Goal: Transaction & Acquisition: Purchase product/service

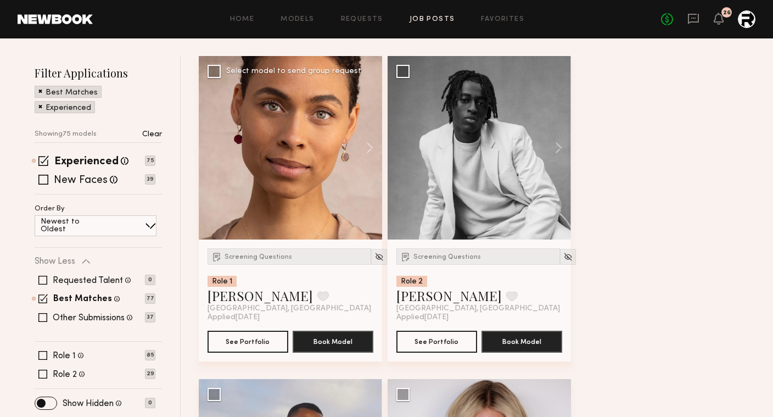
scroll to position [120, 0]
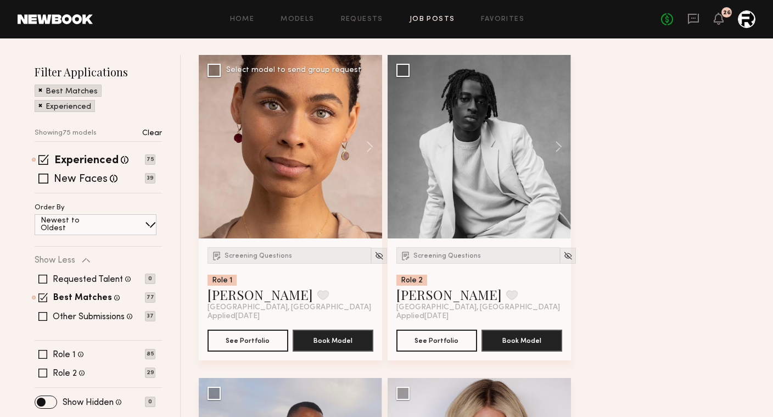
click at [271, 182] on div at bounding box center [290, 146] width 183 height 183
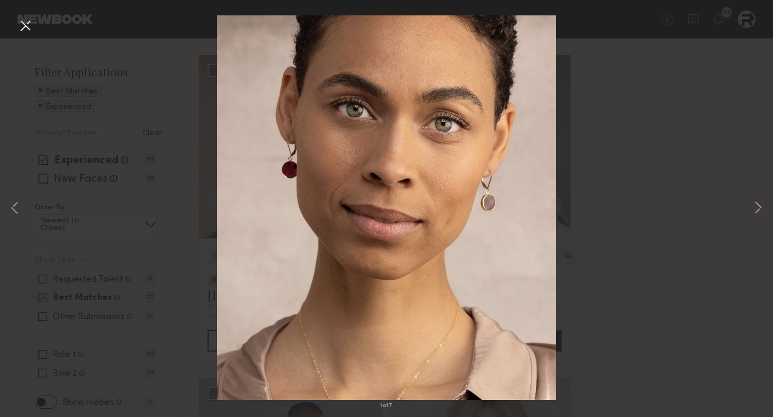
click at [659, 182] on div "1 of 7" at bounding box center [386, 208] width 773 height 417
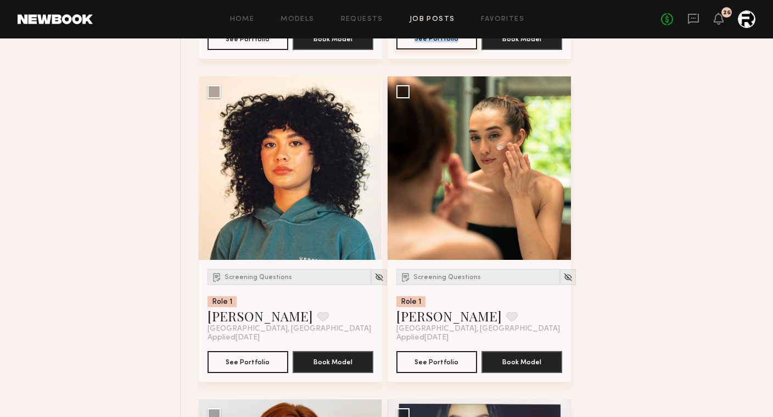
scroll to position [1088, 0]
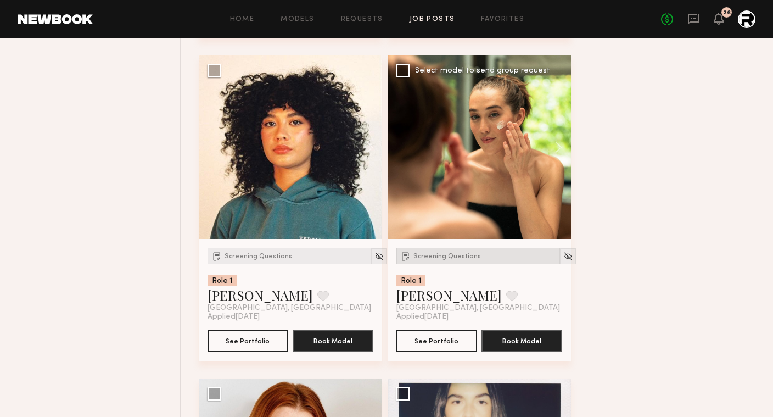
click at [438, 259] on span "Screening Questions" at bounding box center [448, 256] width 68 height 7
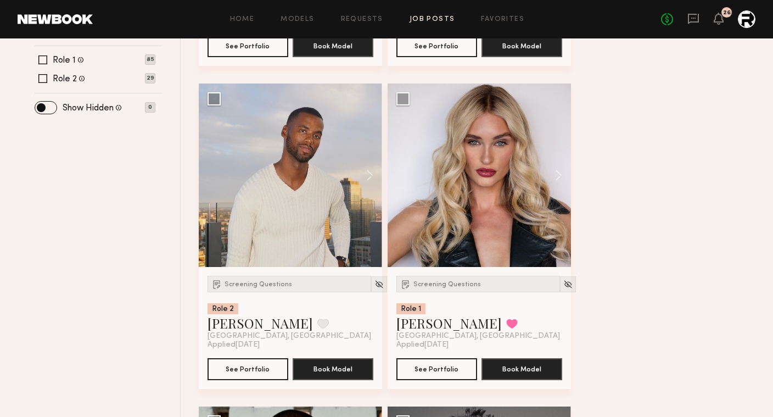
scroll to position [489, 0]
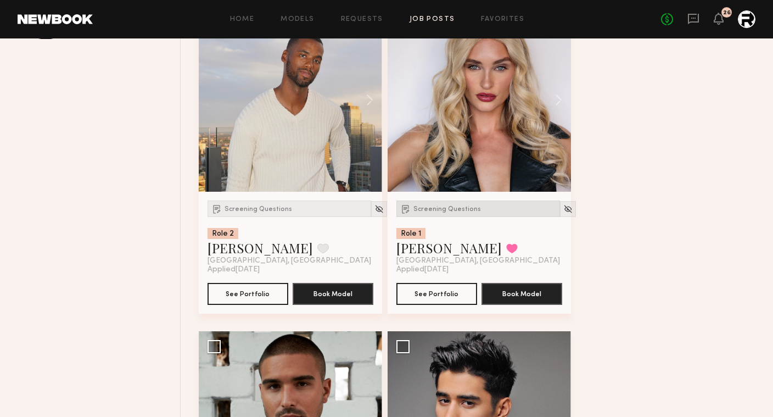
click at [425, 209] on span "Screening Questions" at bounding box center [448, 209] width 68 height 7
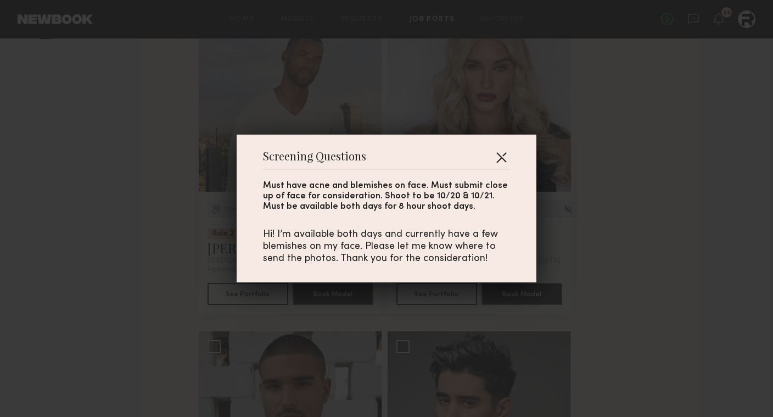
click at [506, 155] on button "button" at bounding box center [502, 157] width 18 height 18
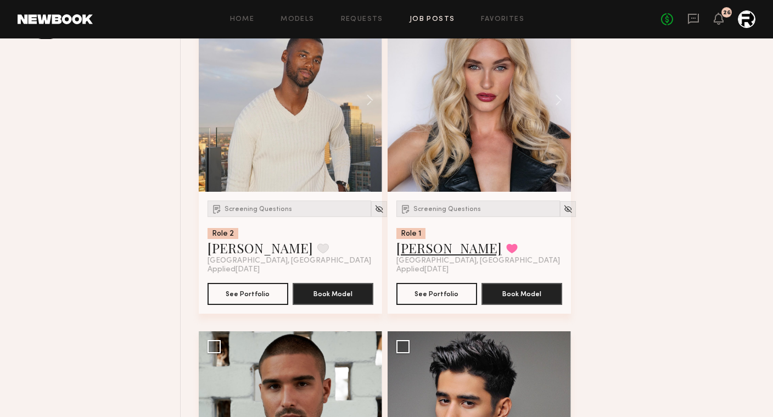
click at [422, 247] on link "Sam F." at bounding box center [449, 248] width 105 height 18
click at [448, 204] on div "Screening Questions" at bounding box center [479, 209] width 164 height 16
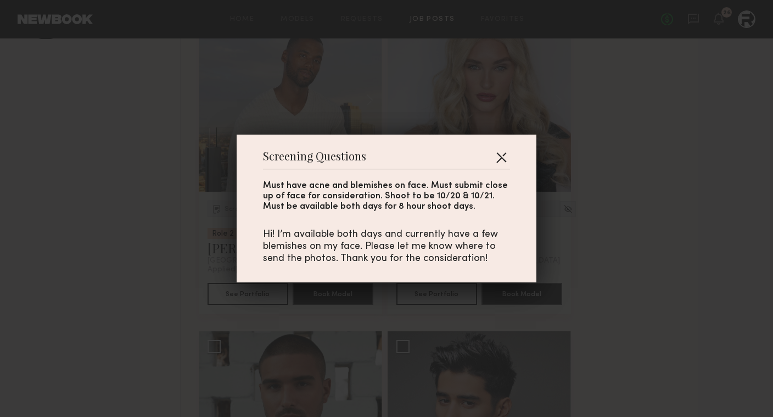
click at [499, 160] on button "button" at bounding box center [502, 157] width 18 height 18
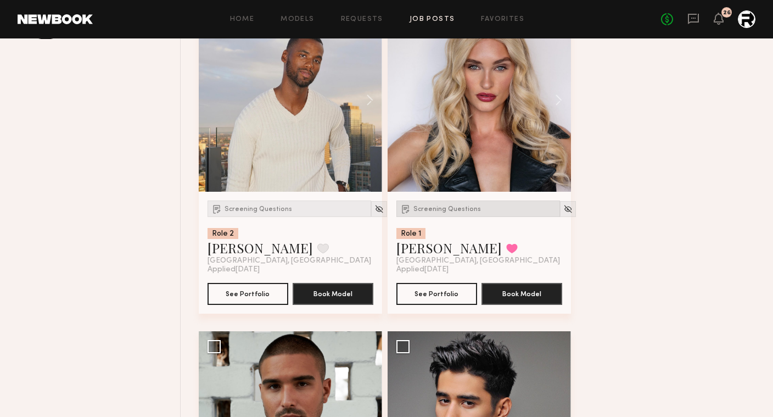
click at [447, 208] on span "Screening Questions" at bounding box center [448, 209] width 68 height 7
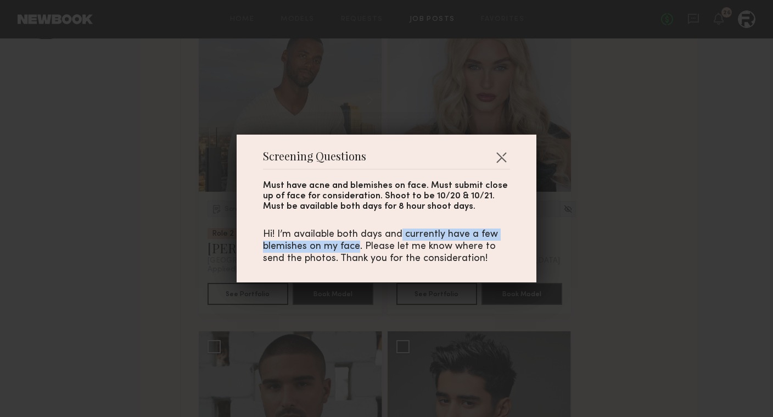
drag, startPoint x: 402, startPoint y: 233, endPoint x: 360, endPoint y: 248, distance: 44.6
click at [360, 248] on div "Hi! I’m available both days and currently have a few blemishes on my face. Plea…" at bounding box center [386, 247] width 247 height 36
copy div "currently have a few blemishes on my face"
click at [503, 160] on button "button" at bounding box center [502, 157] width 18 height 18
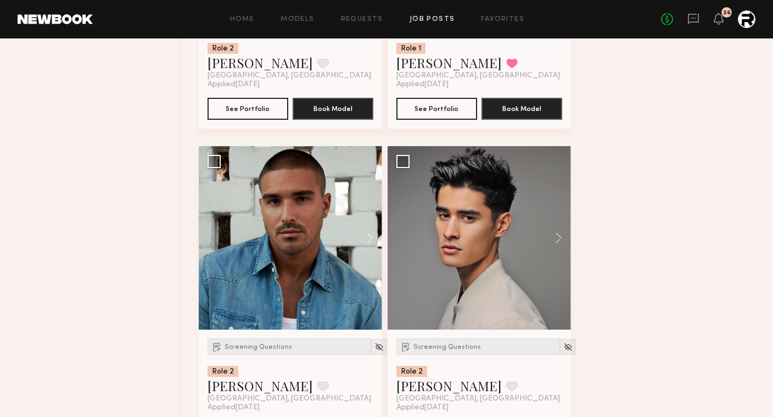
scroll to position [772, 0]
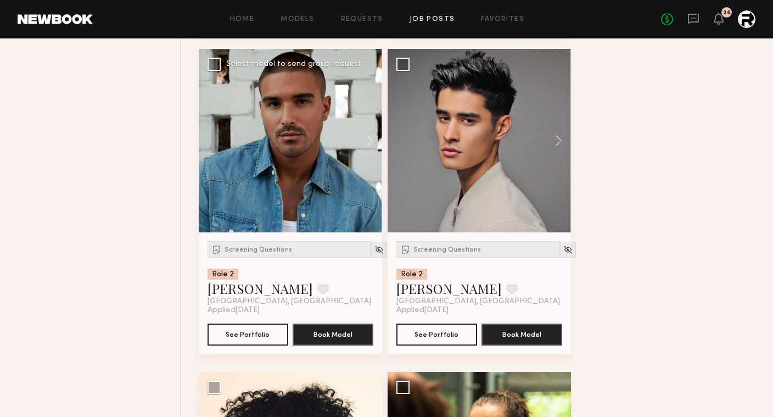
click at [260, 240] on div "Screening Questions Role 2 Lucas P. Favorite Los Angeles, CA Applied 10/11/2025…" at bounding box center [290, 293] width 183 height 122
click at [258, 246] on div "Screening Questions" at bounding box center [290, 249] width 164 height 16
click at [233, 288] on link "Lucas P." at bounding box center [260, 289] width 105 height 18
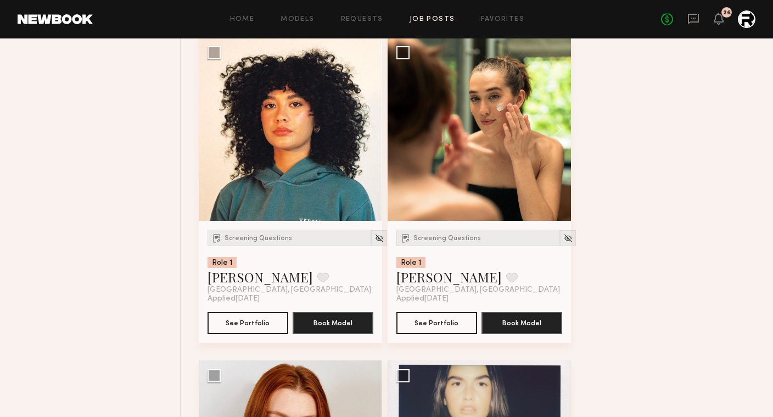
scroll to position [849, 0]
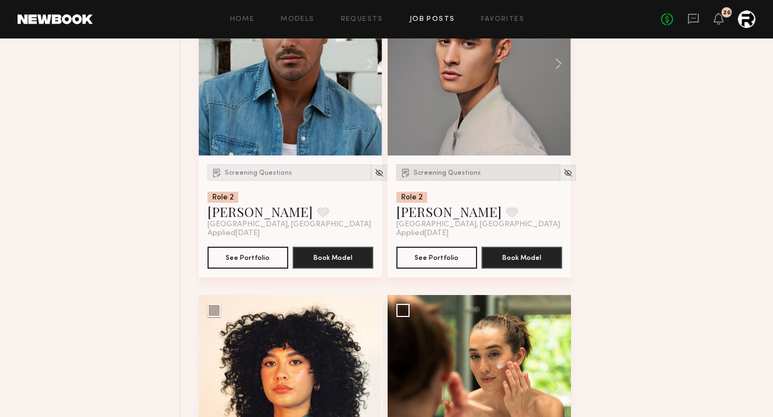
click at [458, 171] on span "Screening Questions" at bounding box center [448, 173] width 68 height 7
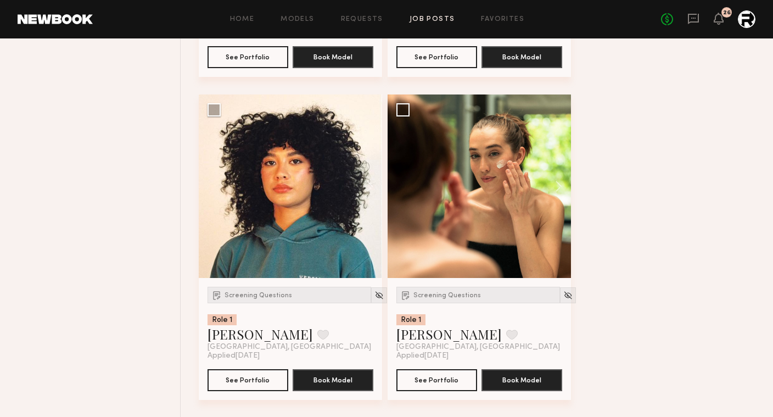
scroll to position [1062, 0]
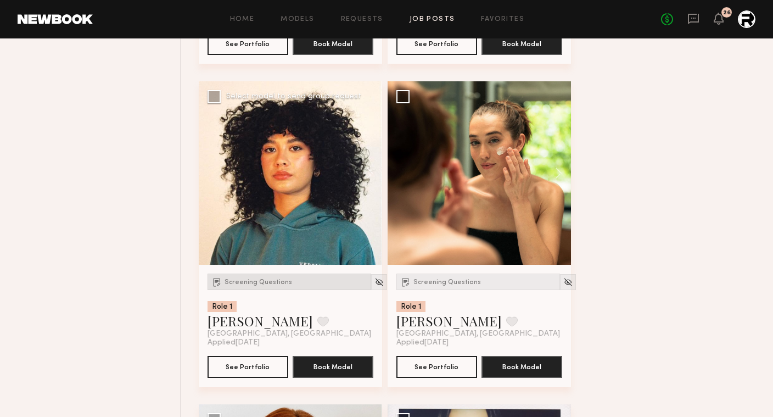
click at [249, 285] on span "Screening Questions" at bounding box center [259, 282] width 68 height 7
click at [437, 280] on span "Screening Questions" at bounding box center [448, 282] width 68 height 7
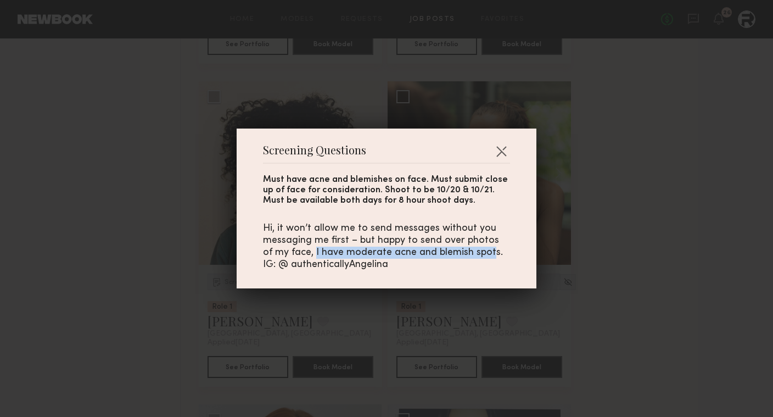
drag, startPoint x: 304, startPoint y: 251, endPoint x: 481, endPoint y: 247, distance: 177.5
click at [481, 247] on div "Hi, it won’t allow me to send messages without you messaging me first – but hap…" at bounding box center [386, 246] width 247 height 48
click at [489, 251] on div "Hi, it won’t allow me to send messages without you messaging me first – but hap…" at bounding box center [386, 246] width 247 height 48
click at [498, 158] on button "button" at bounding box center [502, 151] width 18 height 18
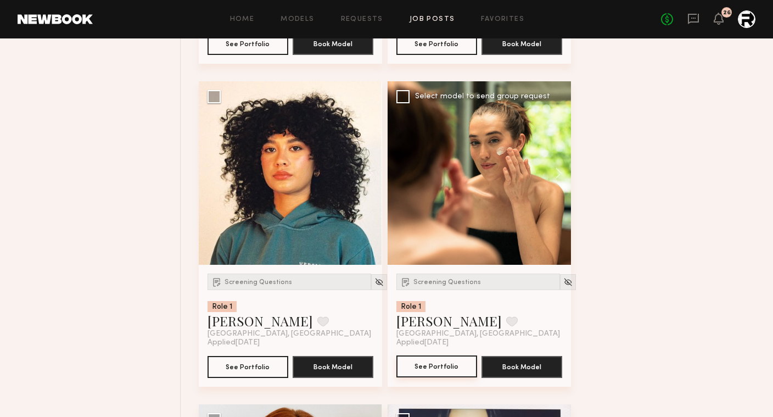
click at [441, 372] on button "See Portfolio" at bounding box center [437, 366] width 81 height 22
click at [444, 285] on span "Screening Questions" at bounding box center [448, 282] width 68 height 7
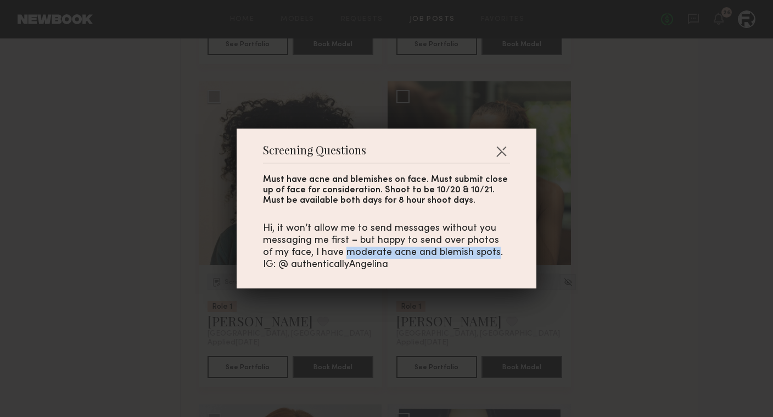
drag, startPoint x: 333, startPoint y: 251, endPoint x: 485, endPoint y: 251, distance: 151.6
click at [485, 251] on div "Hi, it won’t allow me to send messages without you messaging me first – but hap…" at bounding box center [386, 246] width 247 height 48
copy div "moderate acne and blemish spots"
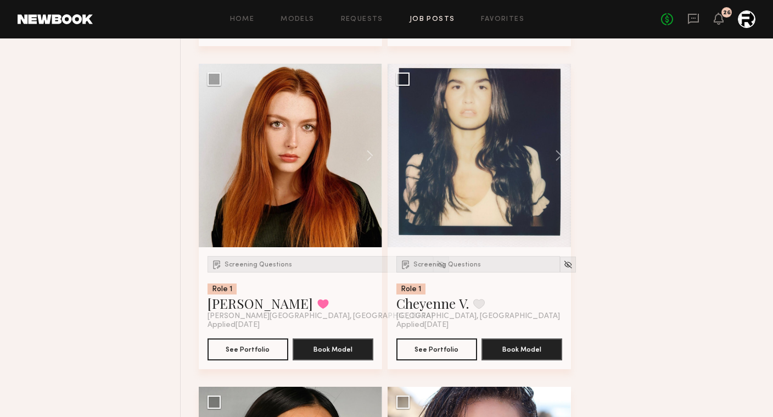
scroll to position [1419, 0]
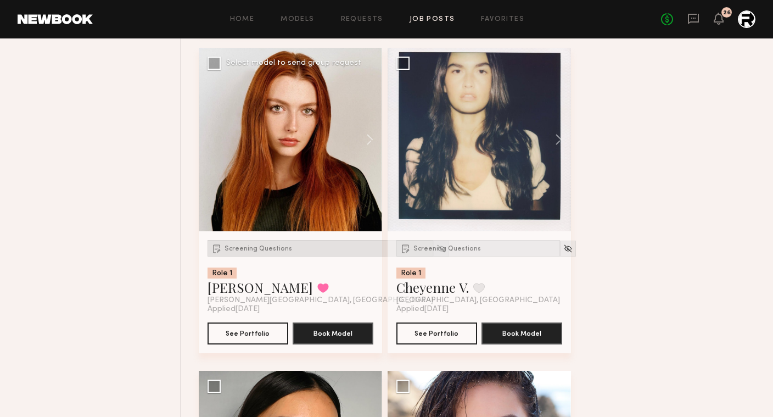
click at [253, 253] on div "Screening Questions" at bounding box center [321, 248] width 226 height 16
click at [444, 248] on span "Screening Questions" at bounding box center [448, 249] width 68 height 7
click at [241, 288] on link "Annika R." at bounding box center [260, 288] width 105 height 18
click at [273, 137] on div at bounding box center [290, 139] width 183 height 183
click at [245, 289] on link "Annika R." at bounding box center [260, 288] width 105 height 18
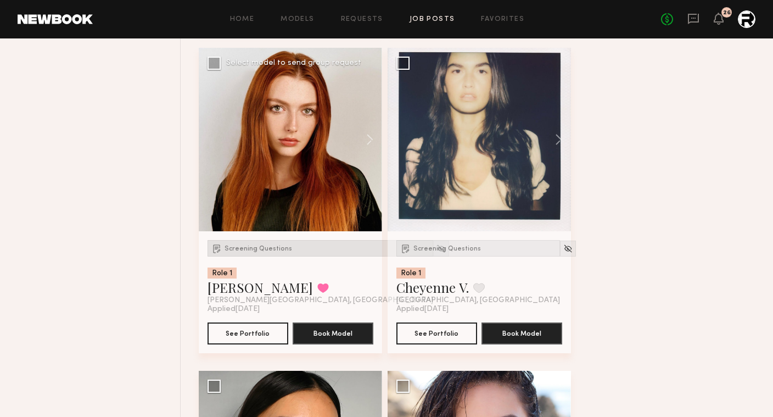
click at [254, 242] on div "Screening Questions" at bounding box center [321, 248] width 226 height 16
click at [447, 249] on span "Screening Questions" at bounding box center [448, 249] width 68 height 7
click at [436, 285] on link "Cheyenne V." at bounding box center [433, 288] width 73 height 18
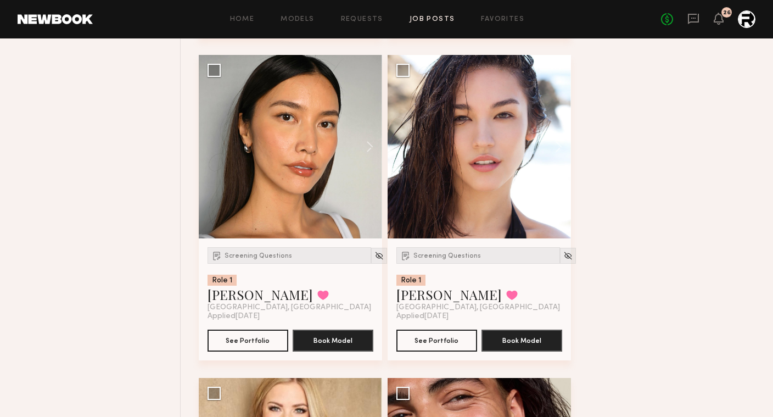
scroll to position [1774, 0]
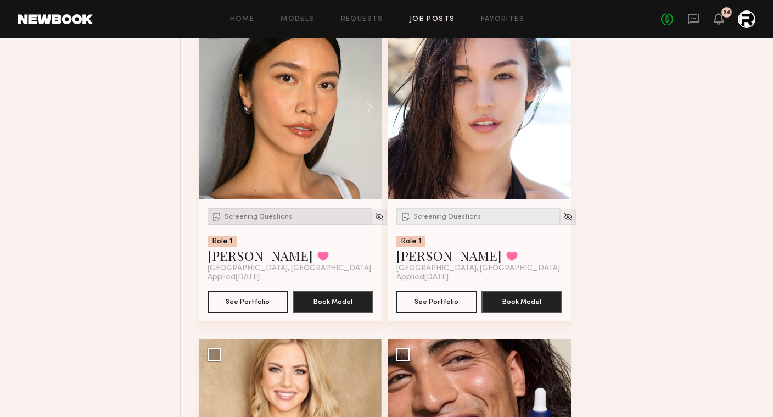
click at [252, 214] on div "Screening Questions" at bounding box center [290, 216] width 164 height 16
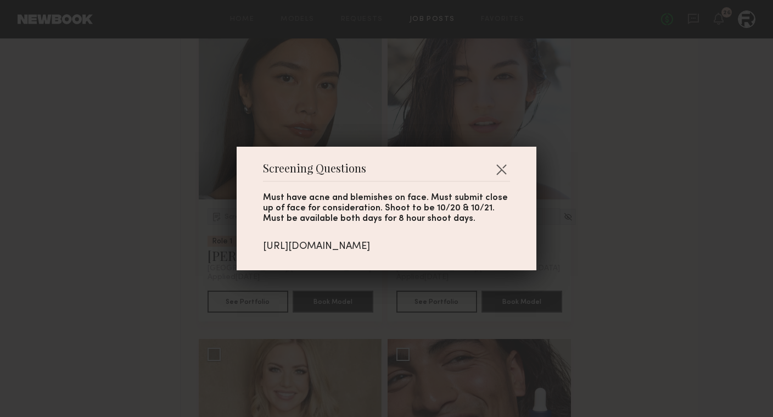
drag, startPoint x: 394, startPoint y: 242, endPoint x: 255, endPoint y: 241, distance: 139.5
click at [255, 242] on div "Screening Questions Must have acne and blemishes on face. Must submit close up …" at bounding box center [387, 209] width 300 height 124
copy div "https://we.tl/t-y0qm51IUq0"
click at [500, 170] on button "button" at bounding box center [502, 169] width 18 height 18
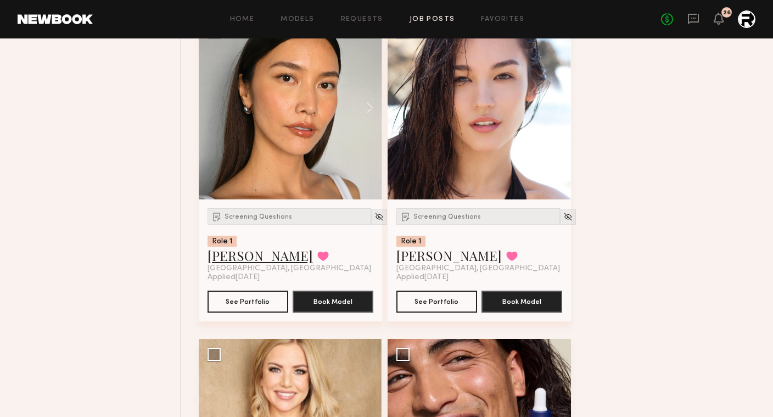
click at [236, 261] on link "Arisa N." at bounding box center [260, 256] width 105 height 18
click at [456, 218] on span "Screening Questions" at bounding box center [448, 217] width 68 height 7
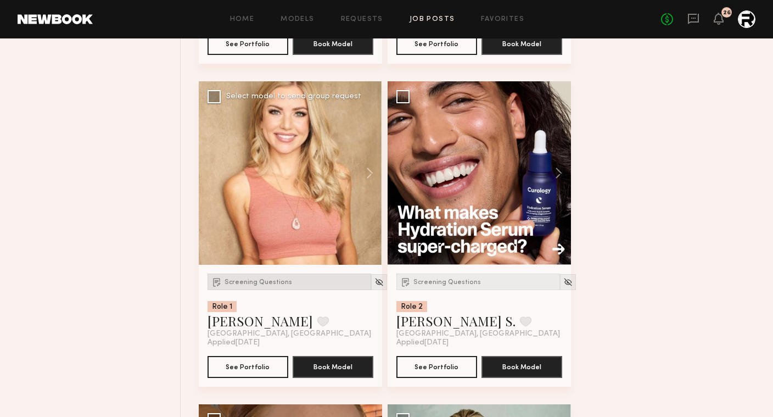
click at [248, 283] on span "Screening Questions" at bounding box center [259, 282] width 68 height 7
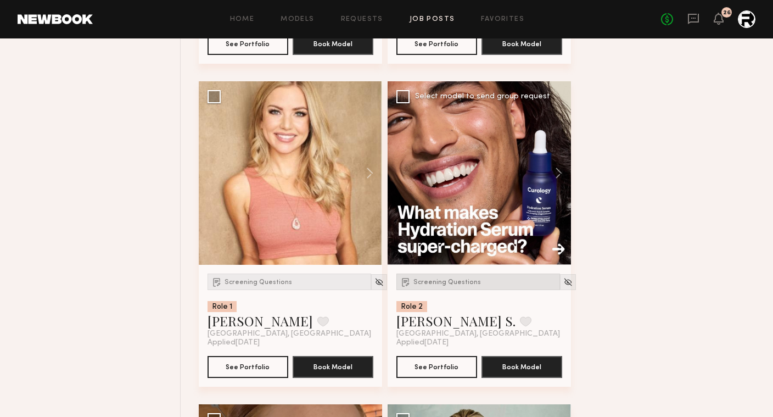
click at [438, 281] on span "Screening Questions" at bounding box center [448, 282] width 68 height 7
click at [420, 330] on link "Kenan-Eames S." at bounding box center [456, 321] width 119 height 18
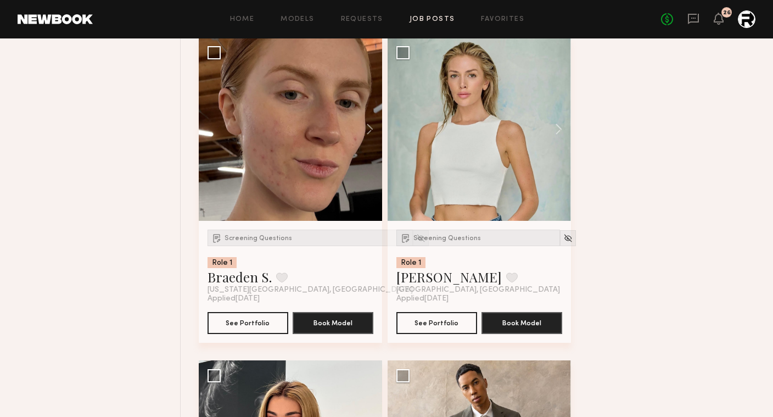
scroll to position [2420, 0]
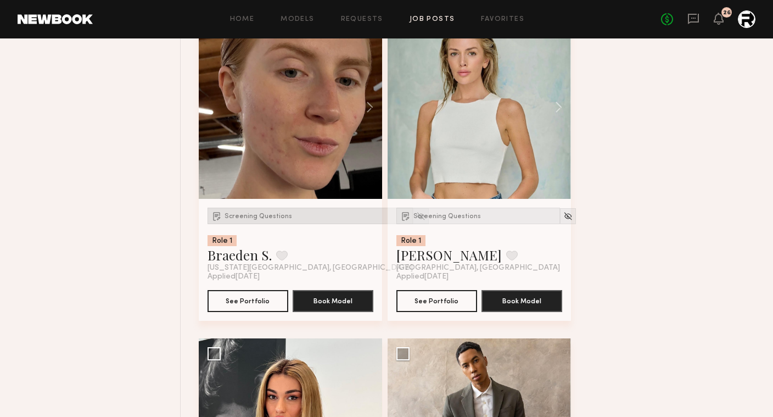
click at [247, 216] on span "Screening Questions" at bounding box center [259, 216] width 68 height 7
click at [248, 218] on span "Screening Questions" at bounding box center [259, 216] width 68 height 7
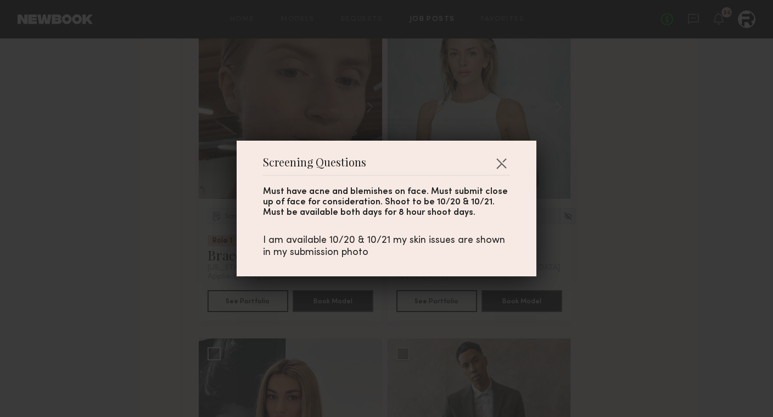
click at [174, 201] on div "Screening Questions Must have acne and blemishes on face. Must submit close up …" at bounding box center [386, 208] width 773 height 417
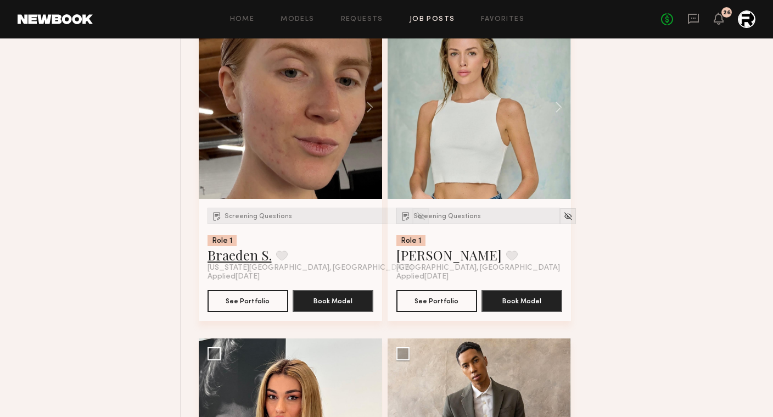
click at [249, 264] on link "Braeden S." at bounding box center [240, 255] width 64 height 18
click at [447, 214] on div "Screening Questions" at bounding box center [479, 216] width 164 height 16
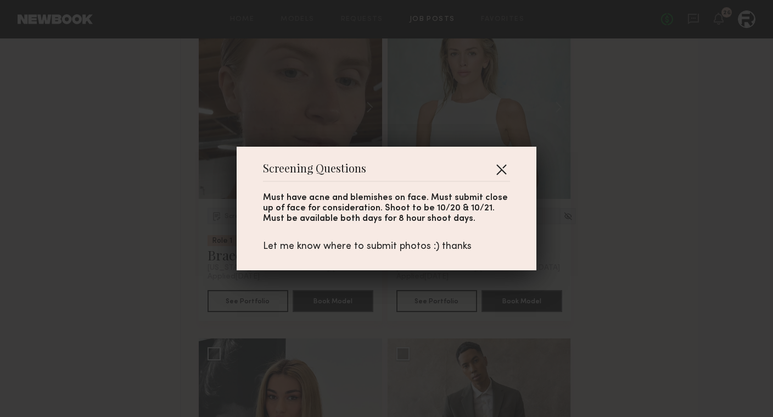
click at [508, 163] on button "button" at bounding box center [502, 169] width 18 height 18
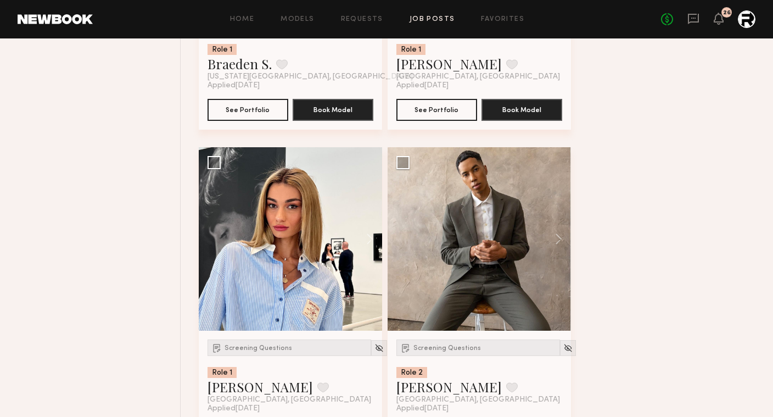
scroll to position [2712, 0]
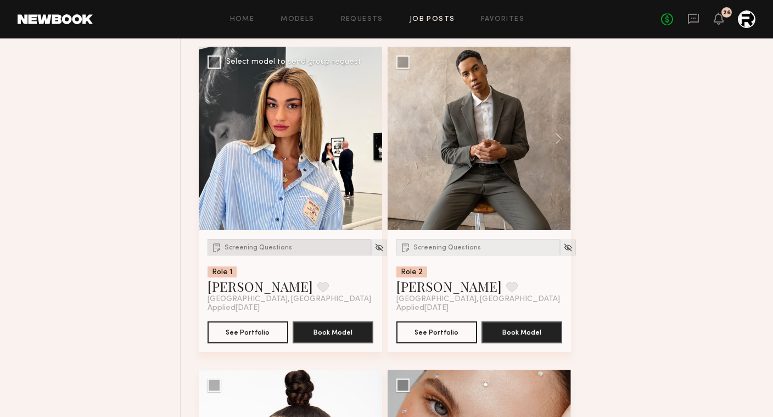
click at [266, 242] on div "Screening Questions" at bounding box center [290, 247] width 164 height 16
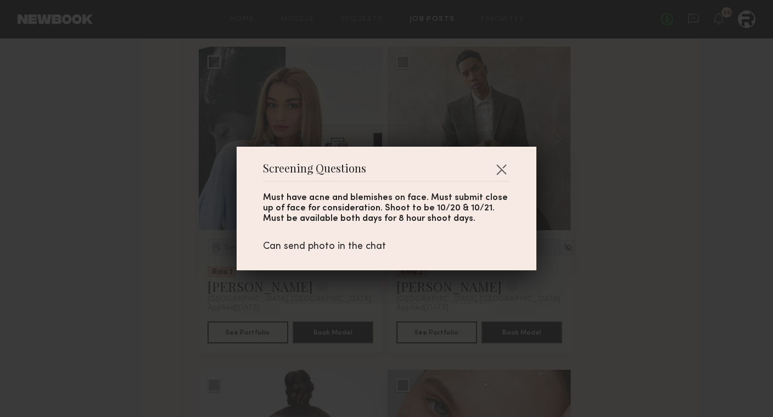
click at [172, 264] on div "Screening Questions Must have acne and blemishes on face. Must submit close up …" at bounding box center [386, 208] width 773 height 417
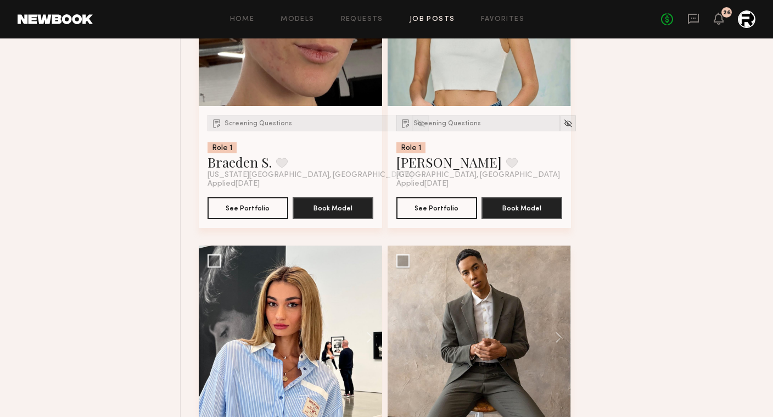
scroll to position [2328, 0]
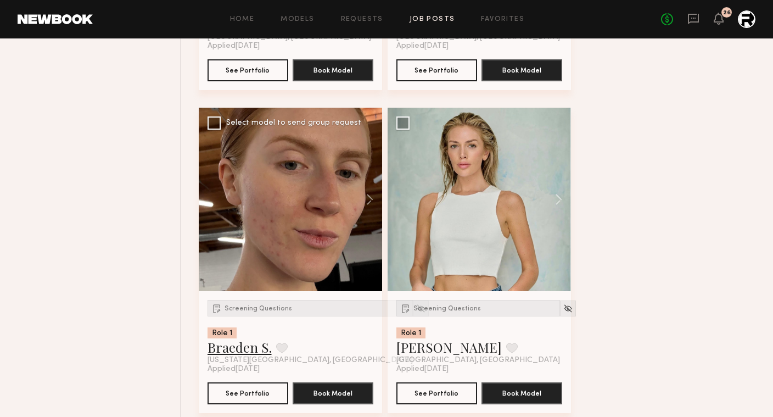
click at [249, 348] on link "Braeden S." at bounding box center [240, 347] width 64 height 18
click at [420, 353] on link "Jessica E." at bounding box center [449, 347] width 105 height 18
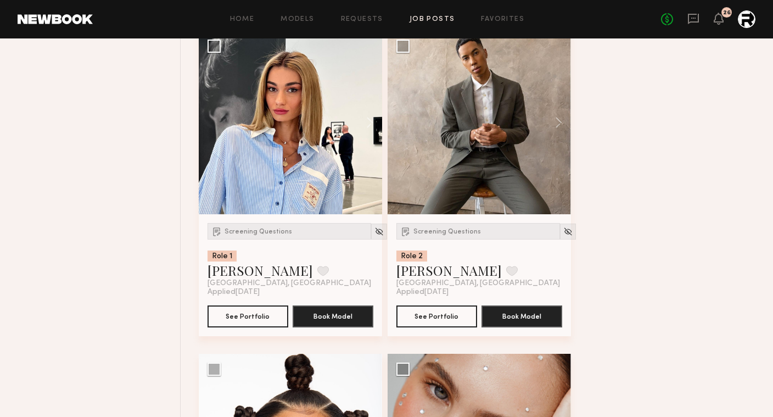
scroll to position [2746, 0]
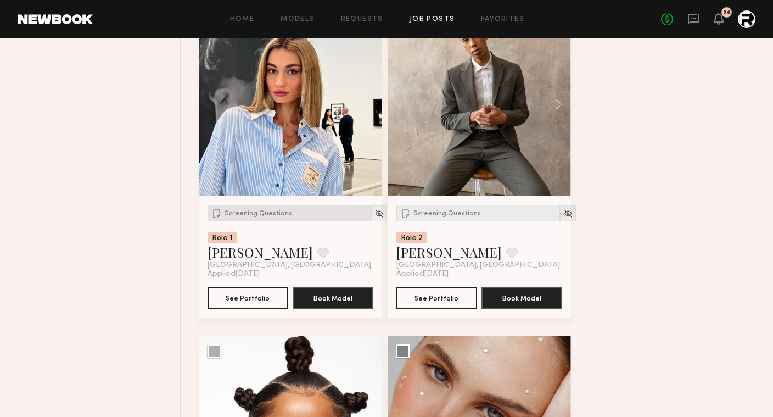
click at [254, 217] on span "Screening Questions" at bounding box center [259, 213] width 68 height 7
click at [243, 255] on link "Arpine D." at bounding box center [260, 252] width 105 height 18
click at [260, 208] on div "Screening Questions" at bounding box center [290, 213] width 164 height 16
click at [237, 254] on link "Arpine D." at bounding box center [260, 252] width 105 height 18
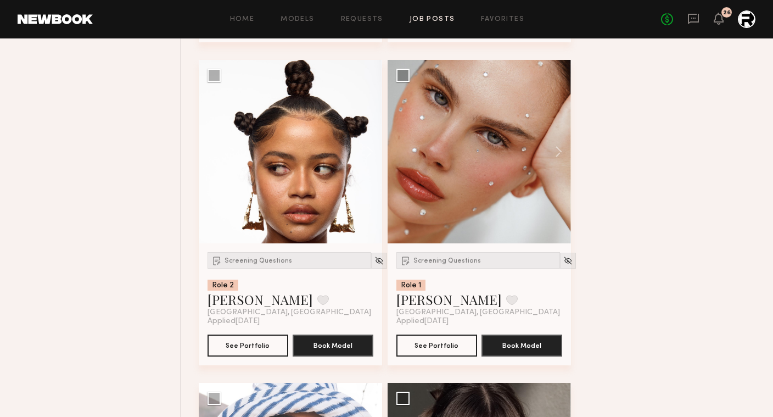
scroll to position [3024, 0]
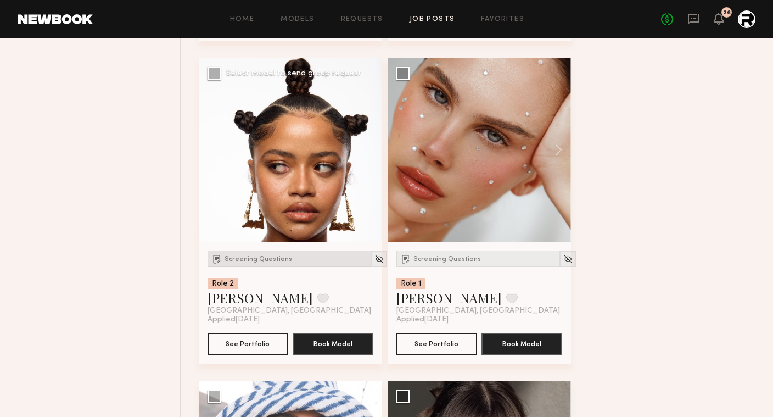
click at [265, 260] on span "Screening Questions" at bounding box center [259, 259] width 68 height 7
click at [455, 263] on span "Screening Questions" at bounding box center [448, 259] width 68 height 7
click at [241, 306] on link "Vanessa F." at bounding box center [260, 298] width 105 height 18
click at [428, 302] on link "Kirra W." at bounding box center [449, 298] width 105 height 18
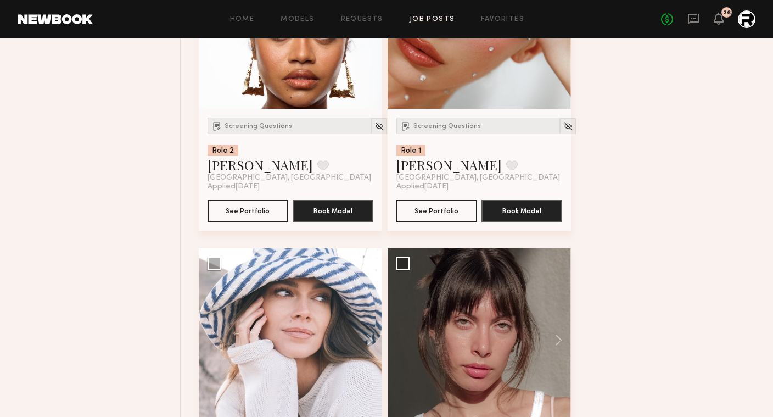
scroll to position [3354, 0]
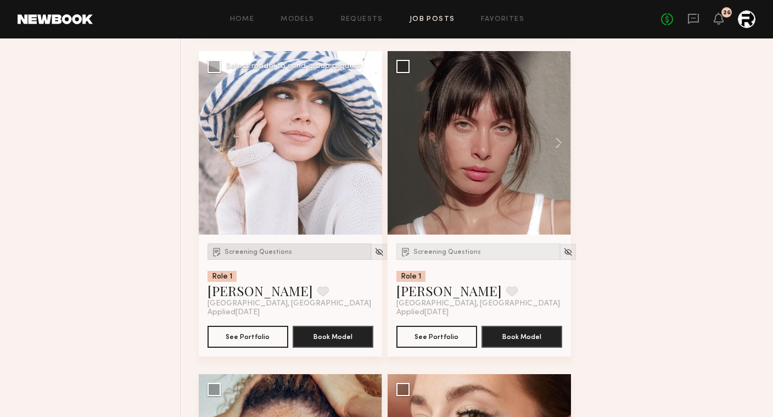
click at [274, 255] on span "Screening Questions" at bounding box center [259, 252] width 68 height 7
click at [237, 291] on link "Carrie A." at bounding box center [260, 291] width 105 height 18
click at [438, 294] on link "Katarina J." at bounding box center [449, 291] width 105 height 18
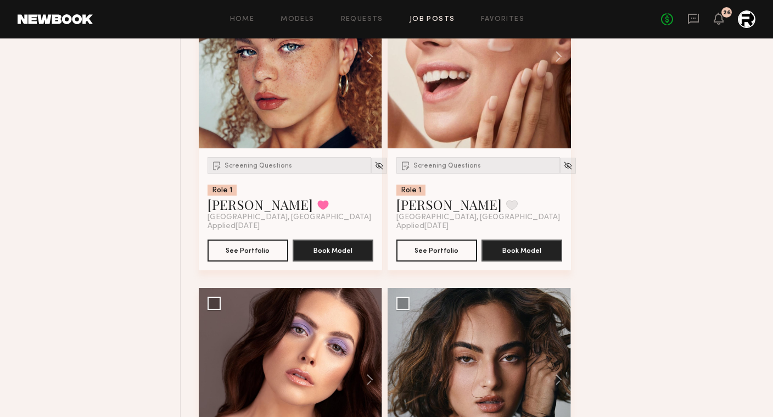
scroll to position [3692, 0]
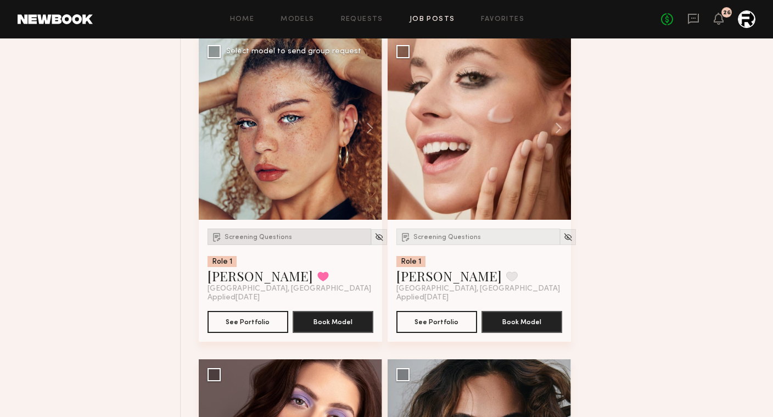
click at [266, 241] on span "Screening Questions" at bounding box center [259, 237] width 68 height 7
click at [249, 282] on link "Alyssa A." at bounding box center [260, 276] width 105 height 18
click at [446, 231] on div "Screening Questions" at bounding box center [479, 237] width 164 height 16
click at [443, 280] on link "Abigail S." at bounding box center [449, 276] width 105 height 18
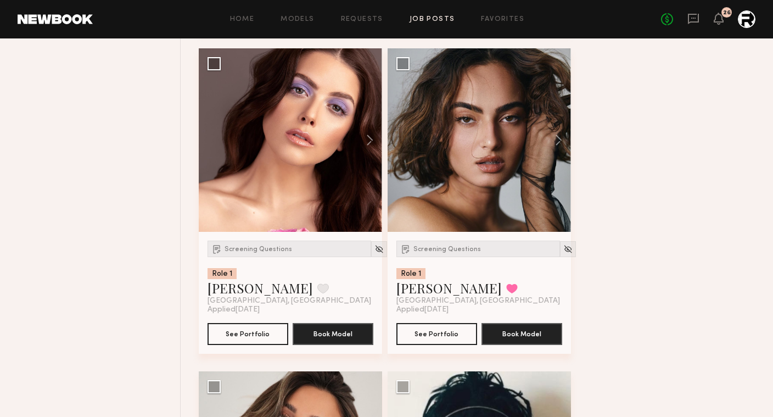
scroll to position [3979, 0]
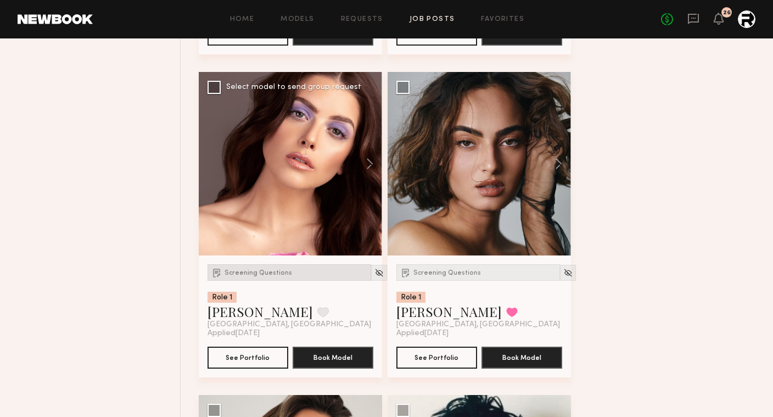
click at [264, 269] on div "Screening Questions" at bounding box center [290, 272] width 164 height 16
click at [247, 318] on link "Taylor A." at bounding box center [260, 312] width 105 height 18
click at [241, 320] on link "Taylor A." at bounding box center [260, 312] width 105 height 18
click at [253, 182] on div at bounding box center [290, 163] width 183 height 183
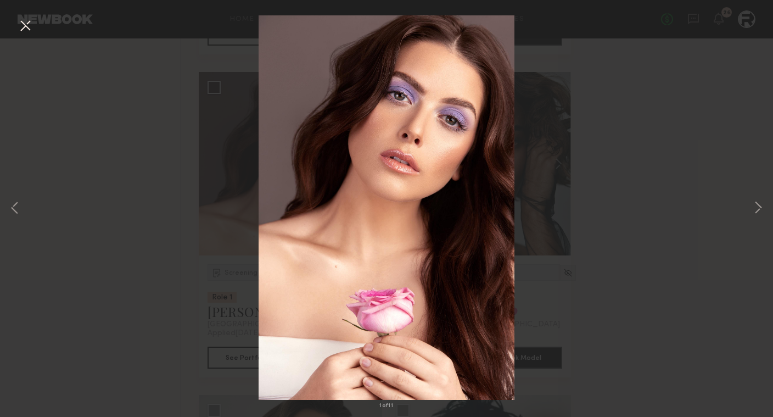
click at [224, 241] on div "1 of 11" at bounding box center [386, 208] width 773 height 417
click at [172, 202] on div "1 of 11" at bounding box center [386, 208] width 773 height 417
click at [647, 148] on div "1 of 11" at bounding box center [386, 208] width 773 height 417
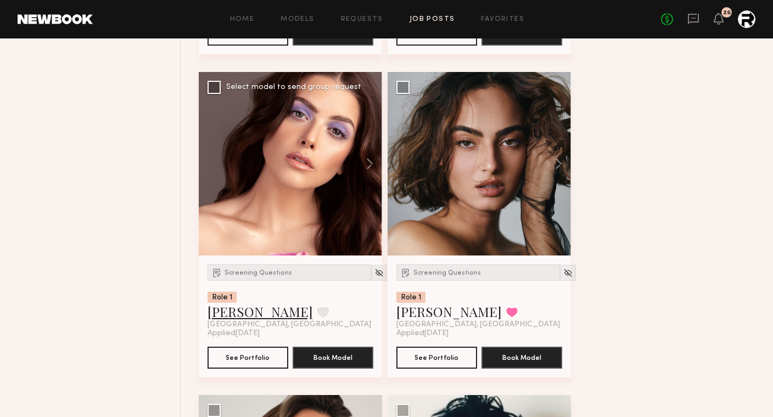
click at [249, 316] on link "Taylor A." at bounding box center [260, 312] width 105 height 18
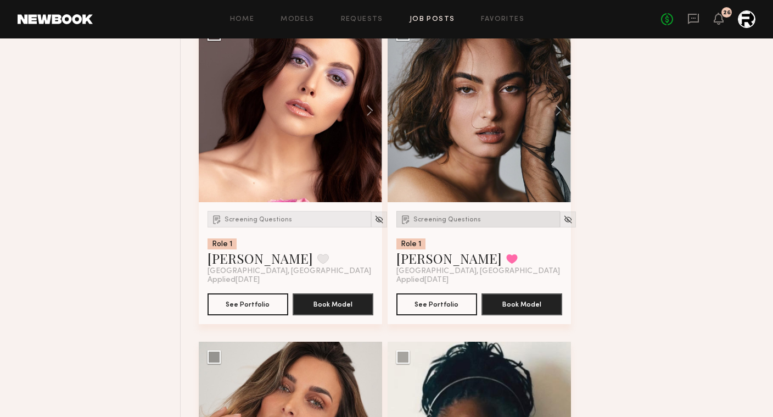
scroll to position [4034, 0]
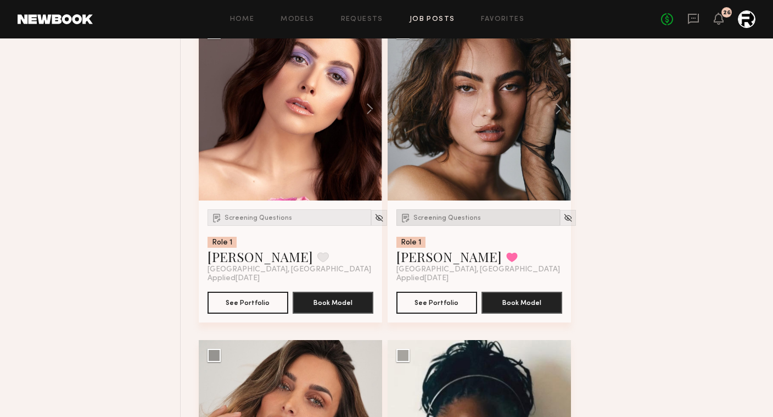
click at [449, 221] on span "Screening Questions" at bounding box center [448, 218] width 68 height 7
click at [414, 261] on link "Moe S." at bounding box center [449, 257] width 105 height 18
click at [411, 262] on link "Moe S." at bounding box center [449, 257] width 105 height 18
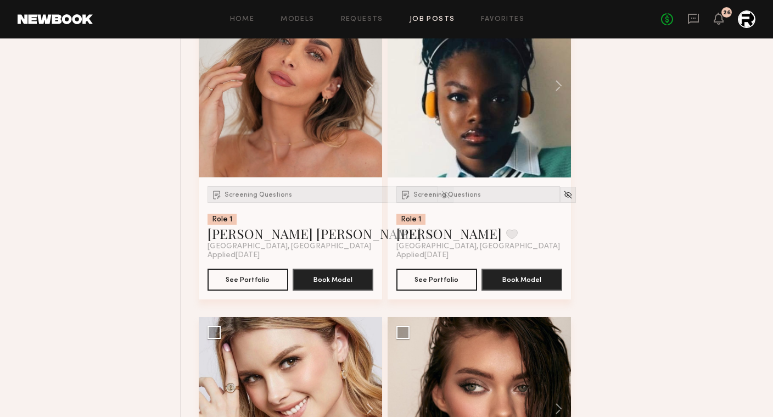
scroll to position [4407, 0]
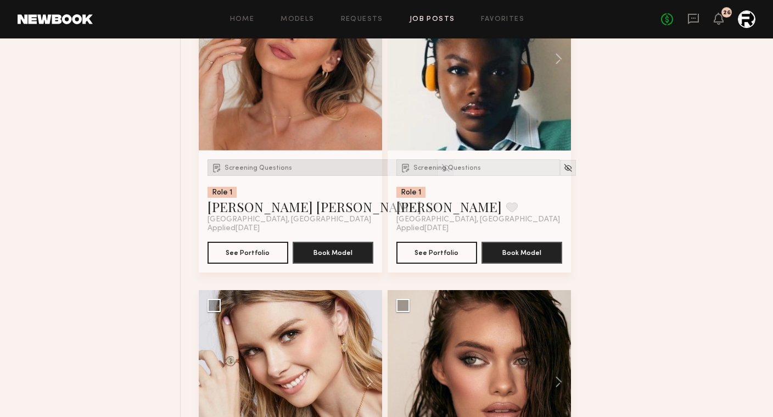
click at [275, 176] on div "Screening Questions" at bounding box center [323, 167] width 230 height 16
click at [447, 175] on div "Screening Questions" at bounding box center [479, 167] width 164 height 16
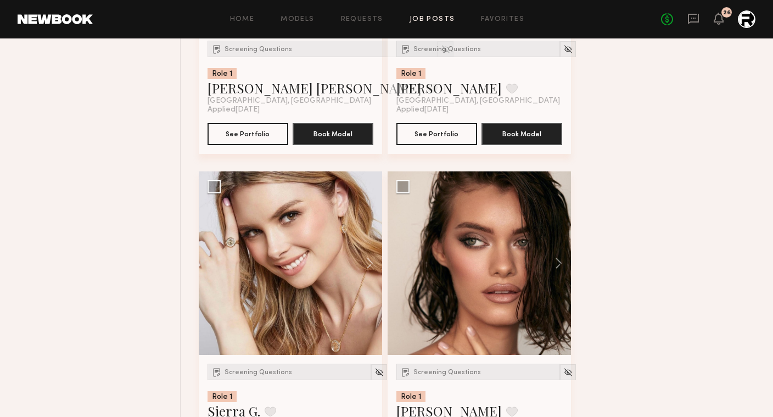
scroll to position [4606, 0]
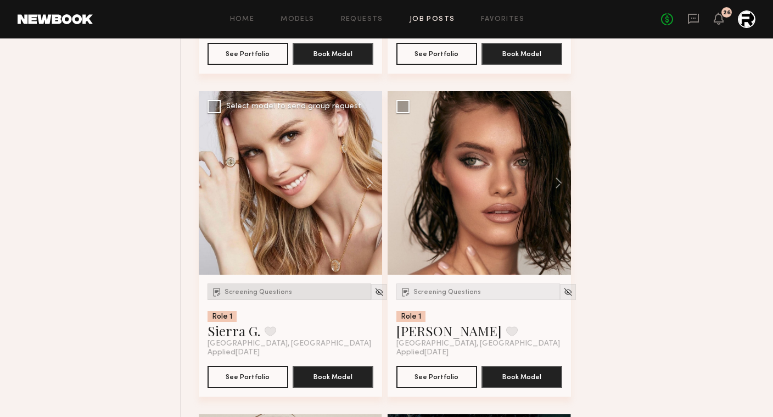
click at [237, 300] on div "Screening Questions" at bounding box center [290, 291] width 164 height 16
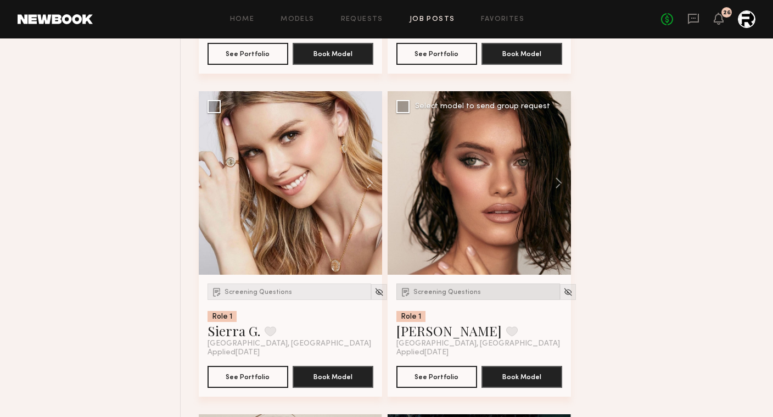
click at [458, 296] on span "Screening Questions" at bounding box center [448, 292] width 68 height 7
click at [238, 335] on link "Sierra G." at bounding box center [234, 331] width 53 height 18
click at [427, 338] on link "[PERSON_NAME]" at bounding box center [449, 331] width 105 height 18
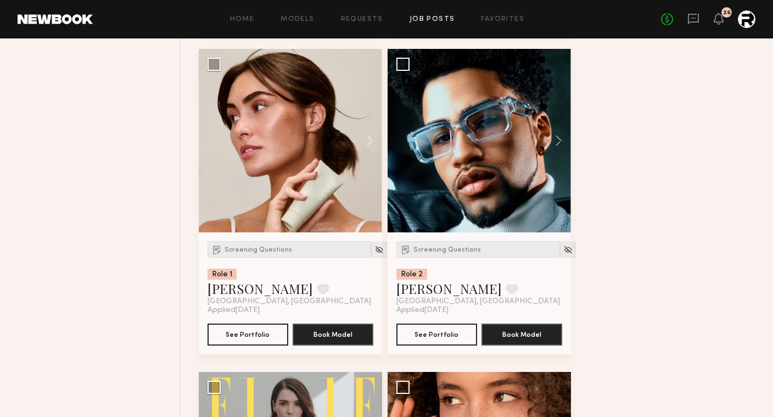
scroll to position [5013, 0]
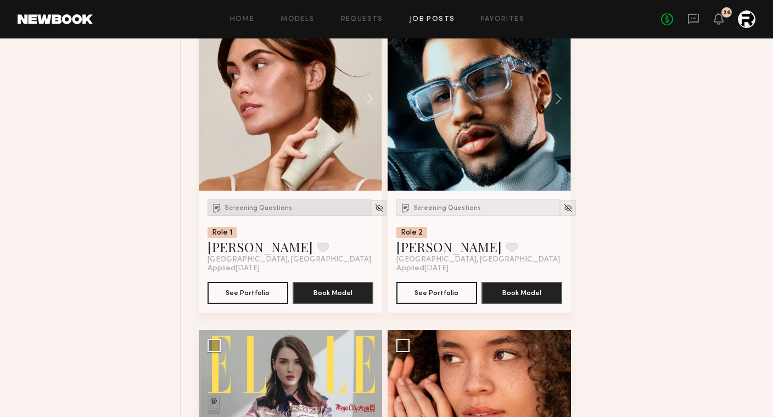
click at [270, 209] on span "Screening Questions" at bounding box center [259, 208] width 68 height 7
click at [246, 251] on link "Louise M." at bounding box center [260, 247] width 105 height 18
click at [441, 209] on span "Screening Questions" at bounding box center [448, 208] width 68 height 7
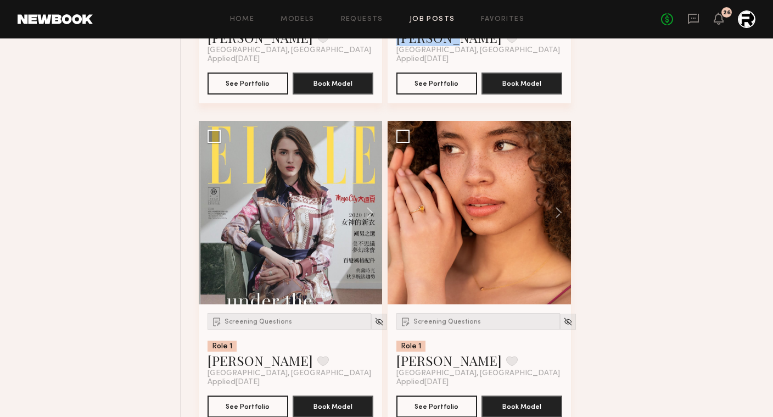
scroll to position [5302, 0]
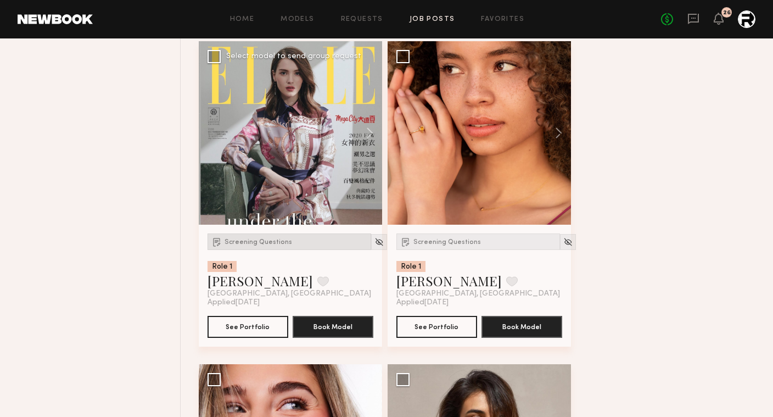
click at [242, 243] on span "Screening Questions" at bounding box center [259, 242] width 68 height 7
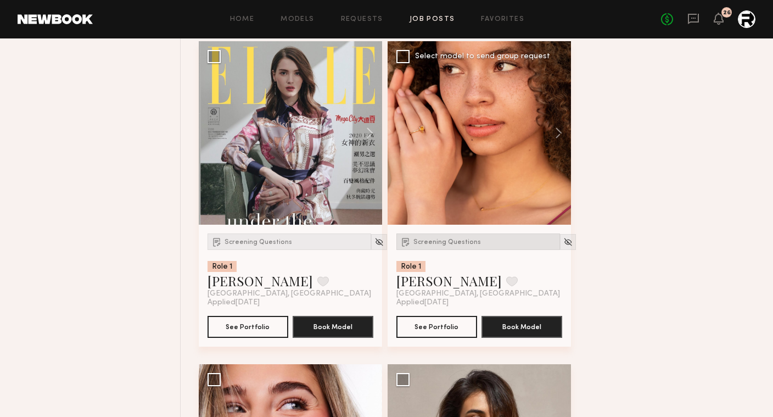
click at [443, 246] on span "Screening Questions" at bounding box center [448, 242] width 68 height 7
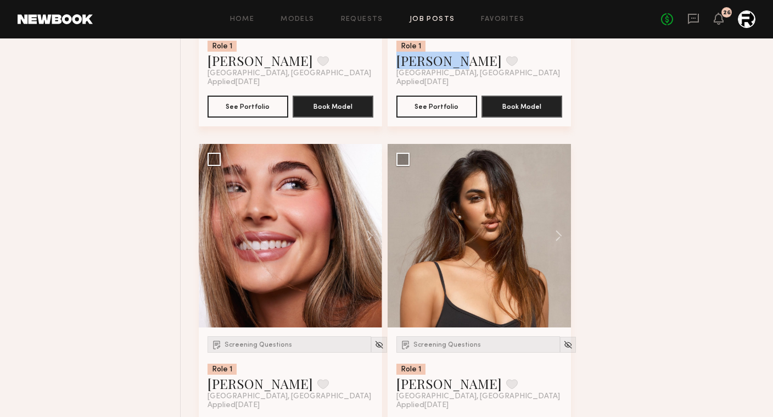
scroll to position [5547, 0]
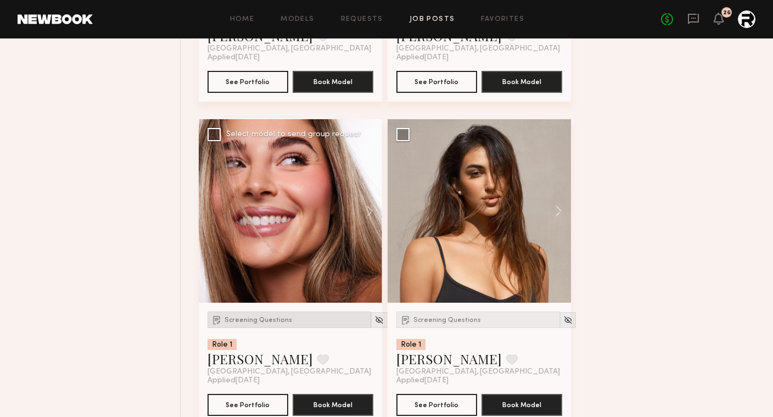
click at [231, 319] on div "Screening Questions" at bounding box center [290, 319] width 164 height 16
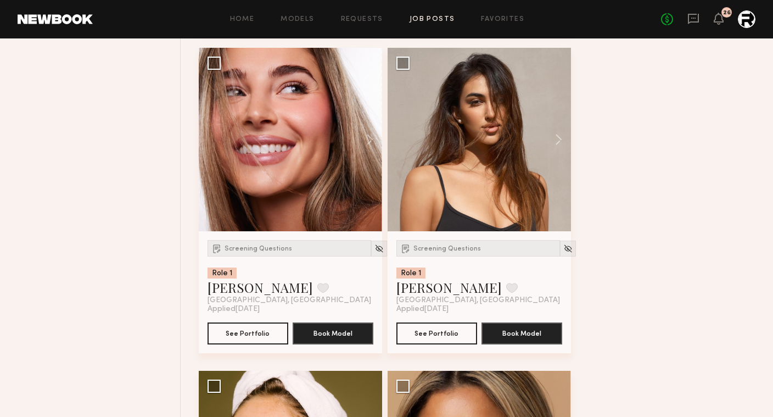
scroll to position [5622, 0]
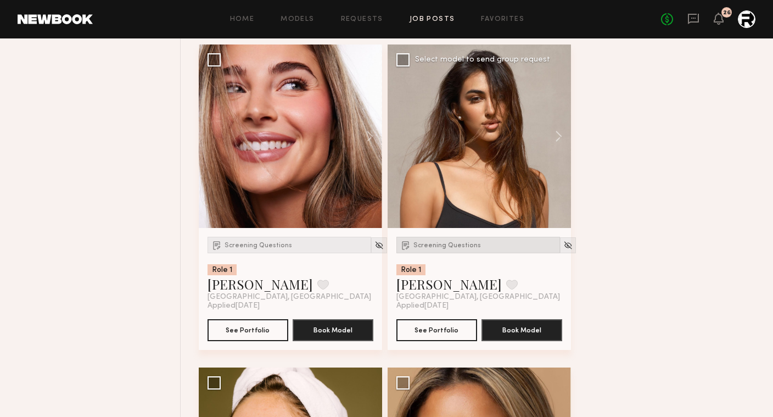
click at [435, 246] on div "Screening Questions" at bounding box center [479, 245] width 164 height 16
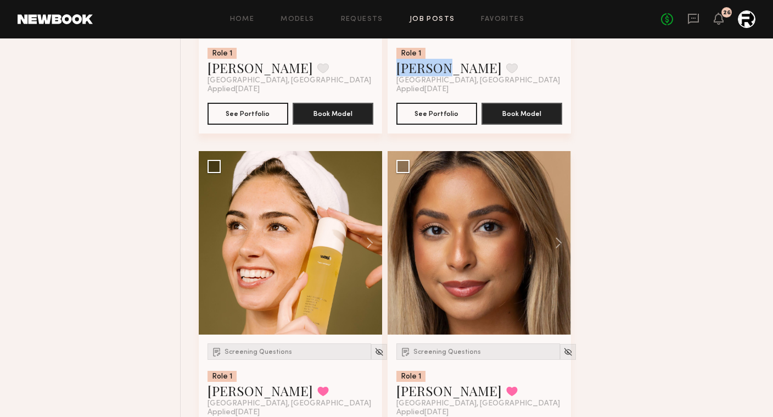
scroll to position [5891, 0]
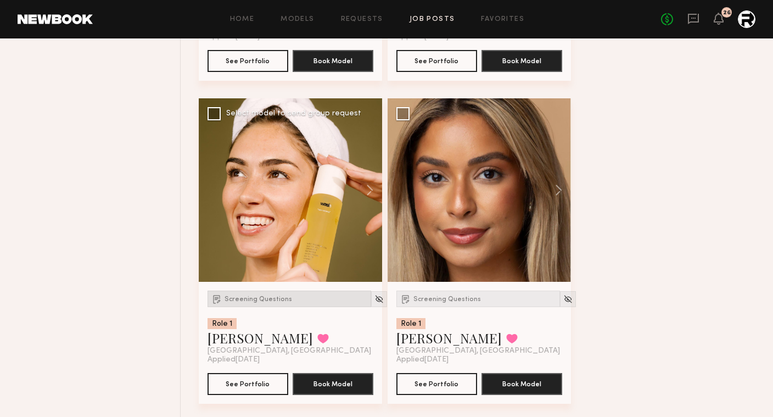
click at [257, 300] on div "Screening Questions" at bounding box center [290, 299] width 164 height 16
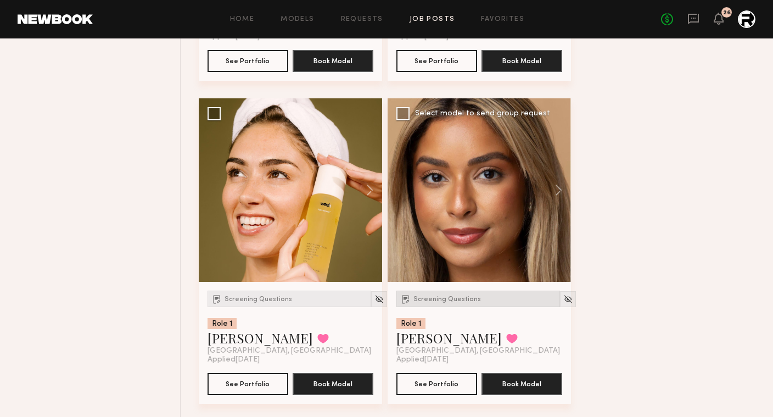
click at [433, 300] on div "Screening Questions" at bounding box center [479, 299] width 164 height 16
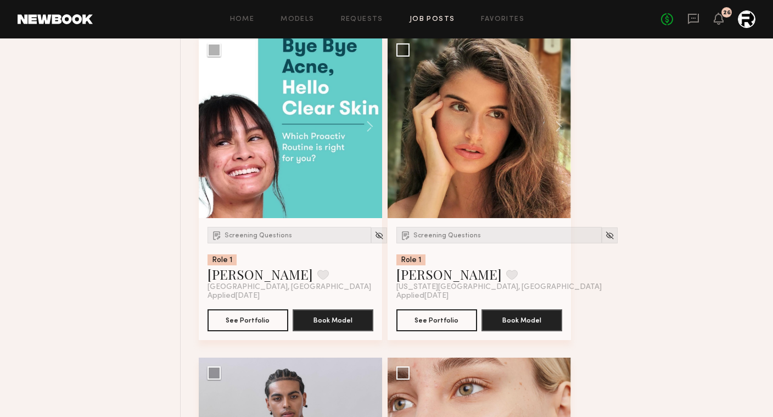
scroll to position [6397, 0]
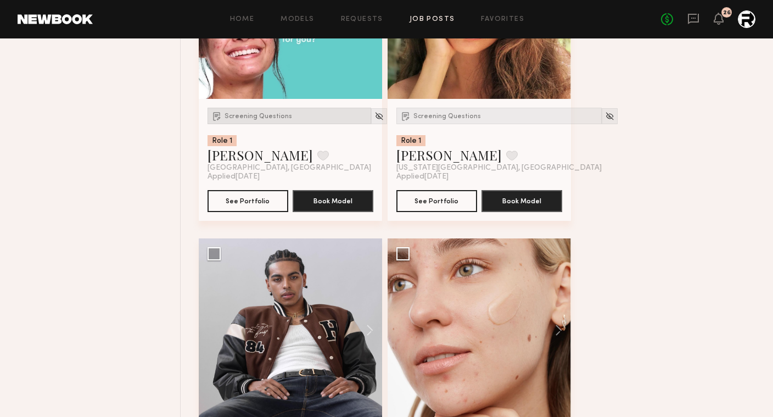
click at [262, 120] on span "Screening Questions" at bounding box center [259, 116] width 68 height 7
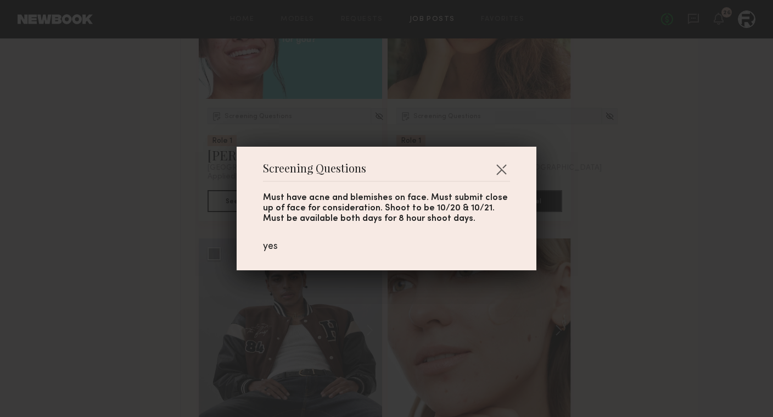
click at [186, 191] on div "Screening Questions Must have acne and blemishes on face. Must submit close up …" at bounding box center [386, 208] width 773 height 417
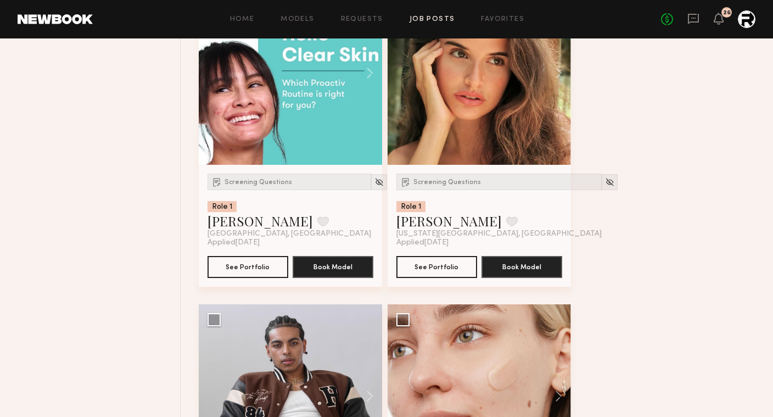
scroll to position [6330, 0]
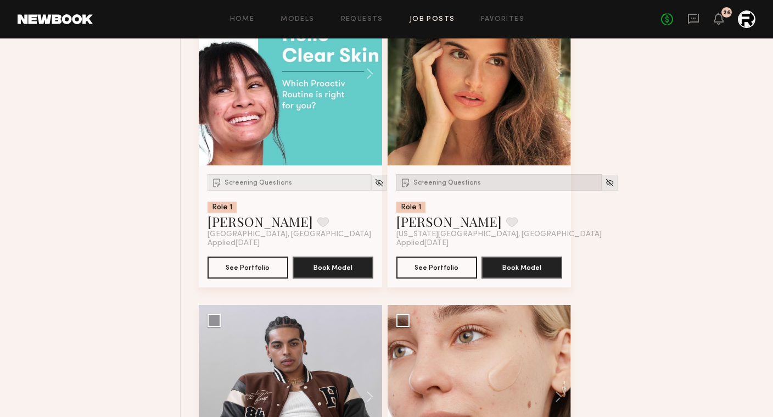
click at [452, 186] on span "Screening Questions" at bounding box center [448, 183] width 68 height 7
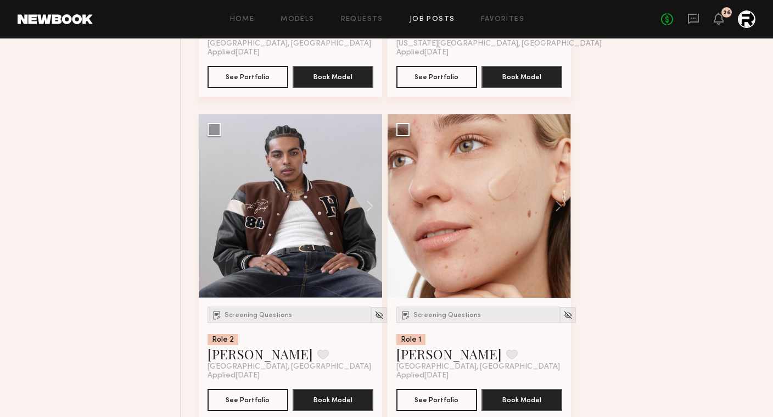
scroll to position [6542, 0]
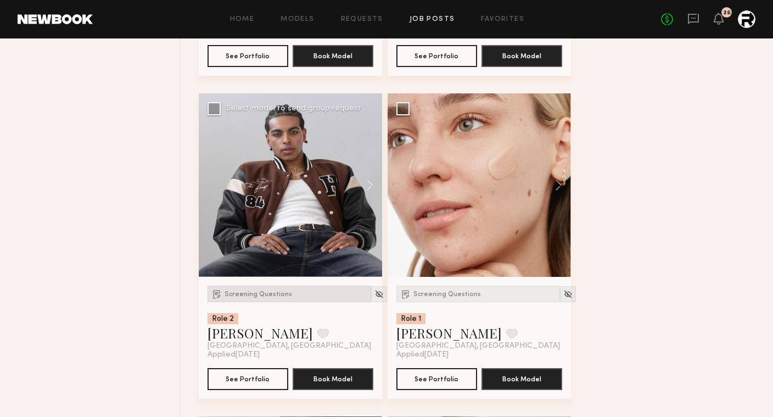
click at [265, 298] on span "Screening Questions" at bounding box center [259, 294] width 68 height 7
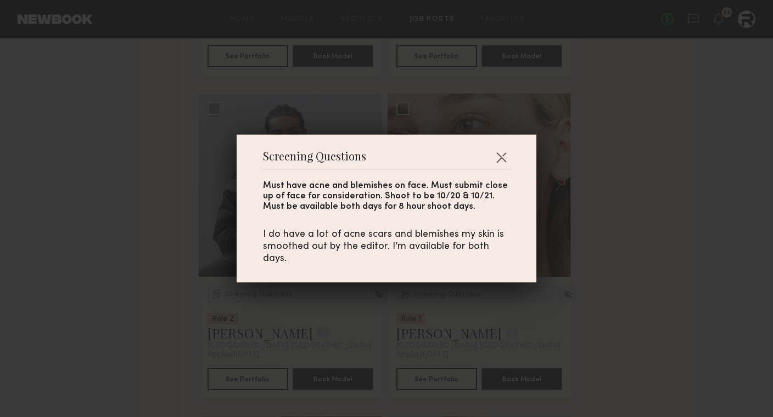
click at [157, 304] on div "Screening Questions Must have acne and blemishes on face. Must submit close up …" at bounding box center [386, 208] width 773 height 417
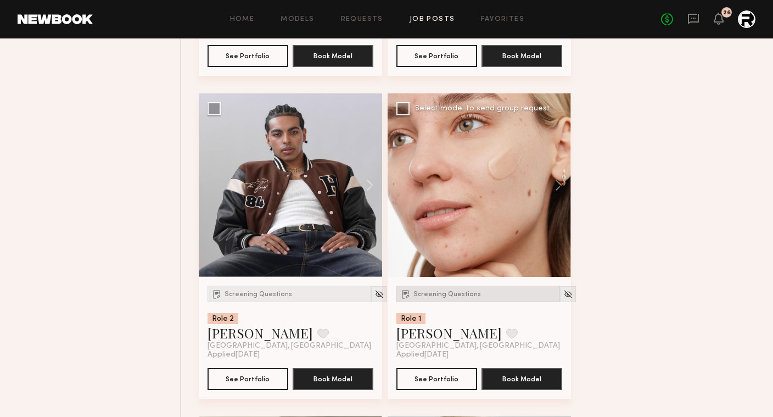
click at [447, 293] on div "Screening Questions" at bounding box center [479, 294] width 164 height 16
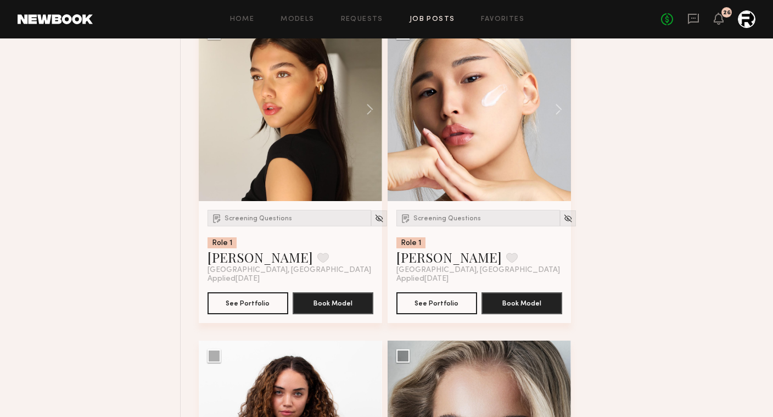
scroll to position [6928, 0]
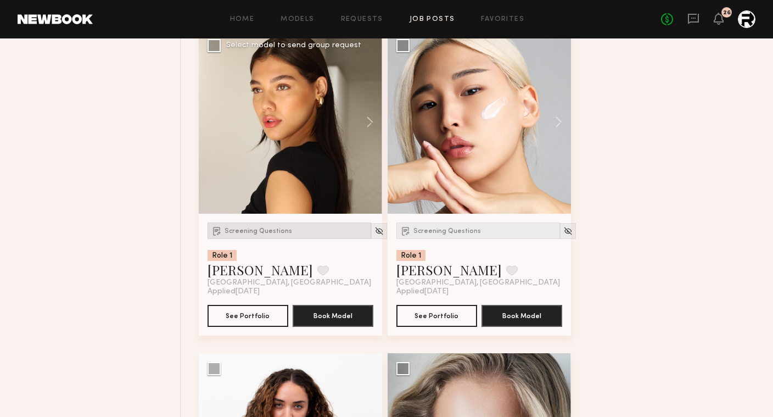
click at [252, 228] on div "Screening Questions" at bounding box center [290, 230] width 164 height 16
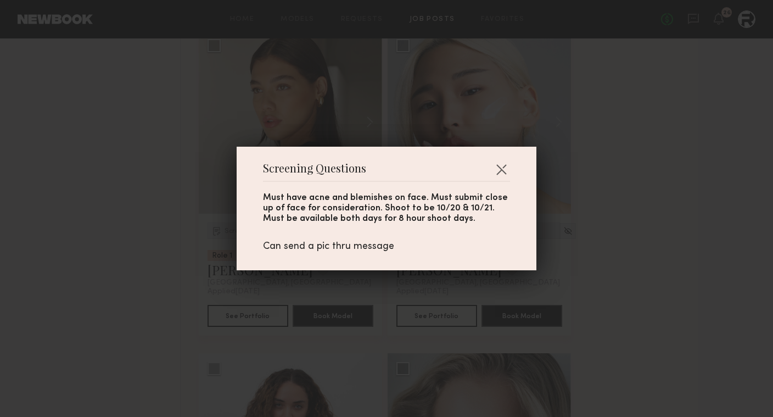
click at [175, 236] on div "Screening Questions Must have acne and blemishes on face. Must submit close up …" at bounding box center [386, 208] width 773 height 417
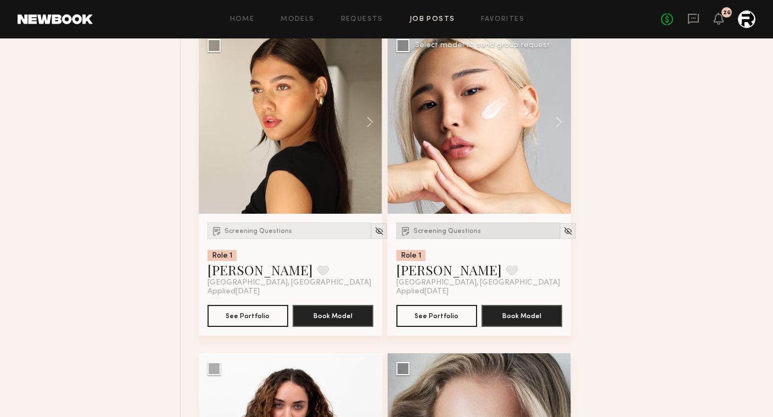
click at [452, 234] on span "Screening Questions" at bounding box center [448, 231] width 68 height 7
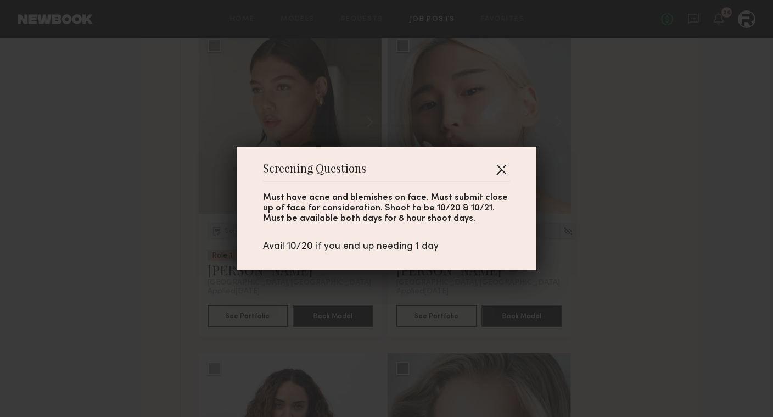
click at [508, 167] on button "button" at bounding box center [502, 169] width 18 height 18
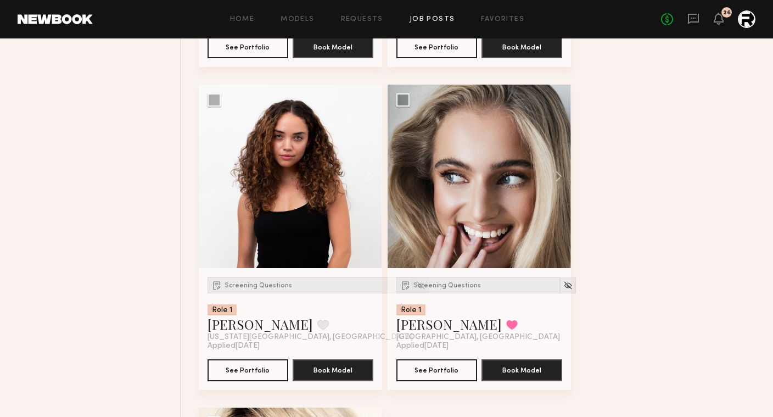
scroll to position [7258, 0]
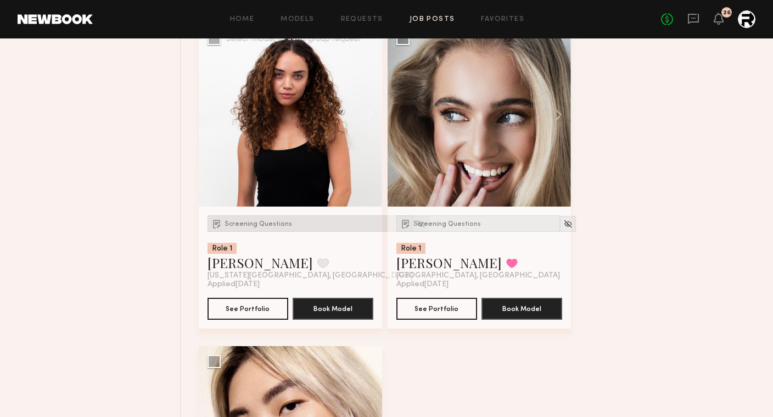
click at [248, 227] on span "Screening Questions" at bounding box center [259, 224] width 68 height 7
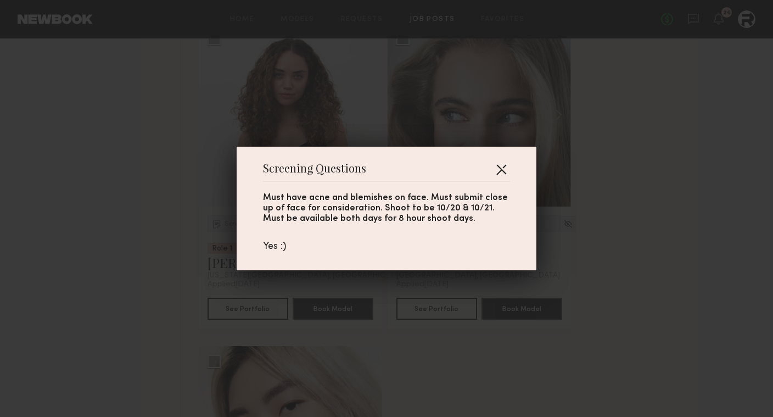
click at [497, 167] on button "button" at bounding box center [502, 169] width 18 height 18
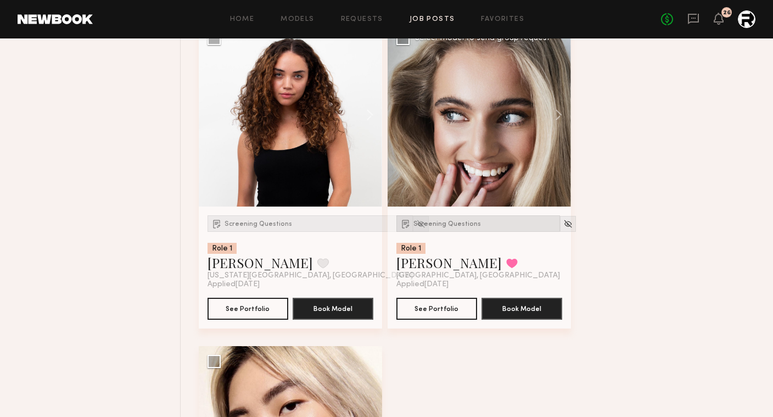
click at [437, 227] on span "Screening Questions" at bounding box center [448, 224] width 68 height 7
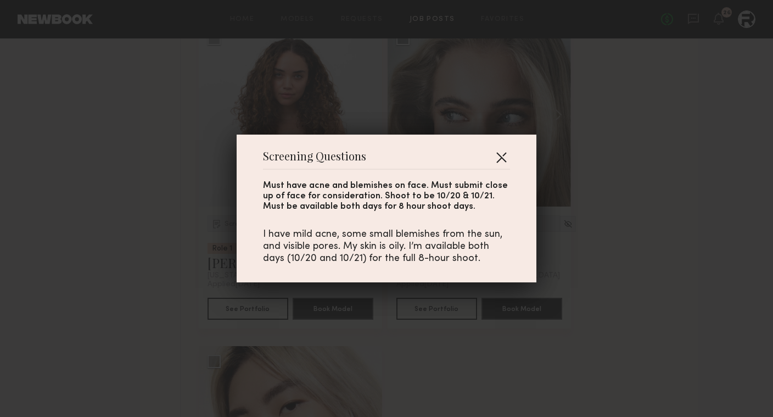
click at [500, 157] on button "button" at bounding box center [502, 157] width 18 height 18
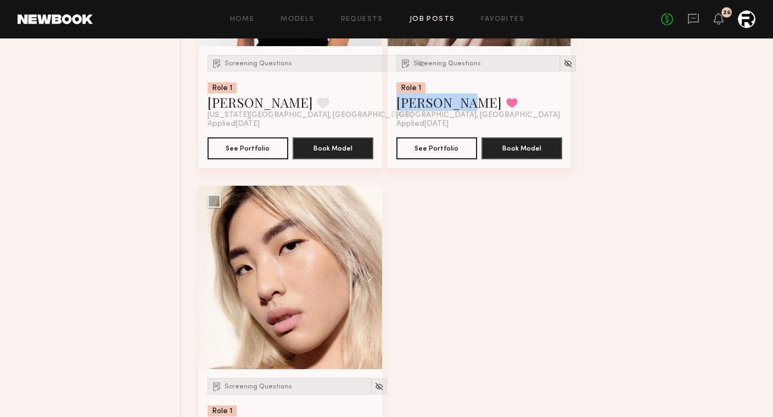
scroll to position [7517, 0]
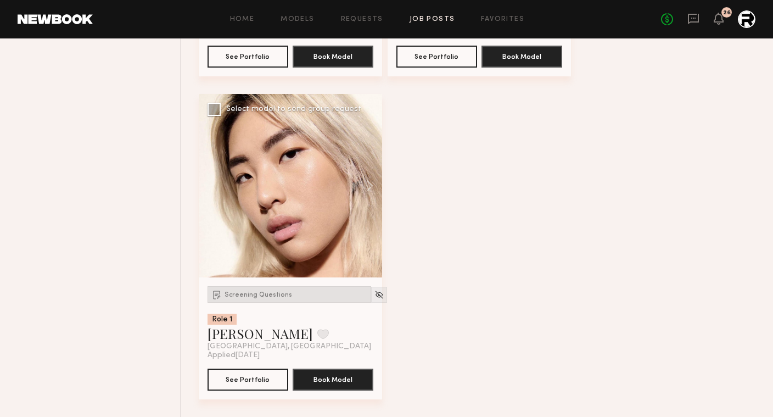
click at [264, 288] on div "Screening Questions" at bounding box center [290, 294] width 164 height 16
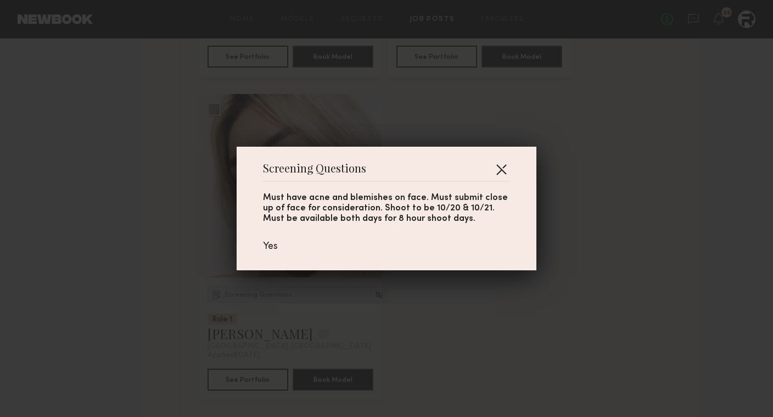
click at [502, 165] on button "button" at bounding box center [502, 169] width 18 height 18
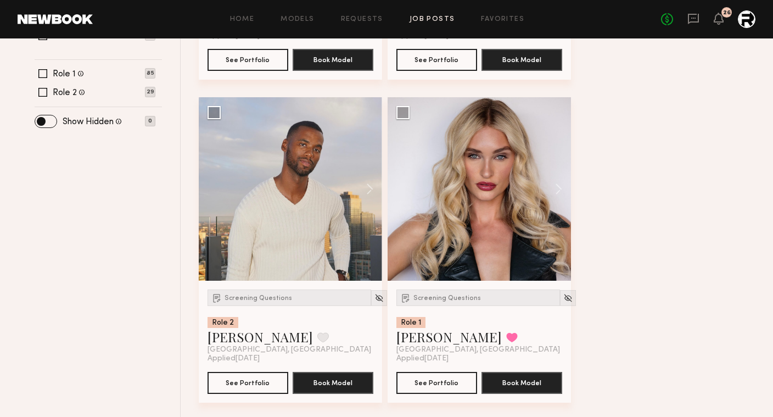
scroll to position [408, 0]
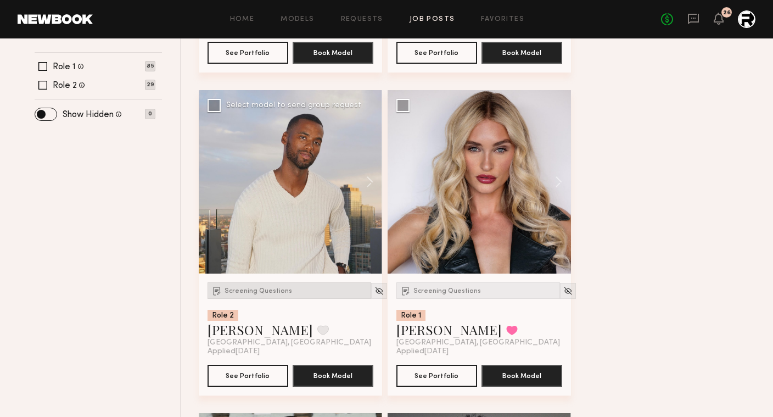
click at [253, 291] on span "Screening Questions" at bounding box center [259, 291] width 68 height 7
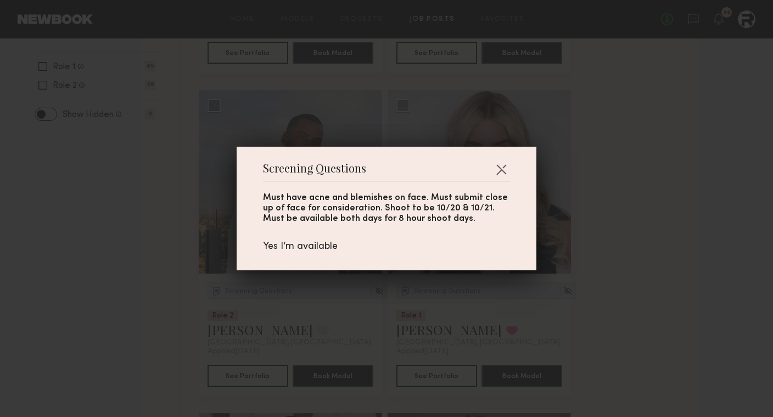
click at [144, 294] on div "Screening Questions Must have acne and blemishes on face. Must submit close up …" at bounding box center [386, 208] width 773 height 417
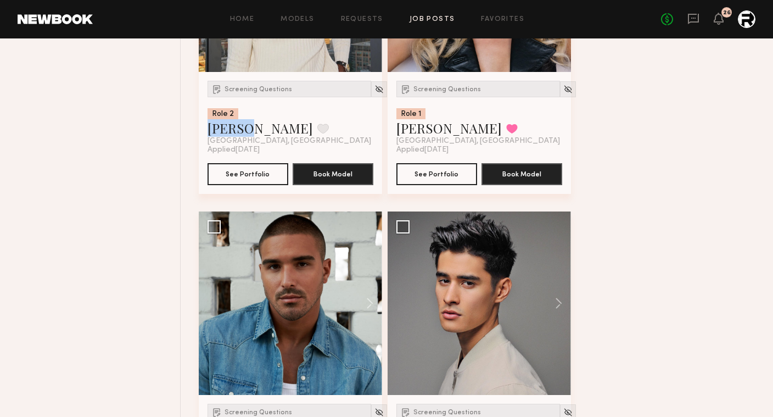
scroll to position [776, 0]
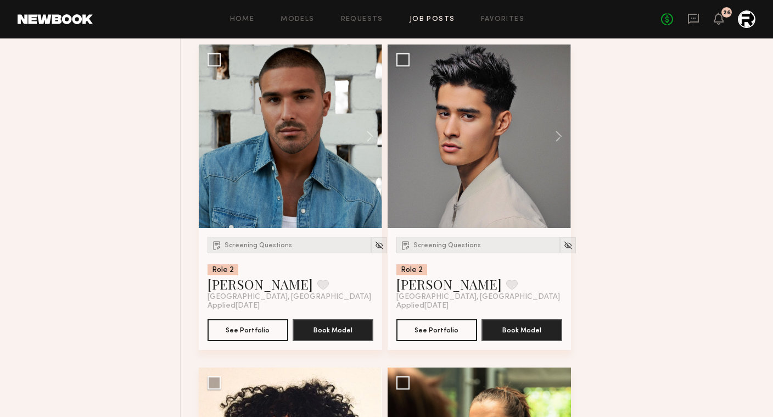
click at [242, 241] on div "Screening Questions" at bounding box center [290, 245] width 164 height 16
click at [424, 246] on span "Screening Questions" at bounding box center [448, 245] width 68 height 7
click at [411, 285] on link "Jeffery L." at bounding box center [449, 284] width 105 height 18
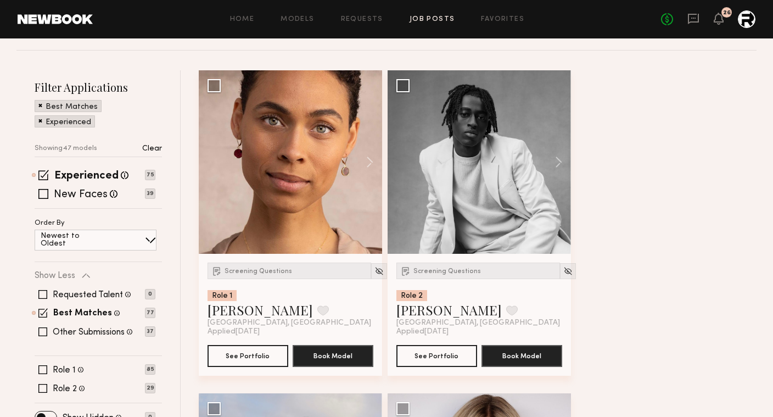
scroll to position [136, 0]
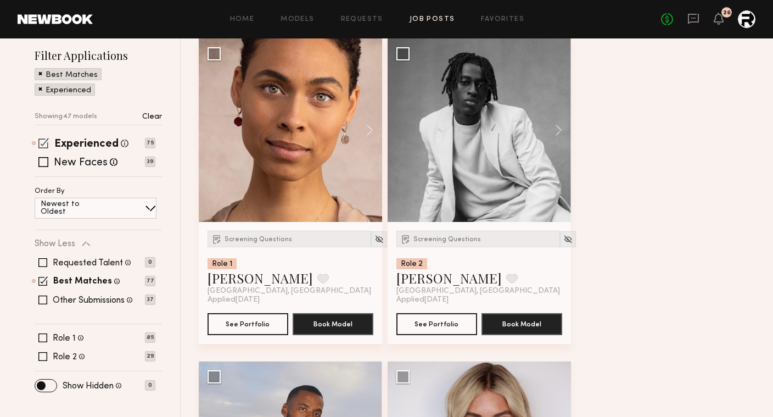
click at [45, 140] on span at bounding box center [43, 143] width 10 height 10
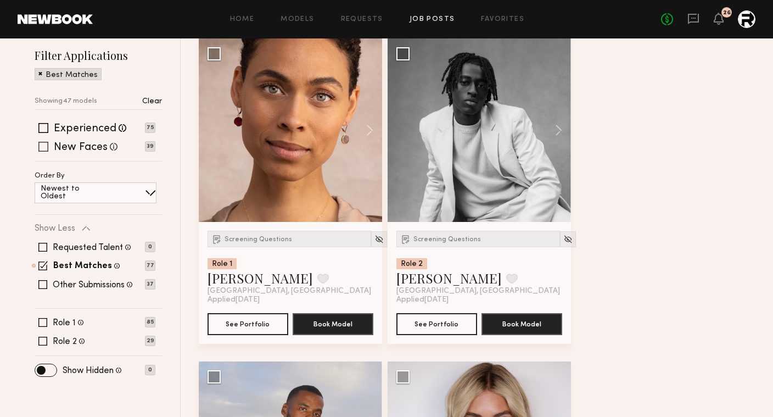
click at [42, 146] on span at bounding box center [43, 147] width 10 height 10
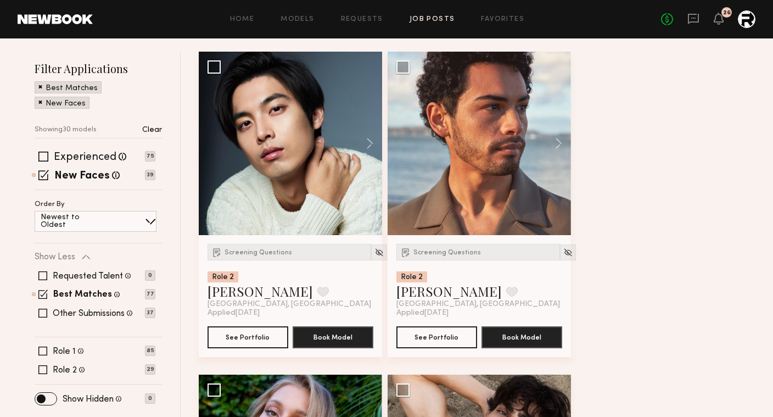
scroll to position [131, 0]
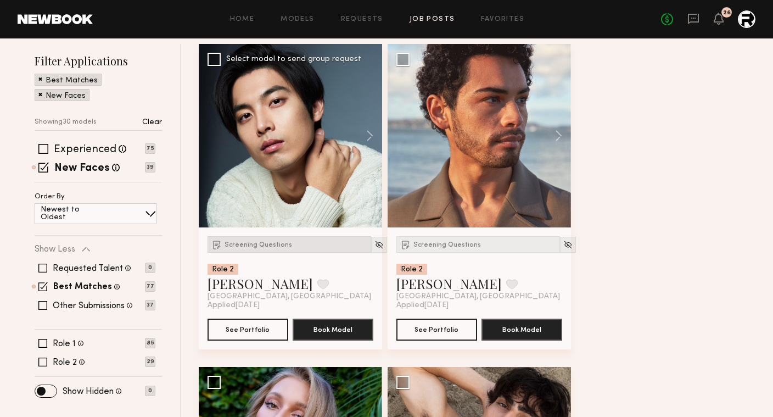
click at [241, 248] on div "Screening Questions" at bounding box center [290, 244] width 164 height 16
click at [421, 242] on span "Screening Questions" at bounding box center [448, 245] width 68 height 7
click at [232, 242] on span "Screening Questions" at bounding box center [259, 245] width 68 height 7
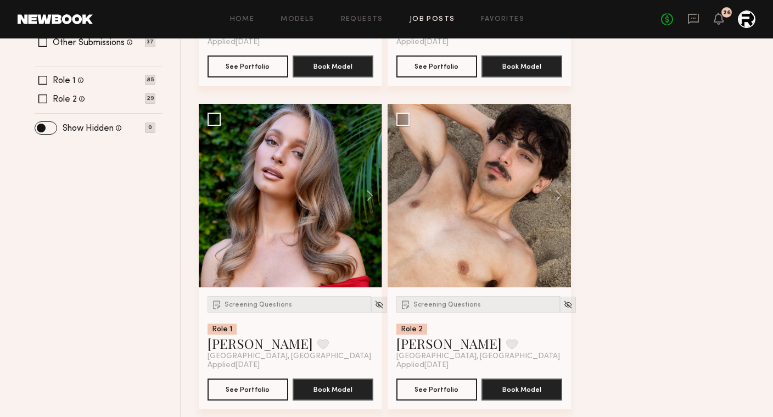
scroll to position [401, 0]
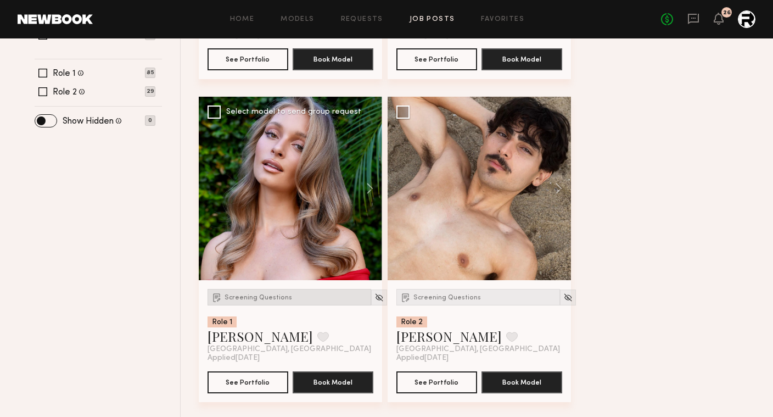
click at [254, 299] on span "Screening Questions" at bounding box center [259, 297] width 68 height 7
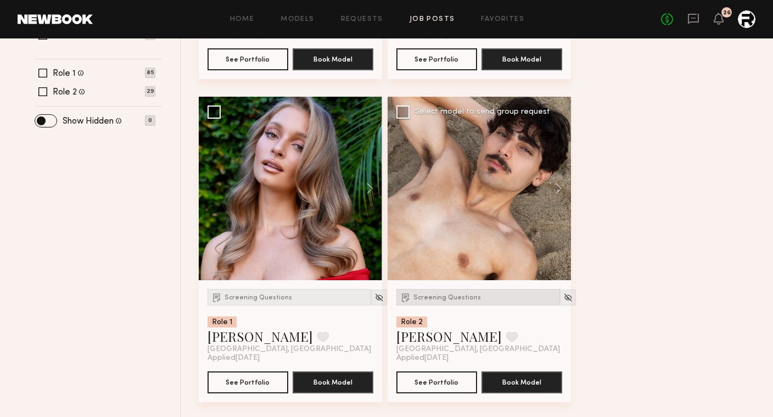
click at [467, 301] on div "Screening Questions" at bounding box center [479, 297] width 164 height 16
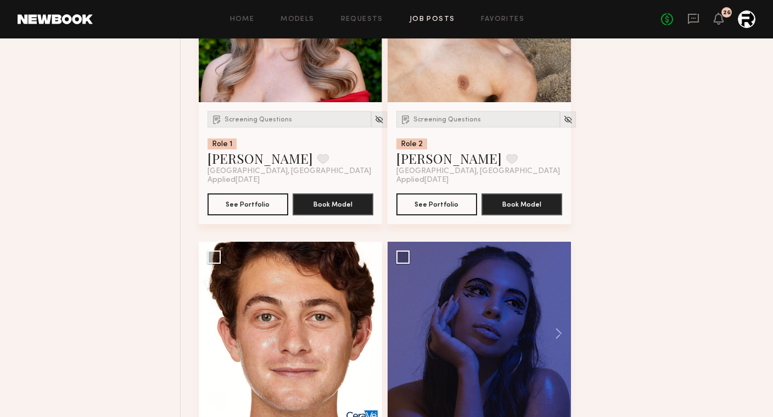
scroll to position [704, 0]
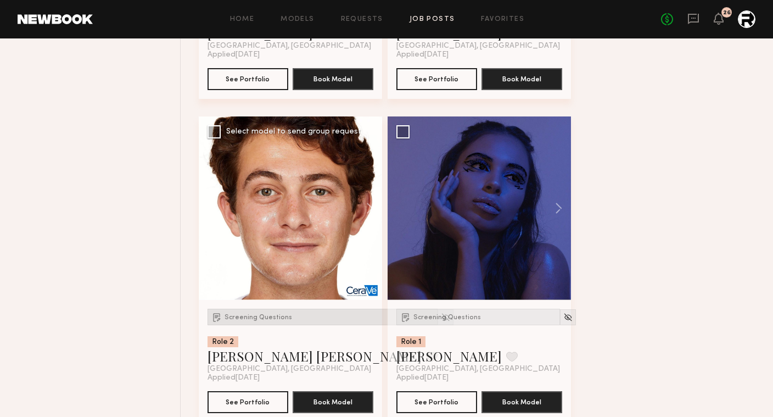
click at [248, 318] on span "Screening Questions" at bounding box center [259, 317] width 68 height 7
click at [449, 314] on div "Screening Questions" at bounding box center [479, 317] width 164 height 16
click at [256, 315] on span "Screening Questions" at bounding box center [259, 317] width 68 height 7
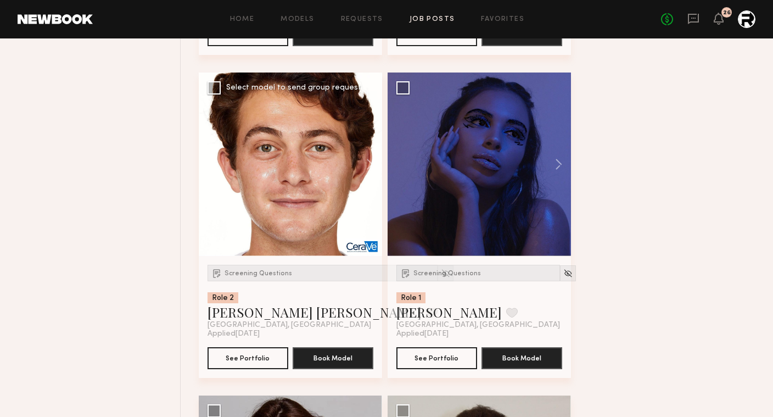
scroll to position [749, 0]
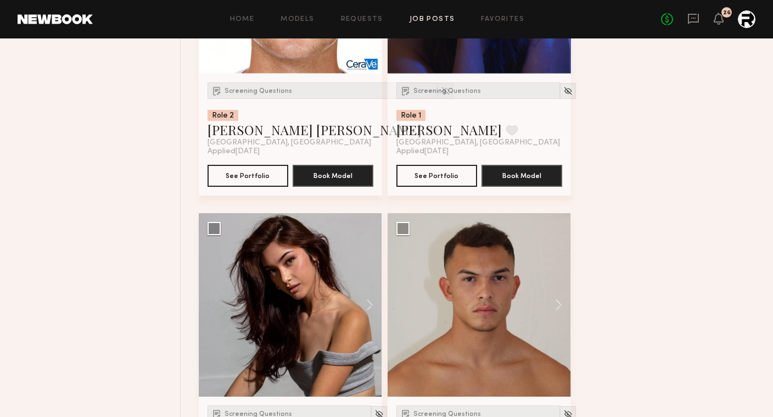
scroll to position [1027, 0]
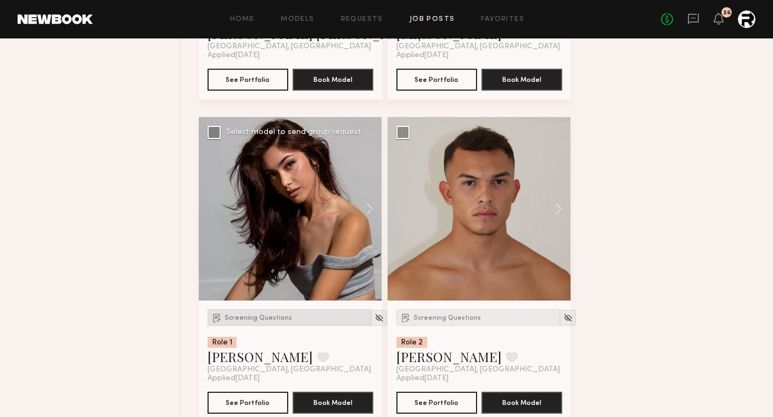
click at [252, 315] on div "Screening Questions" at bounding box center [290, 317] width 164 height 16
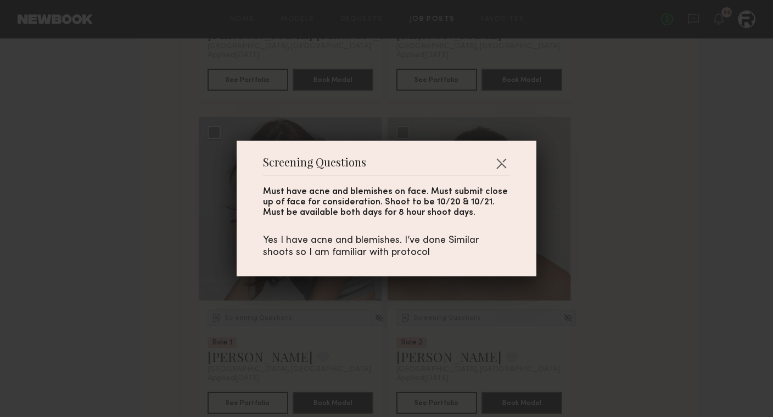
click at [148, 324] on div "Screening Questions Must have acne and blemishes on face. Must submit close up …" at bounding box center [386, 208] width 773 height 417
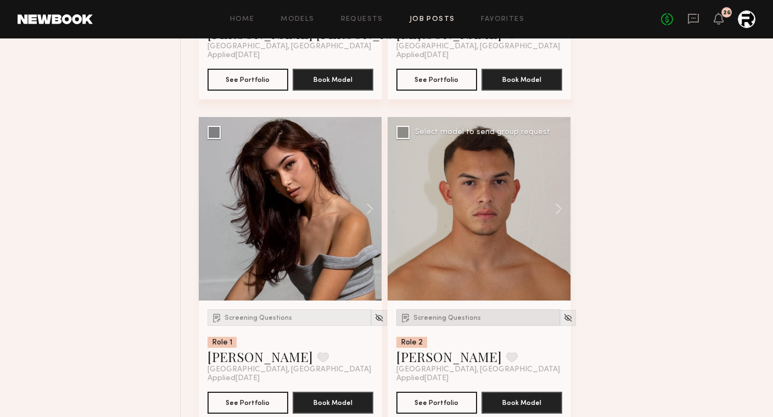
click at [450, 319] on span "Screening Questions" at bounding box center [448, 318] width 68 height 7
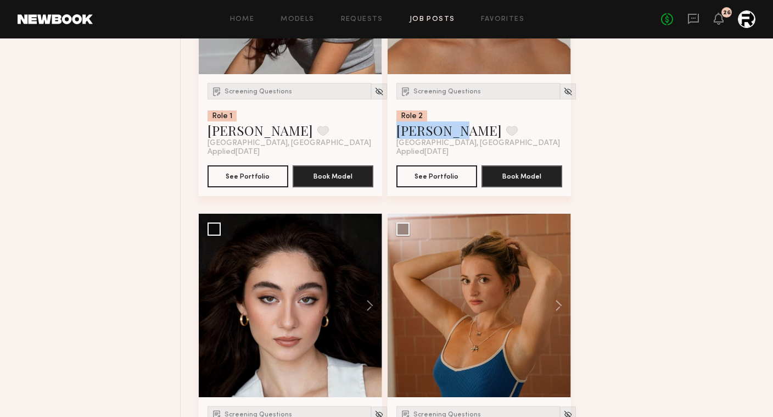
scroll to position [1395, 0]
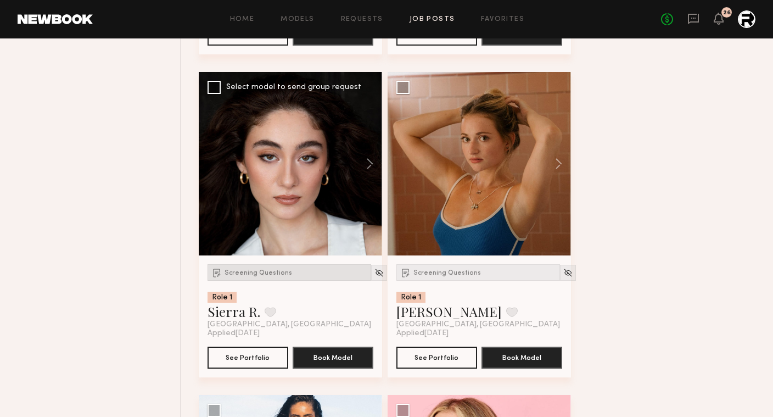
click at [251, 270] on span "Screening Questions" at bounding box center [259, 273] width 68 height 7
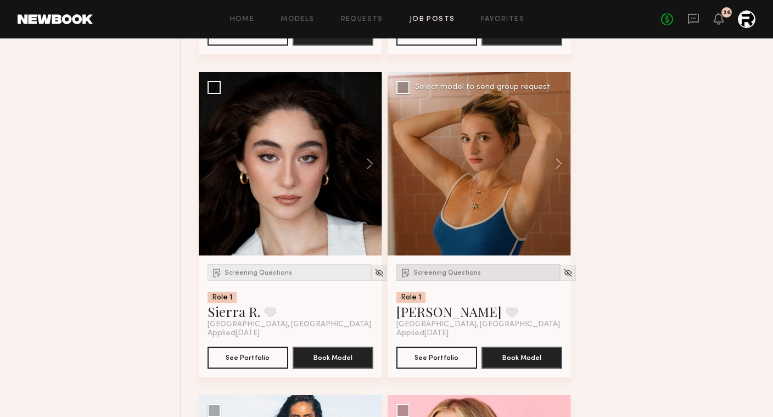
click at [414, 268] on div "Screening Questions" at bounding box center [479, 272] width 164 height 16
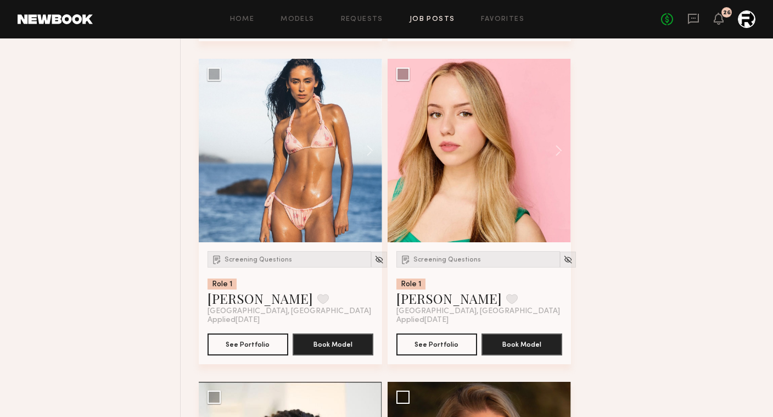
scroll to position [1747, 0]
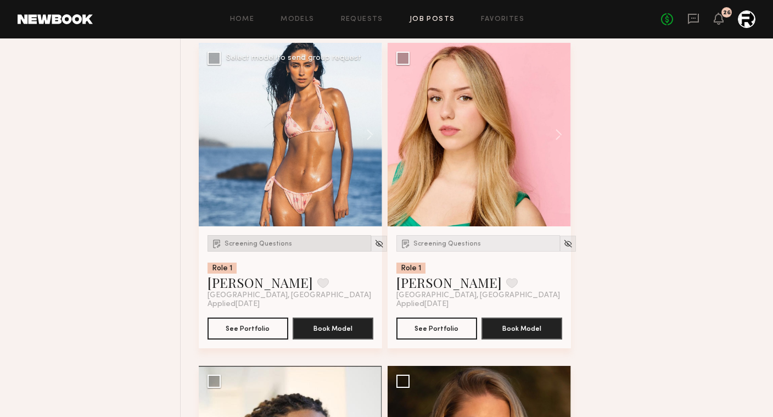
click at [225, 242] on div "Screening Questions" at bounding box center [290, 243] width 164 height 16
click at [453, 241] on div "Screening Questions" at bounding box center [479, 243] width 164 height 16
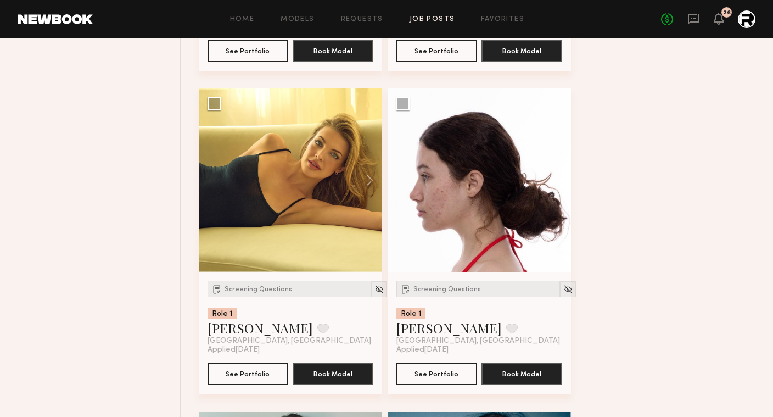
scroll to position [2401, 0]
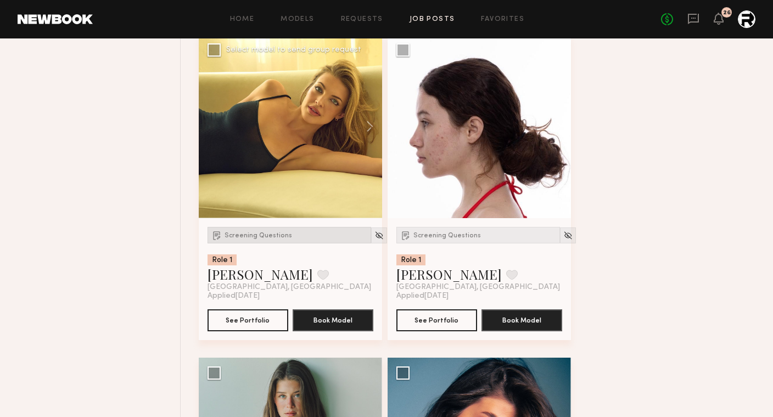
click at [245, 238] on span "Screening Questions" at bounding box center [259, 235] width 68 height 7
click at [450, 238] on span "Screening Questions" at bounding box center [448, 235] width 68 height 7
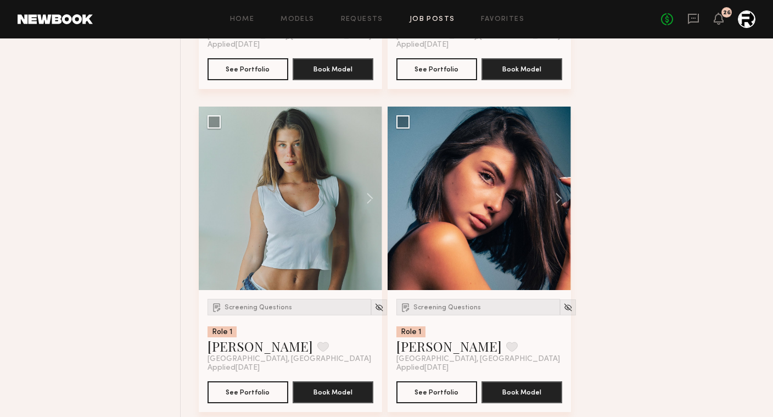
scroll to position [2681, 0]
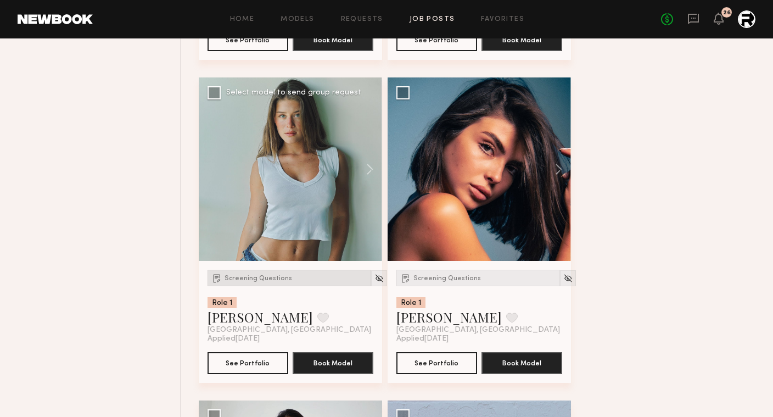
click at [243, 280] on span "Screening Questions" at bounding box center [259, 278] width 68 height 7
click at [440, 277] on span "Screening Questions" at bounding box center [448, 278] width 68 height 7
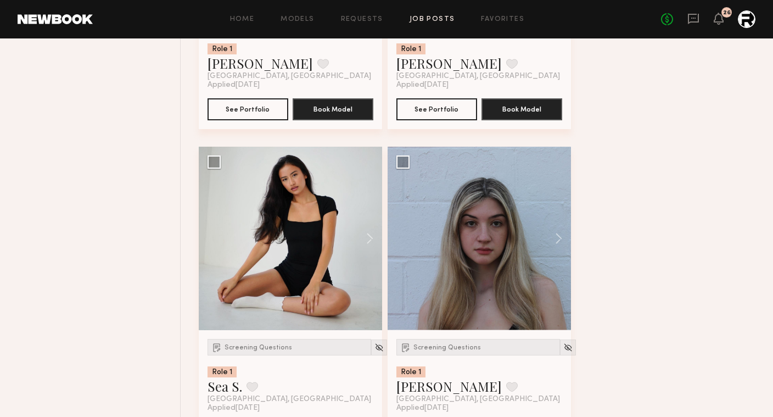
scroll to position [3010, 0]
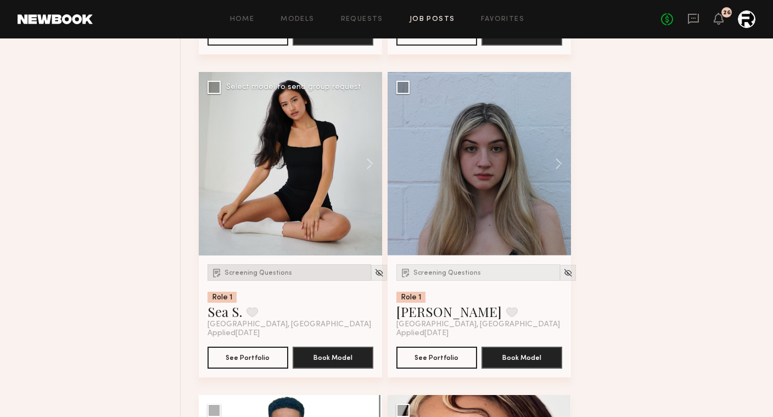
click at [255, 276] on span "Screening Questions" at bounding box center [259, 273] width 68 height 7
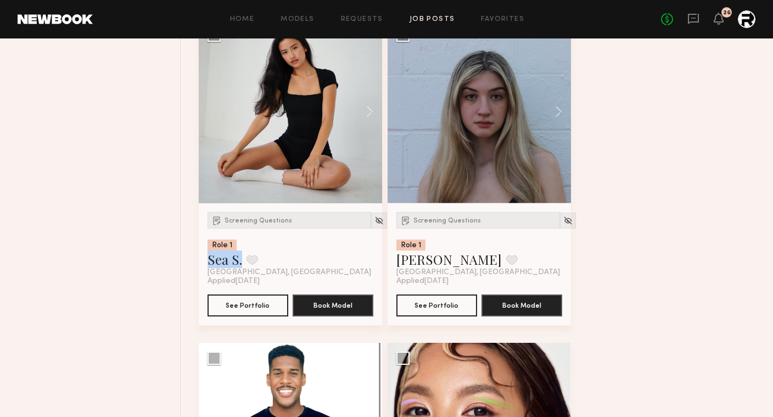
scroll to position [3035, 0]
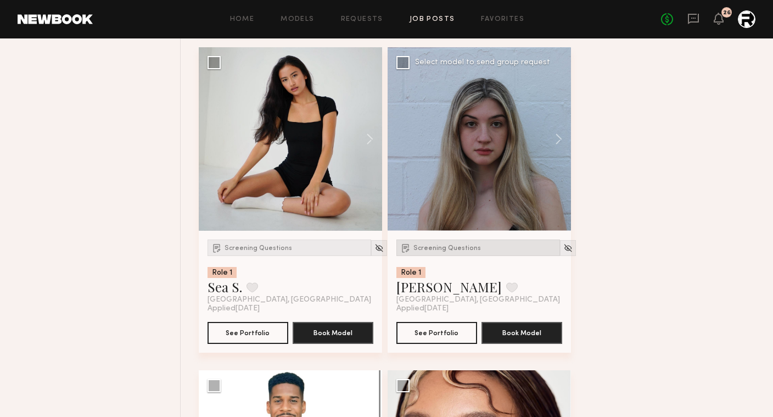
click at [457, 248] on span "Screening Questions" at bounding box center [448, 248] width 68 height 7
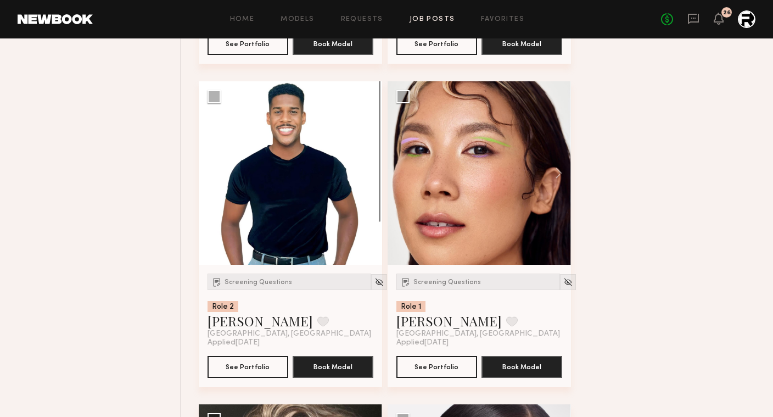
scroll to position [3328, 0]
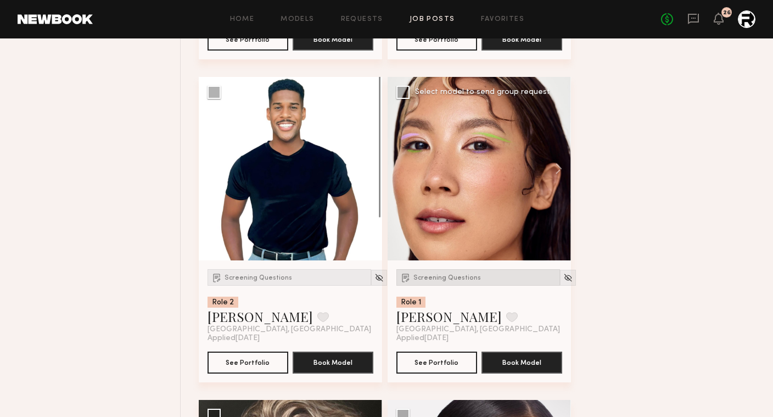
click at [448, 275] on div "Screening Questions" at bounding box center [479, 277] width 164 height 16
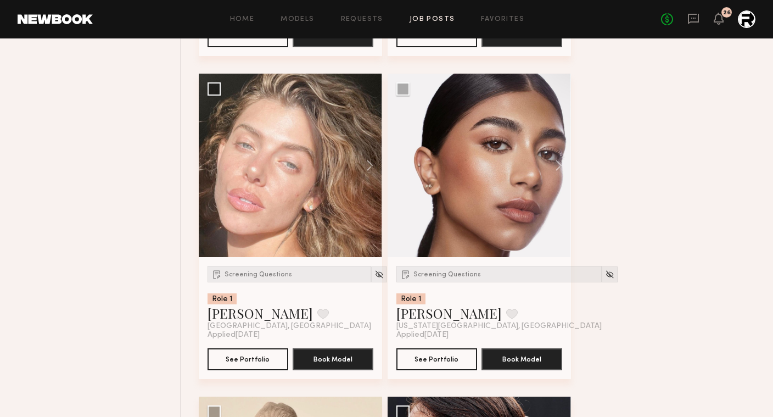
scroll to position [3671, 0]
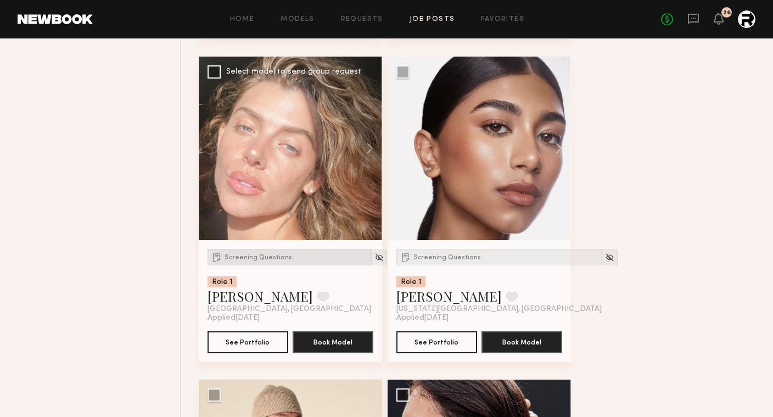
click at [245, 258] on span "Screening Questions" at bounding box center [259, 257] width 68 height 7
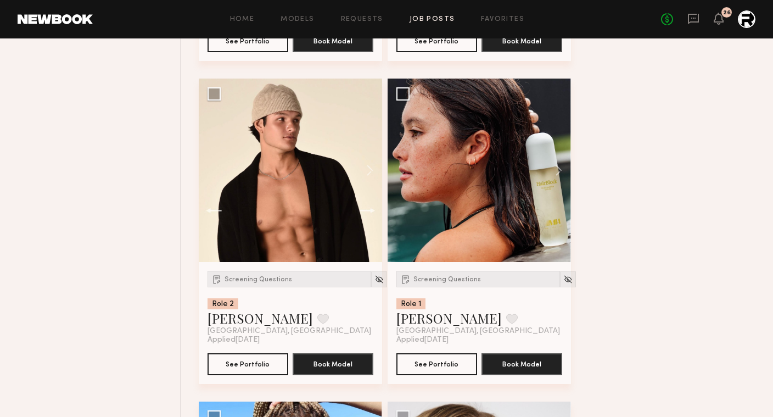
scroll to position [3976, 0]
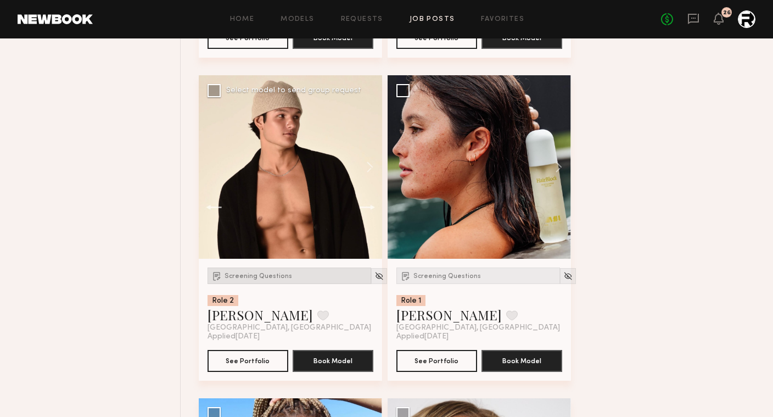
click at [253, 277] on span "Screening Questions" at bounding box center [259, 276] width 68 height 7
click at [448, 277] on span "Screening Questions" at bounding box center [448, 276] width 68 height 7
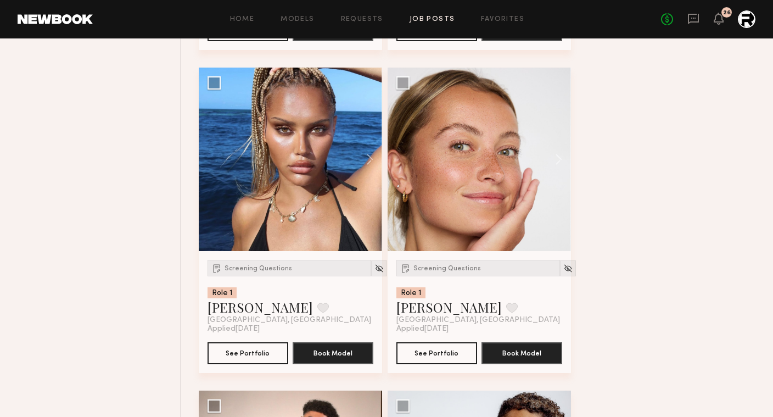
scroll to position [4305, 0]
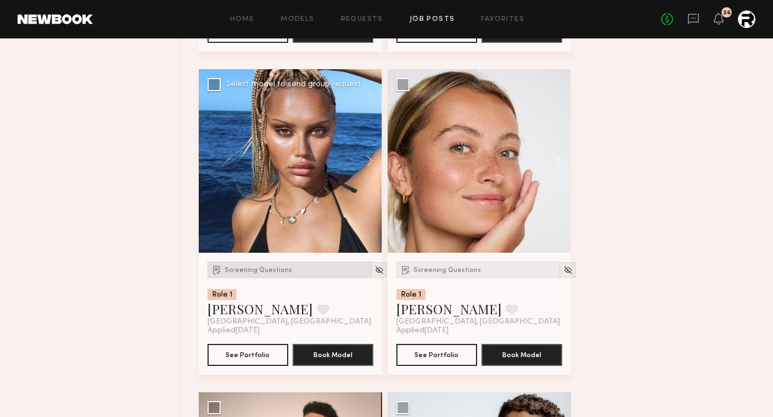
click at [247, 274] on span "Screening Questions" at bounding box center [259, 270] width 68 height 7
click at [456, 266] on div "Screening Questions" at bounding box center [479, 269] width 164 height 16
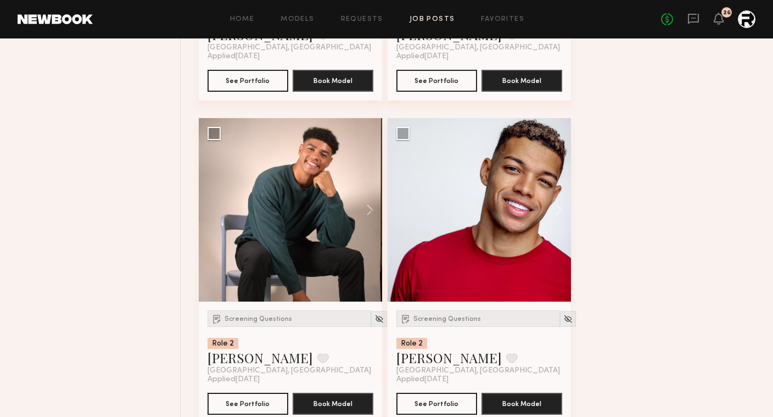
scroll to position [4607, 0]
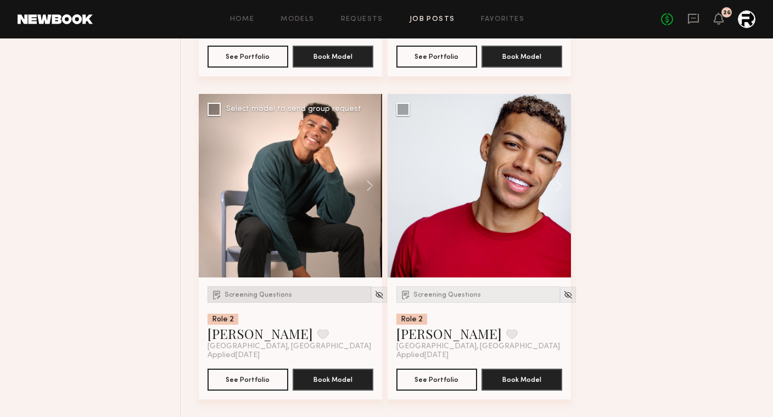
click at [274, 294] on span "Screening Questions" at bounding box center [259, 295] width 68 height 7
click at [424, 296] on span "Screening Questions" at bounding box center [448, 295] width 68 height 7
click at [366, 181] on button at bounding box center [364, 185] width 35 height 183
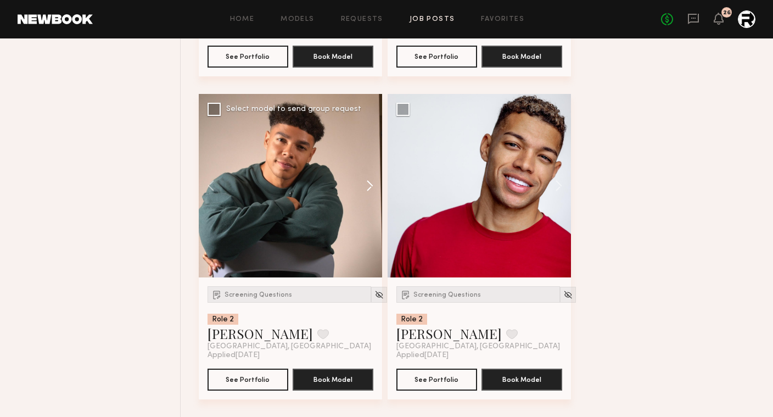
click at [366, 181] on button at bounding box center [364, 185] width 35 height 183
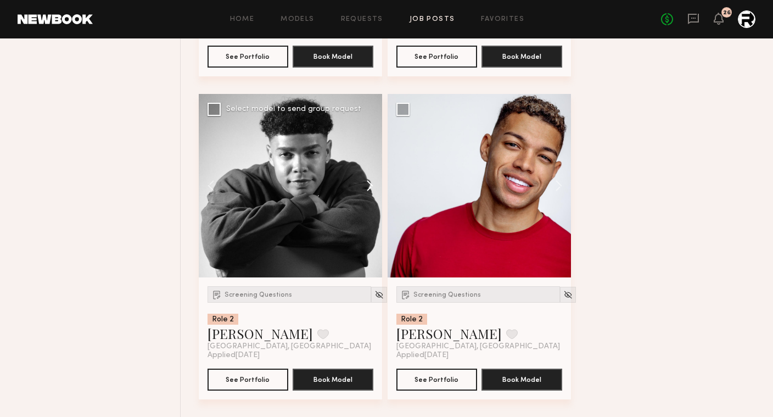
click at [366, 181] on button at bounding box center [364, 185] width 35 height 183
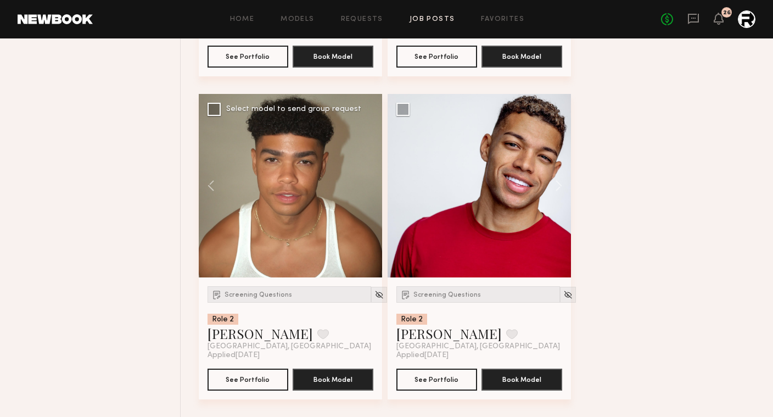
click at [367, 181] on div at bounding box center [290, 185] width 183 height 183
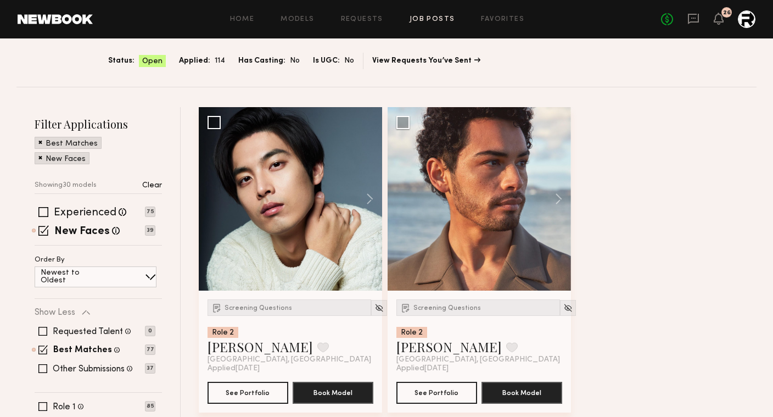
scroll to position [0, 0]
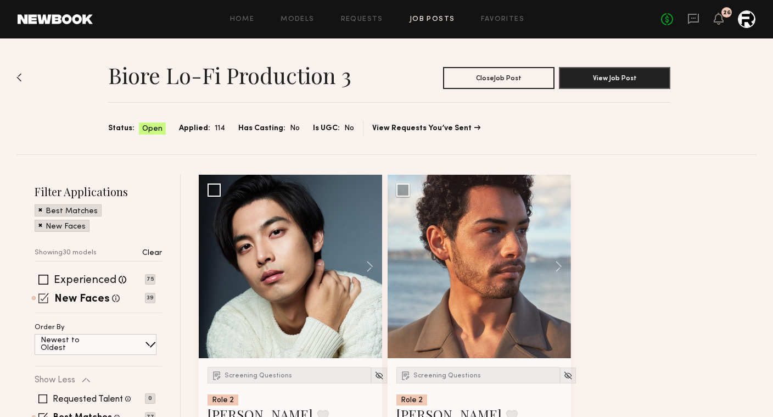
click at [45, 293] on span at bounding box center [43, 298] width 10 height 10
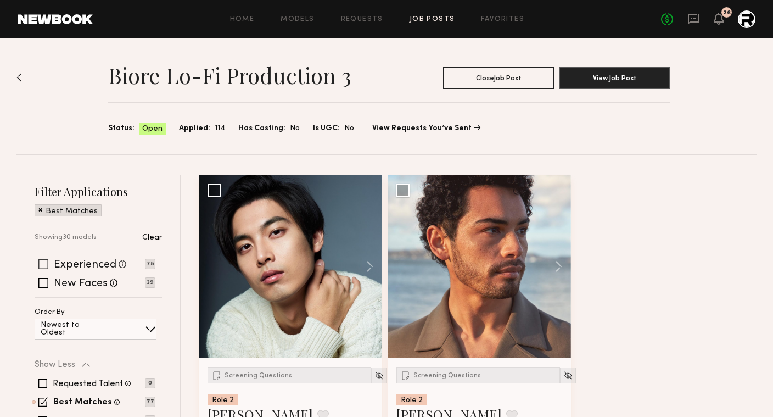
click at [42, 266] on span at bounding box center [43, 264] width 10 height 10
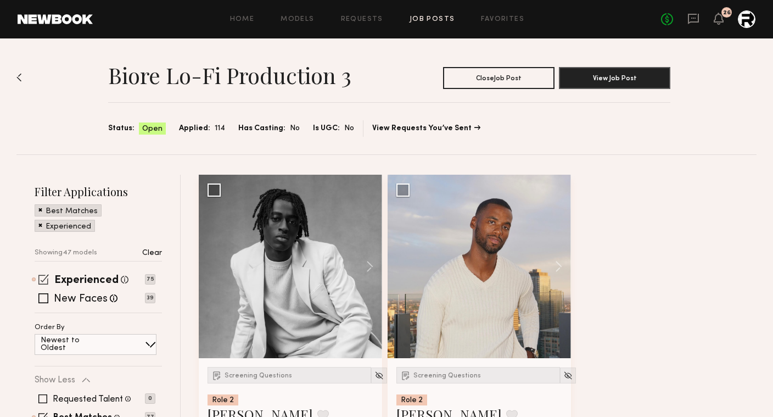
click at [43, 278] on span at bounding box center [43, 279] width 10 height 10
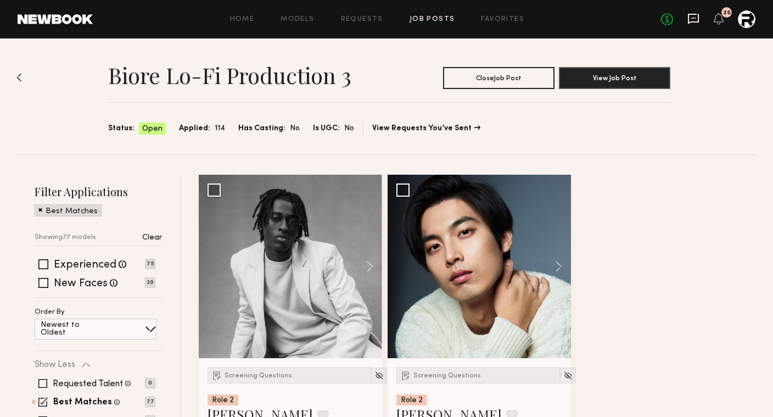
click at [691, 14] on icon at bounding box center [693, 19] width 11 height 10
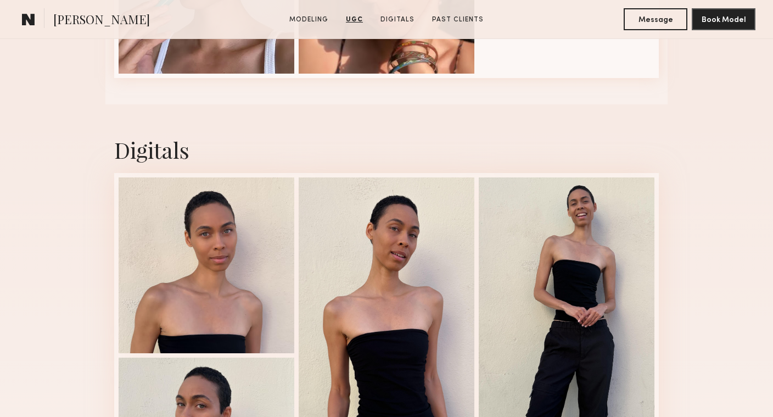
scroll to position [1561, 0]
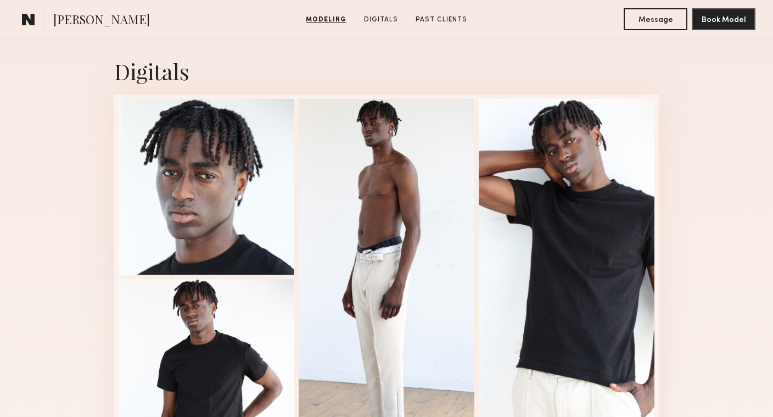
scroll to position [1099, 0]
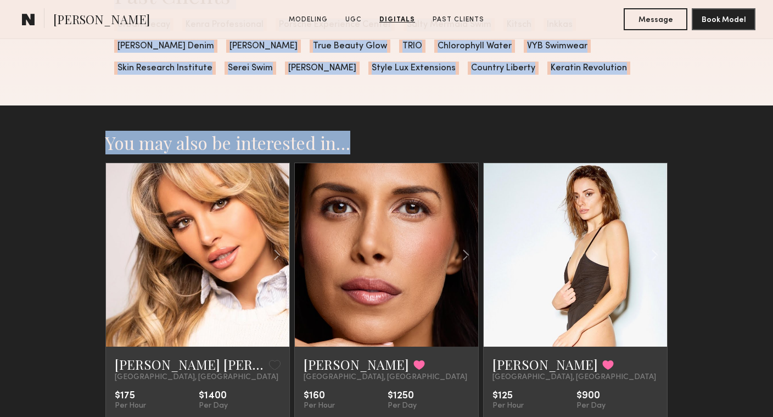
scroll to position [2835, 0]
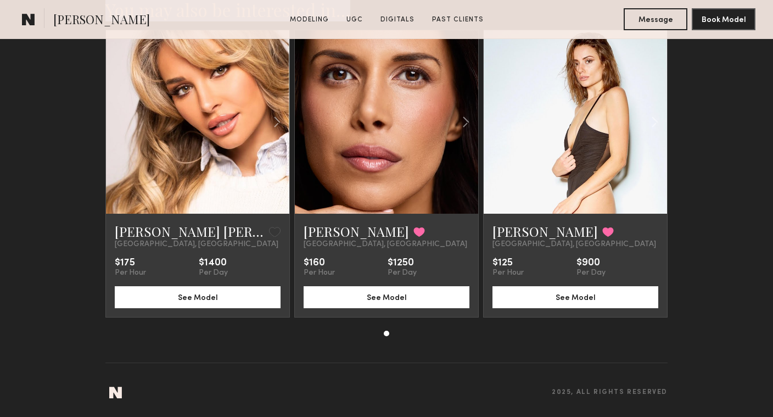
drag, startPoint x: 558, startPoint y: 209, endPoint x: 192, endPoint y: 260, distance: 370.0
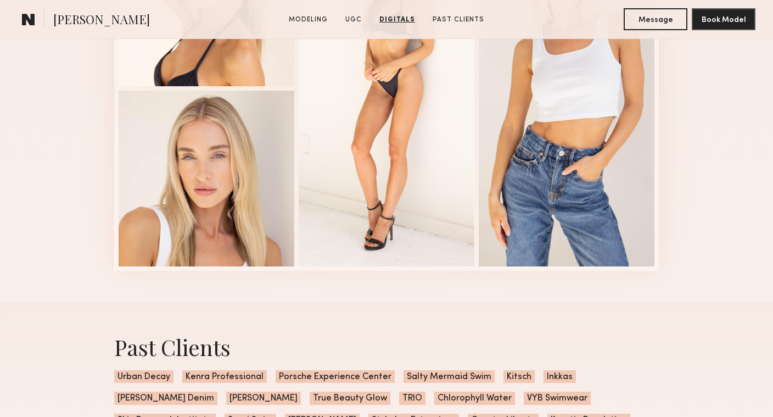
click at [81, 251] on div "Digitals 1 of 4" at bounding box center [386, 69] width 773 height 464
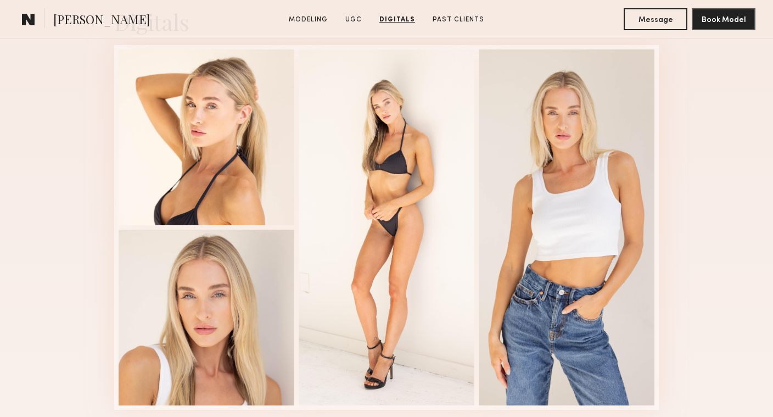
scroll to position [2157, 0]
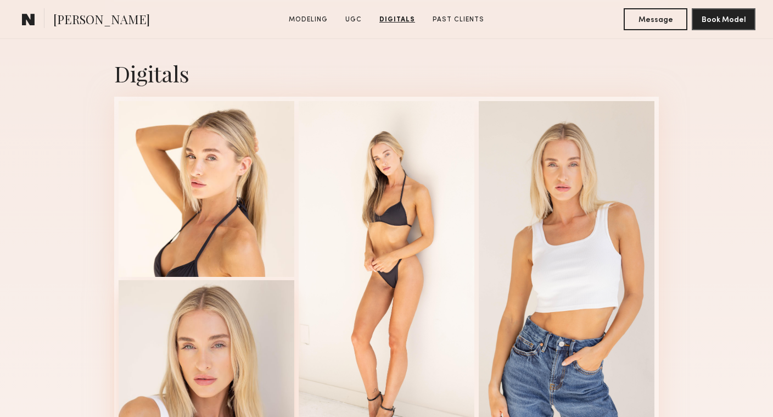
click at [215, 360] on div at bounding box center [207, 368] width 176 height 176
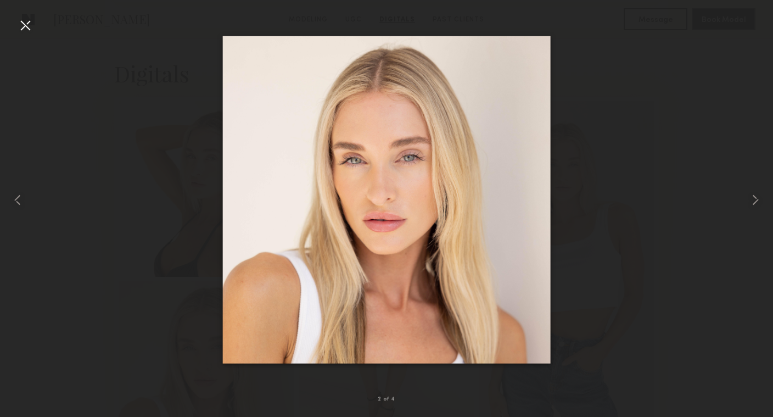
drag, startPoint x: 375, startPoint y: 255, endPoint x: 557, endPoint y: 14, distance: 301.7
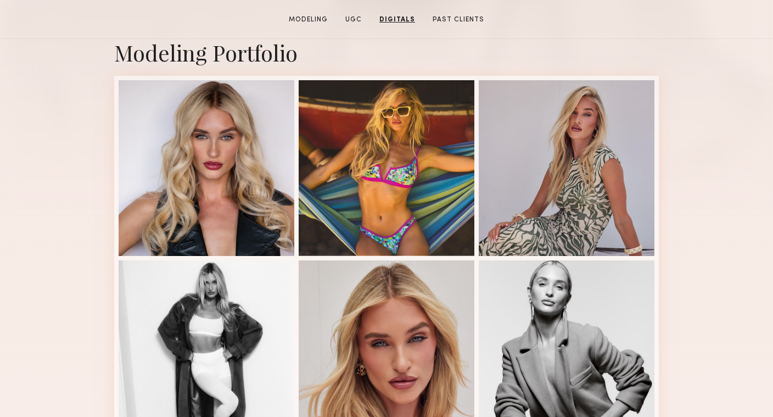
scroll to position [0, 0]
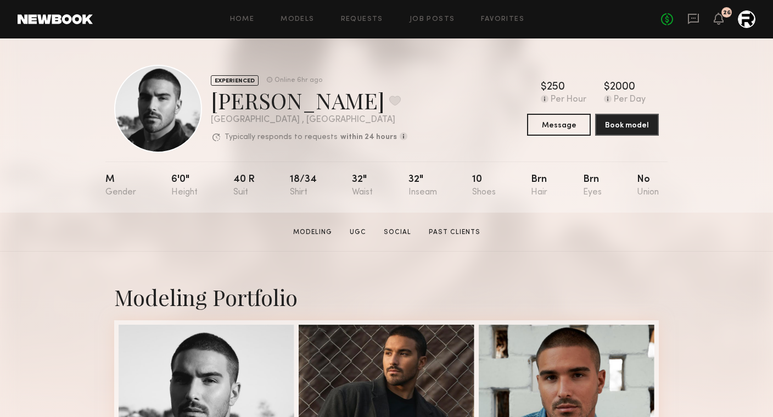
click at [672, 74] on div "EXPERIENCED Online 6hr ago Lucas P. Favorite Los Angeles , CA Typically respond…" at bounding box center [386, 125] width 773 height 174
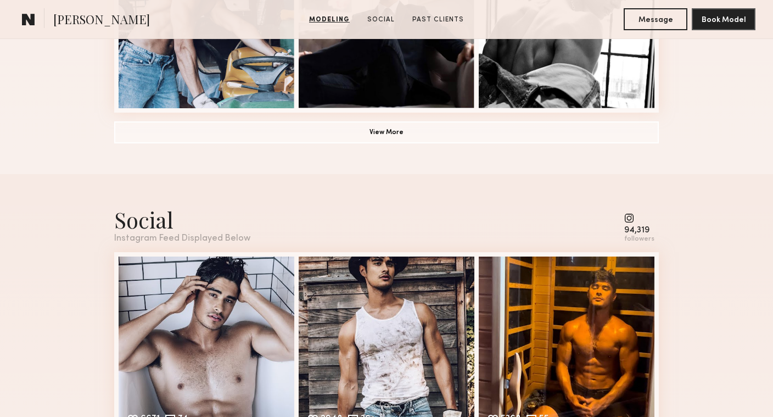
scroll to position [969, 0]
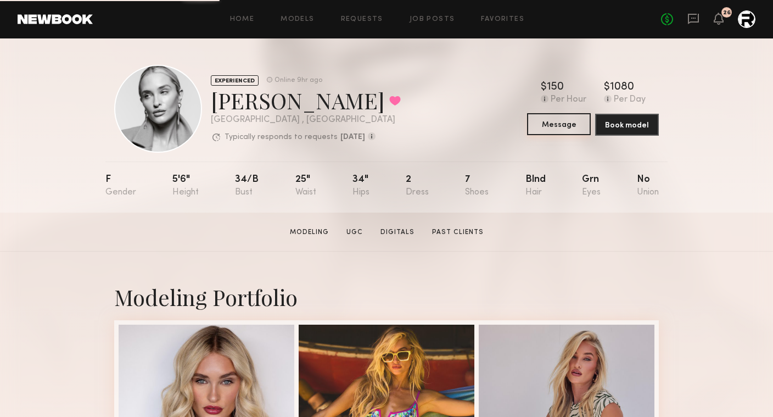
click at [571, 127] on button "Message" at bounding box center [559, 124] width 64 height 22
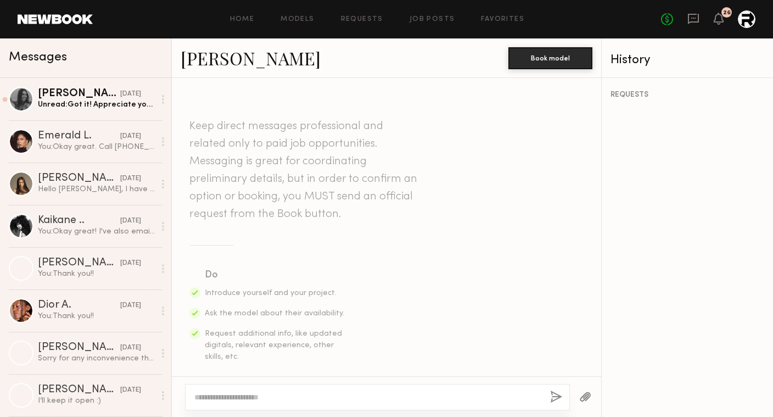
scroll to position [1471, 0]
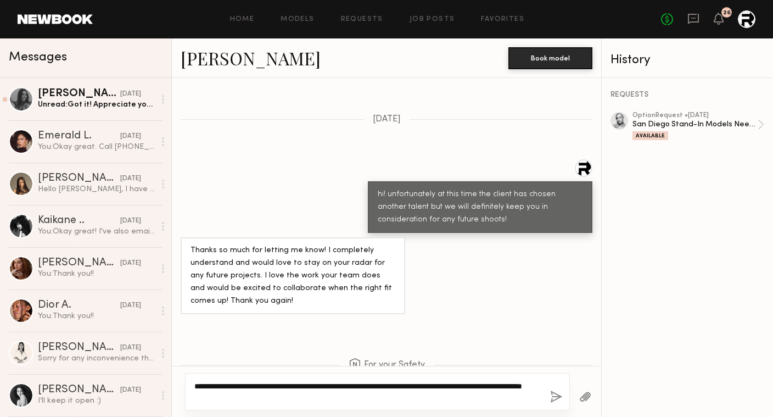
click at [275, 396] on textarea "**********" at bounding box center [367, 392] width 347 height 22
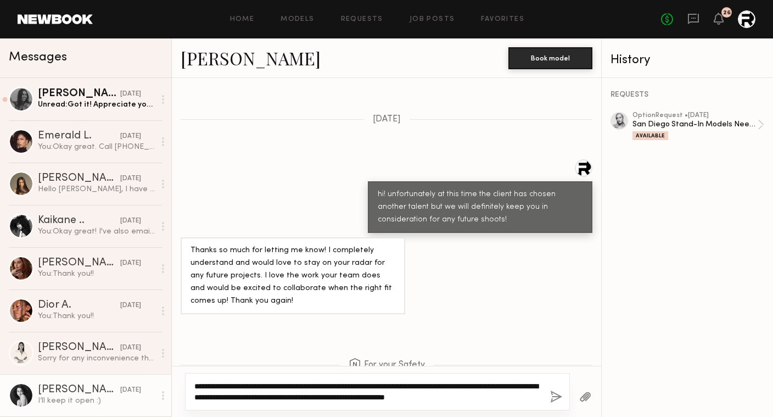
drag, startPoint x: 508, startPoint y: 399, endPoint x: 162, endPoint y: 380, distance: 347.2
click at [162, 380] on div "Messages Lauren G. 10/09/2025 Unread: Got it! Appreciate you letting me know. H…" at bounding box center [386, 227] width 773 height 379
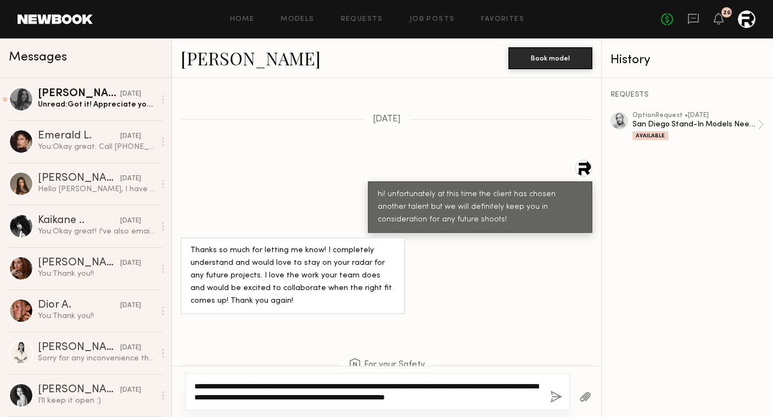
click at [263, 396] on textarea "**********" at bounding box center [367, 392] width 347 height 22
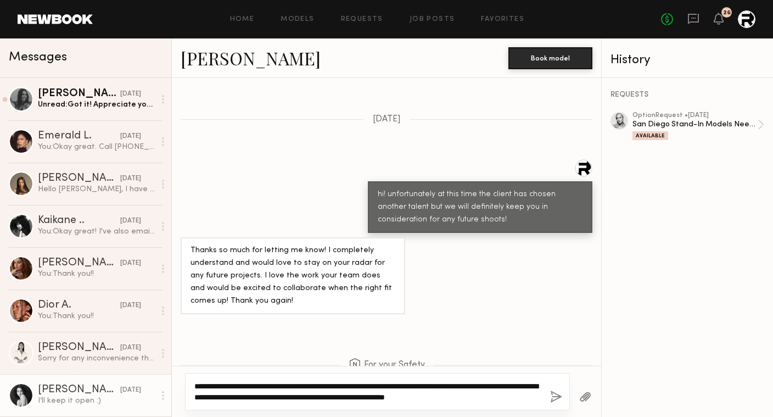
drag, startPoint x: 529, startPoint y: 396, endPoint x: 171, endPoint y: 376, distance: 358.7
click at [171, 376] on div "Messages Lauren G. 10/09/2025 Unread: Got it! Appreciate you letting me know. H…" at bounding box center [386, 227] width 773 height 379
paste textarea "***"
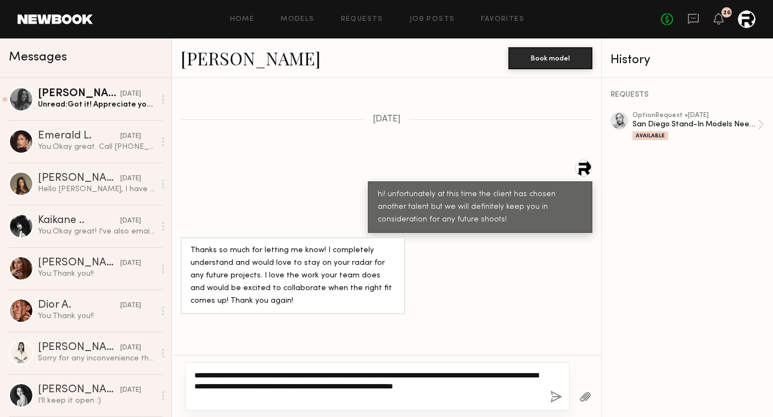
click at [240, 375] on textarea "**********" at bounding box center [367, 386] width 347 height 33
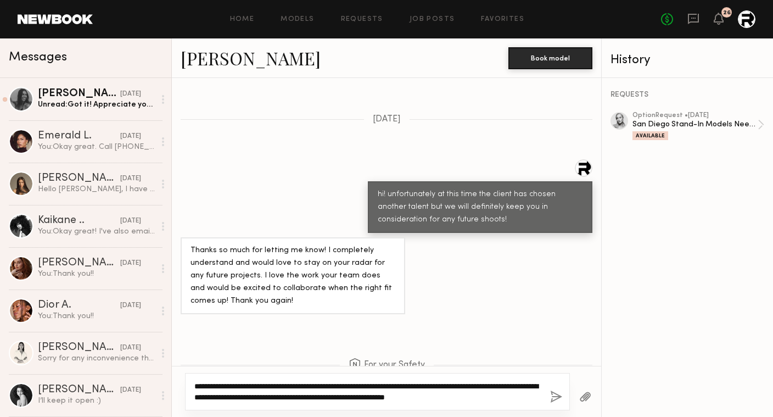
click at [201, 385] on textarea "**********" at bounding box center [367, 392] width 347 height 22
drag, startPoint x: 534, startPoint y: 398, endPoint x: 225, endPoint y: 383, distance: 309.6
click at [225, 383] on textarea "**********" at bounding box center [367, 392] width 347 height 22
click at [517, 397] on textarea "**********" at bounding box center [367, 392] width 347 height 22
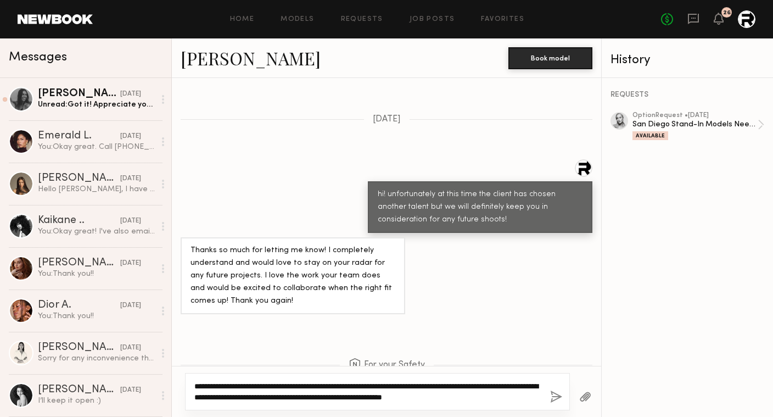
click at [524, 397] on textarea "**********" at bounding box center [367, 392] width 347 height 22
click at [285, 397] on textarea "**********" at bounding box center [367, 392] width 347 height 22
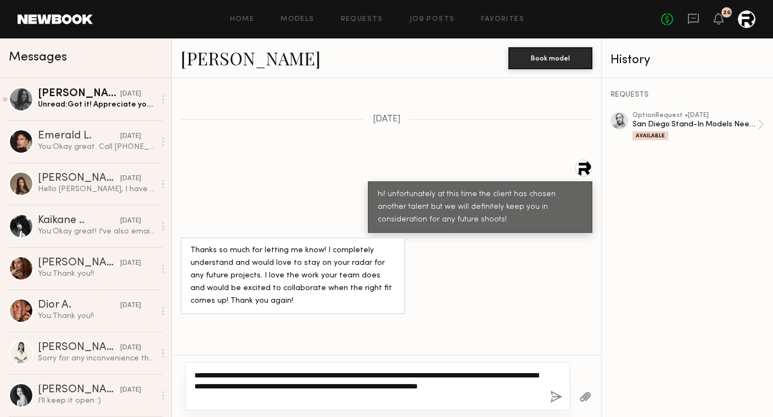
type textarea "**********"
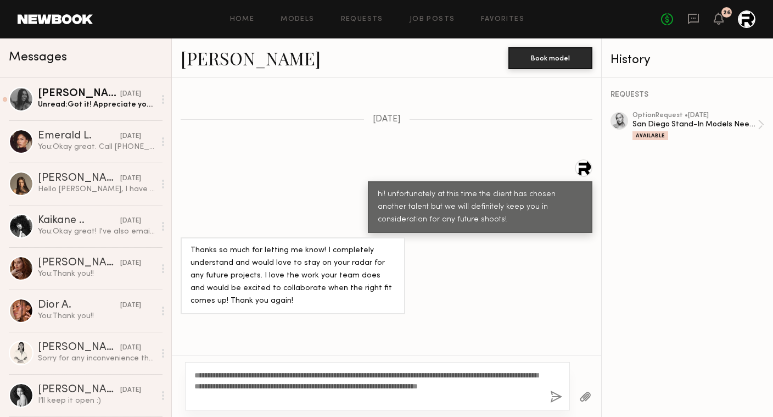
click at [555, 399] on button "button" at bounding box center [556, 398] width 12 height 14
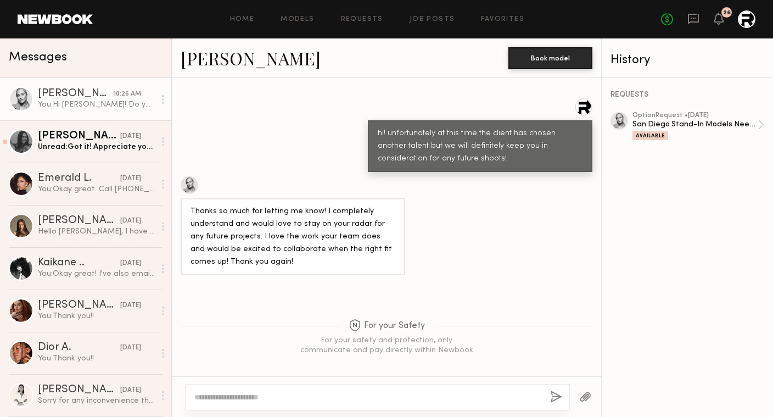
scroll to position [1728, 0]
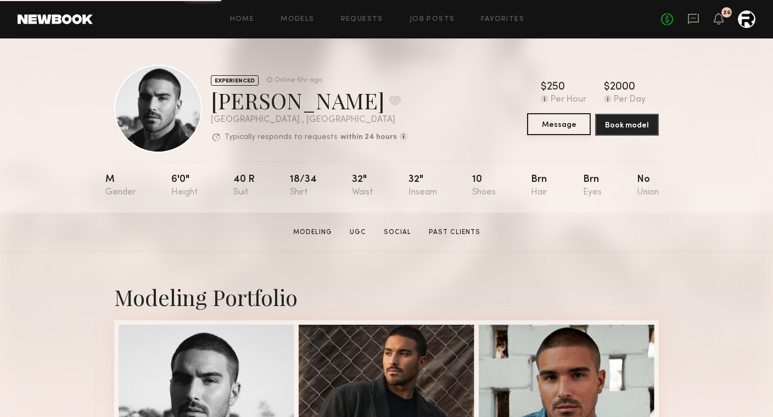
click at [552, 123] on button "Message" at bounding box center [559, 124] width 64 height 22
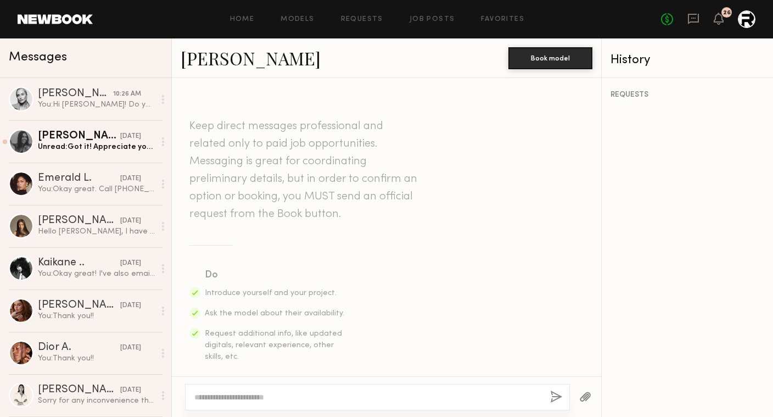
click at [315, 392] on textarea at bounding box center [367, 397] width 347 height 11
paste textarea "**********"
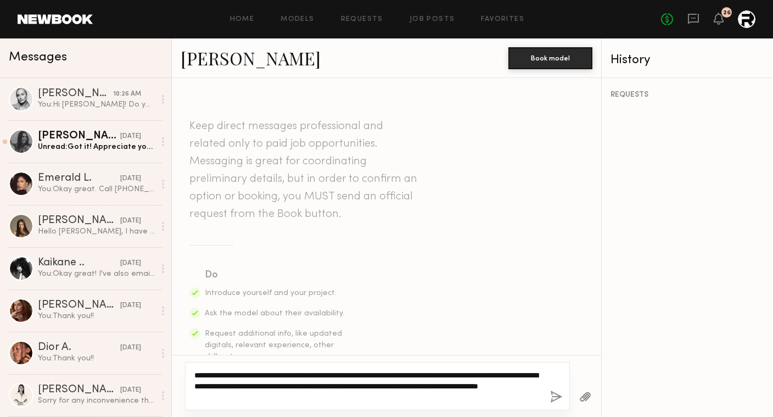
click at [304, 385] on textarea "**********" at bounding box center [367, 386] width 347 height 33
click at [377, 394] on textarea "**********" at bounding box center [367, 386] width 347 height 33
type textarea "**********"
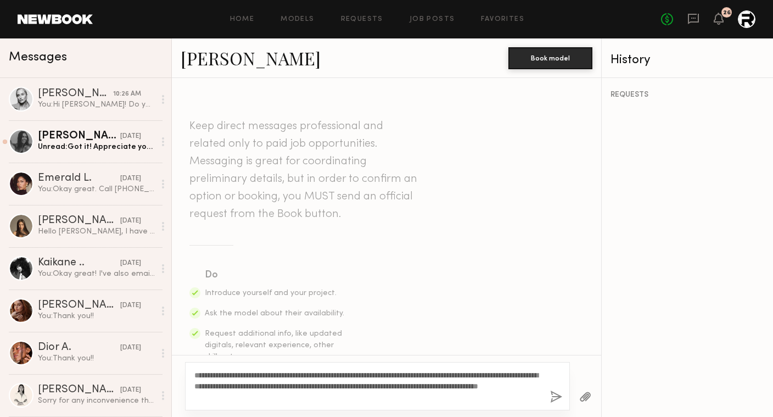
click at [555, 398] on button "button" at bounding box center [556, 398] width 12 height 14
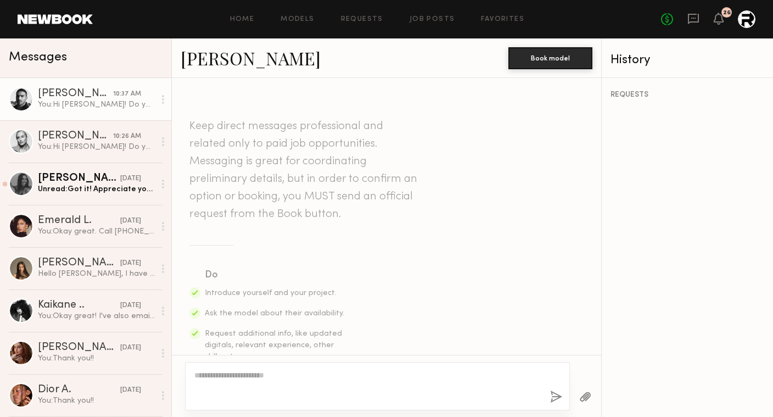
scroll to position [315, 0]
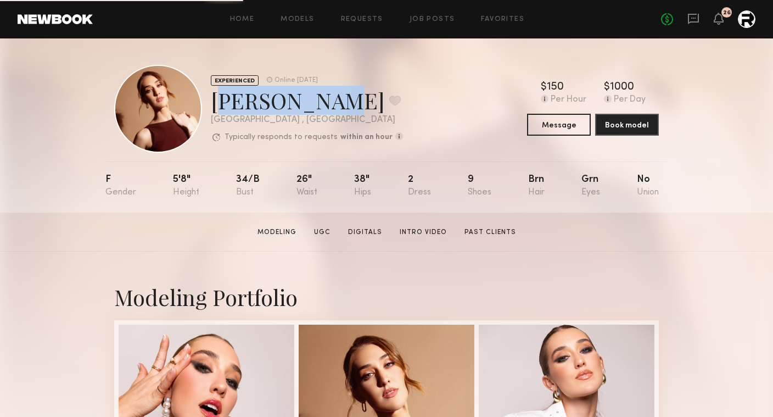
drag, startPoint x: 318, startPoint y: 103, endPoint x: 215, endPoint y: 103, distance: 103.3
click at [215, 103] on div "Angelina B. Favorite" at bounding box center [307, 100] width 192 height 29
copy div "Angelina B"
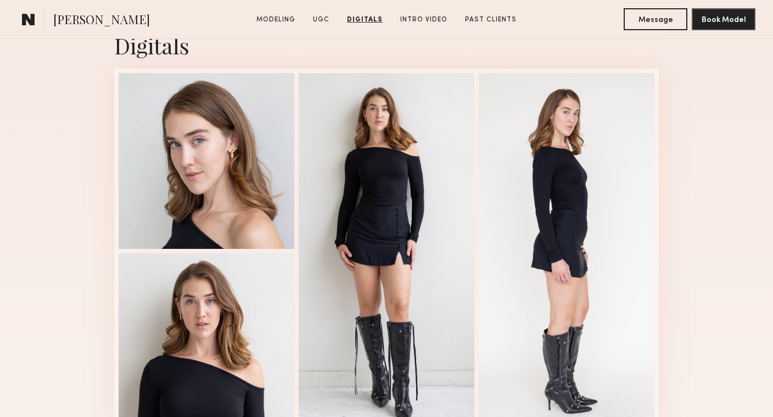
scroll to position [2787, 0]
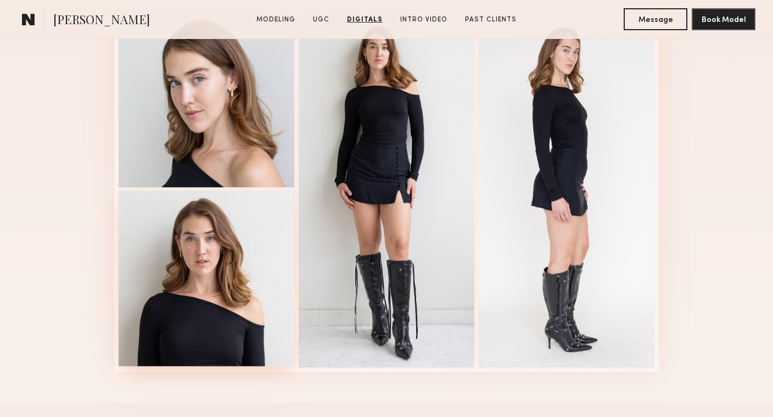
click at [190, 235] on div at bounding box center [207, 279] width 176 height 176
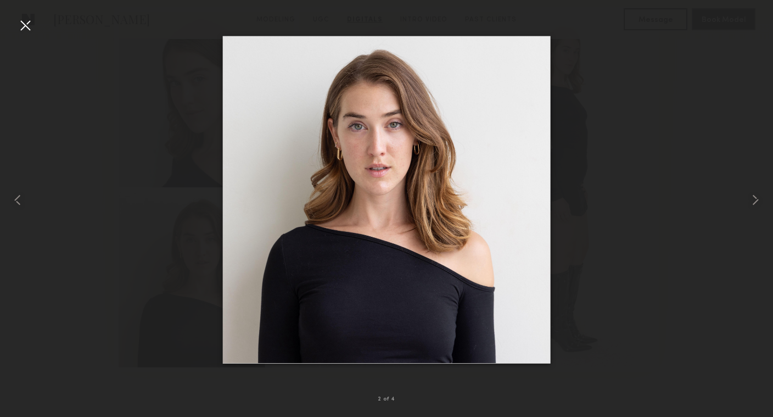
click at [153, 225] on div at bounding box center [386, 200] width 773 height 364
click at [21, 31] on div at bounding box center [25, 25] width 18 height 18
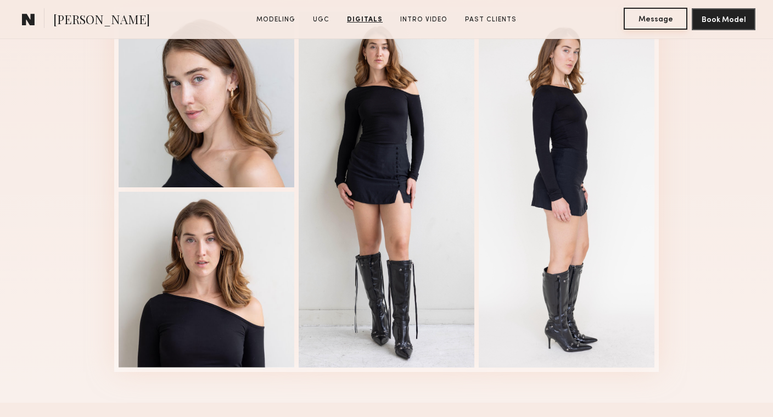
click at [666, 20] on button "Message" at bounding box center [656, 19] width 64 height 22
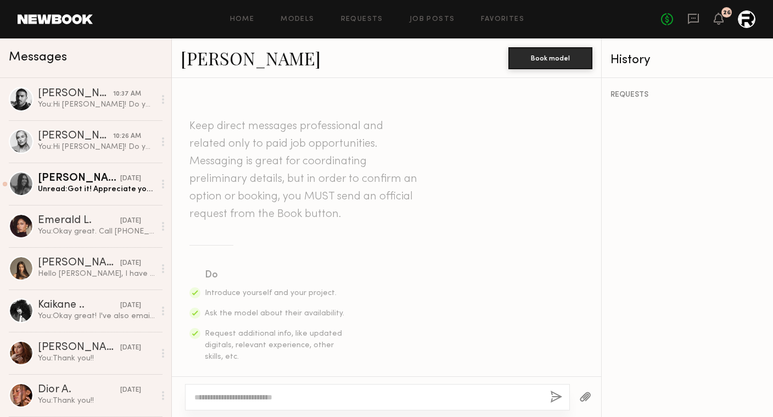
click at [296, 391] on div at bounding box center [377, 397] width 385 height 26
click at [282, 396] on textarea at bounding box center [367, 397] width 347 height 11
paste textarea "**********"
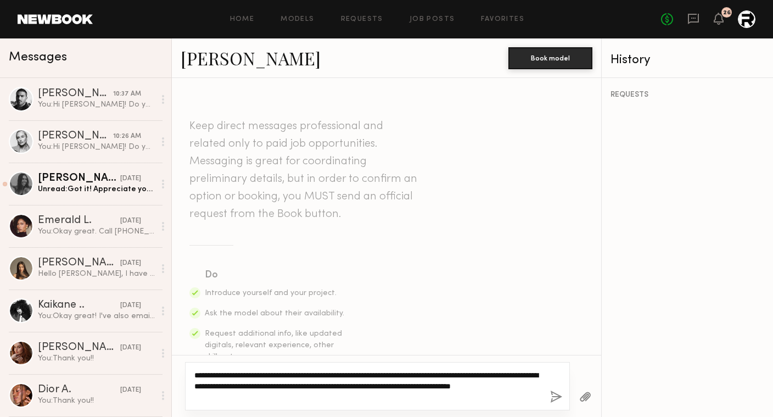
click at [195, 373] on textarea "**********" at bounding box center [367, 386] width 347 height 33
click at [353, 382] on textarea "**********" at bounding box center [367, 386] width 347 height 33
click at [461, 389] on textarea "**********" at bounding box center [367, 386] width 347 height 33
click at [447, 400] on textarea "**********" at bounding box center [367, 386] width 347 height 33
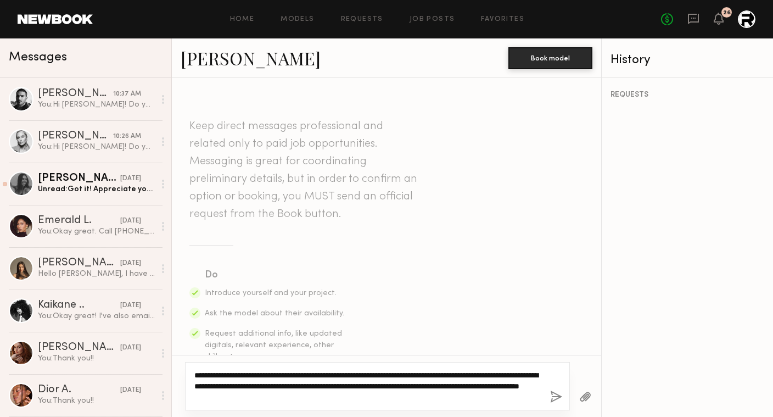
drag, startPoint x: 448, startPoint y: 398, endPoint x: 240, endPoint y: 376, distance: 209.9
click at [240, 376] on textarea "**********" at bounding box center [367, 386] width 347 height 33
type textarea "**********"
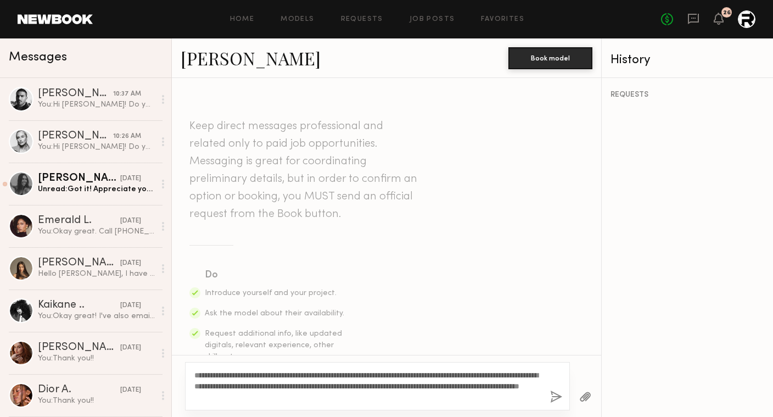
click at [342, 300] on ul "Introduce yourself and your project. Ask the model about their availability. Re…" at bounding box center [275, 324] width 141 height 75
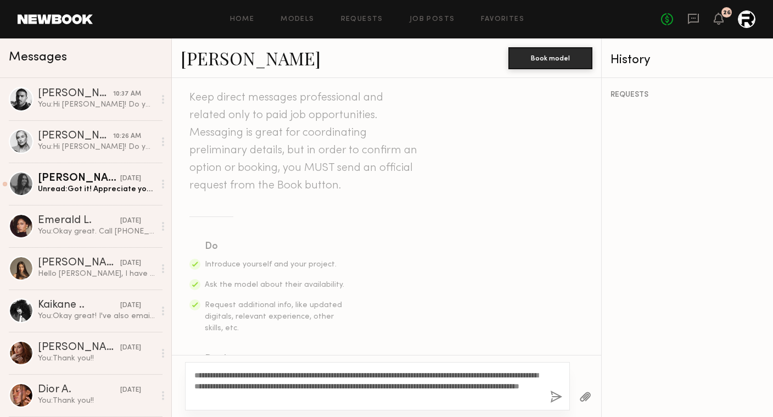
click at [557, 397] on button "button" at bounding box center [556, 398] width 12 height 14
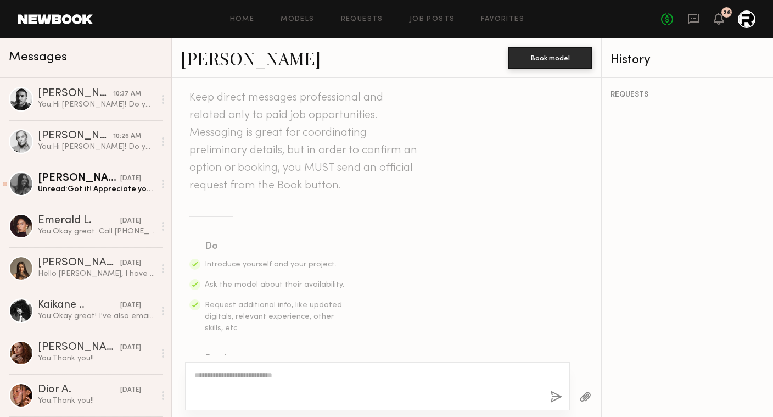
scroll to position [328, 0]
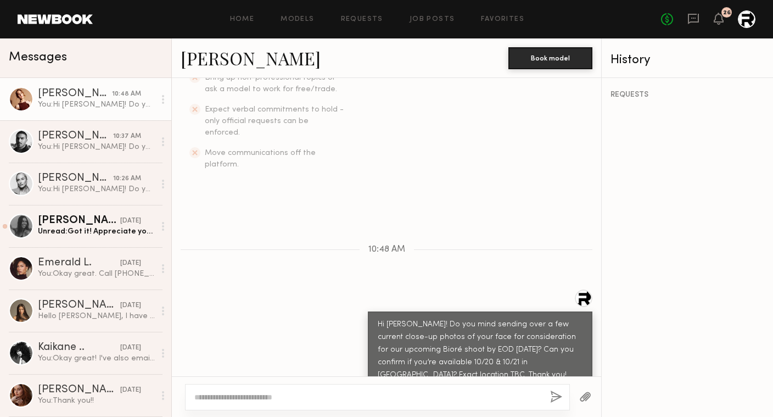
click at [585, 394] on button "button" at bounding box center [586, 398] width 12 height 14
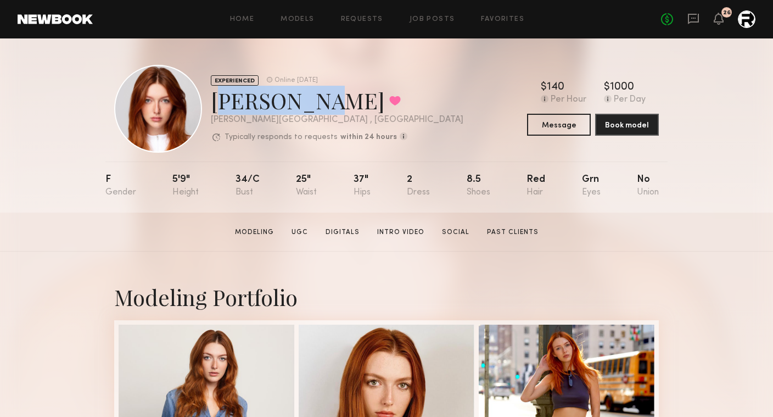
drag, startPoint x: 303, startPoint y: 99, endPoint x: 215, endPoint y: 99, distance: 87.9
click at [215, 99] on div "Annika R. Favorited" at bounding box center [337, 100] width 253 height 29
copy div "[PERSON_NAME]"
click at [549, 126] on button "Message" at bounding box center [559, 124] width 64 height 22
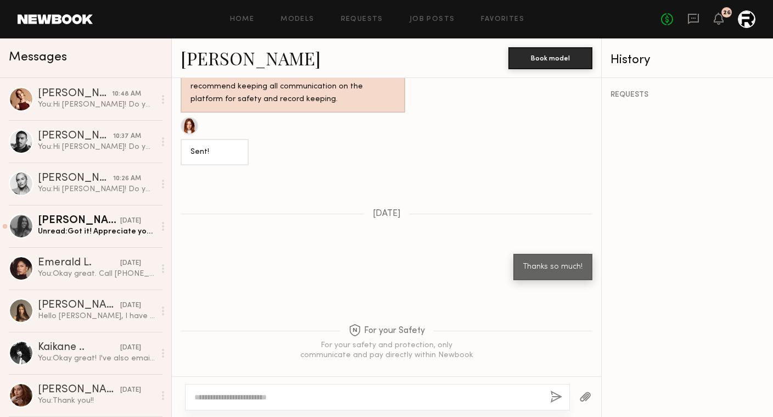
scroll to position [1068, 0]
click at [297, 395] on textarea at bounding box center [367, 397] width 347 height 11
paste textarea "**********"
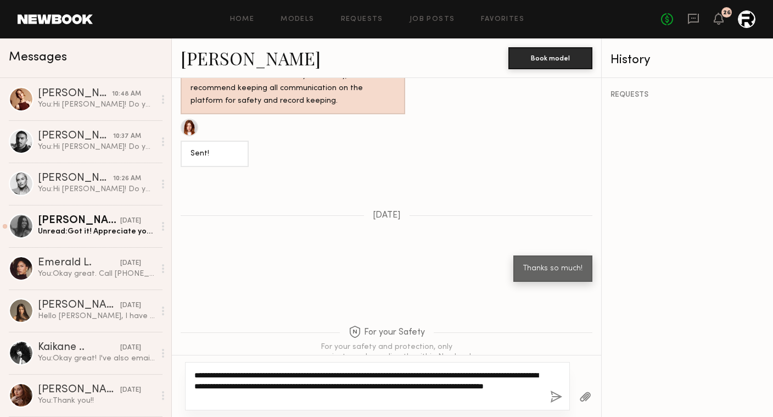
click at [195, 375] on textarea "**********" at bounding box center [367, 386] width 347 height 33
click at [388, 391] on textarea "**********" at bounding box center [367, 386] width 347 height 33
click at [382, 397] on textarea "**********" at bounding box center [367, 386] width 347 height 33
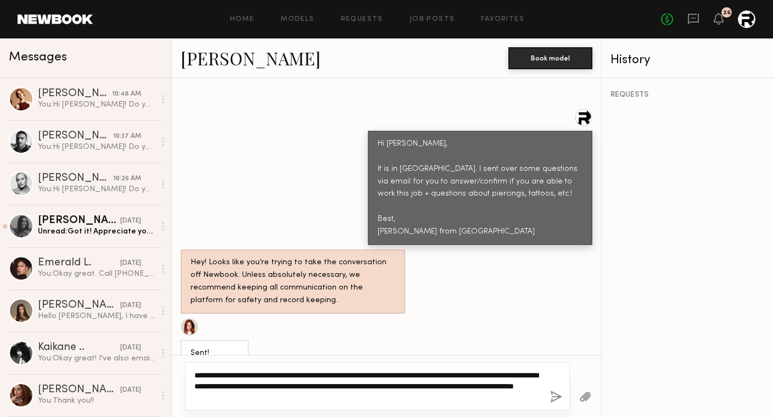
scroll to position [1089, 0]
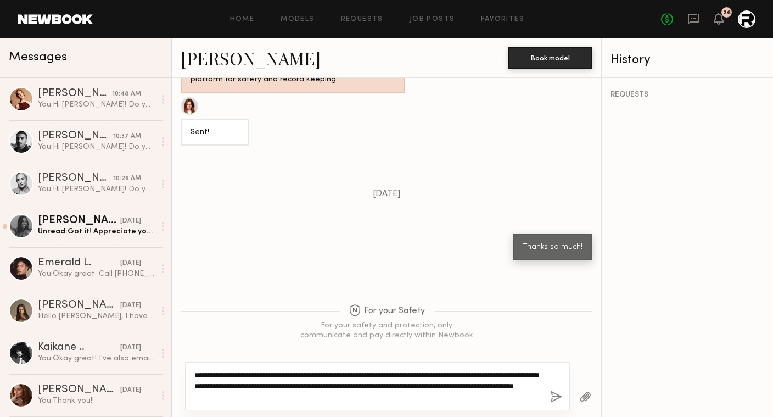
type textarea "**********"
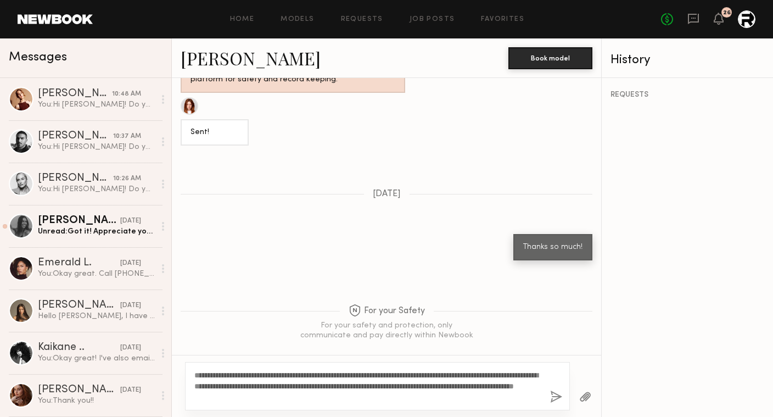
click at [557, 396] on button "button" at bounding box center [556, 398] width 12 height 14
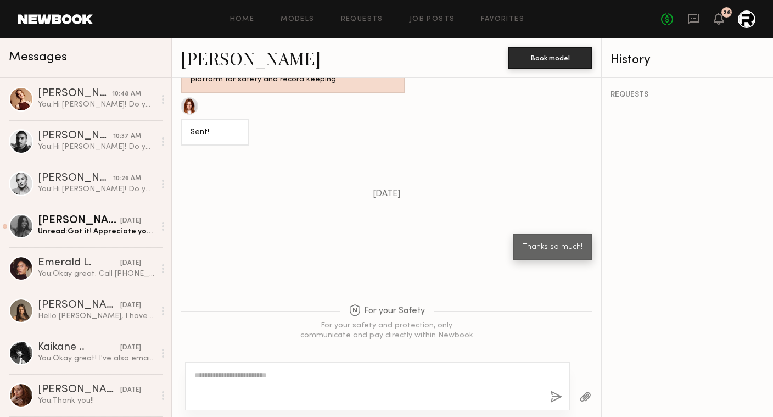
scroll to position [1338, 0]
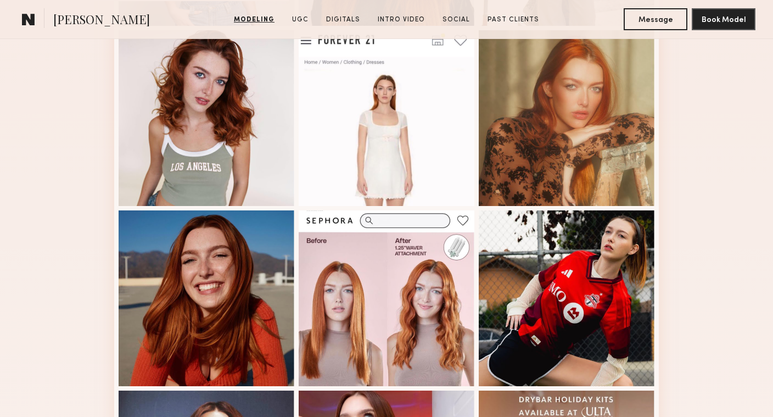
scroll to position [472, 0]
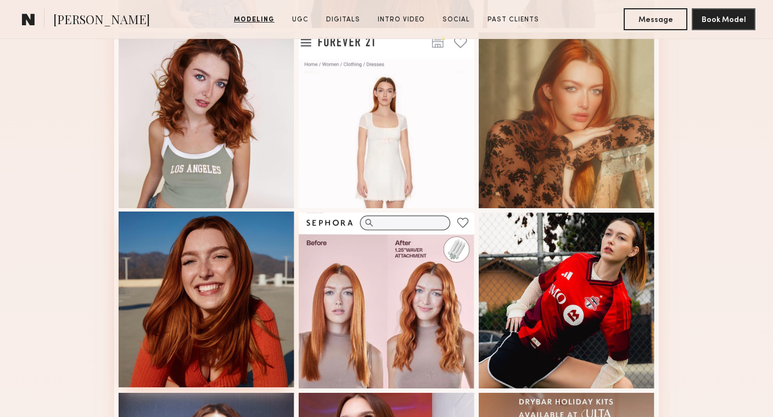
click at [198, 315] on div at bounding box center [207, 300] width 176 height 176
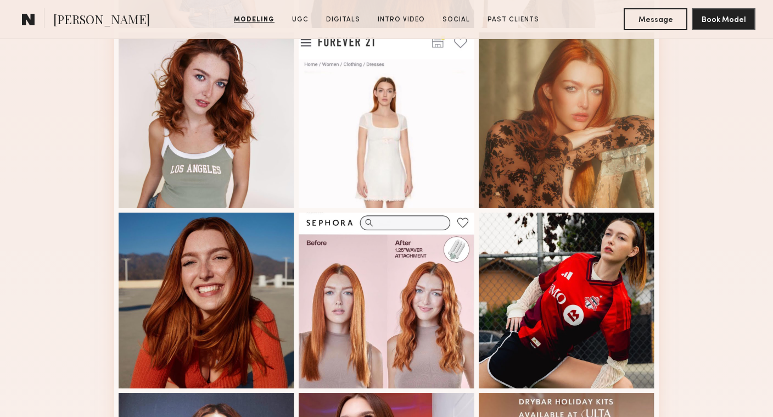
click at [63, 239] on div "Modeling Portfolio View More" at bounding box center [386, 206] width 773 height 855
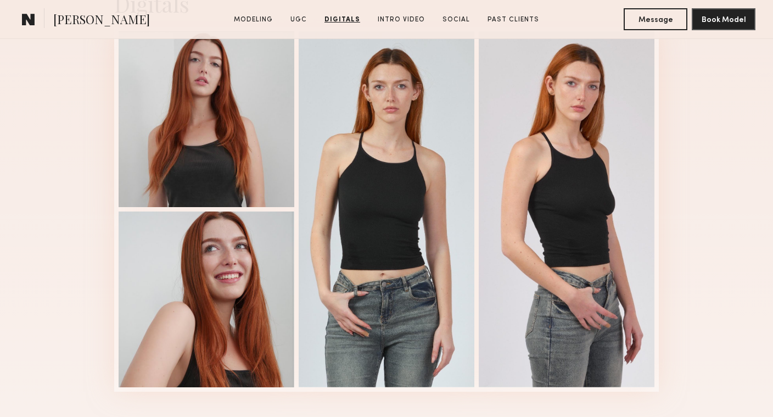
scroll to position [2770, 0]
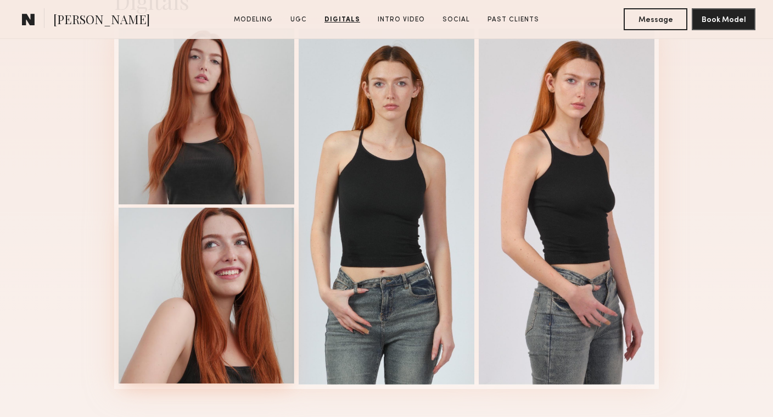
click at [175, 293] on div at bounding box center [207, 296] width 176 height 176
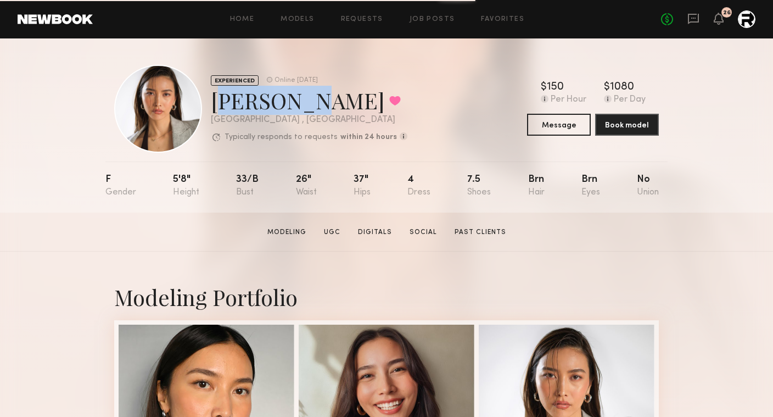
drag, startPoint x: 287, startPoint y: 99, endPoint x: 210, endPoint y: 99, distance: 77.5
click at [210, 99] on div "EXPERIENCED Online [DATE] [PERSON_NAME] Favorited [GEOGRAPHIC_DATA] , [GEOGRAPH…" at bounding box center [260, 109] width 293 height 88
copy div "[PERSON_NAME]"
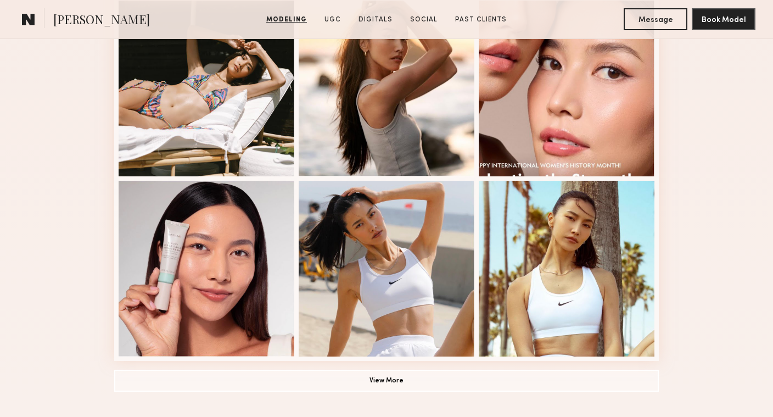
scroll to position [752, 0]
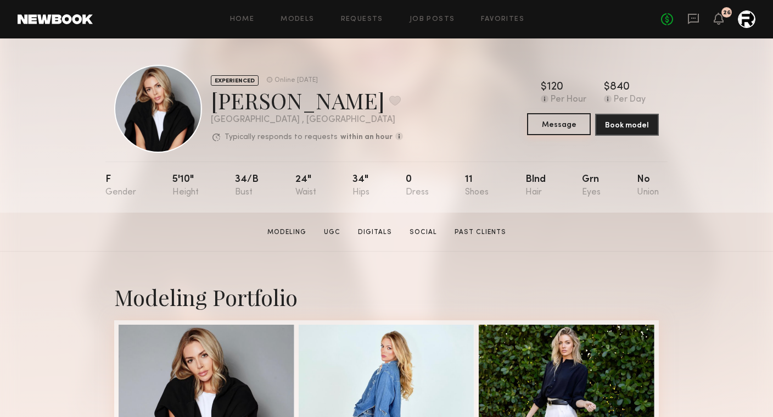
click at [546, 125] on button "Message" at bounding box center [559, 124] width 64 height 22
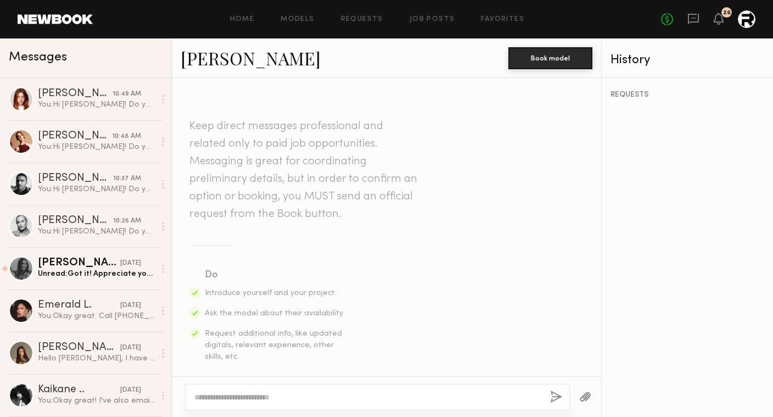
click at [261, 393] on textarea at bounding box center [367, 397] width 347 height 11
paste textarea "**********"
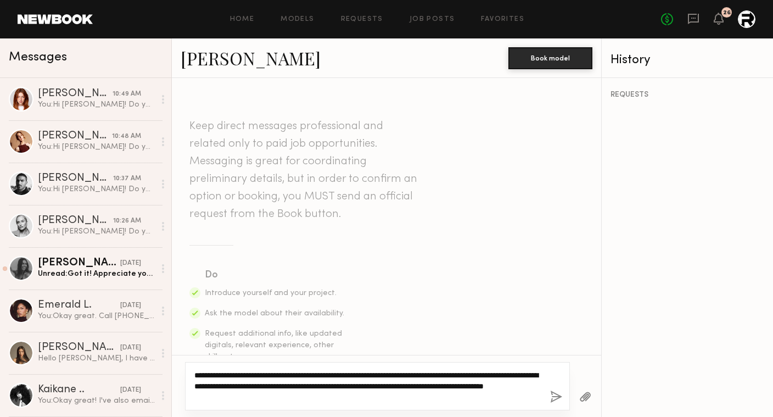
click at [194, 373] on textarea "**********" at bounding box center [367, 386] width 347 height 33
click at [379, 394] on textarea "**********" at bounding box center [367, 386] width 347 height 33
type textarea "**********"
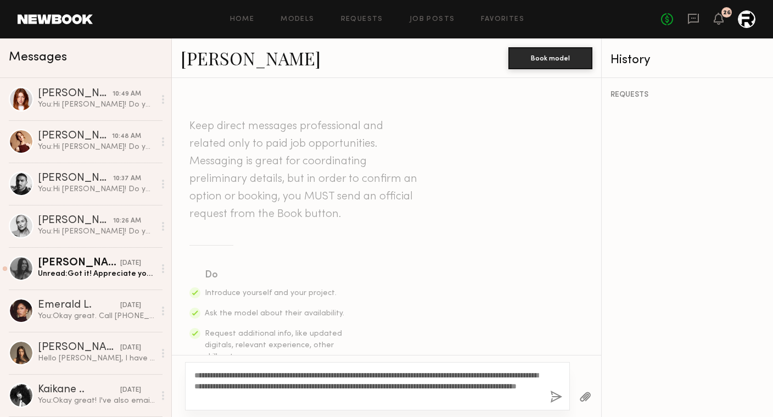
click at [557, 398] on button "button" at bounding box center [556, 398] width 12 height 14
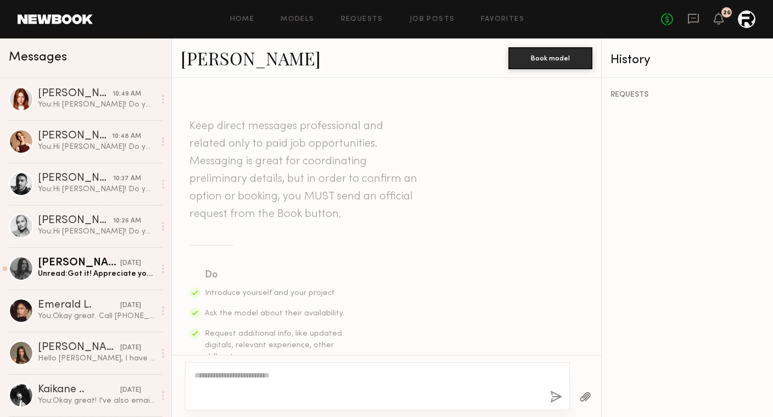
scroll to position [328, 0]
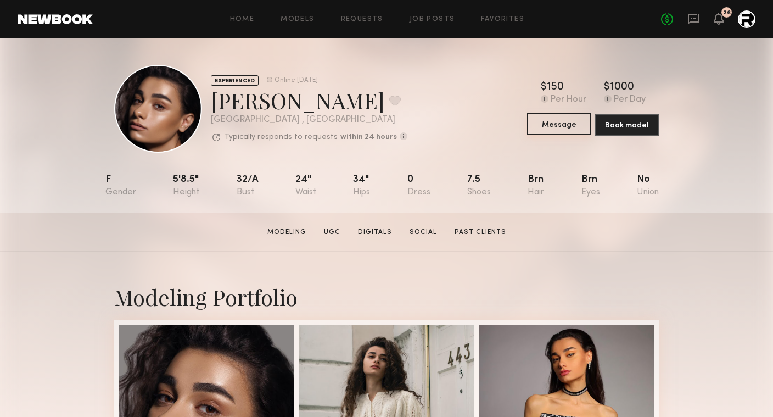
click at [560, 125] on button "Message" at bounding box center [559, 124] width 64 height 22
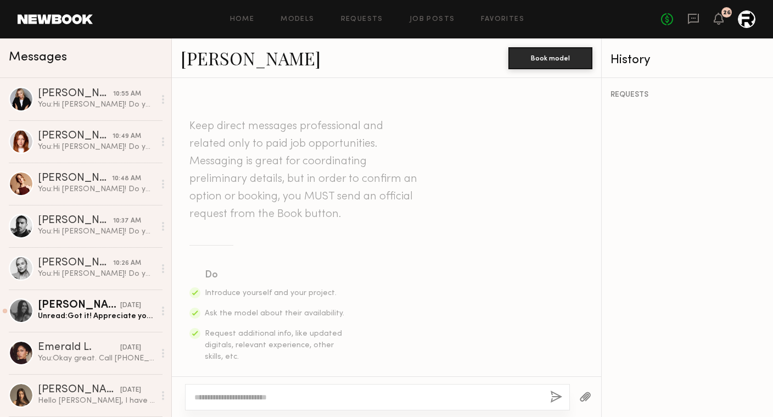
scroll to position [953, 0]
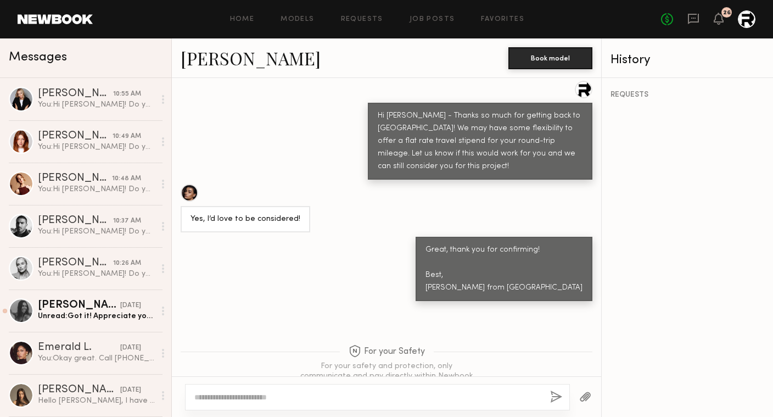
click at [246, 394] on textarea at bounding box center [367, 397] width 347 height 11
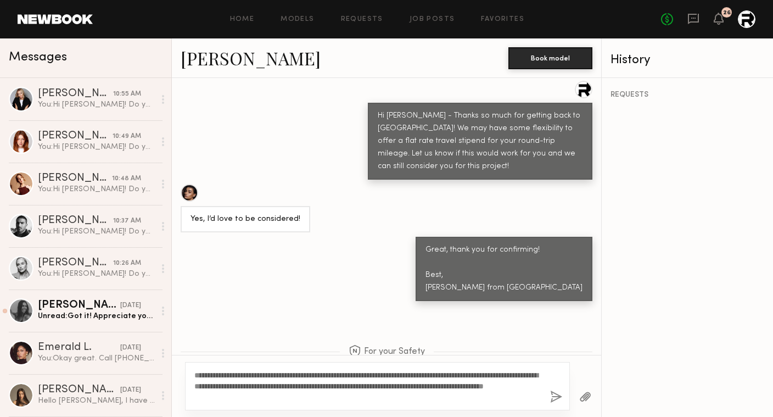
click at [195, 374] on textarea "**********" at bounding box center [367, 386] width 347 height 33
click at [406, 394] on textarea "**********" at bounding box center [367, 386] width 347 height 33
type textarea "**********"
click at [553, 397] on button "button" at bounding box center [556, 398] width 12 height 14
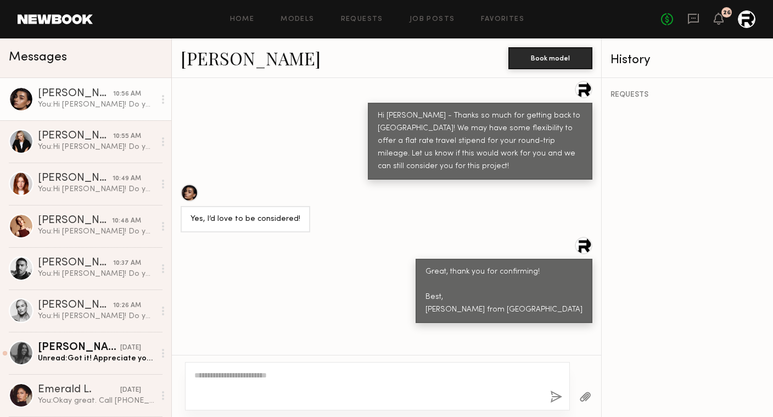
scroll to position [1223, 0]
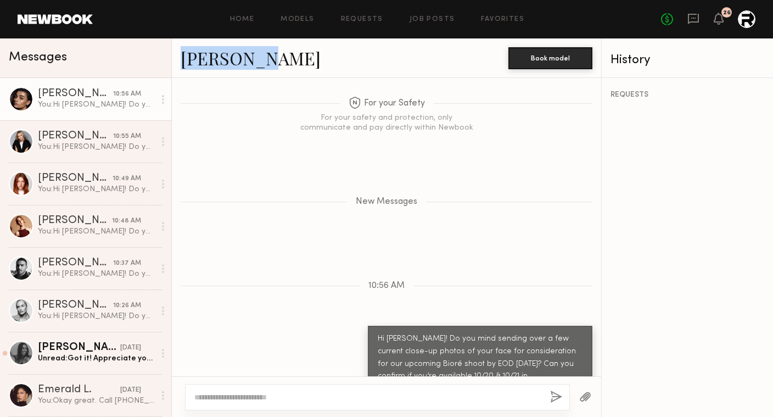
drag, startPoint x: 264, startPoint y: 59, endPoint x: 179, endPoint y: 57, distance: 85.2
click at [179, 58] on div "[PERSON_NAME] Book model" at bounding box center [387, 58] width 430 height 40
copy link "[PERSON_NAME]"
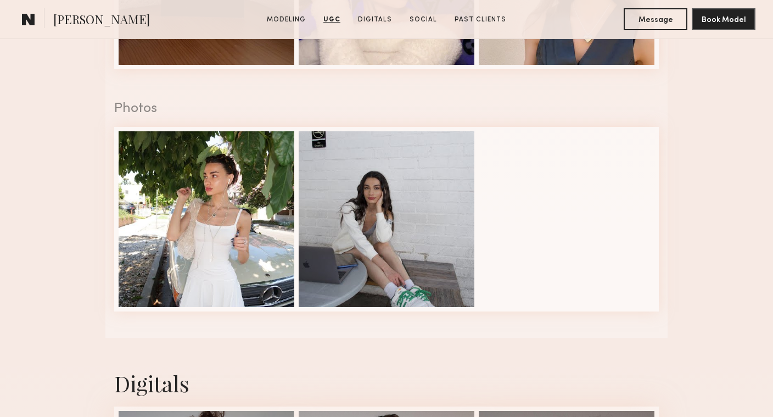
scroll to position [1489, 0]
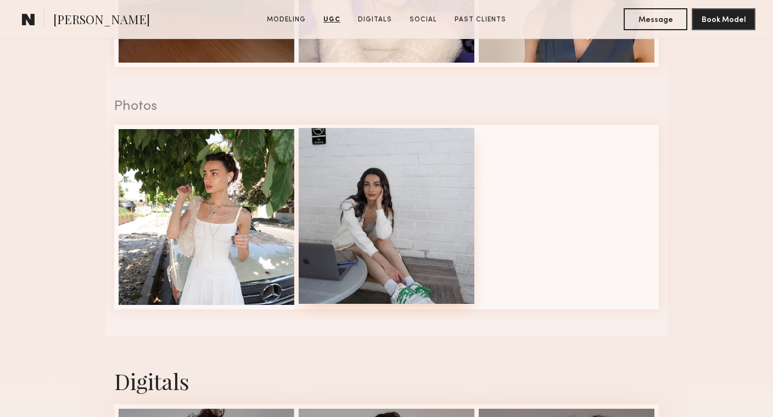
click at [317, 254] on div at bounding box center [387, 216] width 176 height 176
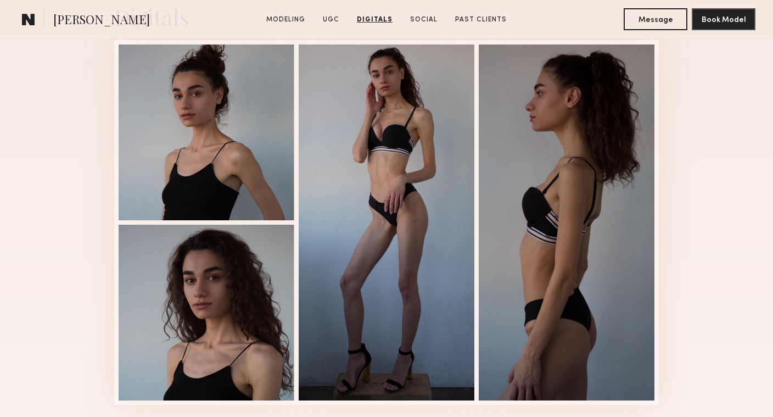
scroll to position [1861, 0]
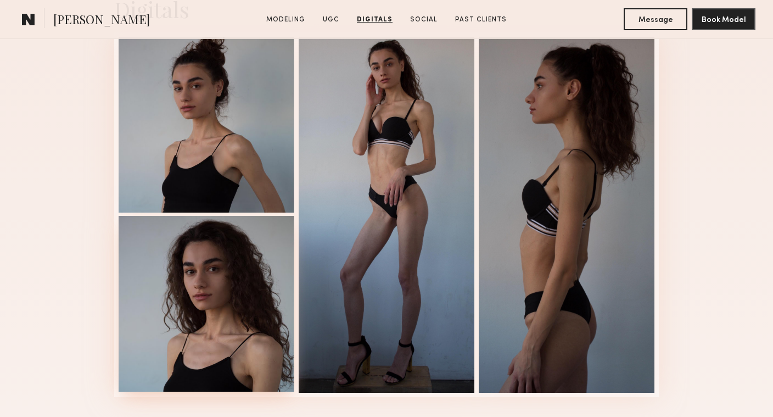
click at [225, 274] on div at bounding box center [207, 304] width 176 height 176
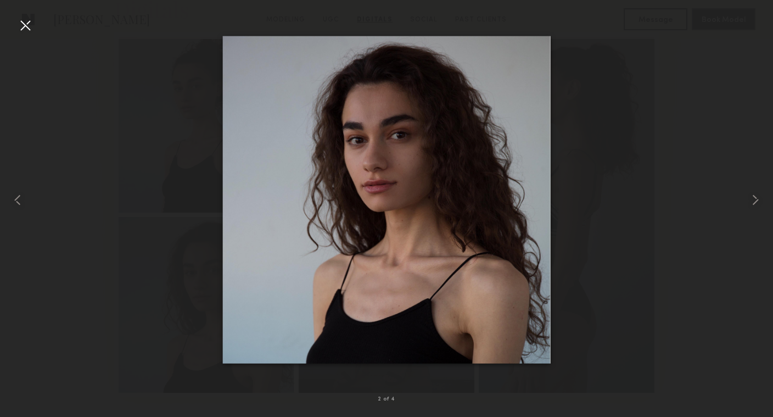
click at [162, 102] on div at bounding box center [386, 200] width 773 height 364
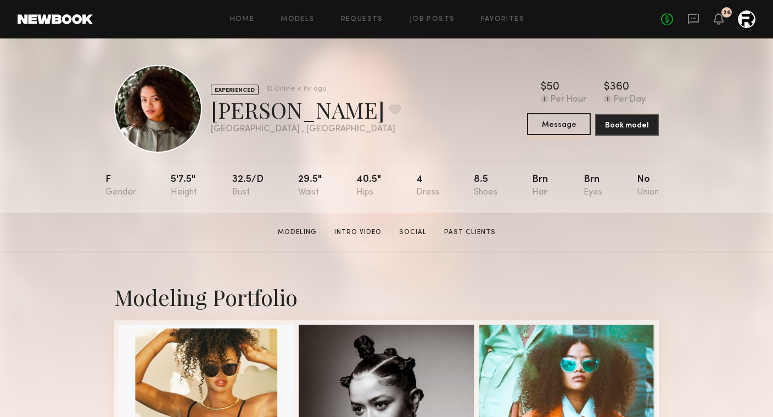
click at [571, 130] on button "Message" at bounding box center [559, 124] width 64 height 22
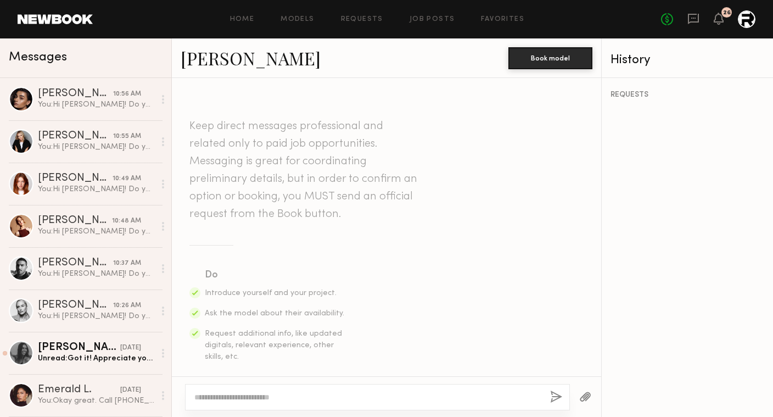
paste textarea "**********"
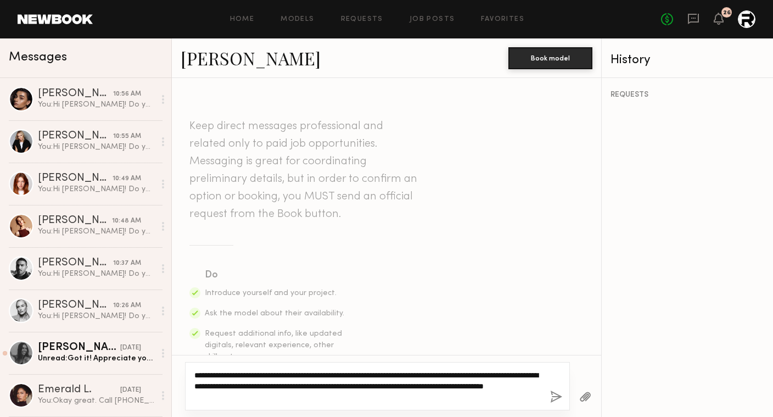
click at [196, 375] on textarea "**********" at bounding box center [367, 386] width 347 height 33
type textarea "**********"
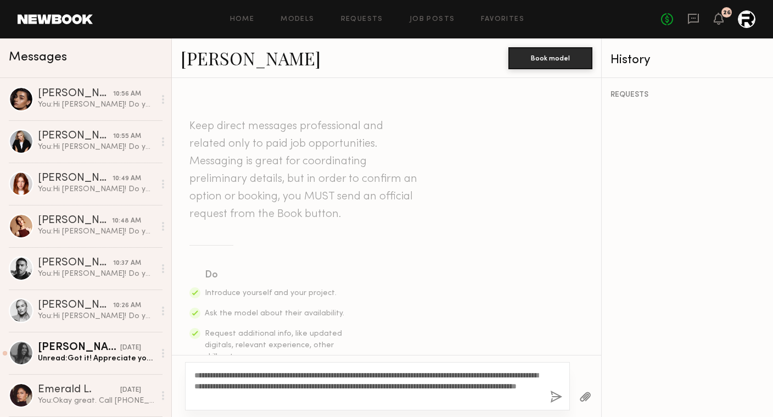
click at [552, 398] on button "button" at bounding box center [556, 398] width 12 height 14
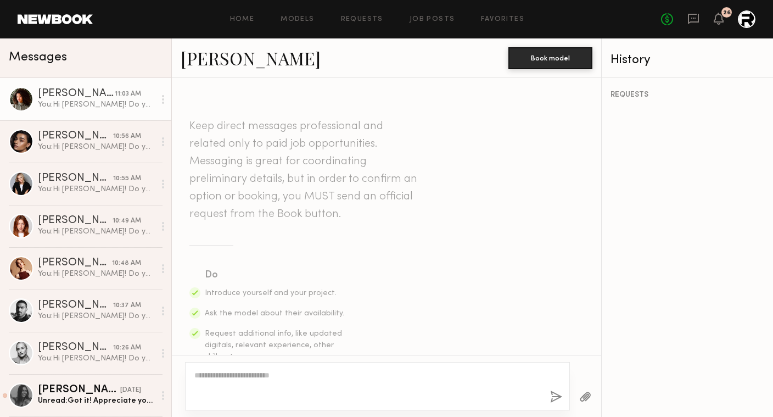
scroll to position [328, 0]
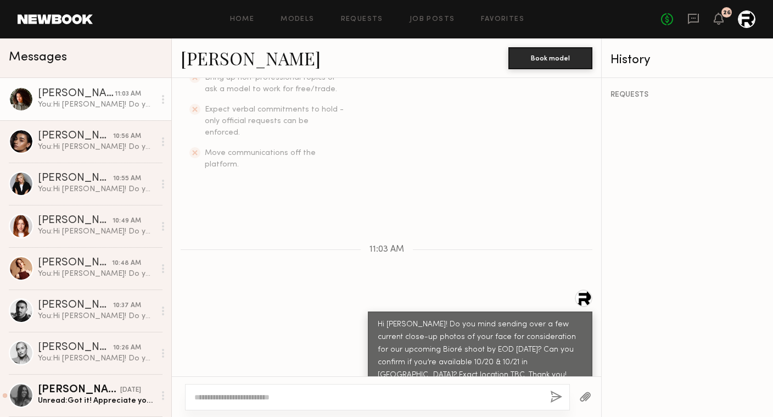
click at [237, 60] on link "Vanessa F." at bounding box center [251, 58] width 140 height 24
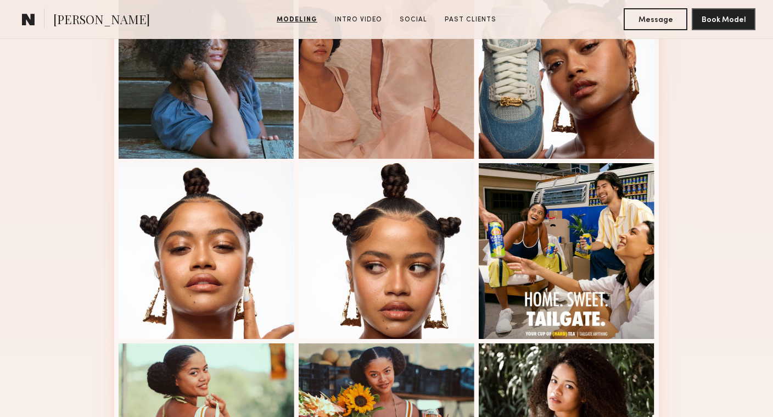
scroll to position [615, 0]
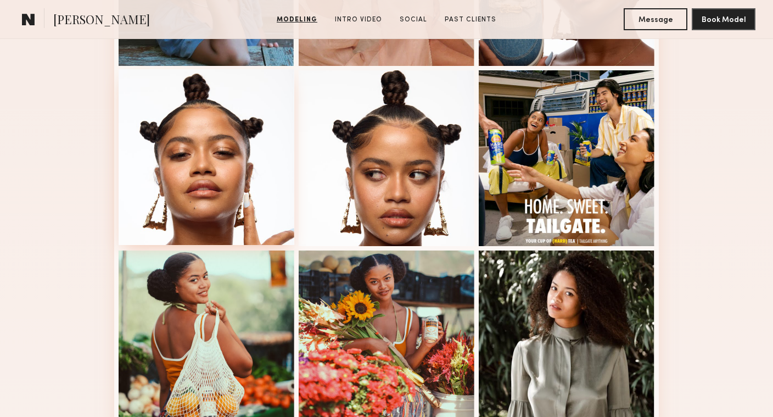
click at [238, 196] on div at bounding box center [207, 157] width 176 height 176
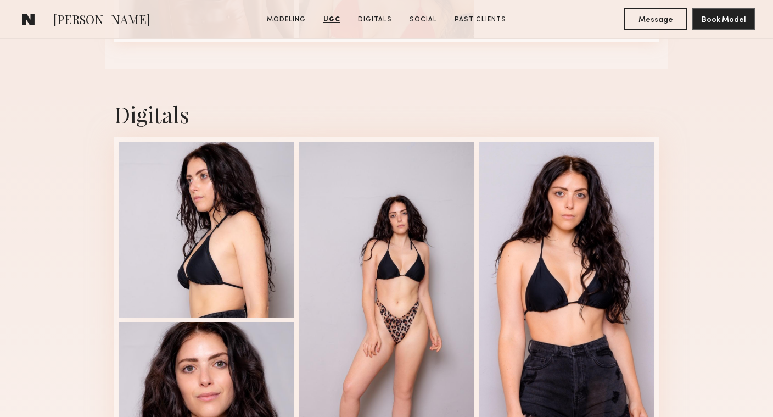
scroll to position [1845, 0]
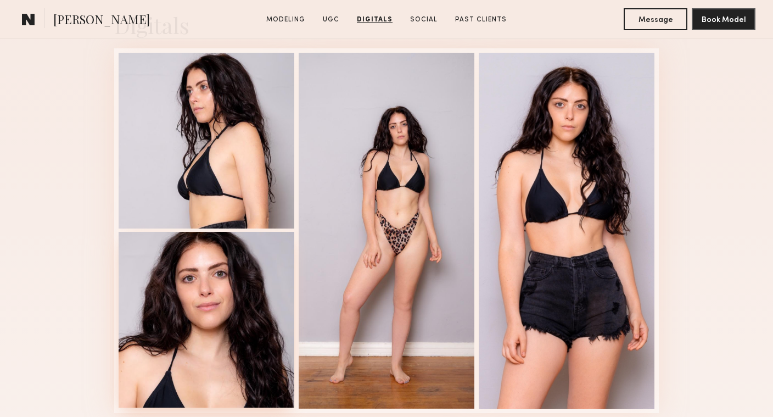
click at [188, 282] on div at bounding box center [207, 320] width 176 height 176
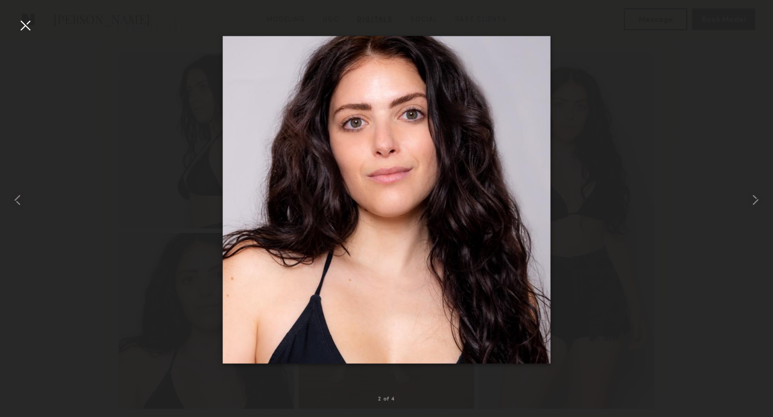
click at [140, 120] on div at bounding box center [386, 200] width 773 height 364
click at [645, 105] on div at bounding box center [386, 200] width 773 height 364
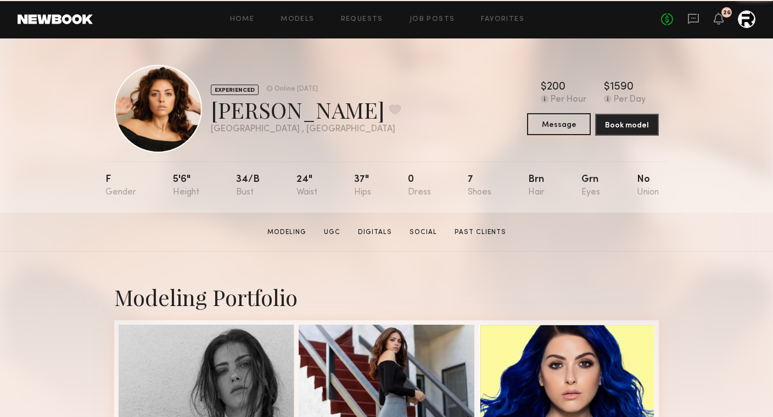
click at [561, 126] on button "Message" at bounding box center [559, 124] width 64 height 22
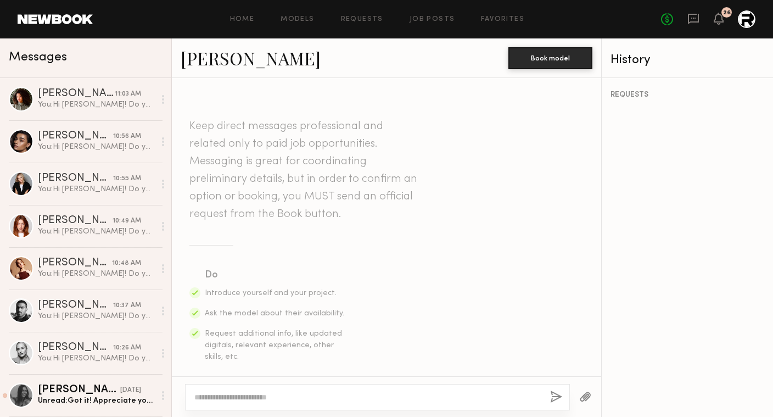
click at [248, 394] on textarea at bounding box center [367, 397] width 347 height 11
paste textarea "**********"
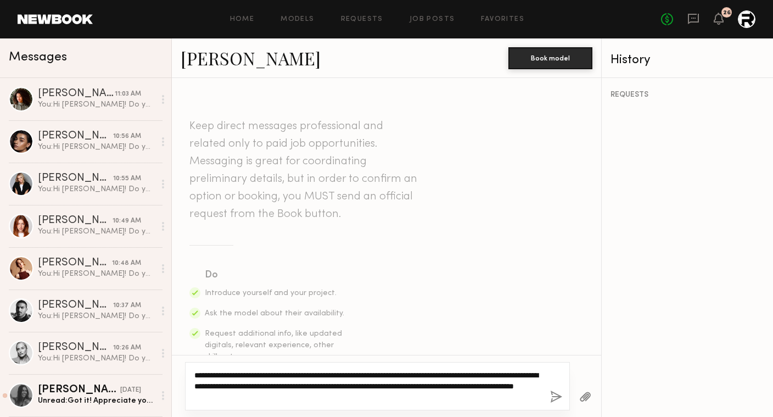
type textarea "**********"
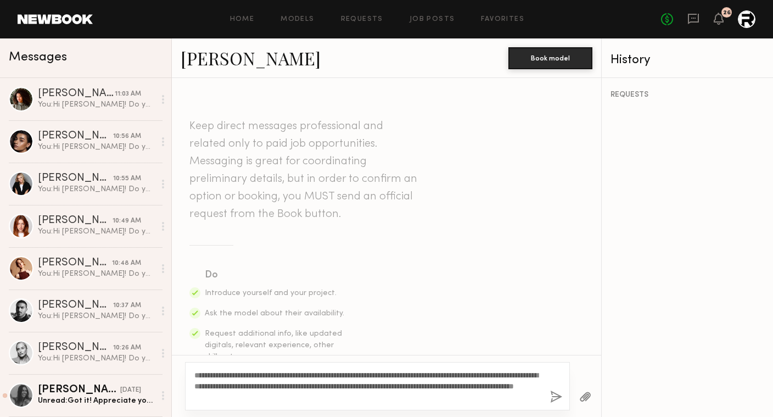
click at [554, 396] on button "button" at bounding box center [556, 398] width 12 height 14
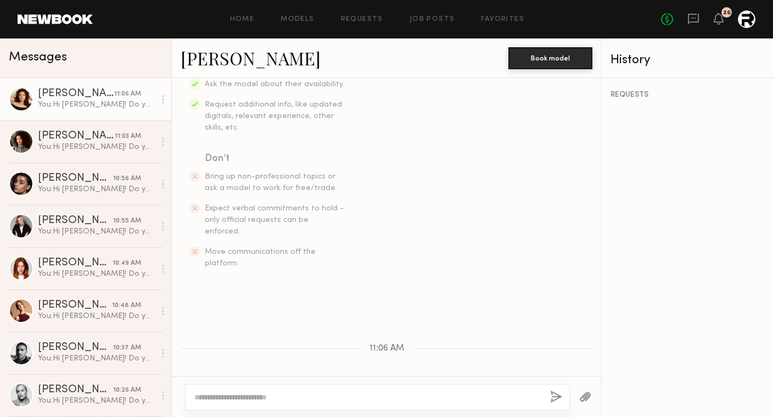
scroll to position [328, 0]
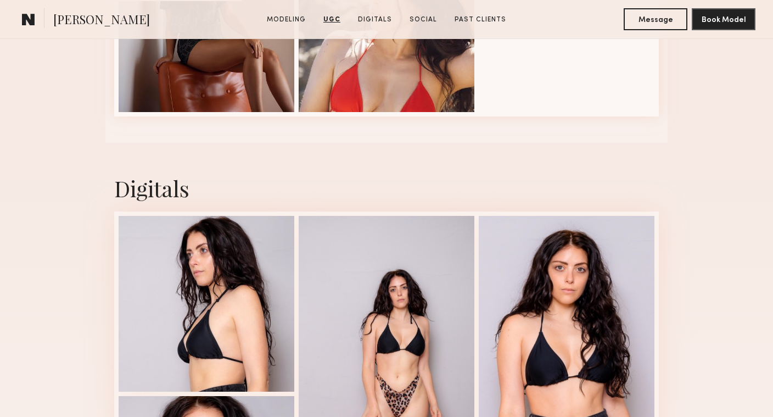
scroll to position [1695, 0]
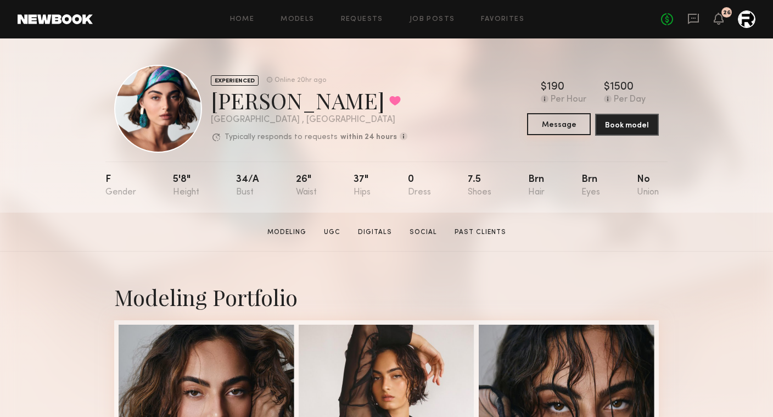
click at [557, 127] on button "Message" at bounding box center [559, 124] width 64 height 22
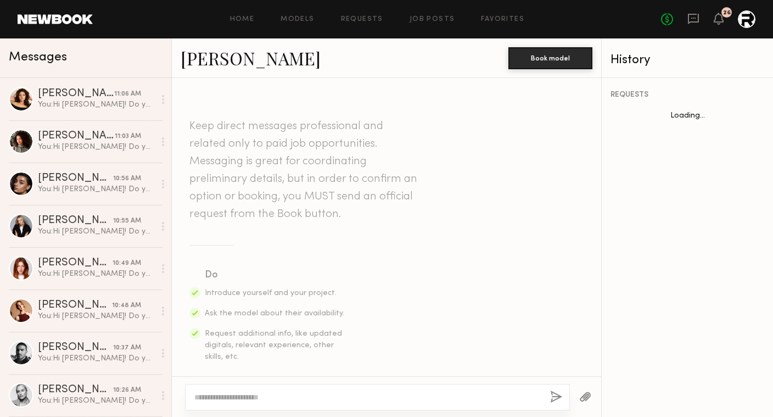
scroll to position [975, 0]
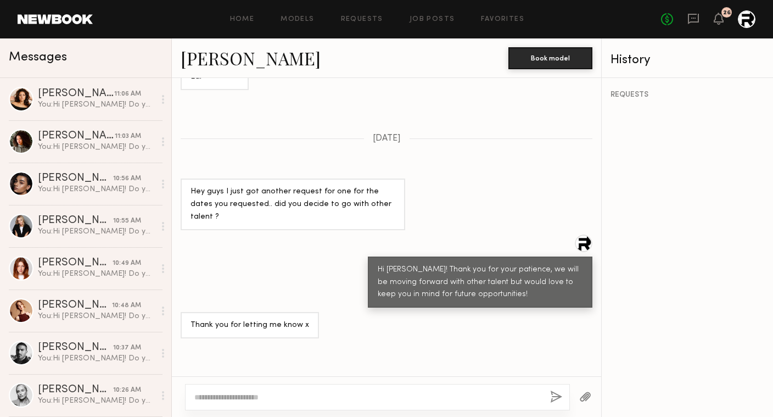
click at [247, 394] on textarea at bounding box center [367, 397] width 347 height 11
paste textarea "**********"
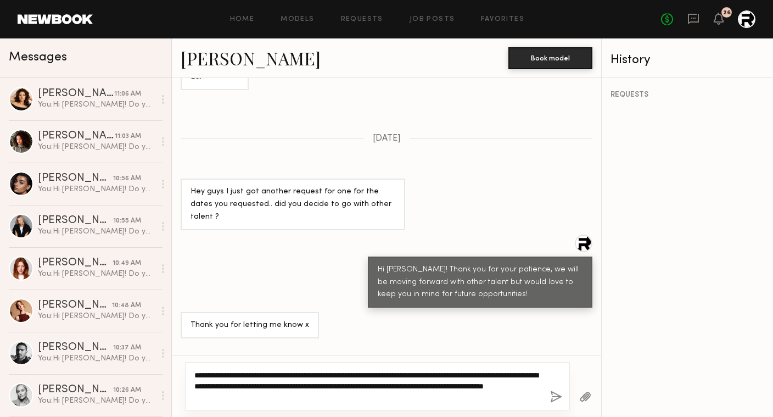
click at [195, 375] on textarea "**********" at bounding box center [367, 386] width 347 height 33
click at [354, 394] on textarea "**********" at bounding box center [367, 386] width 347 height 33
type textarea "**********"
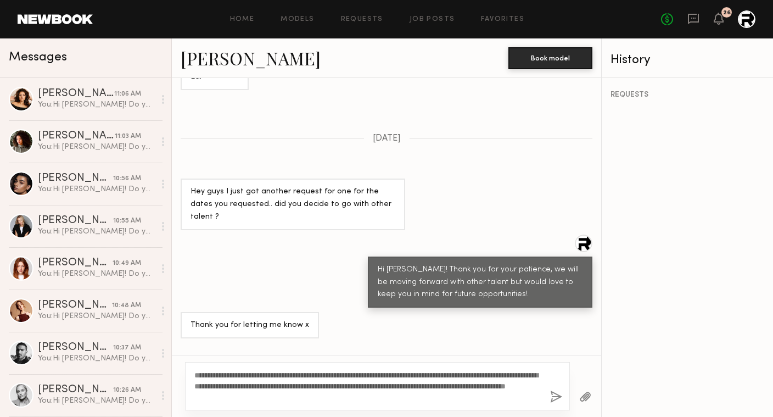
click at [558, 394] on button "button" at bounding box center [556, 398] width 12 height 14
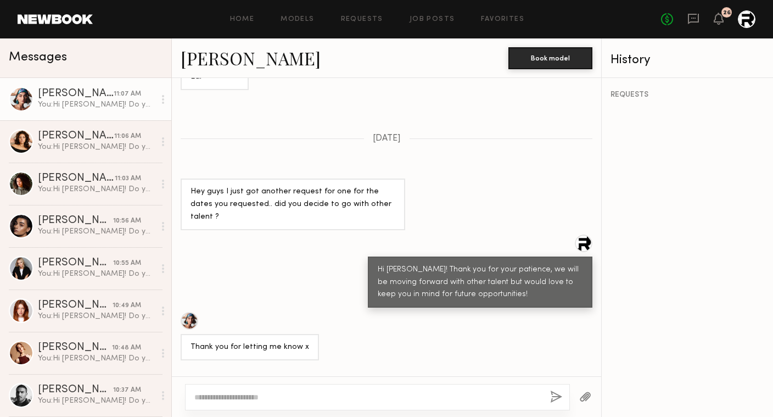
scroll to position [1245, 0]
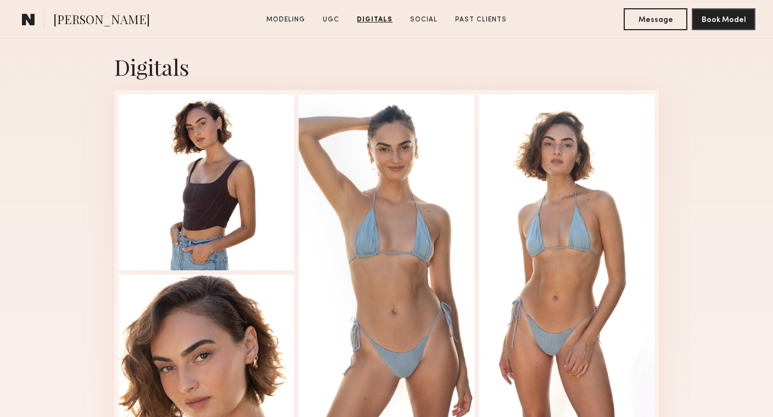
scroll to position [2306, 0]
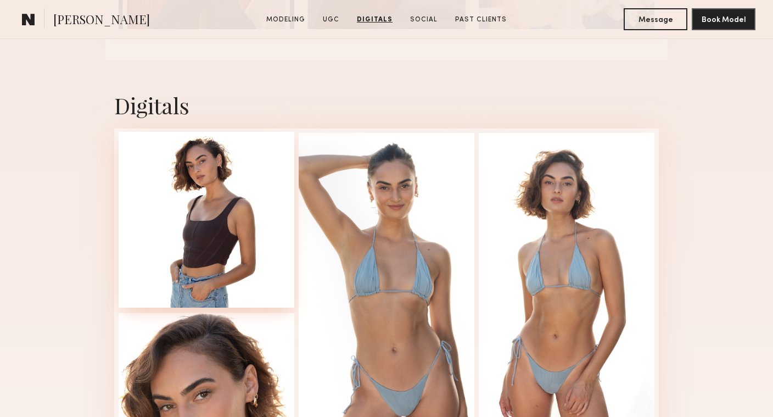
click at [201, 221] on div at bounding box center [207, 220] width 176 height 176
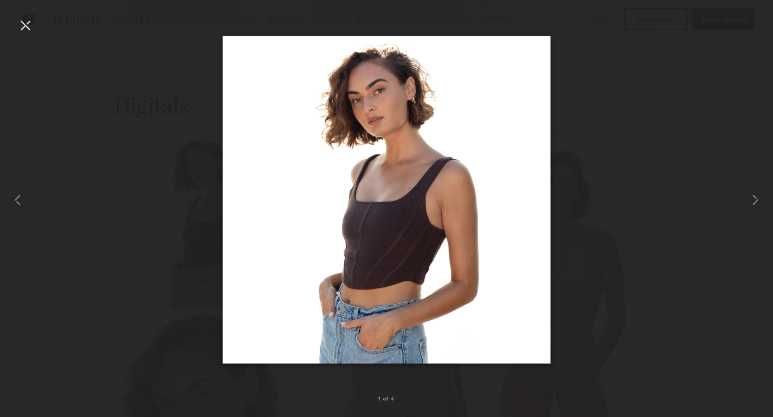
click at [138, 176] on div at bounding box center [386, 200] width 773 height 364
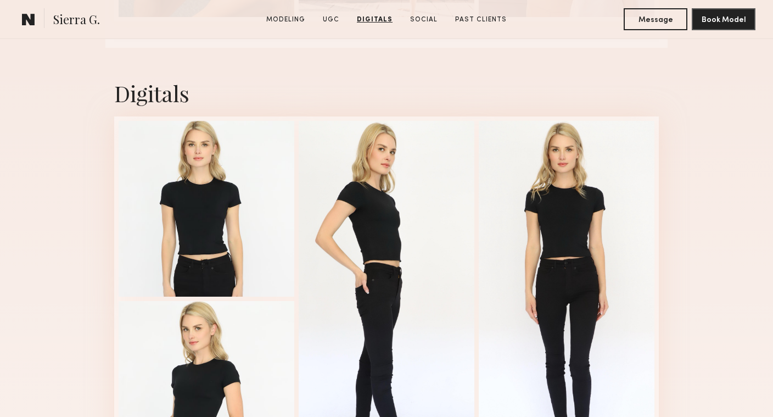
scroll to position [1944, 0]
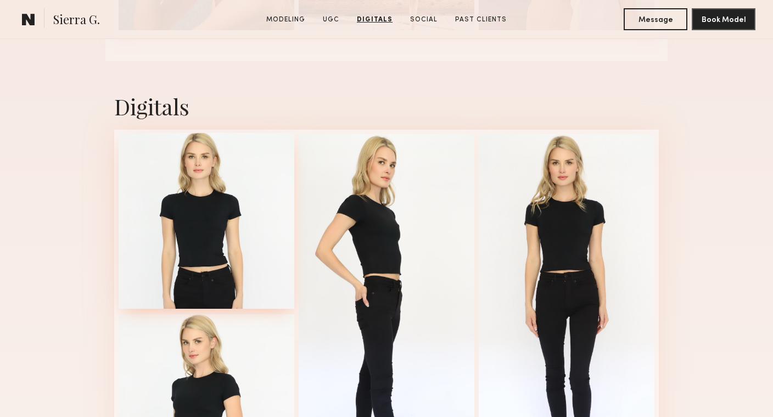
click at [212, 226] on div at bounding box center [207, 221] width 176 height 176
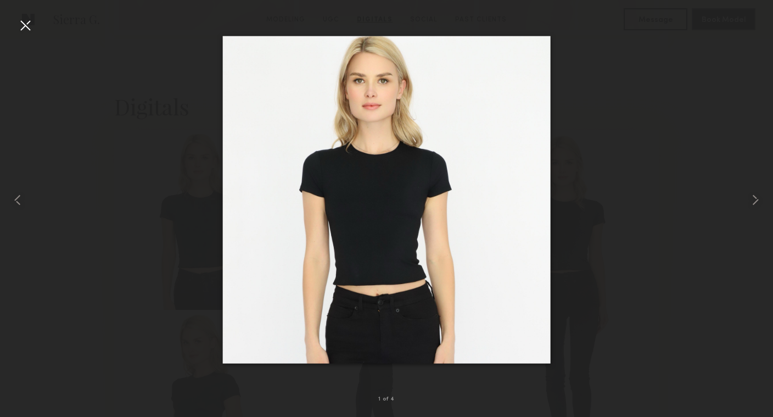
click at [650, 185] on div at bounding box center [386, 200] width 773 height 364
click at [161, 108] on div at bounding box center [386, 200] width 773 height 364
click at [28, 29] on div at bounding box center [25, 25] width 18 height 18
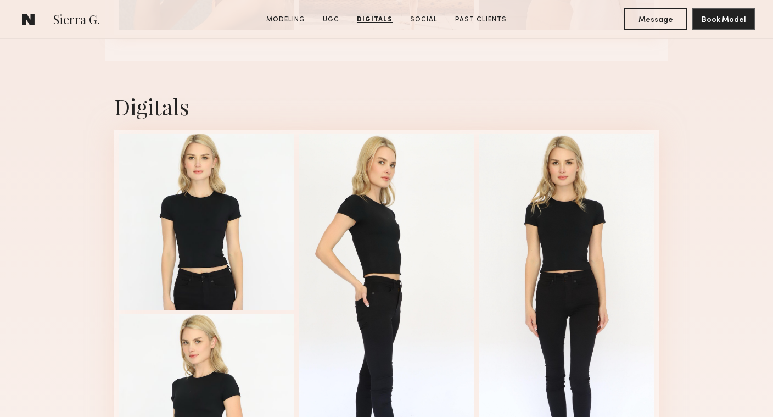
click at [331, 86] on div "Digitals" at bounding box center [386, 293] width 545 height 464
click at [664, 15] on button "Message" at bounding box center [656, 19] width 64 height 22
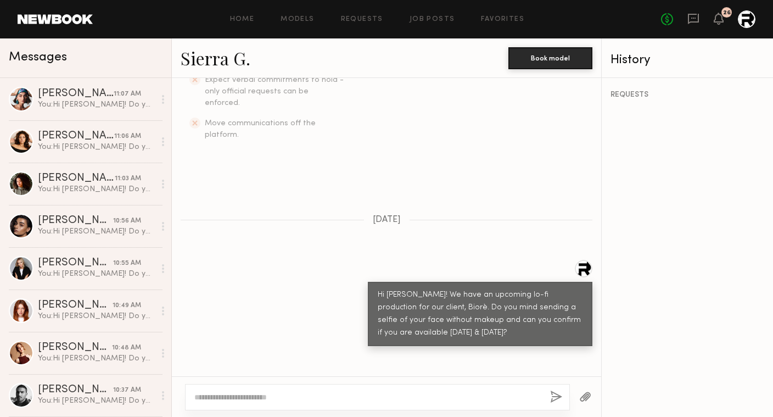
scroll to position [530, 0]
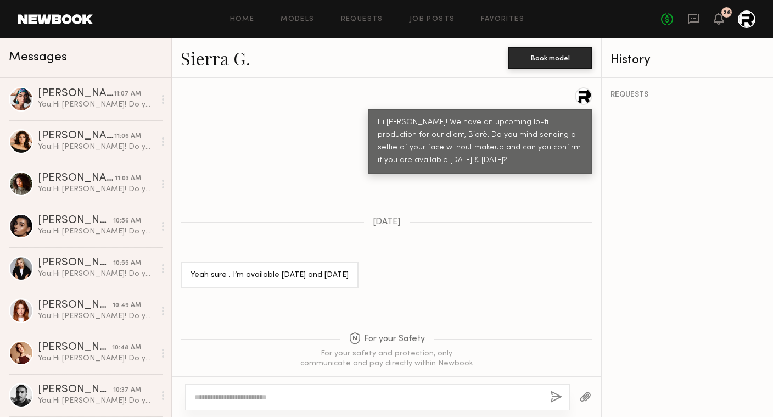
click at [281, 391] on div at bounding box center [377, 397] width 385 height 26
click at [272, 399] on textarea at bounding box center [367, 397] width 347 height 11
type textarea "*"
paste textarea "**********"
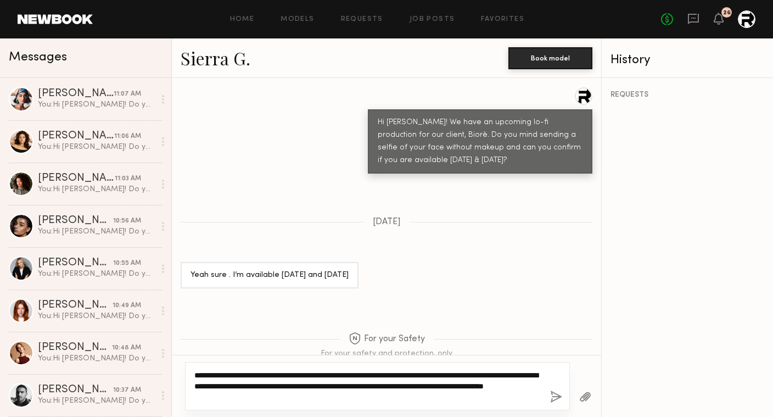
click at [194, 372] on textarea "**********" at bounding box center [367, 386] width 347 height 33
type textarea "**********"
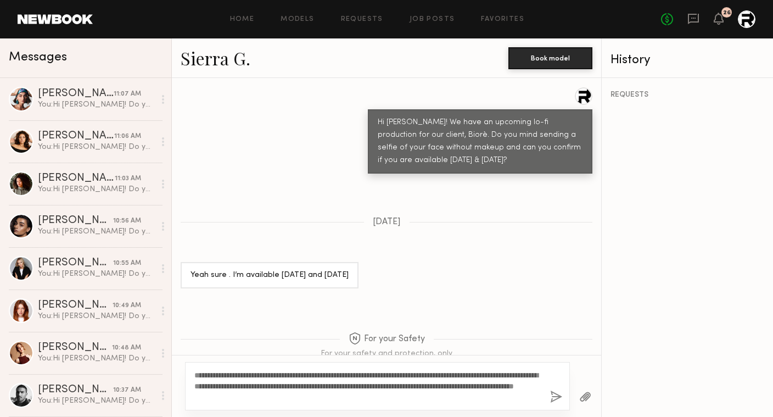
click at [561, 397] on button "button" at bounding box center [556, 398] width 12 height 14
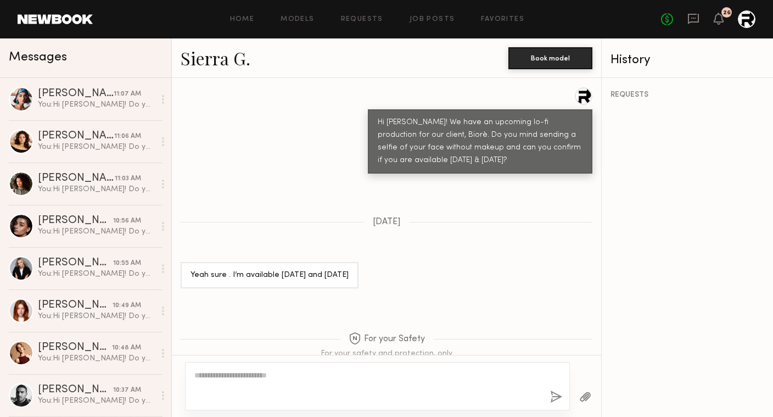
scroll to position [800, 0]
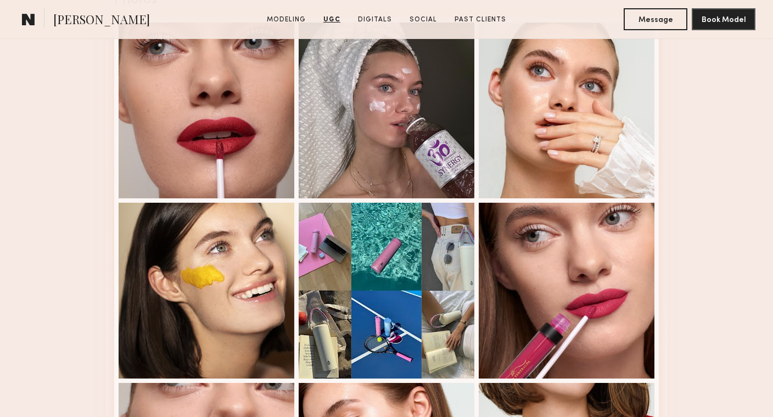
scroll to position [1944, 0]
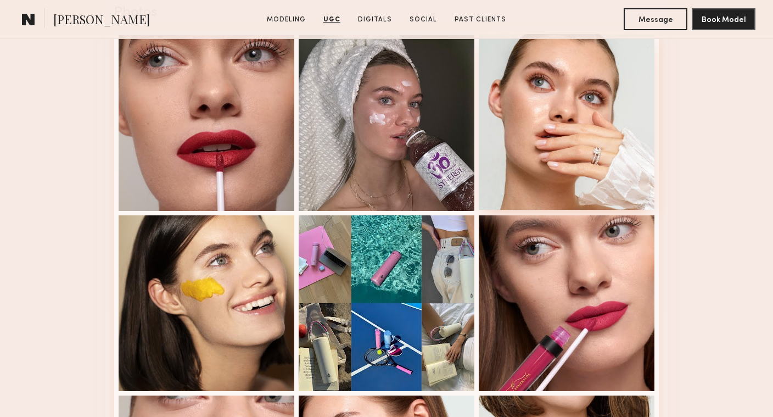
click at [588, 158] on div at bounding box center [567, 122] width 176 height 176
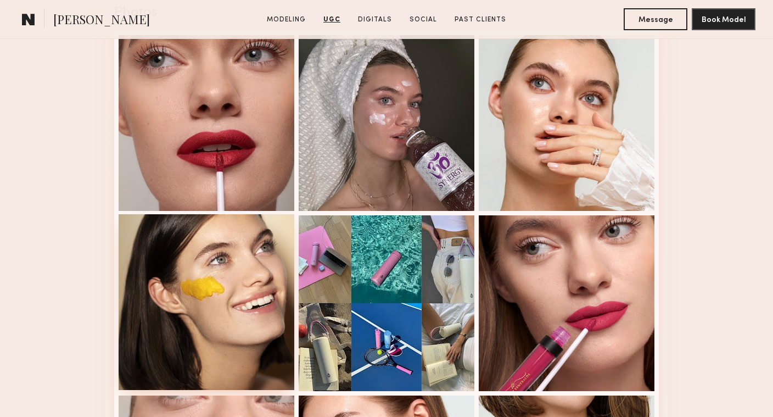
click at [183, 290] on div at bounding box center [207, 302] width 176 height 176
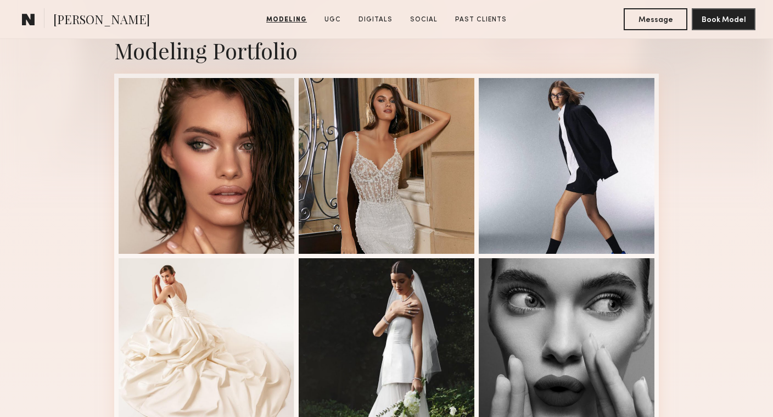
scroll to position [241, 0]
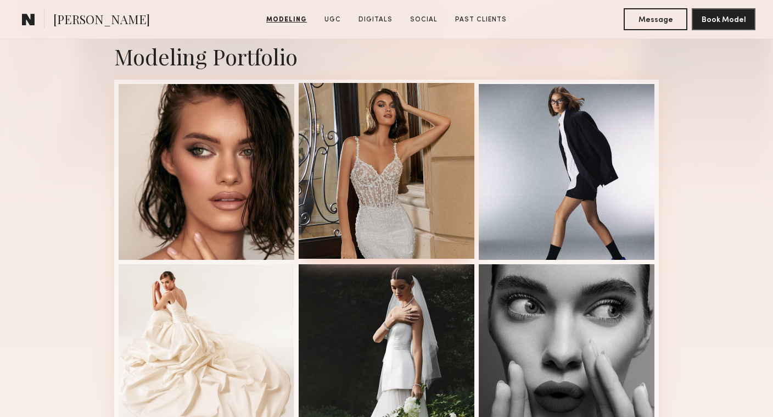
click at [381, 225] on div at bounding box center [387, 171] width 176 height 176
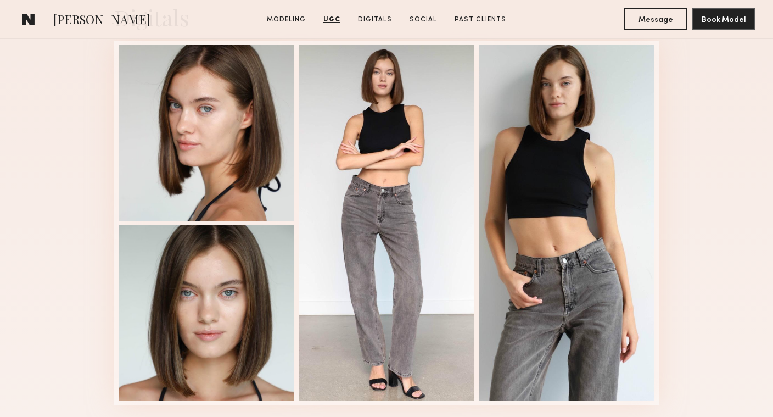
scroll to position [2782, 0]
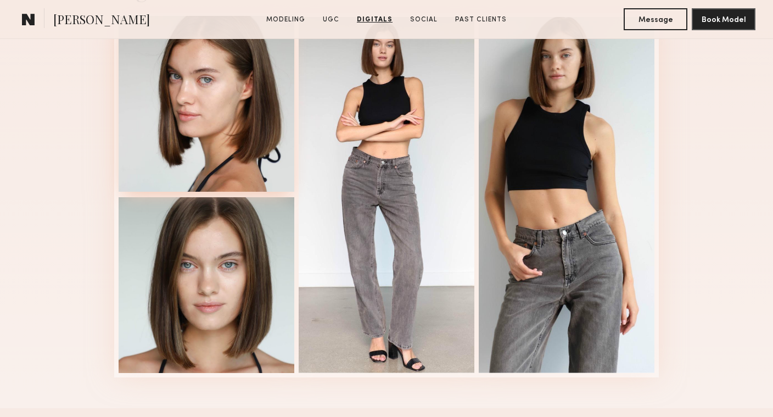
click at [263, 86] on div at bounding box center [207, 104] width 176 height 176
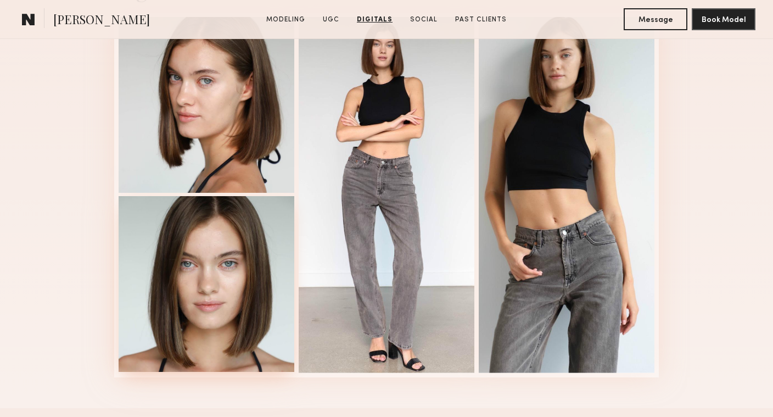
click at [190, 272] on div at bounding box center [207, 284] width 176 height 176
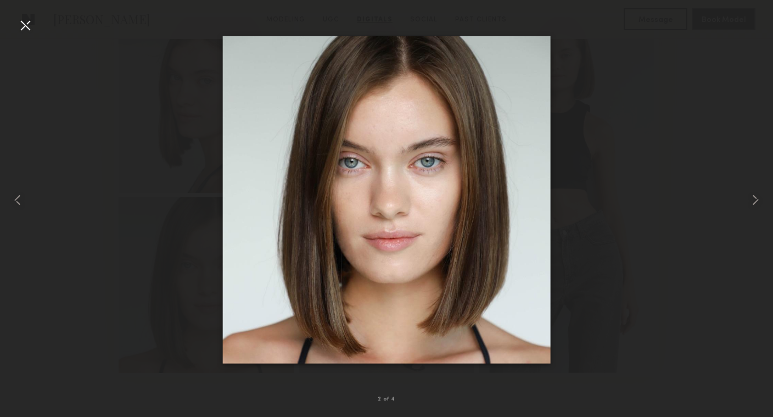
click at [24, 25] on div at bounding box center [25, 25] width 18 height 18
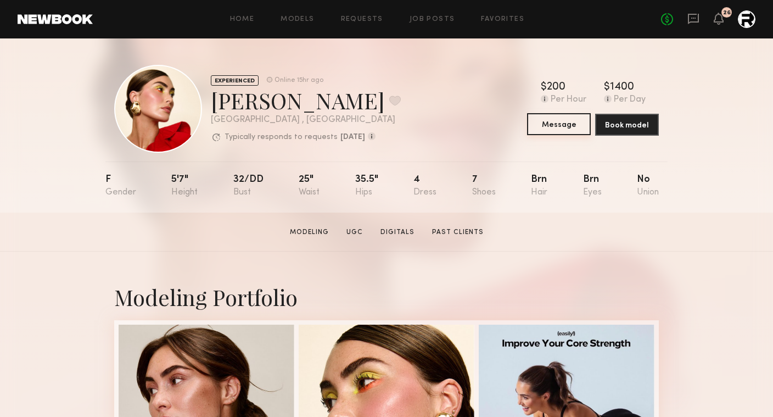
click at [552, 128] on button "Message" at bounding box center [559, 124] width 64 height 22
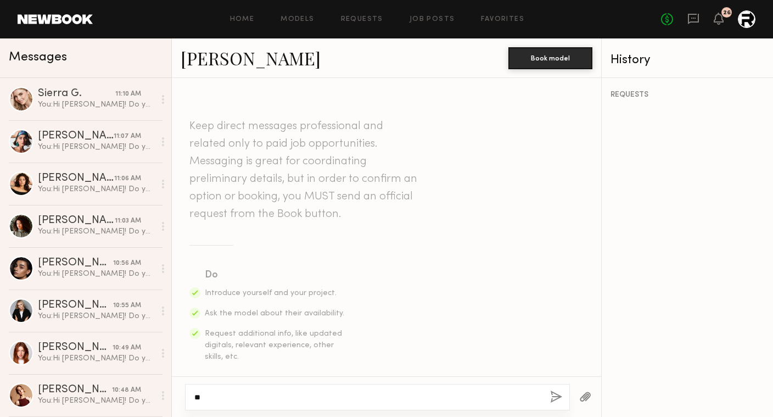
type textarea "*"
paste textarea "**********"
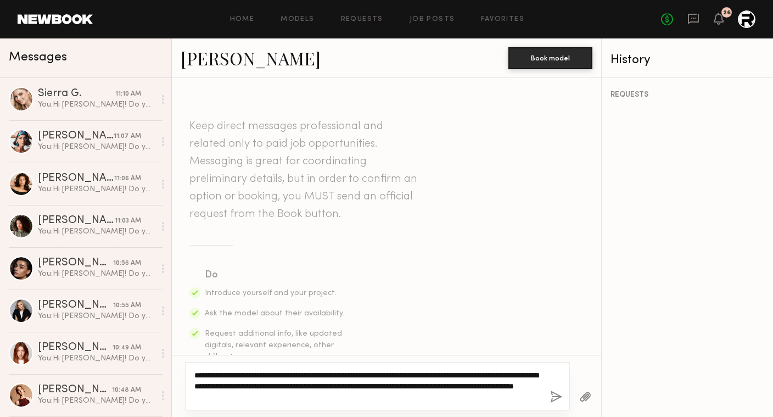
type textarea "**********"
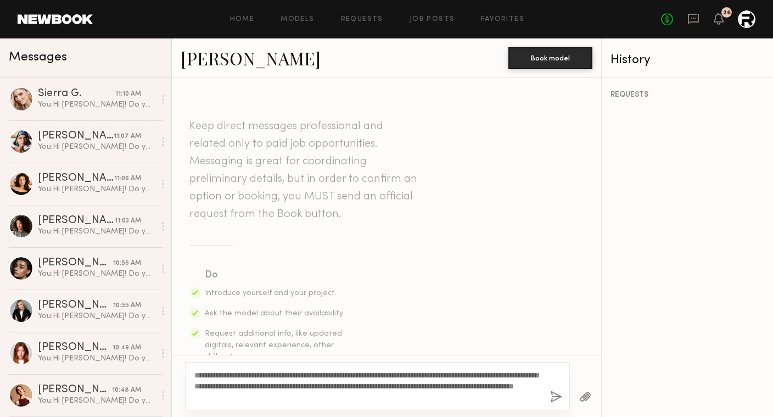
click at [557, 394] on button "button" at bounding box center [556, 398] width 12 height 14
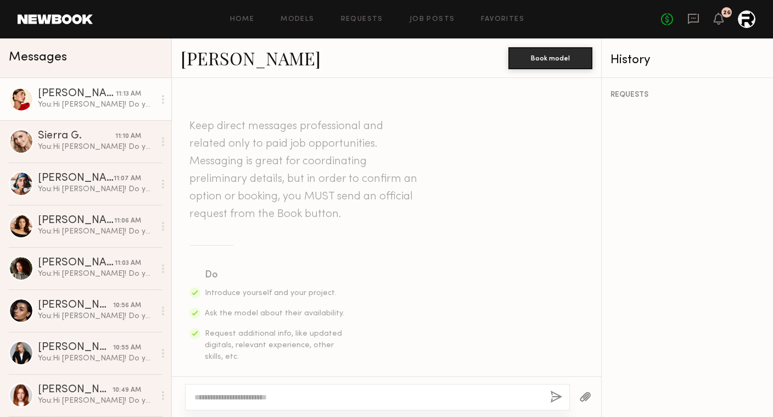
scroll to position [328, 0]
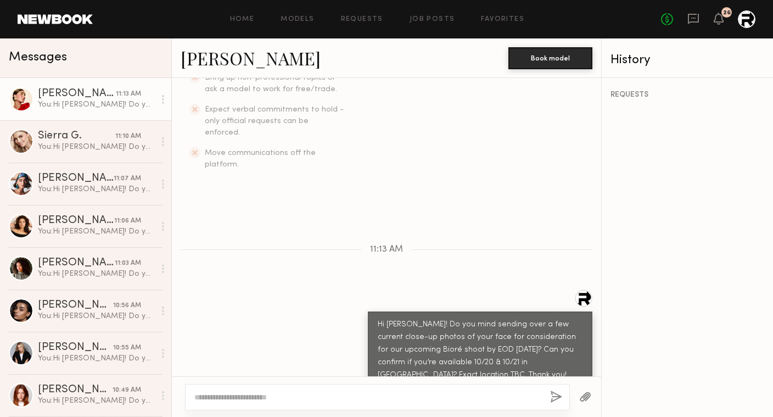
click at [226, 61] on link "[PERSON_NAME]" at bounding box center [251, 58] width 140 height 24
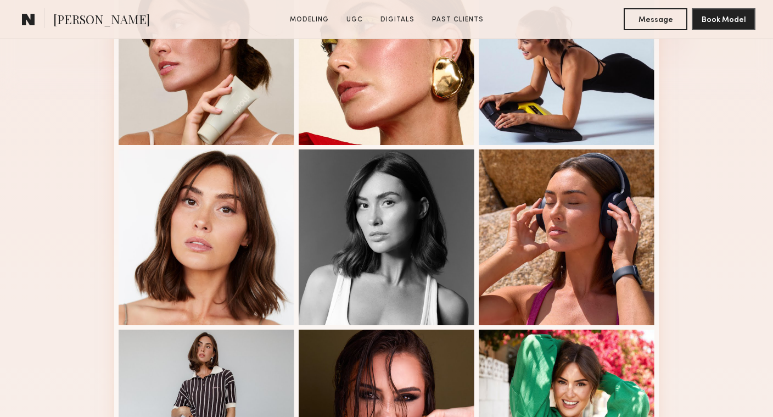
scroll to position [411, 0]
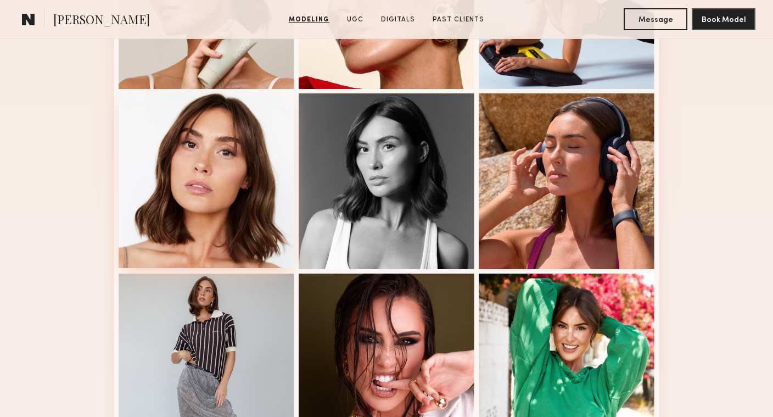
click at [216, 252] on div at bounding box center [207, 180] width 176 height 176
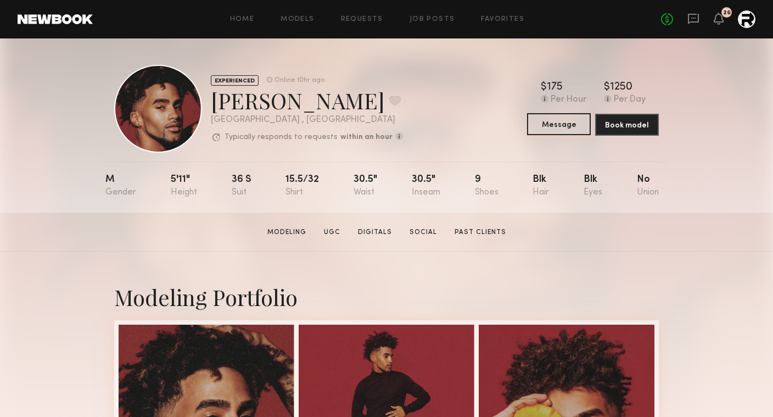
click at [564, 123] on button "Message" at bounding box center [559, 124] width 64 height 22
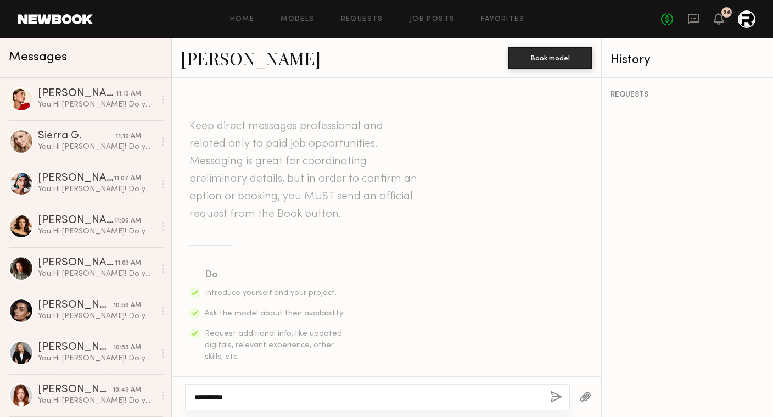
paste textarea "**********"
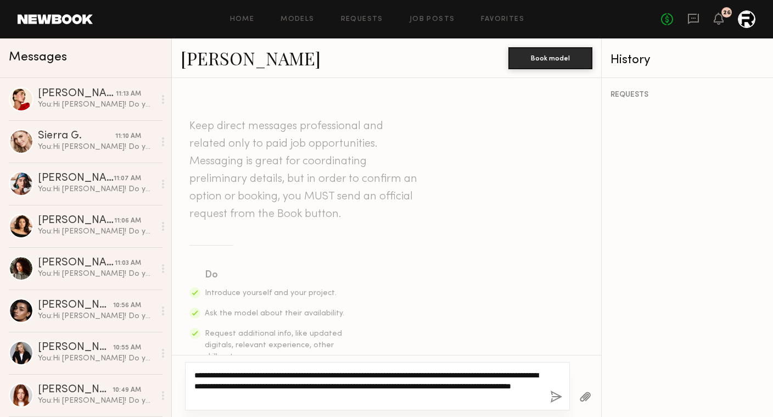
type textarea "**********"
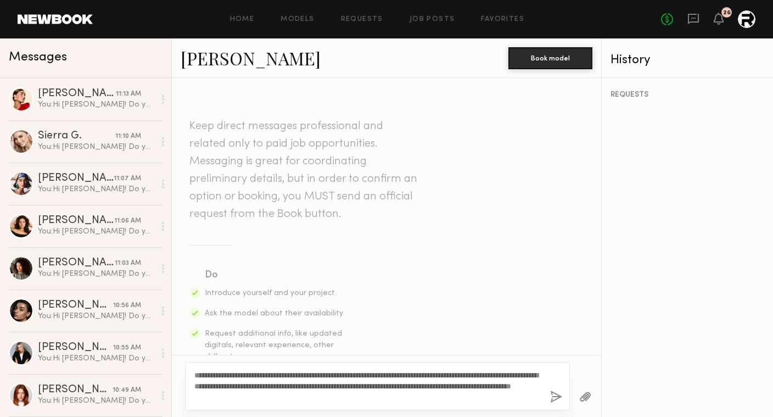
click at [555, 397] on button "button" at bounding box center [556, 398] width 12 height 14
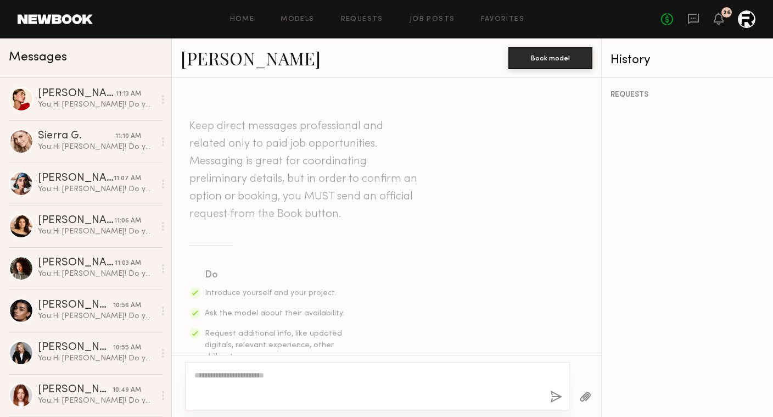
scroll to position [328, 0]
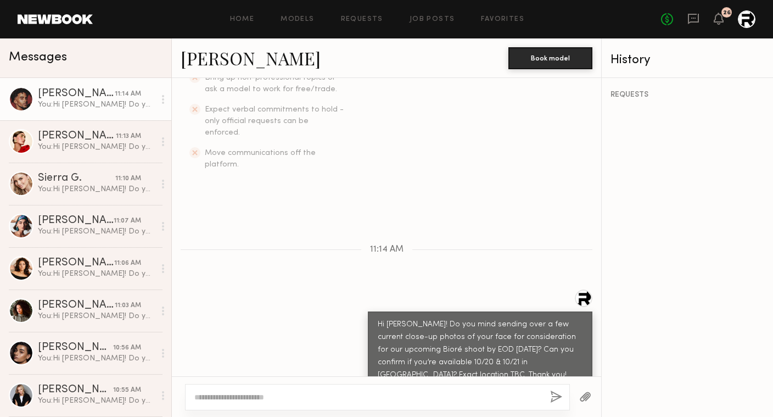
click at [217, 55] on link "[PERSON_NAME]" at bounding box center [251, 58] width 140 height 24
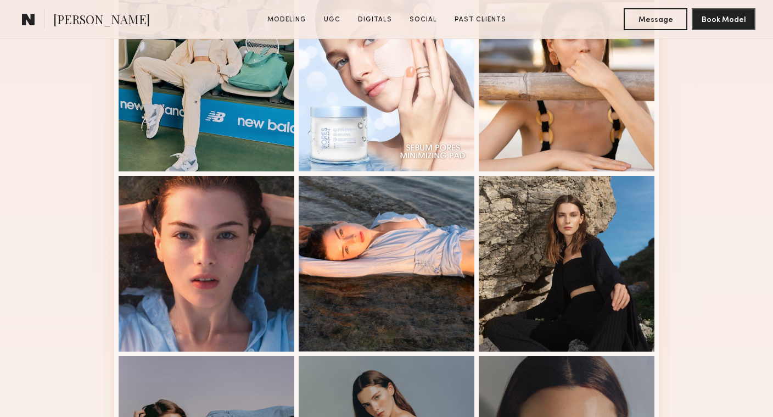
scroll to position [642, 0]
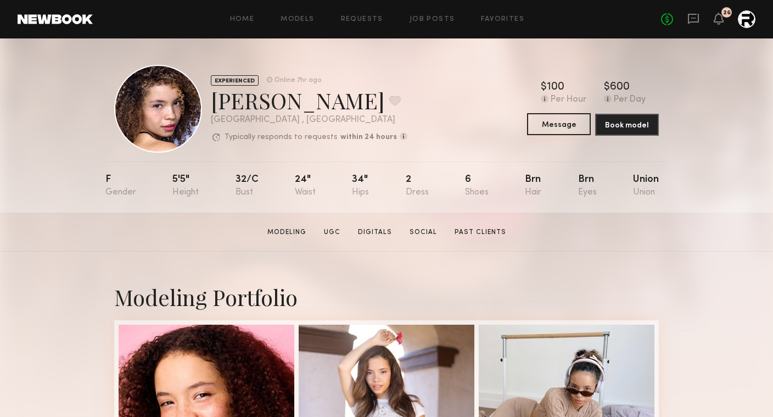
click at [557, 132] on button "Message" at bounding box center [559, 124] width 64 height 22
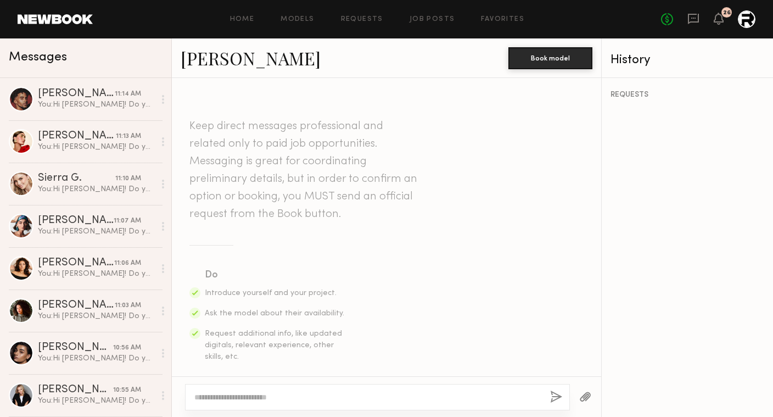
click at [266, 397] on textarea at bounding box center [367, 397] width 347 height 11
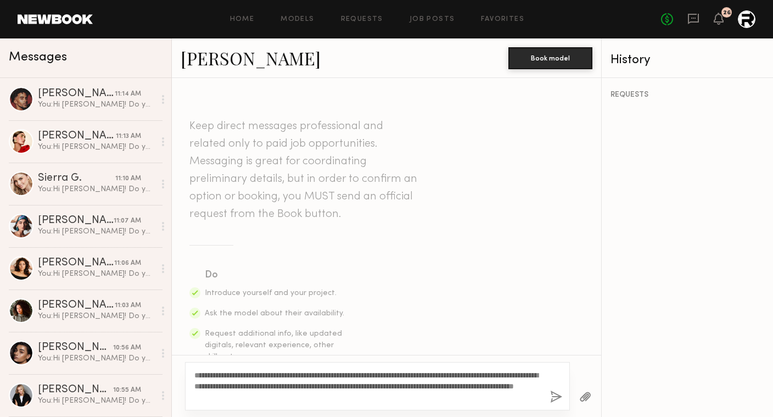
type textarea "**********"
click at [556, 393] on button "button" at bounding box center [556, 398] width 12 height 14
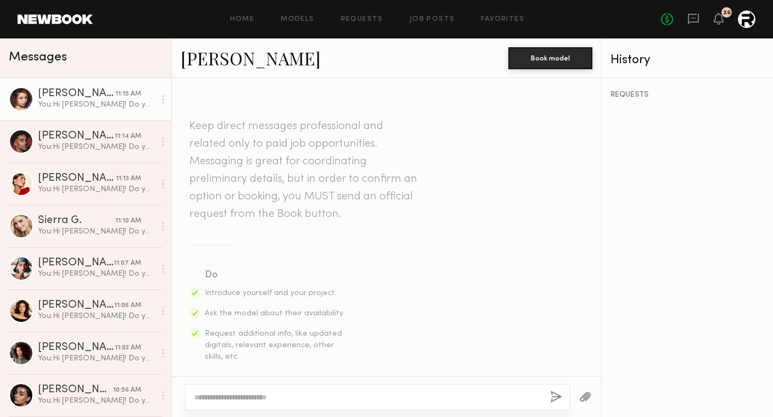
scroll to position [328, 0]
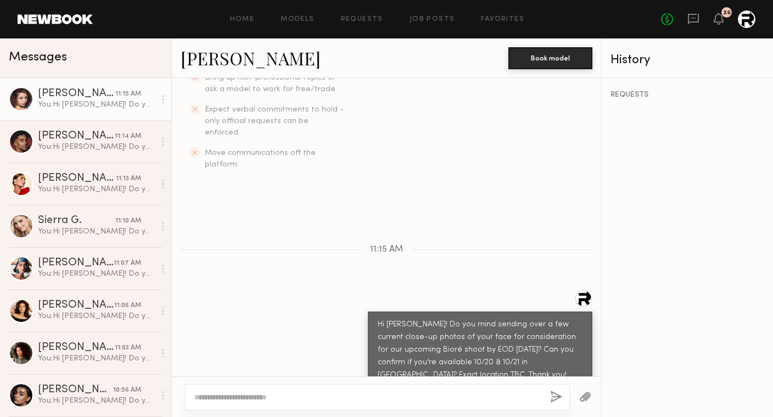
click at [224, 53] on link "Maryna B." at bounding box center [251, 58] width 140 height 24
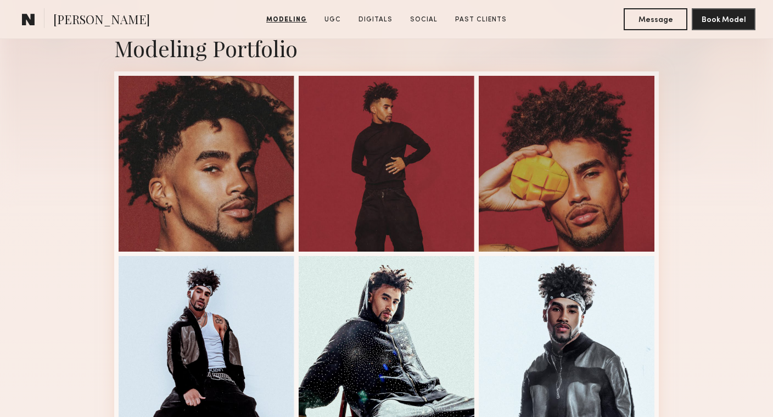
scroll to position [247, 0]
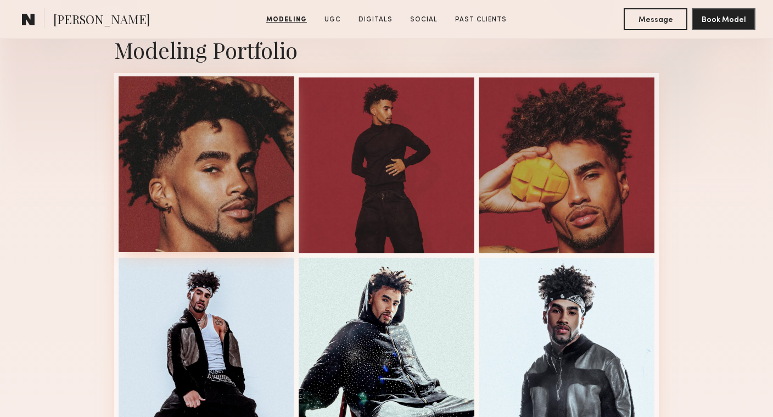
click at [166, 172] on div at bounding box center [207, 164] width 176 height 176
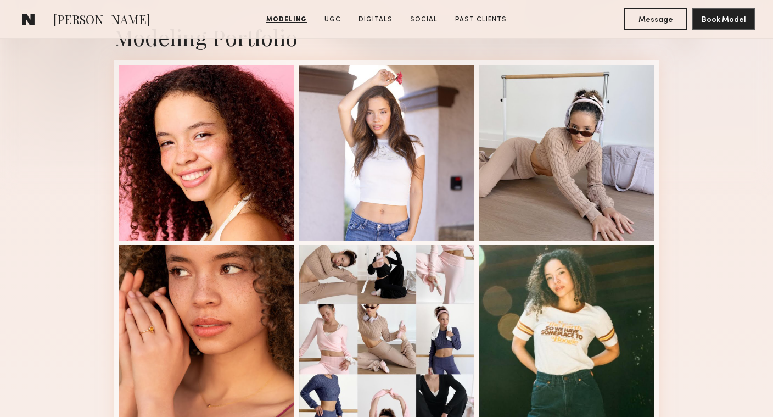
scroll to position [283, 0]
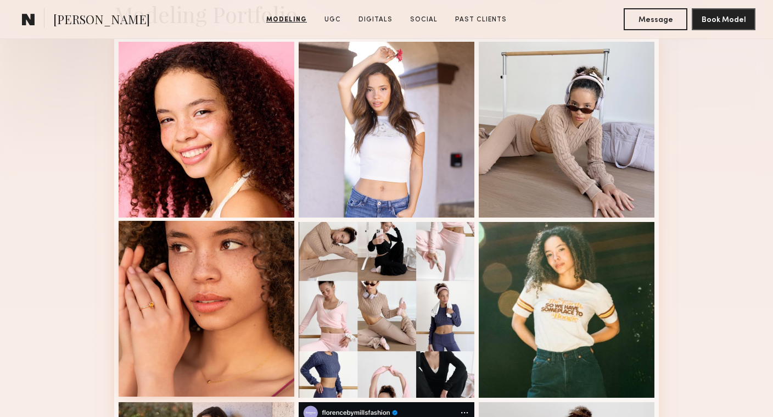
click at [179, 297] on div at bounding box center [207, 309] width 176 height 176
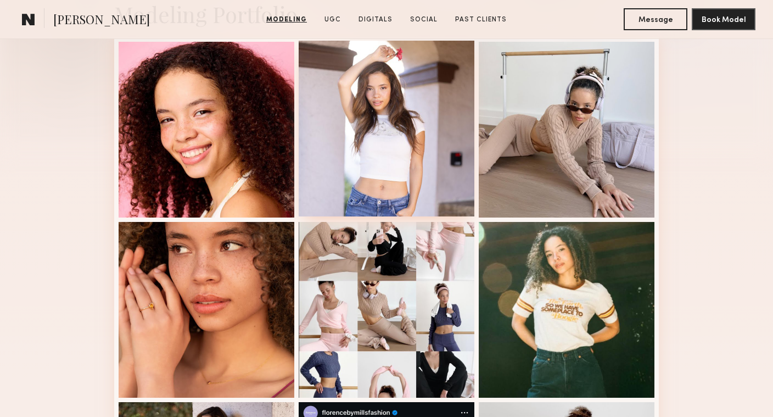
click at [426, 124] on div at bounding box center [387, 129] width 176 height 176
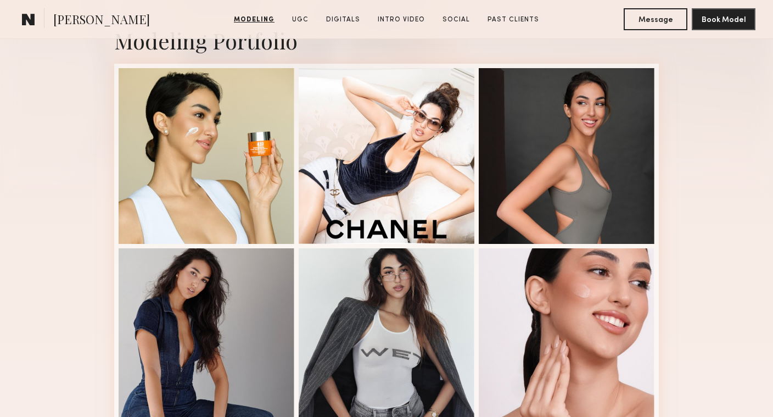
scroll to position [257, 0]
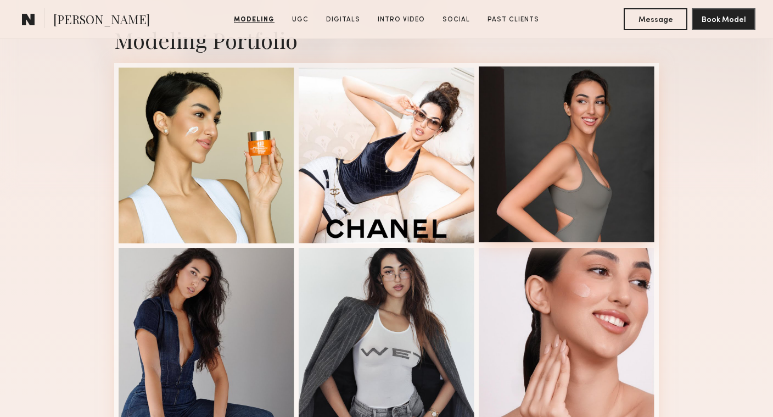
click at [589, 198] on div at bounding box center [567, 154] width 176 height 176
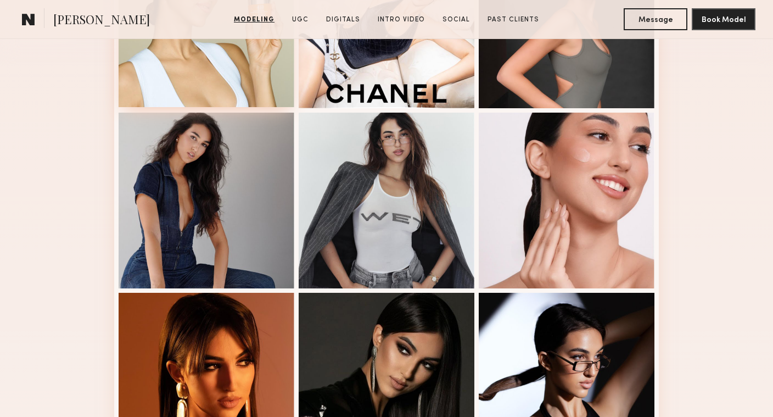
scroll to position [437, 0]
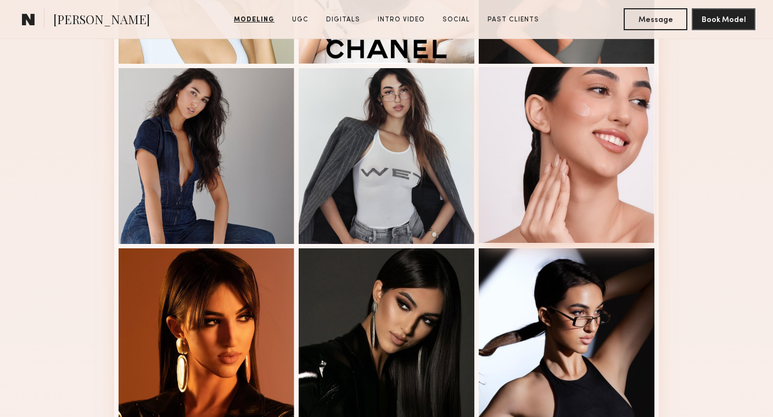
click at [588, 153] on div at bounding box center [567, 155] width 176 height 176
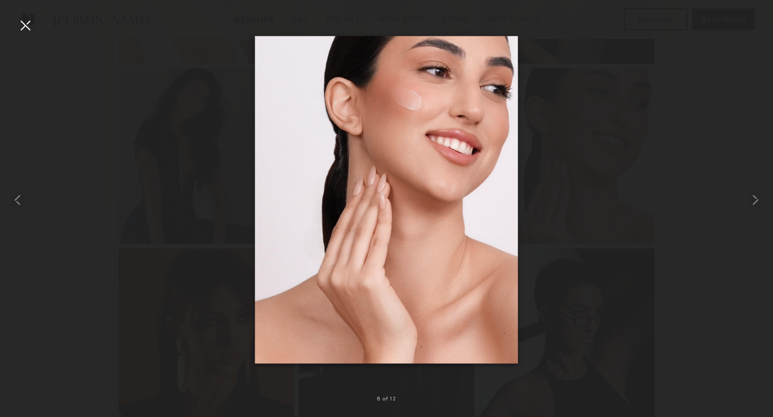
click at [170, 80] on div at bounding box center [386, 200] width 773 height 364
click at [26, 22] on div at bounding box center [25, 25] width 18 height 18
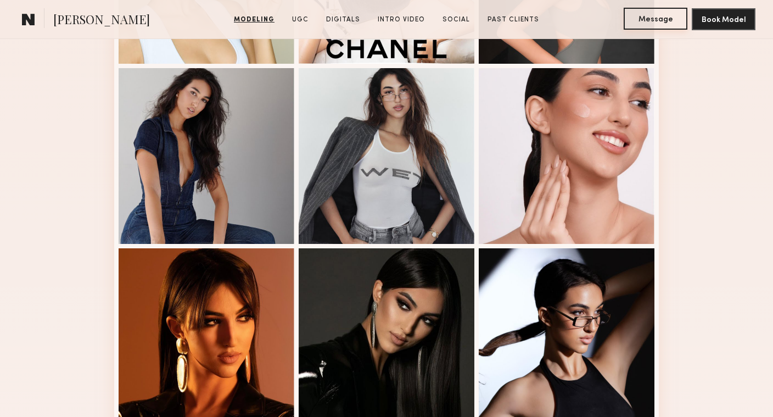
click at [655, 19] on button "Message" at bounding box center [656, 19] width 64 height 22
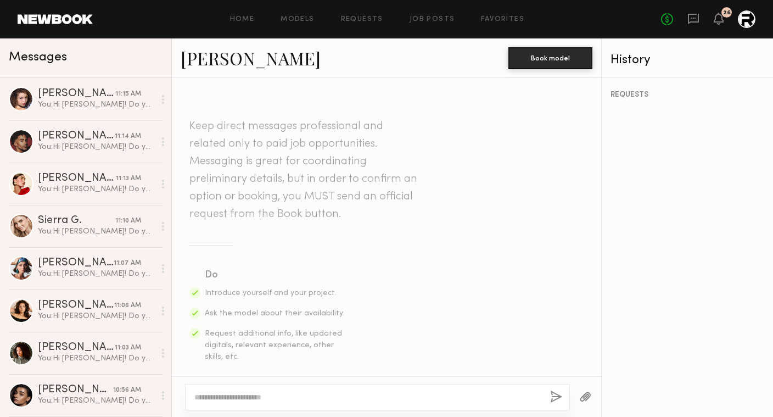
click at [222, 397] on textarea at bounding box center [367, 397] width 347 height 11
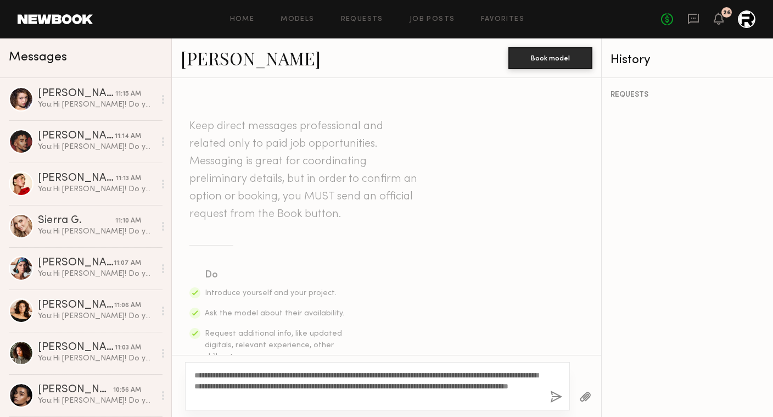
type textarea "**********"
click at [553, 396] on button "button" at bounding box center [556, 398] width 12 height 14
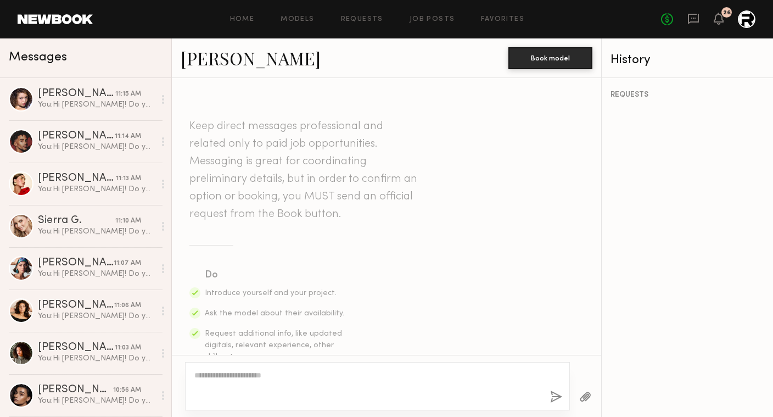
scroll to position [328, 0]
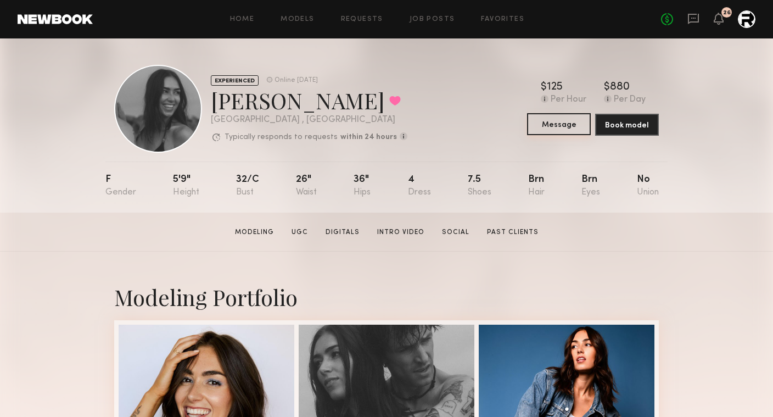
click at [547, 126] on button "Message" at bounding box center [559, 124] width 64 height 22
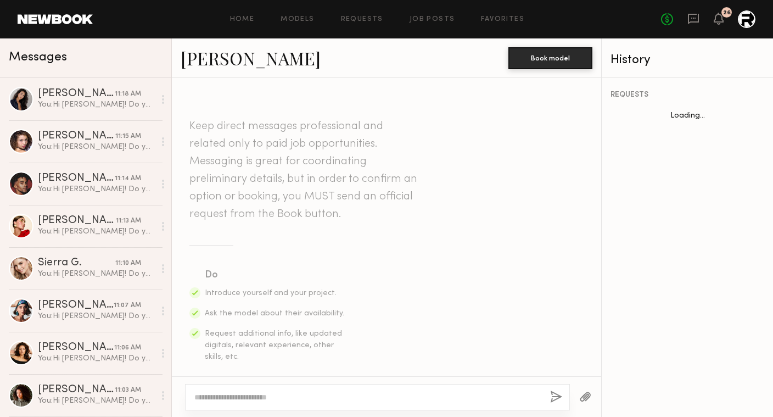
scroll to position [546, 0]
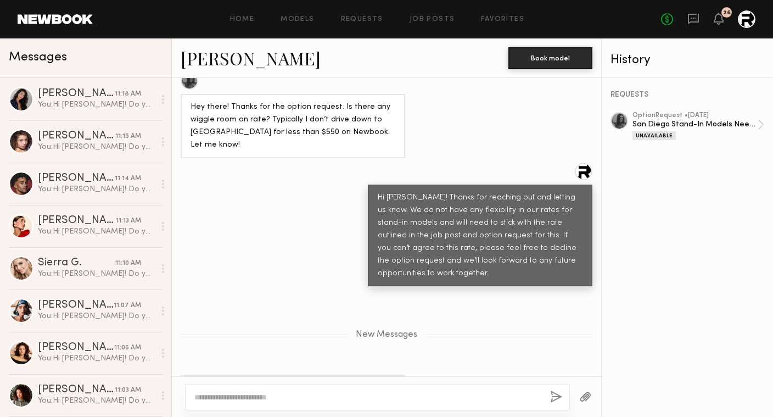
click at [237, 394] on textarea at bounding box center [367, 397] width 347 height 11
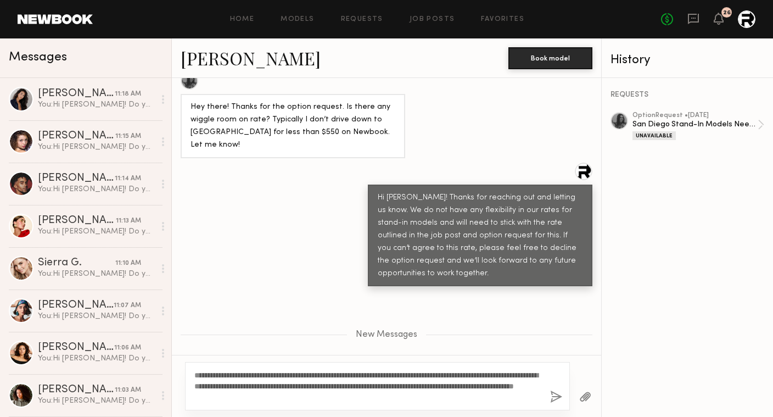
click at [453, 396] on textarea "**********" at bounding box center [367, 386] width 347 height 33
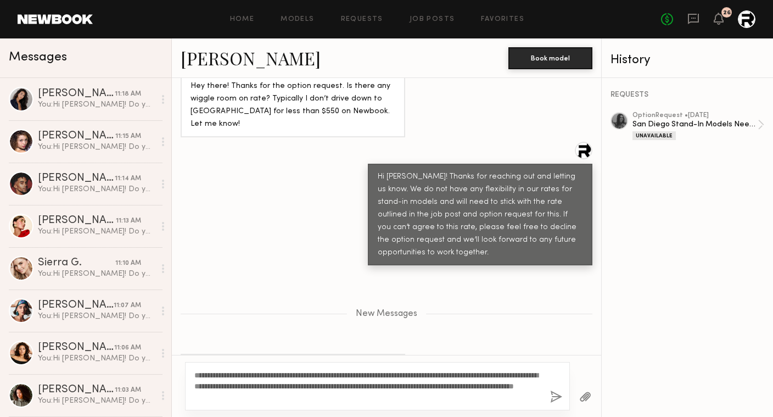
type textarea "**********"
click at [555, 390] on div "**********" at bounding box center [377, 386] width 385 height 48
click at [556, 397] on button "button" at bounding box center [556, 398] width 12 height 14
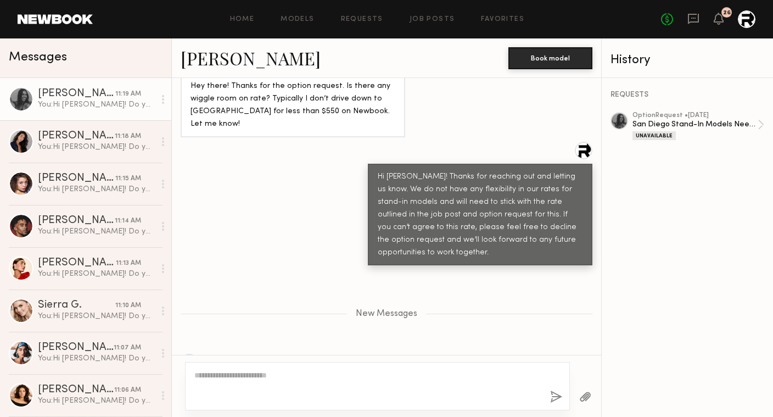
scroll to position [732, 0]
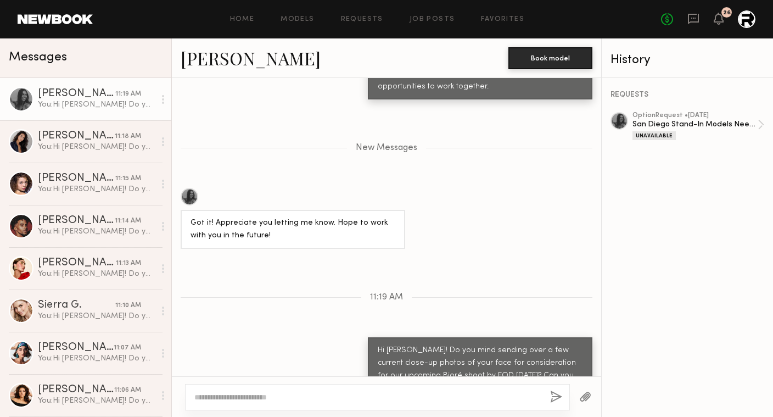
click at [235, 70] on div "Lauren G. Book model" at bounding box center [387, 58] width 430 height 40
click at [235, 61] on link "[PERSON_NAME]" at bounding box center [251, 58] width 140 height 24
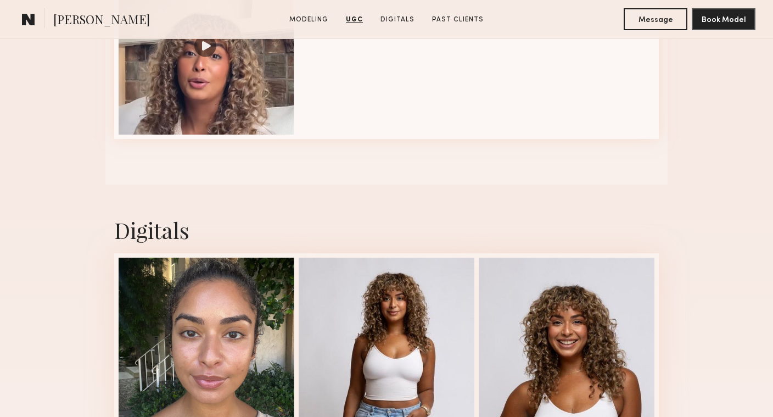
scroll to position [1755, 0]
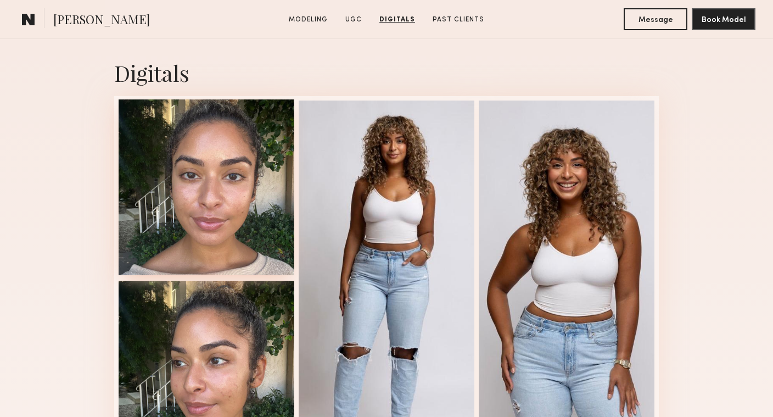
click at [216, 226] on div at bounding box center [207, 187] width 176 height 176
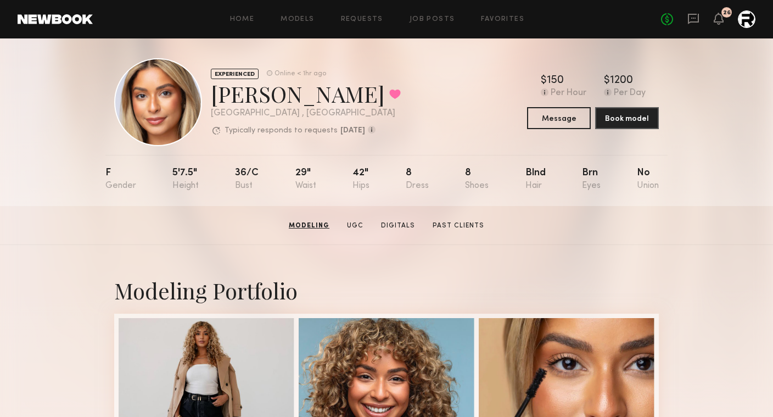
scroll to position [0, 0]
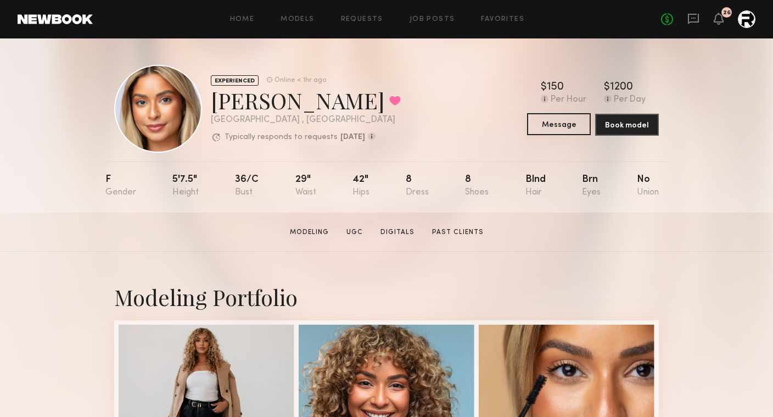
click at [576, 127] on button "Message" at bounding box center [559, 124] width 64 height 22
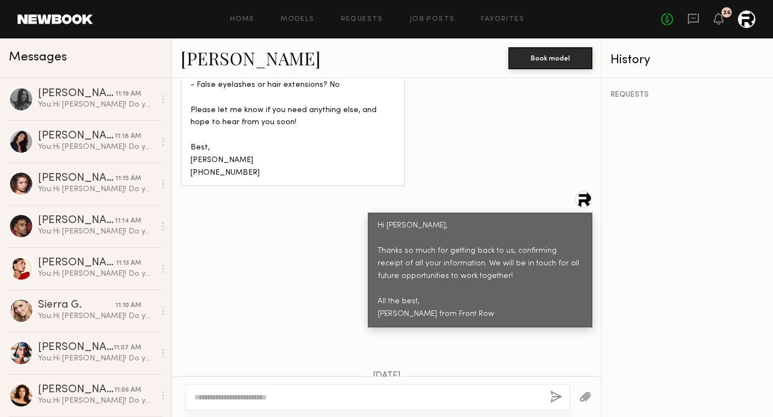
scroll to position [919, 0]
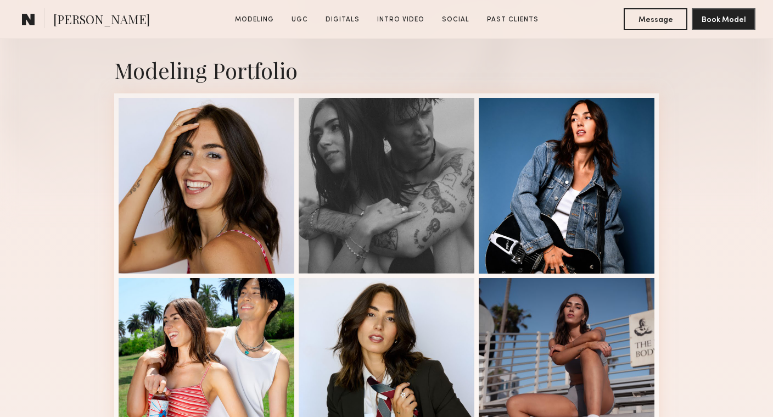
scroll to position [251, 0]
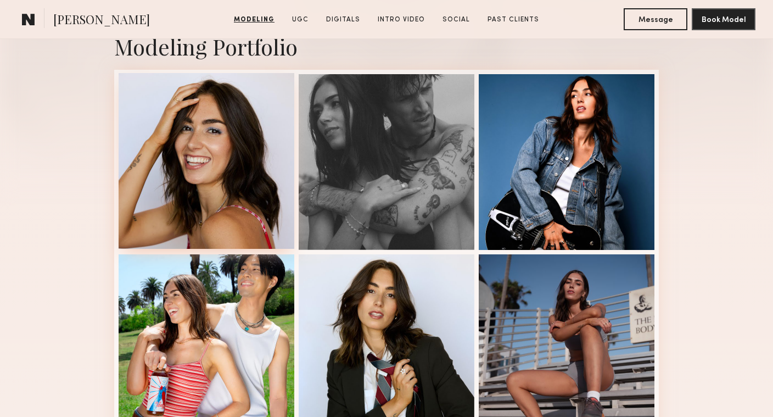
click at [197, 187] on div at bounding box center [207, 161] width 176 height 176
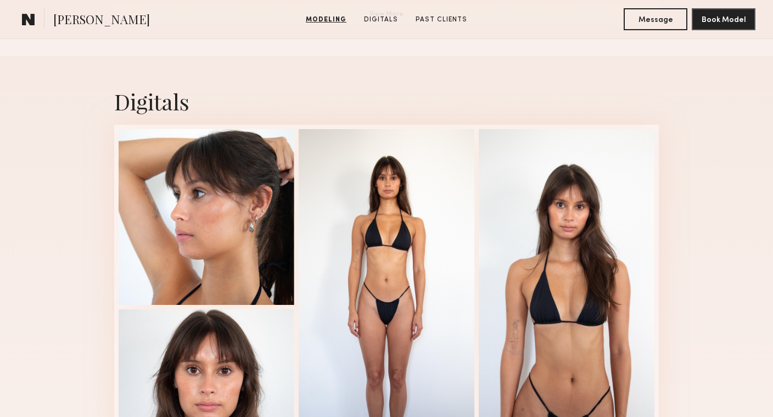
scroll to position [1150, 0]
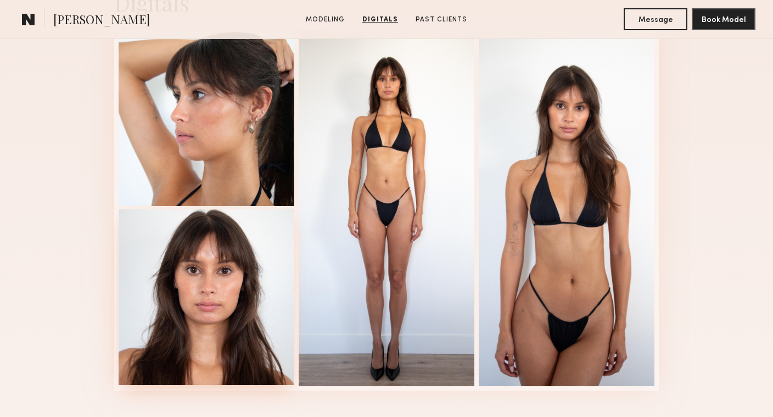
click at [228, 262] on div at bounding box center [207, 297] width 176 height 176
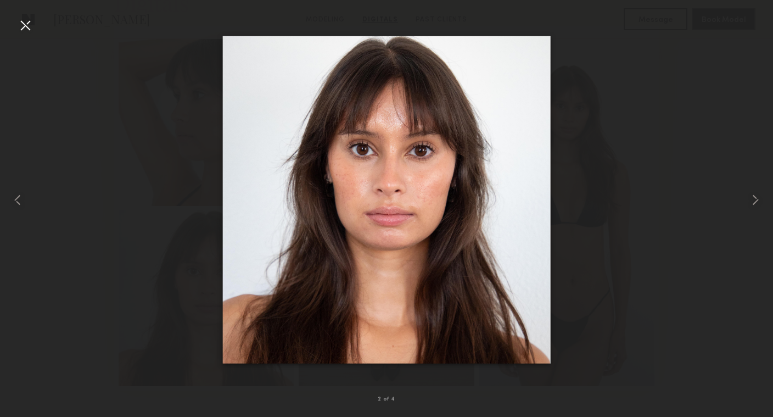
click at [167, 165] on div at bounding box center [386, 200] width 773 height 364
click at [27, 25] on div at bounding box center [25, 25] width 18 height 18
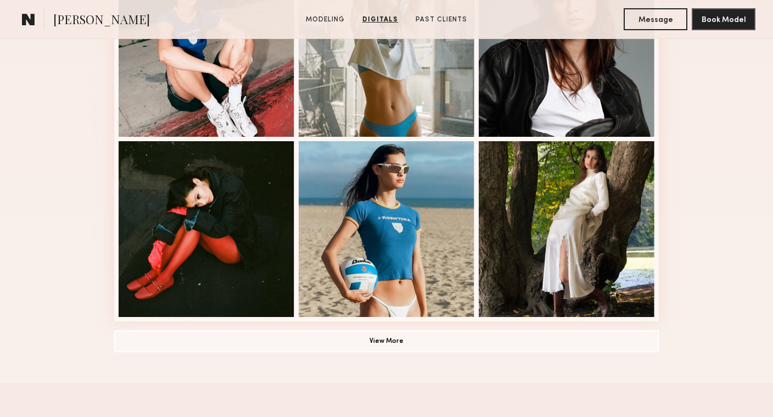
scroll to position [0, 0]
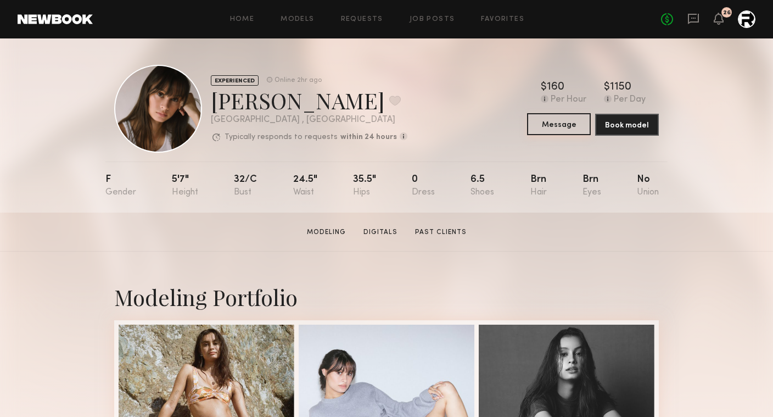
click at [550, 128] on button "Message" at bounding box center [559, 124] width 64 height 22
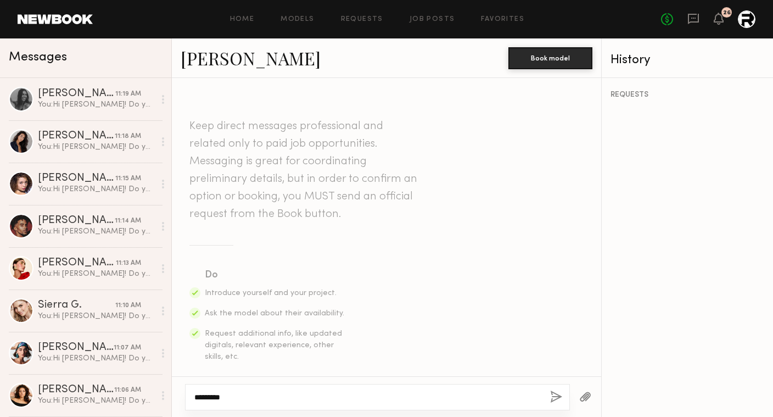
paste textarea "**********"
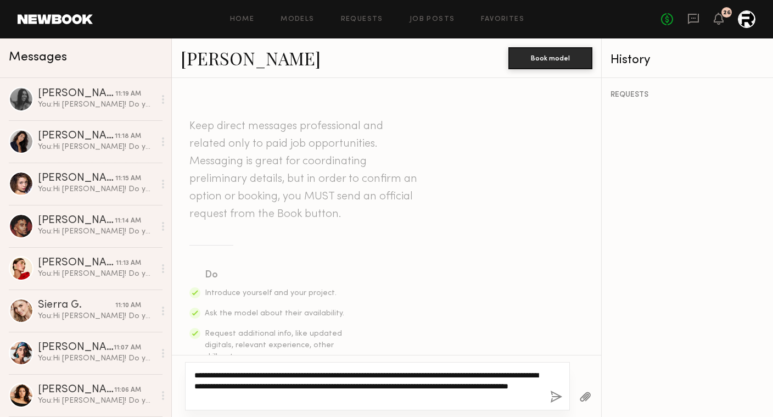
type textarea "**********"
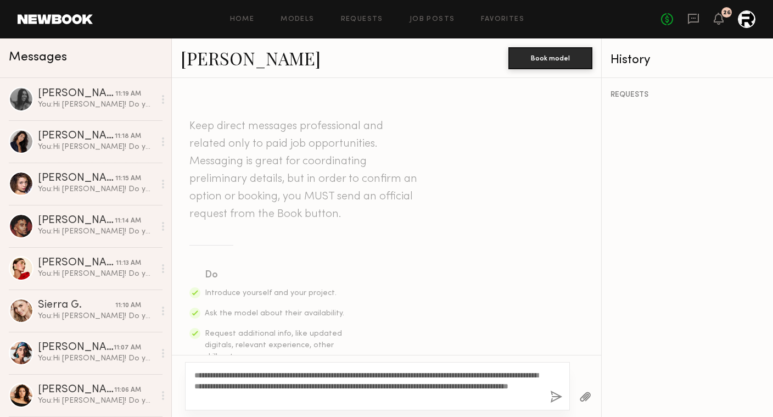
click at [552, 395] on button "button" at bounding box center [556, 398] width 12 height 14
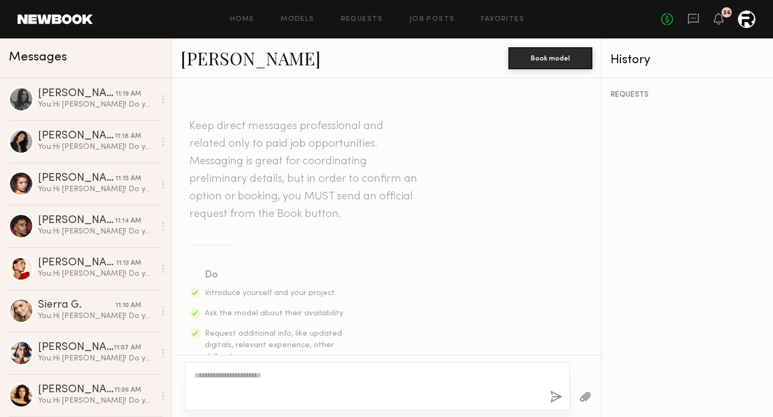
scroll to position [328, 0]
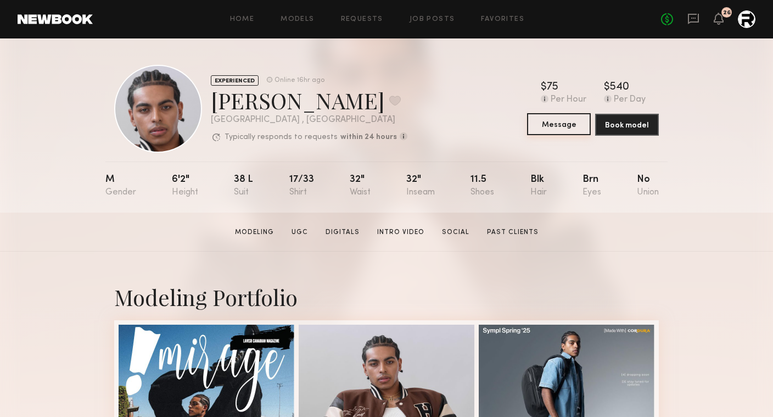
click at [552, 127] on button "Message" at bounding box center [559, 124] width 64 height 22
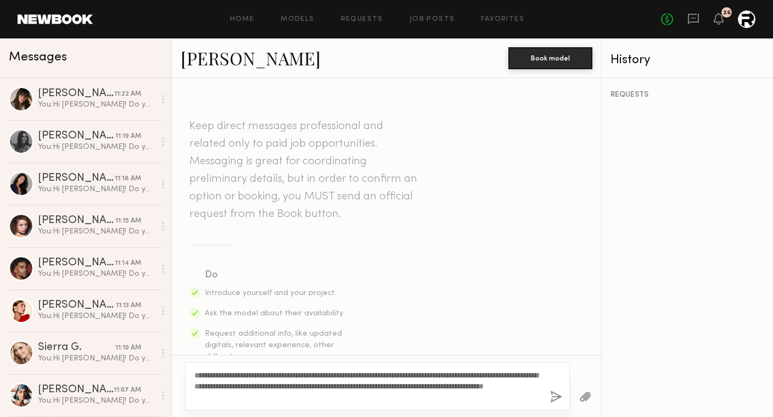
click at [197, 373] on textarea "**********" at bounding box center [367, 386] width 347 height 33
type textarea "**********"
click at [551, 396] on button "button" at bounding box center [556, 398] width 12 height 14
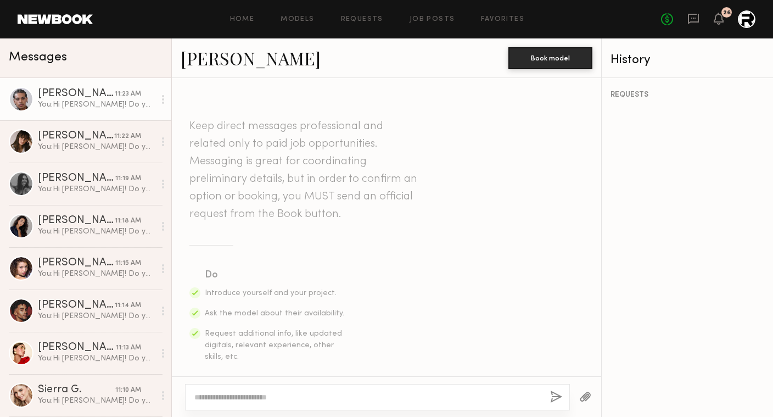
scroll to position [328, 0]
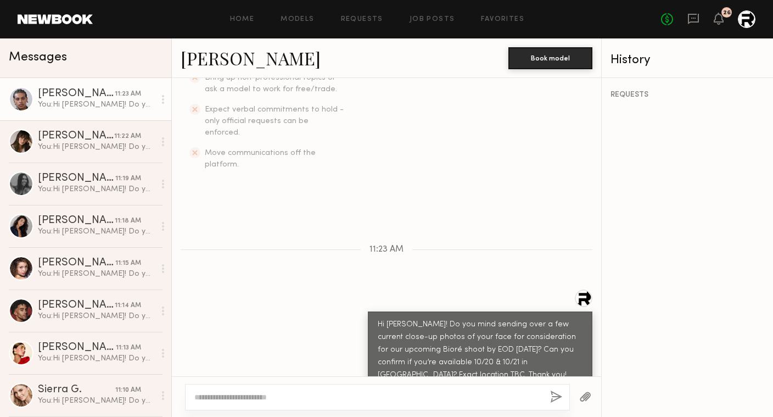
click at [218, 60] on link "[PERSON_NAME]" at bounding box center [251, 58] width 140 height 24
click at [210, 245] on div "11:23 AM" at bounding box center [387, 249] width 430 height 9
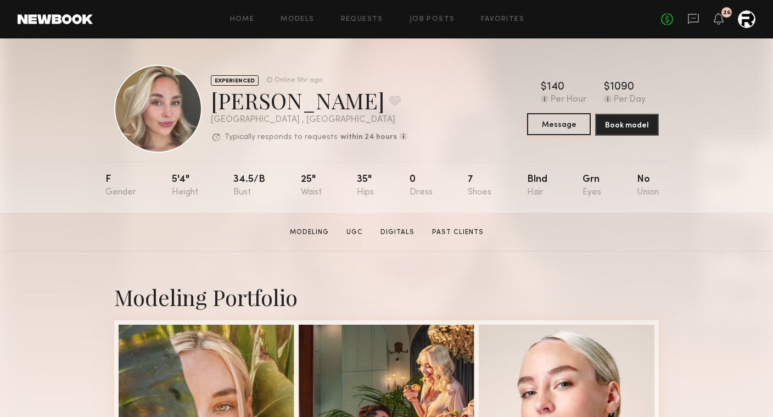
click at [568, 126] on button "Message" at bounding box center [559, 124] width 64 height 22
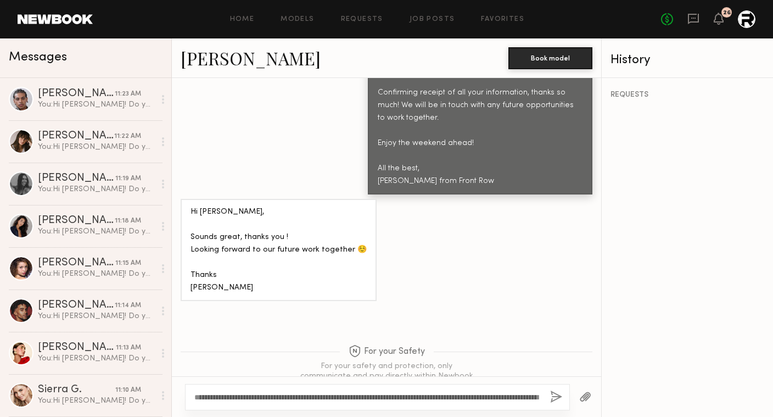
scroll to position [1442, 0]
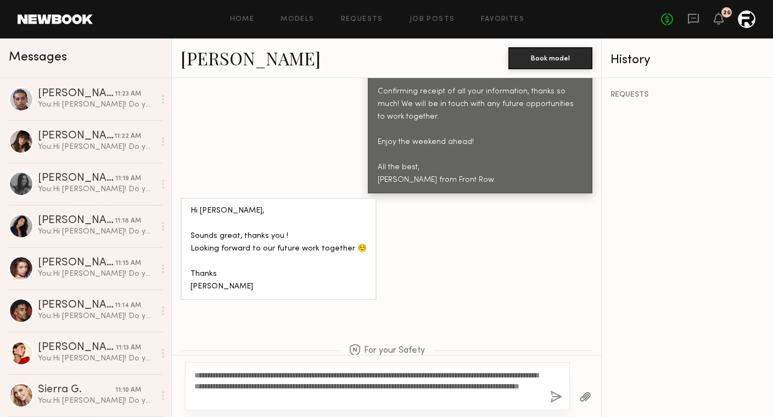
type textarea "**********"
click at [554, 393] on button "button" at bounding box center [556, 398] width 12 height 14
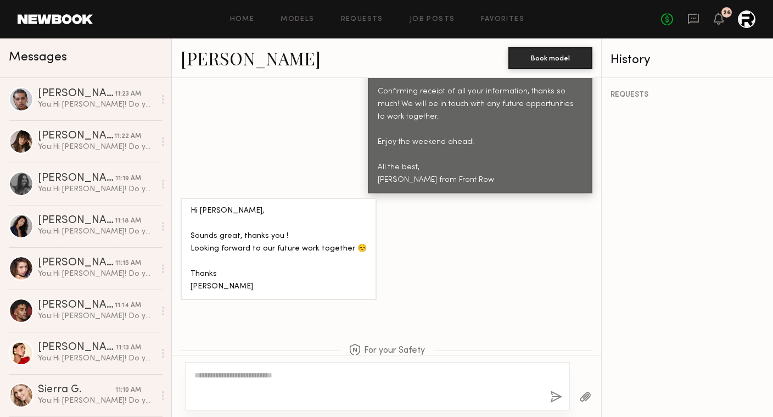
scroll to position [1711, 0]
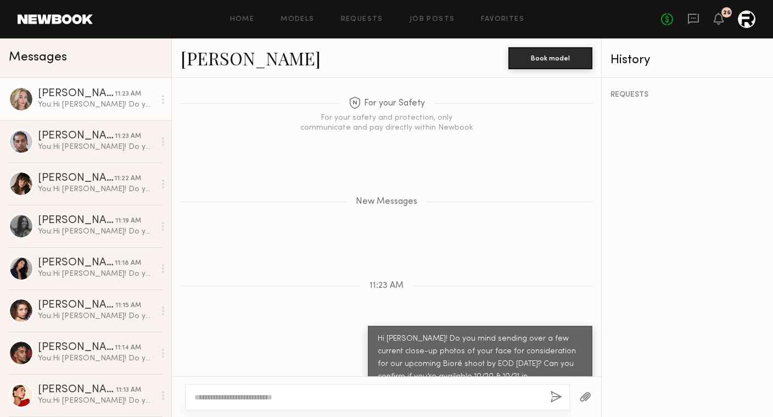
click at [235, 57] on link "Kateryna O." at bounding box center [251, 58] width 140 height 24
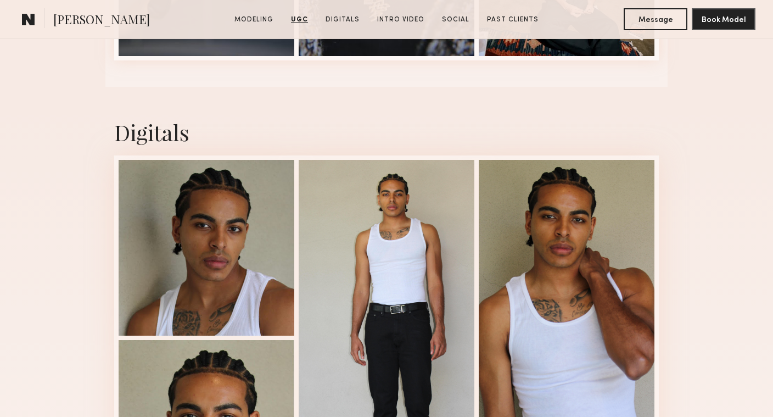
scroll to position [2512, 0]
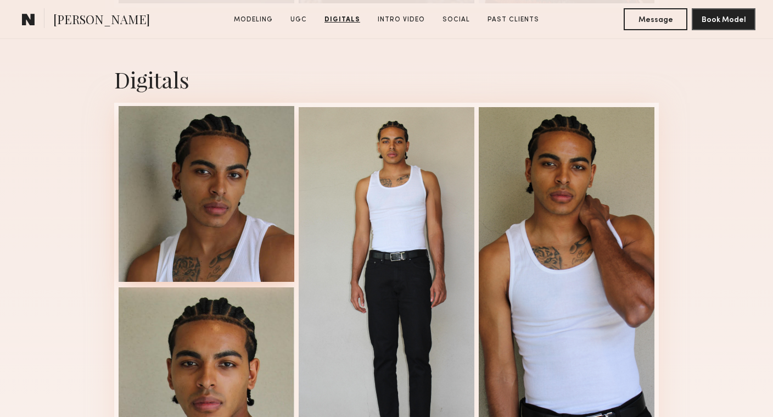
click at [198, 221] on div at bounding box center [207, 194] width 176 height 176
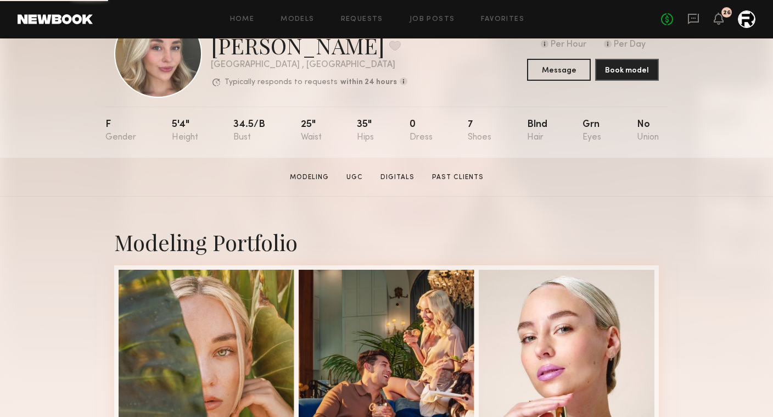
scroll to position [272, 0]
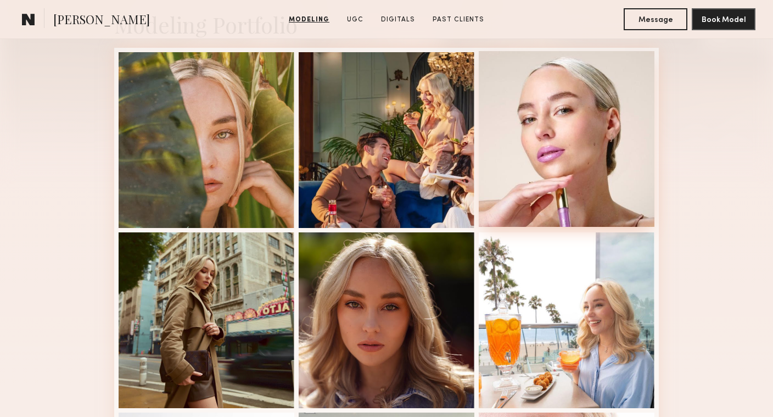
click at [557, 129] on div at bounding box center [567, 139] width 176 height 176
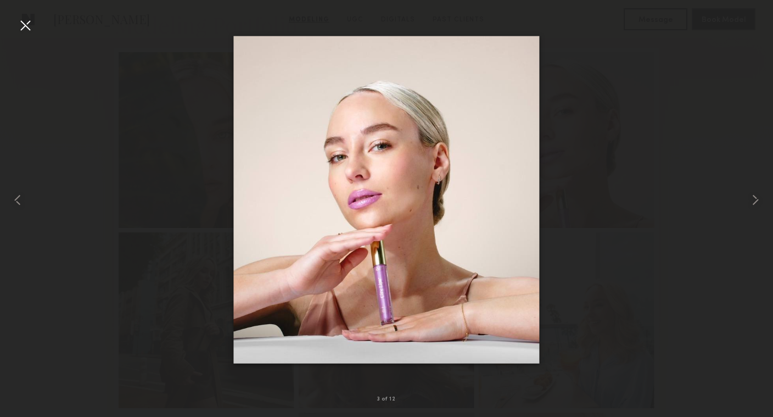
click at [611, 154] on div at bounding box center [386, 200] width 773 height 364
click at [16, 25] on div at bounding box center [25, 25] width 18 height 18
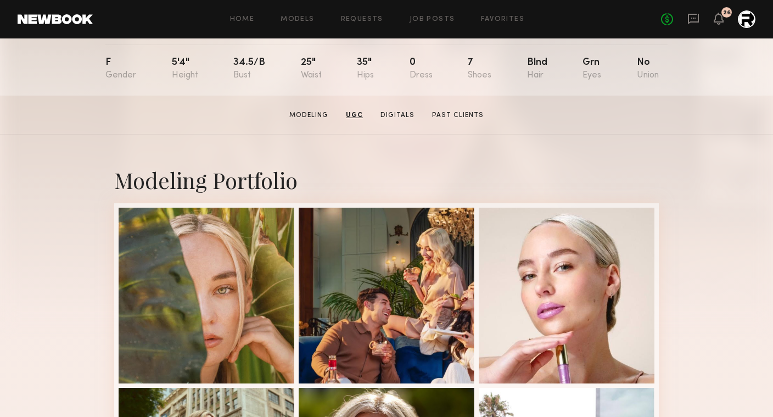
scroll to position [0, 0]
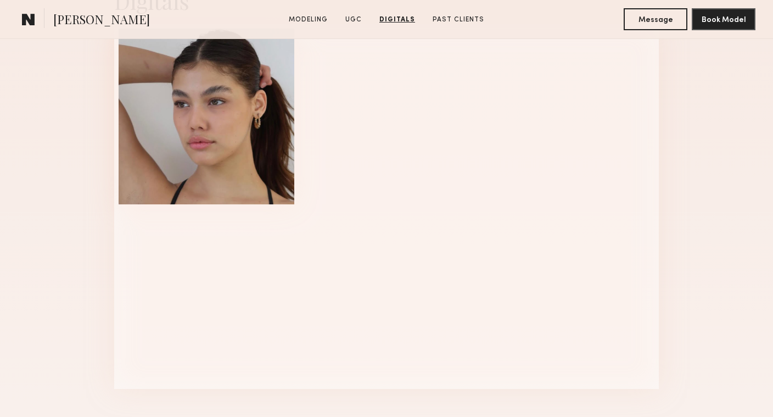
scroll to position [1679, 0]
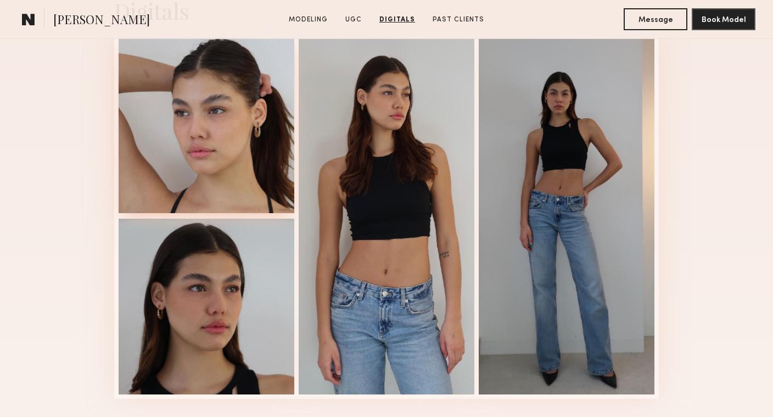
click at [199, 128] on div at bounding box center [207, 125] width 176 height 176
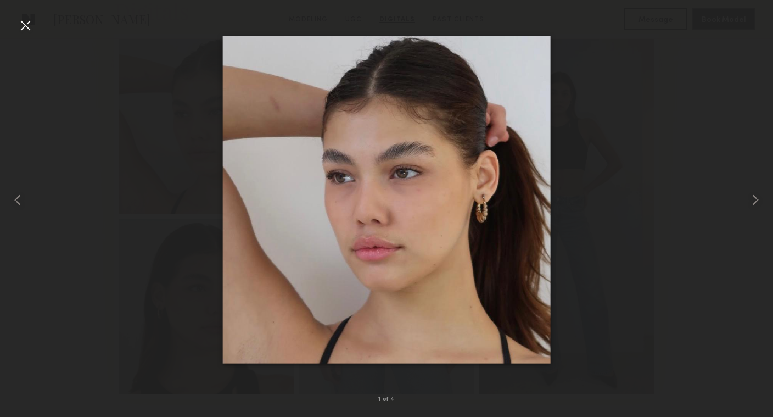
click at [27, 30] on div at bounding box center [25, 25] width 18 height 18
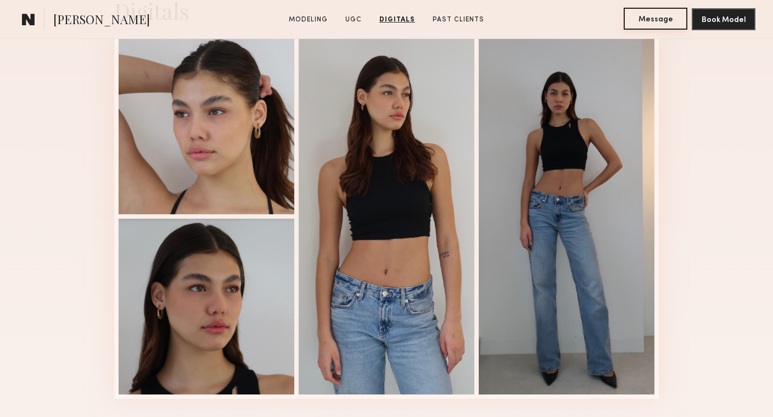
click at [651, 21] on button "Message" at bounding box center [656, 19] width 64 height 22
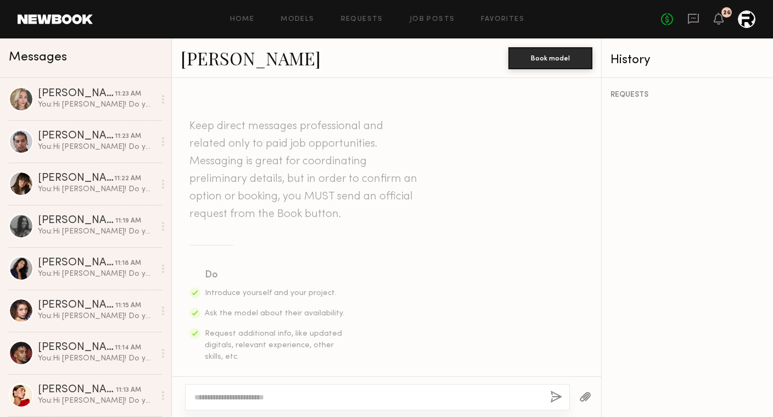
click at [266, 396] on textarea at bounding box center [367, 397] width 347 height 11
paste textarea "**********"
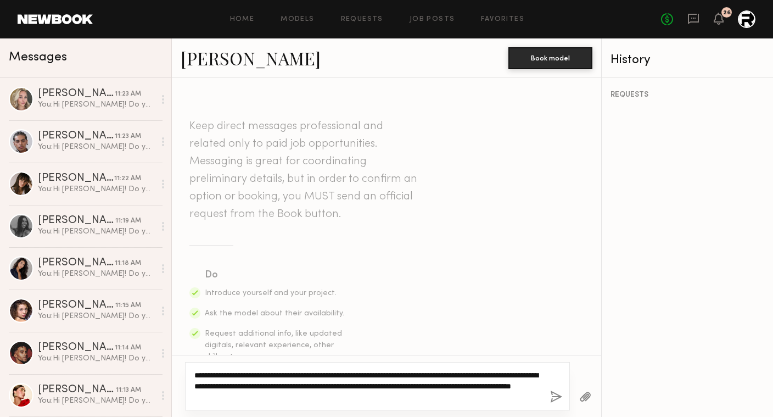
type textarea "**********"
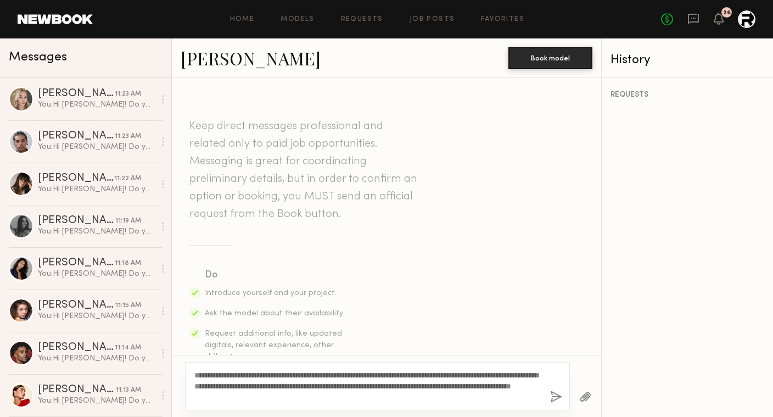
click at [554, 396] on button "button" at bounding box center [556, 398] width 12 height 14
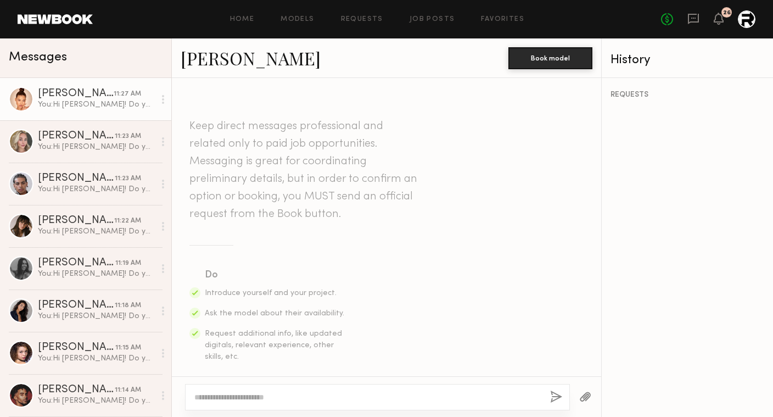
scroll to position [328, 0]
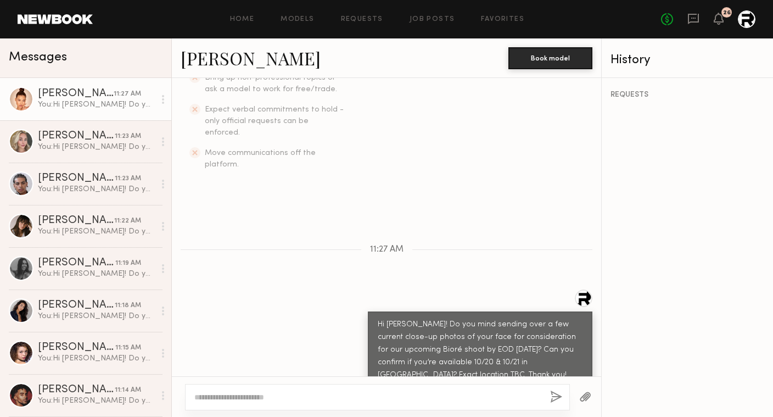
click at [205, 53] on link "Layla P." at bounding box center [251, 58] width 140 height 24
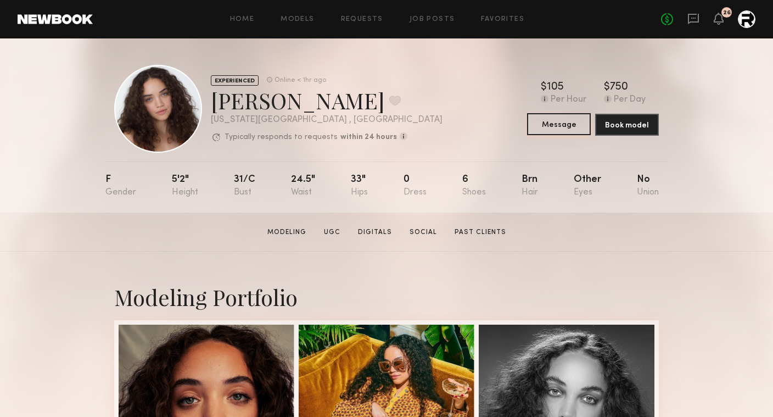
click at [543, 125] on button "Message" at bounding box center [559, 124] width 64 height 22
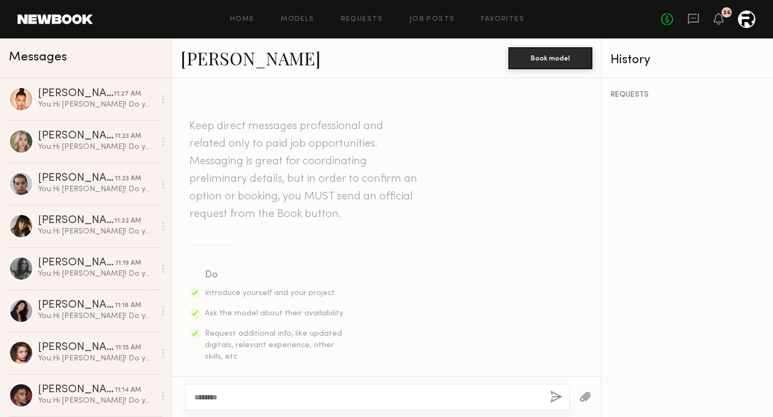
type textarea "*******"
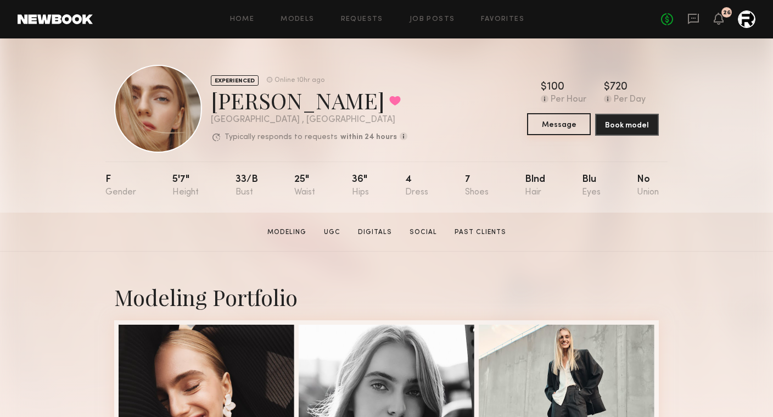
click at [562, 126] on button "Message" at bounding box center [559, 124] width 64 height 22
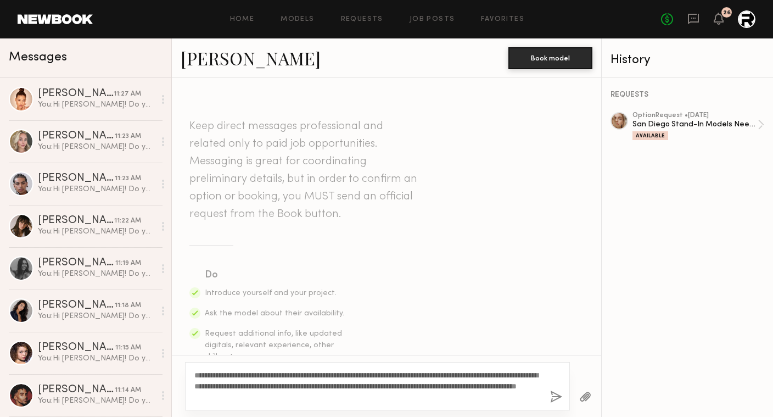
type textarea "**********"
click at [555, 395] on button "button" at bounding box center [556, 398] width 12 height 14
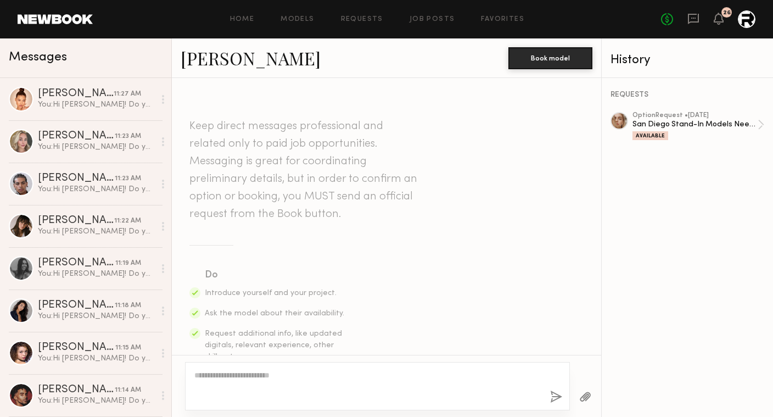
scroll to position [328, 0]
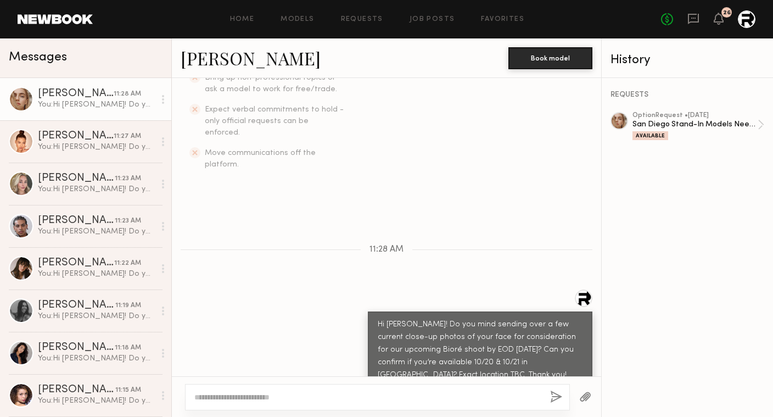
click at [220, 59] on link "Anzhela D." at bounding box center [251, 58] width 140 height 24
click at [232, 62] on link "[PERSON_NAME]" at bounding box center [251, 58] width 140 height 24
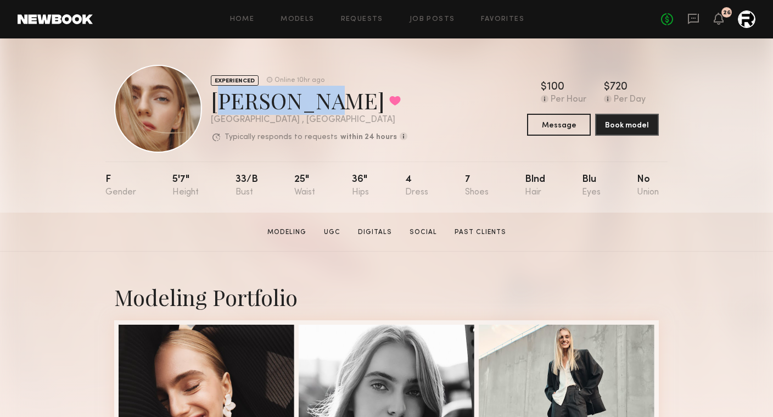
drag, startPoint x: 309, startPoint y: 99, endPoint x: 215, endPoint y: 99, distance: 93.4
click at [215, 99] on div "[PERSON_NAME] Favorited" at bounding box center [309, 100] width 197 height 29
copy div "[PERSON_NAME] D"
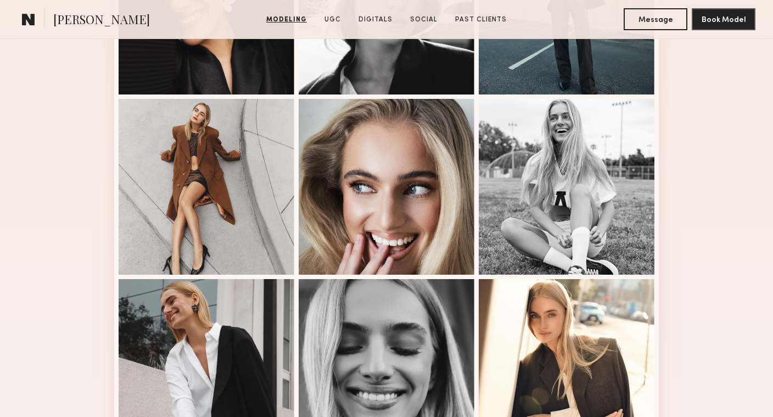
scroll to position [475, 0]
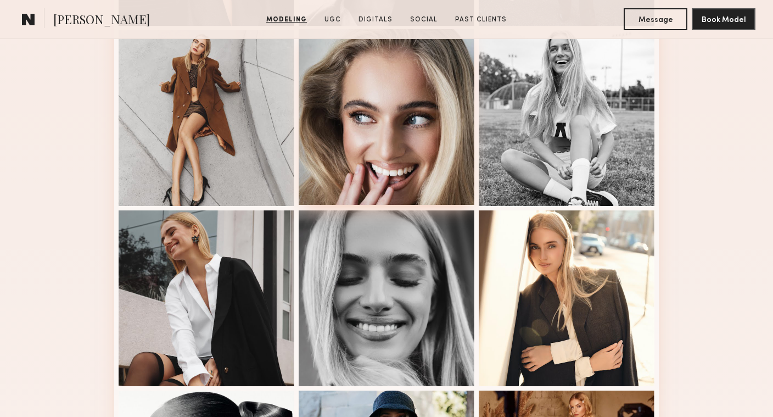
click at [391, 177] on div at bounding box center [387, 117] width 176 height 176
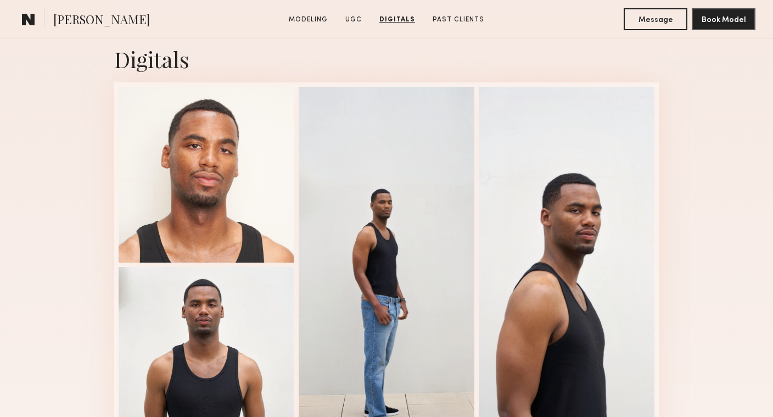
scroll to position [1995, 0]
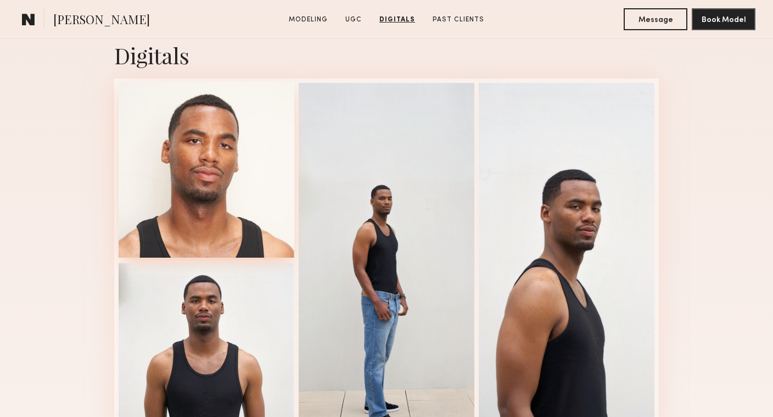
click at [212, 241] on div at bounding box center [207, 170] width 176 height 176
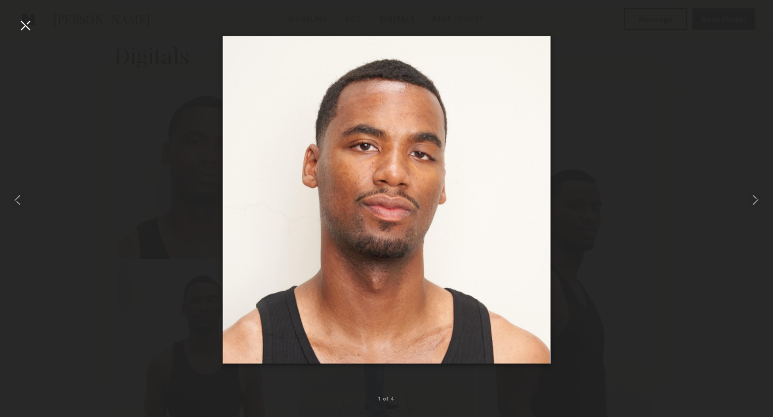
click at [29, 28] on div at bounding box center [25, 25] width 18 height 18
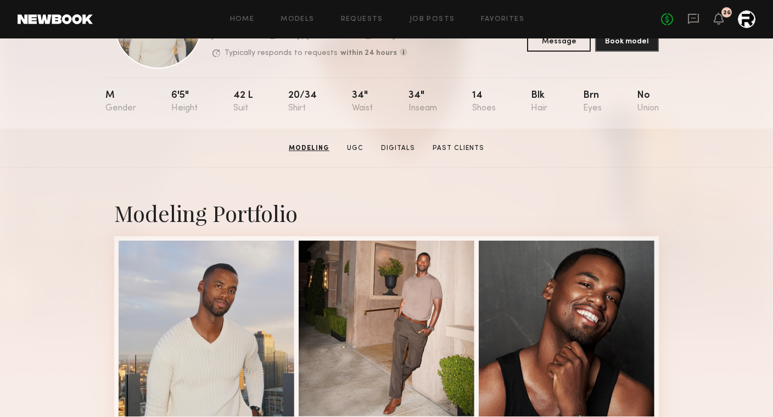
scroll to position [0, 0]
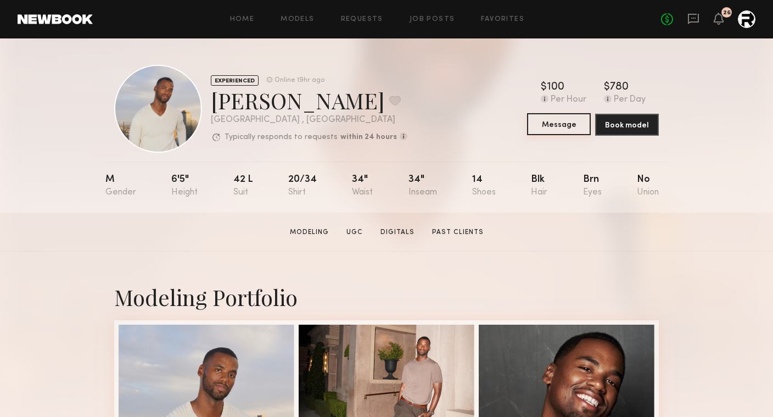
click at [547, 126] on button "Message" at bounding box center [559, 124] width 64 height 22
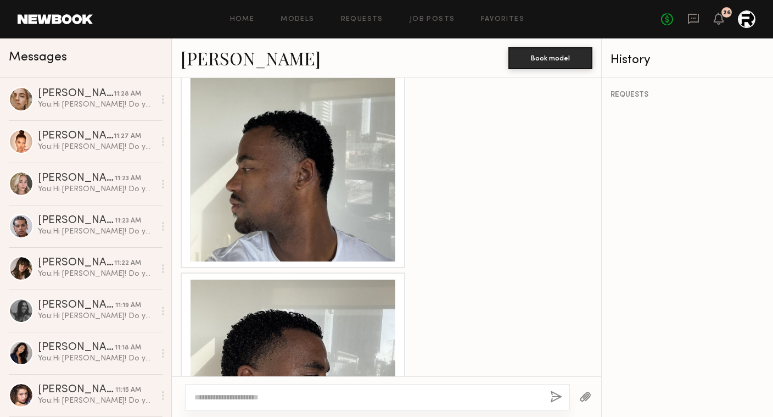
scroll to position [1352, 0]
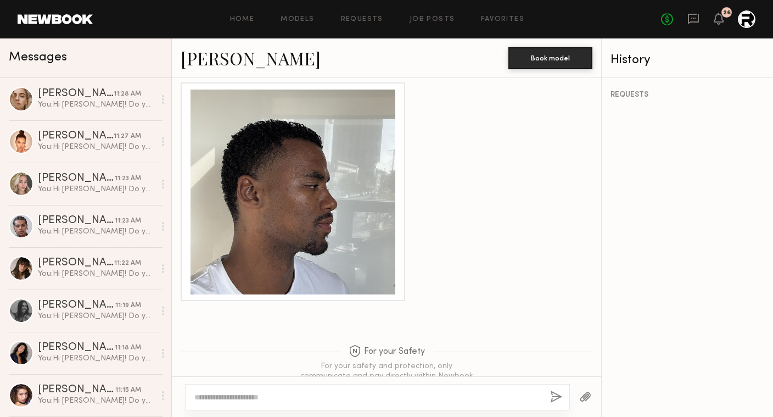
click at [235, 397] on textarea at bounding box center [367, 397] width 347 height 11
paste textarea "**********"
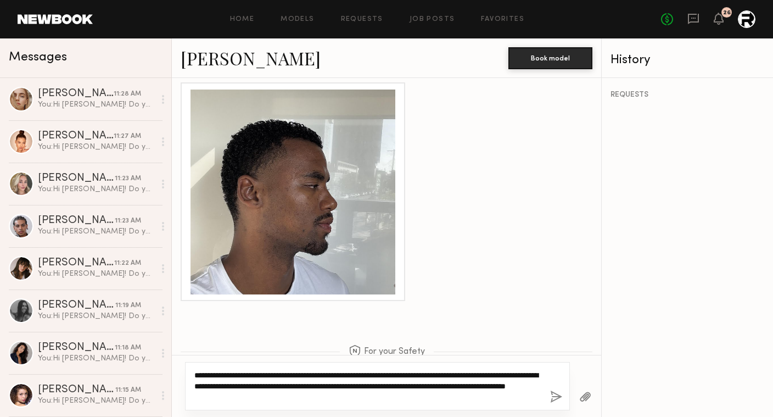
click at [458, 374] on textarea "**********" at bounding box center [367, 386] width 347 height 33
click at [448, 396] on textarea "**********" at bounding box center [367, 386] width 347 height 33
type textarea "**********"
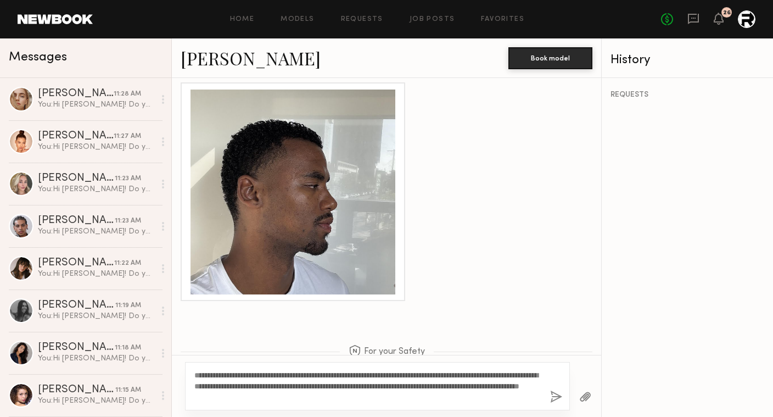
click at [554, 394] on button "button" at bounding box center [556, 398] width 12 height 14
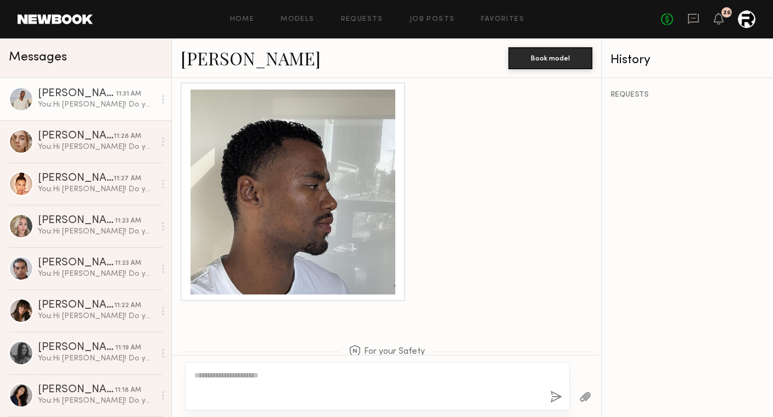
scroll to position [1600, 0]
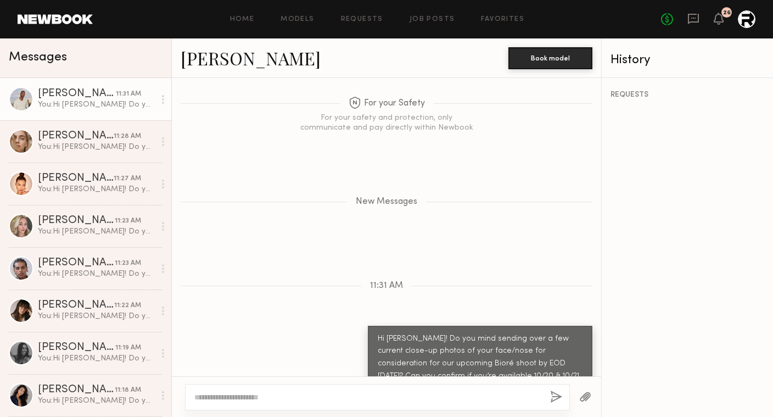
click at [192, 64] on link "[PERSON_NAME]" at bounding box center [251, 58] width 140 height 24
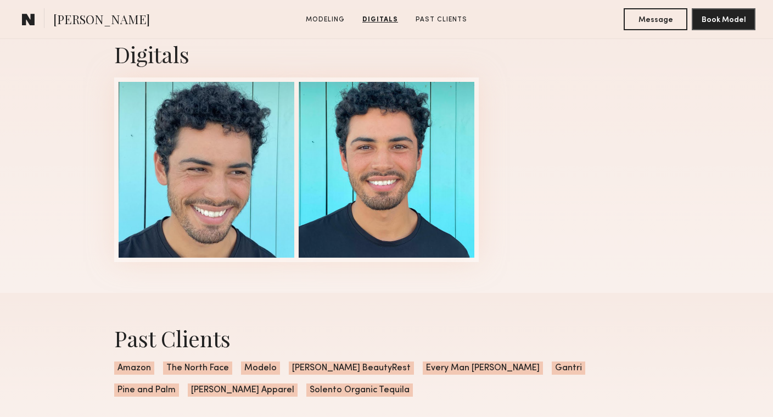
scroll to position [1031, 0]
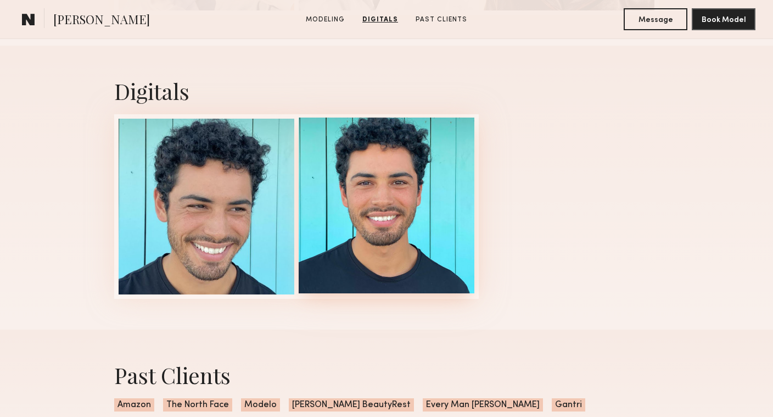
click at [365, 200] on div at bounding box center [387, 206] width 176 height 176
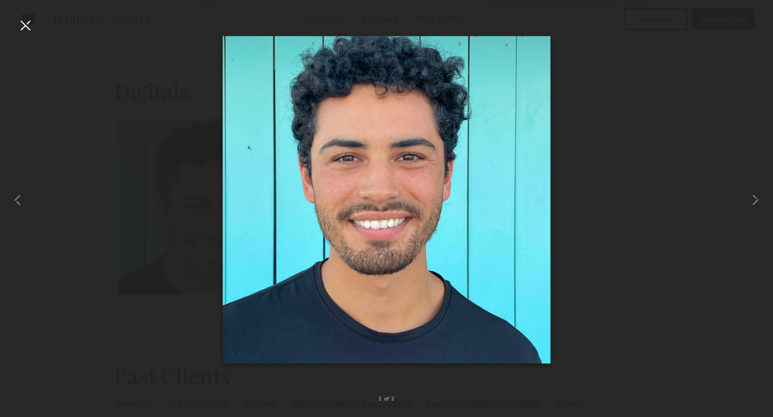
click at [638, 193] on div at bounding box center [386, 200] width 773 height 364
click at [29, 30] on div at bounding box center [25, 25] width 18 height 18
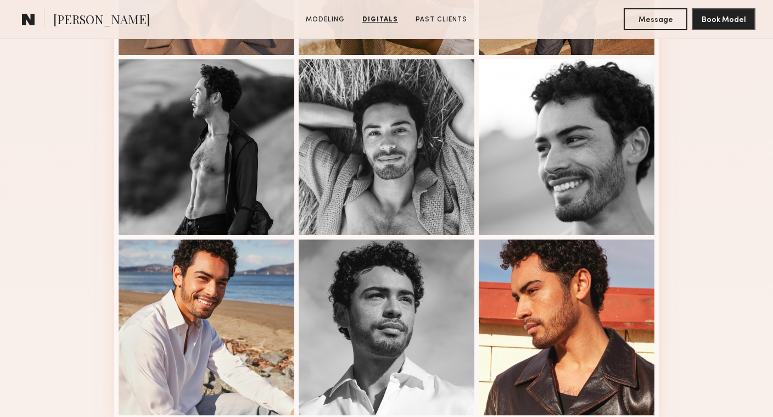
scroll to position [0, 0]
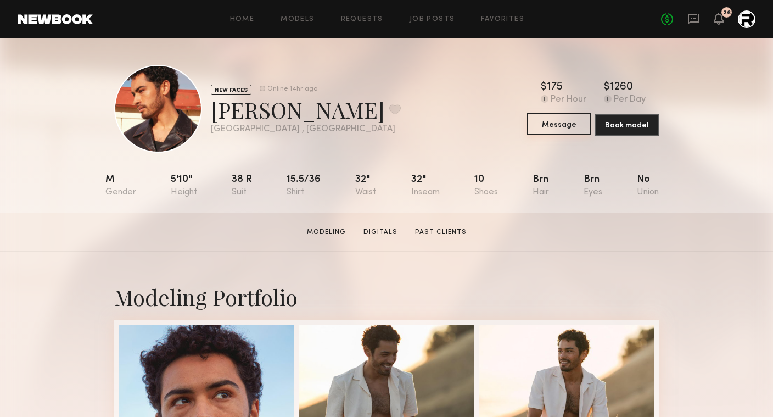
click at [559, 129] on button "Message" at bounding box center [559, 124] width 64 height 22
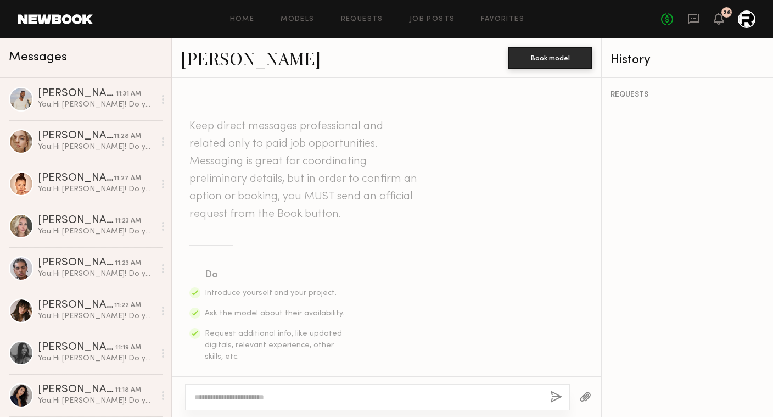
click at [263, 403] on div at bounding box center [377, 397] width 385 height 26
click at [210, 392] on textarea at bounding box center [367, 397] width 347 height 11
paste textarea "**********"
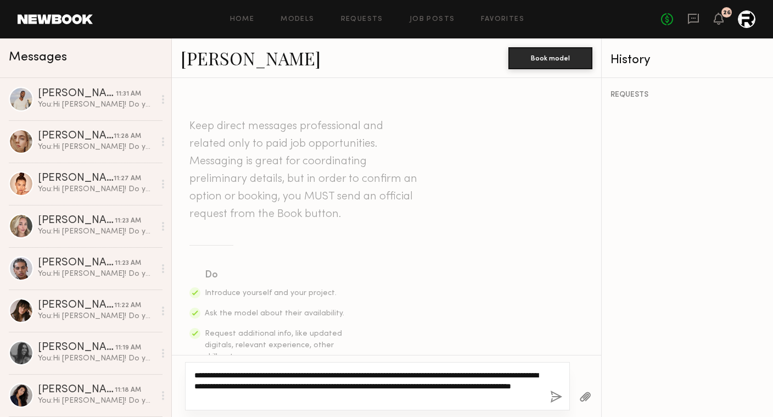
type textarea "**********"
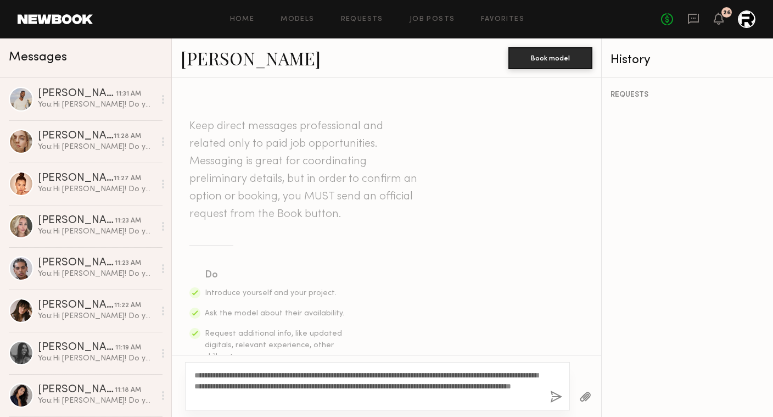
click at [555, 392] on button "button" at bounding box center [556, 398] width 12 height 14
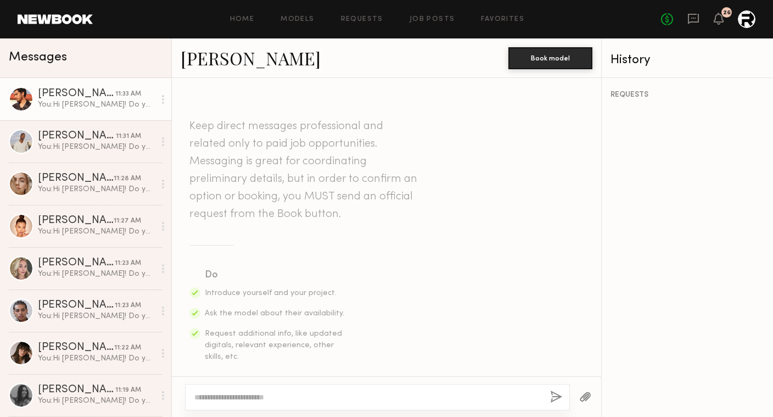
scroll to position [328, 0]
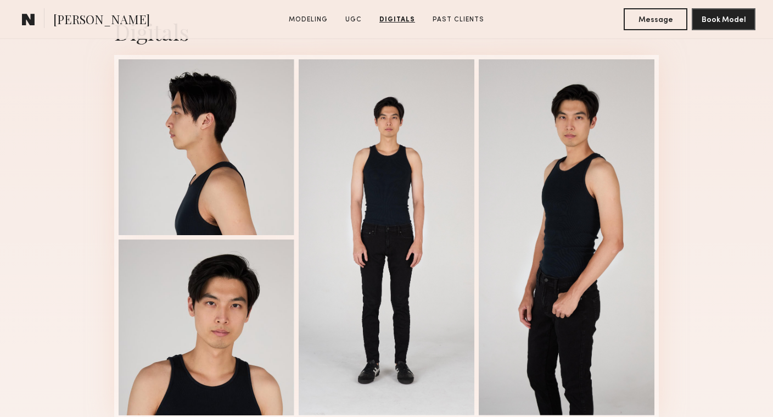
scroll to position [1469, 0]
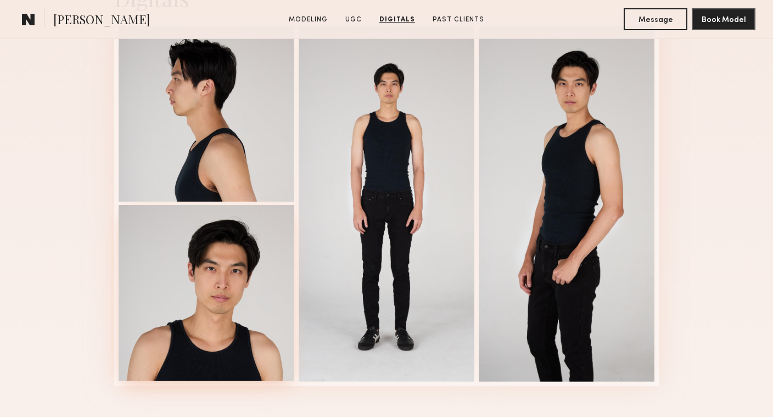
click at [225, 272] on div at bounding box center [207, 293] width 176 height 176
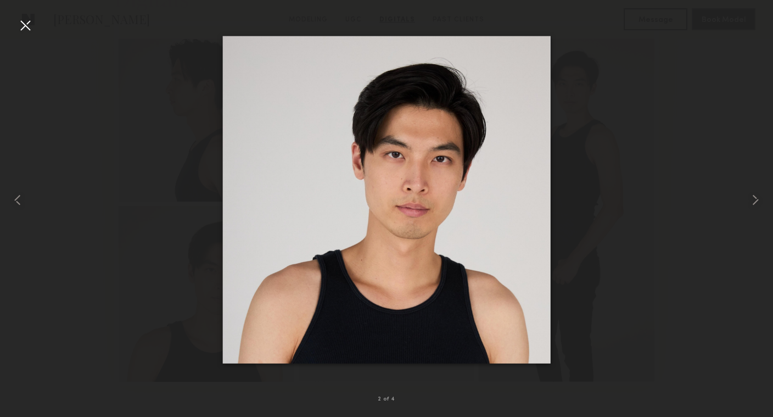
click at [596, 191] on div at bounding box center [386, 200] width 773 height 364
click at [29, 27] on div at bounding box center [25, 25] width 18 height 18
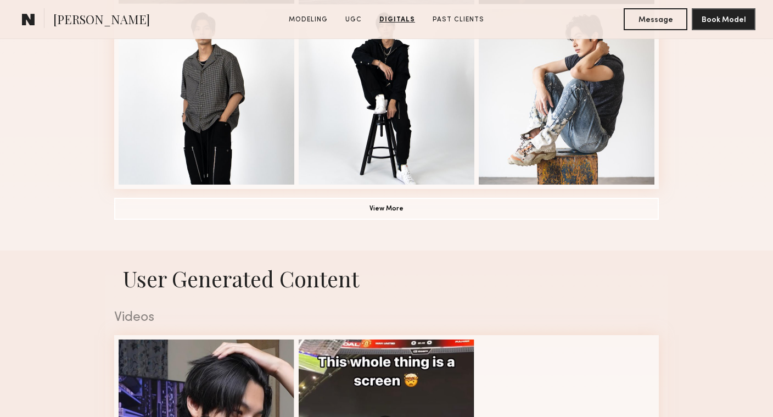
scroll to position [0, 0]
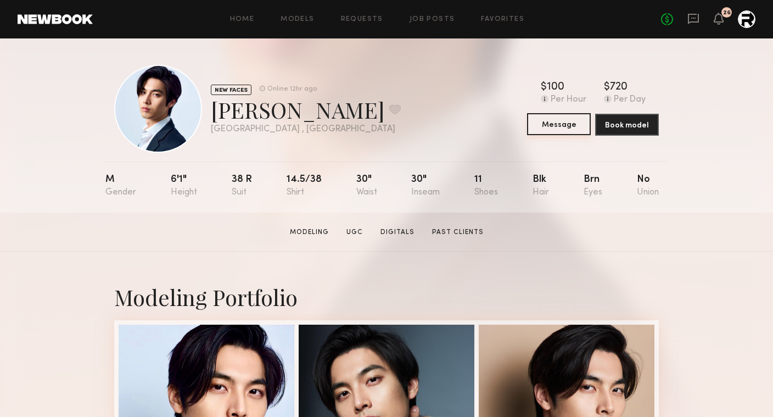
click at [540, 126] on button "Message" at bounding box center [559, 124] width 64 height 22
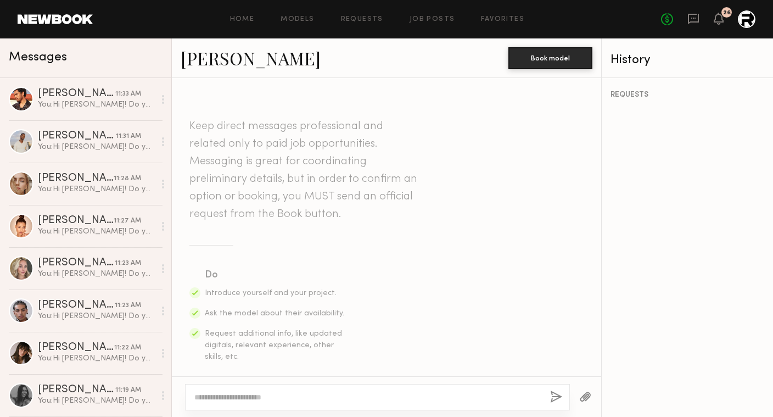
click at [227, 392] on textarea at bounding box center [367, 397] width 347 height 11
paste textarea "**********"
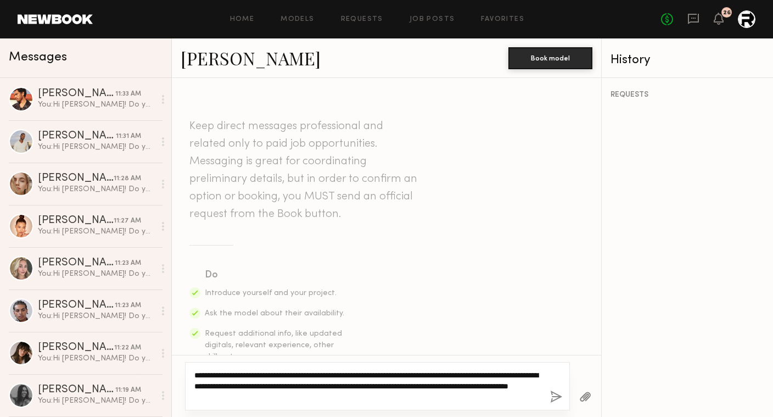
click at [465, 376] on textarea "**********" at bounding box center [367, 386] width 347 height 33
click at [463, 374] on textarea "**********" at bounding box center [367, 386] width 347 height 33
type textarea "**********"
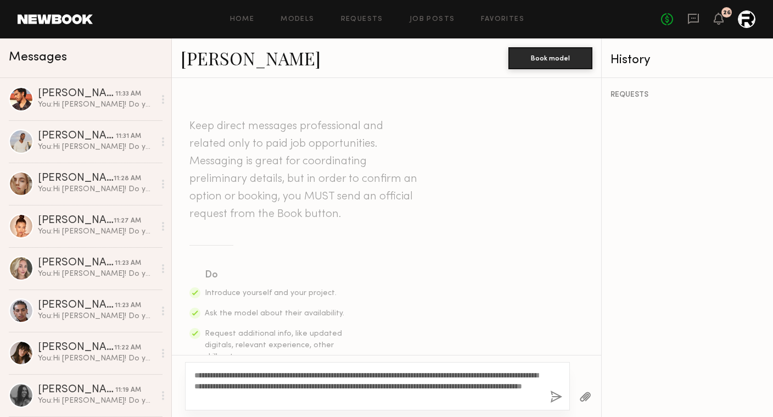
click at [555, 398] on button "button" at bounding box center [556, 398] width 12 height 14
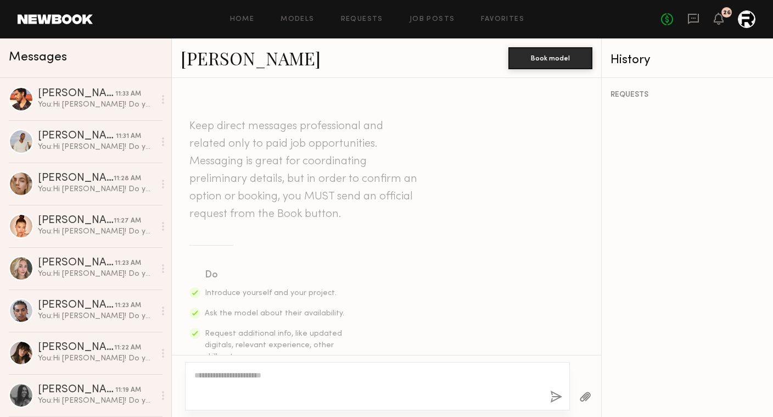
scroll to position [328, 0]
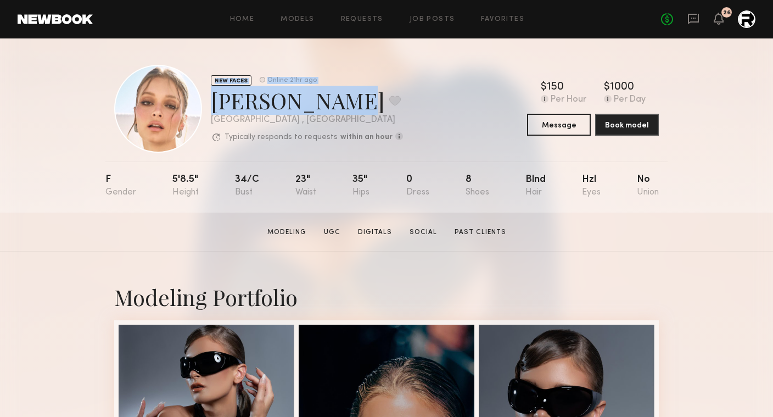
drag, startPoint x: 326, startPoint y: 104, endPoint x: 204, endPoint y: 103, distance: 122.0
click at [204, 103] on div "NEW FACES Online 21hr ago Kateryna K. Favorite Los Angeles , CA Typically respo…" at bounding box center [258, 109] width 289 height 88
drag, startPoint x: 325, startPoint y: 99, endPoint x: 215, endPoint y: 100, distance: 109.9
click at [215, 100] on div "Kateryna K. Favorite" at bounding box center [307, 100] width 192 height 29
copy div "Kateryna K."
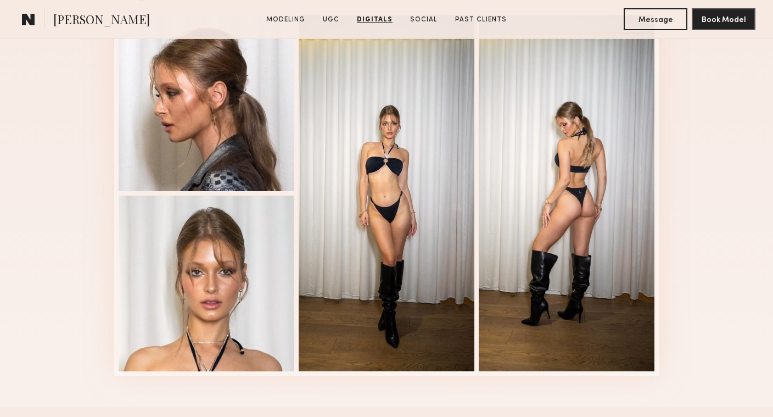
scroll to position [2793, 0]
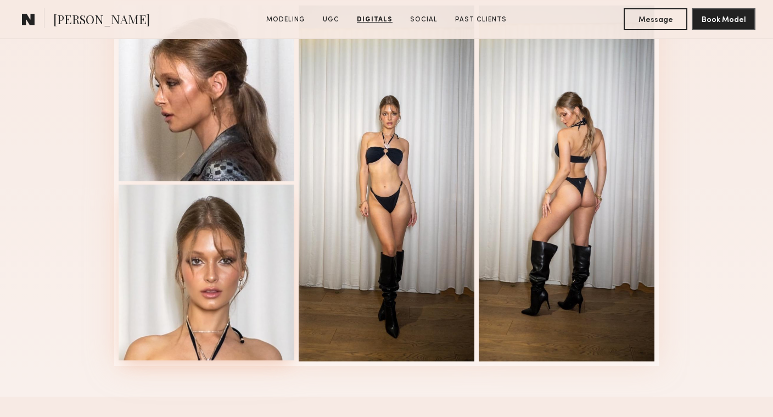
click at [192, 288] on div at bounding box center [207, 273] width 176 height 176
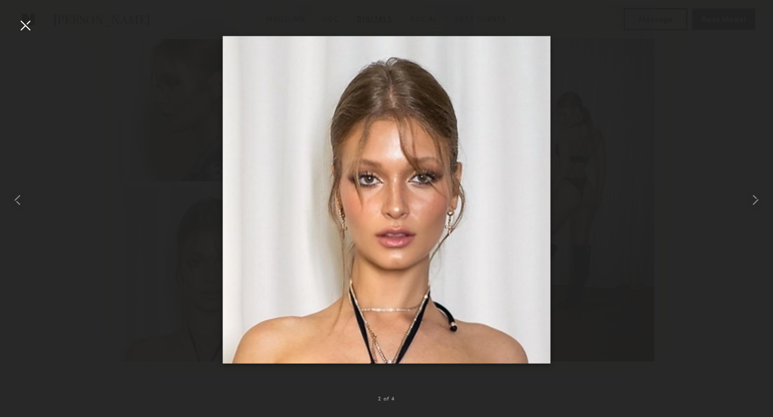
click at [24, 24] on div at bounding box center [25, 25] width 18 height 18
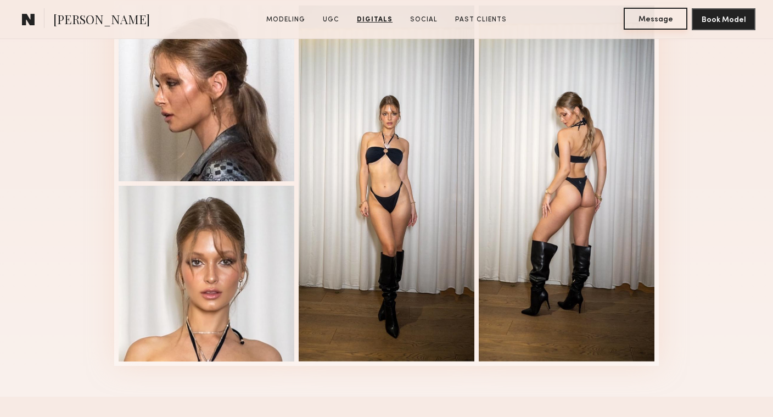
click at [650, 17] on button "Message" at bounding box center [656, 19] width 64 height 22
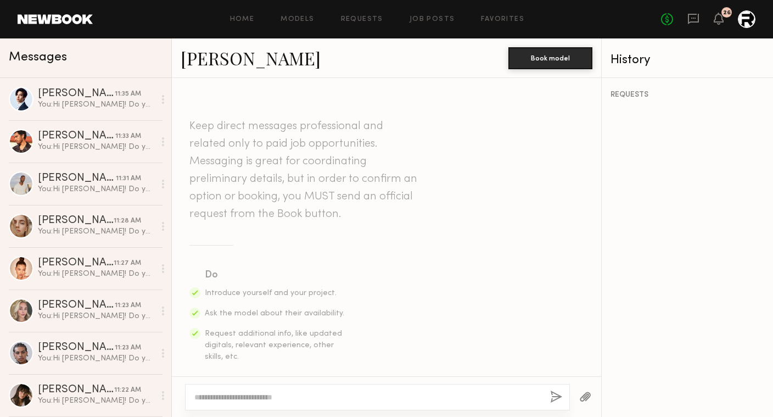
click at [259, 396] on textarea at bounding box center [367, 397] width 347 height 11
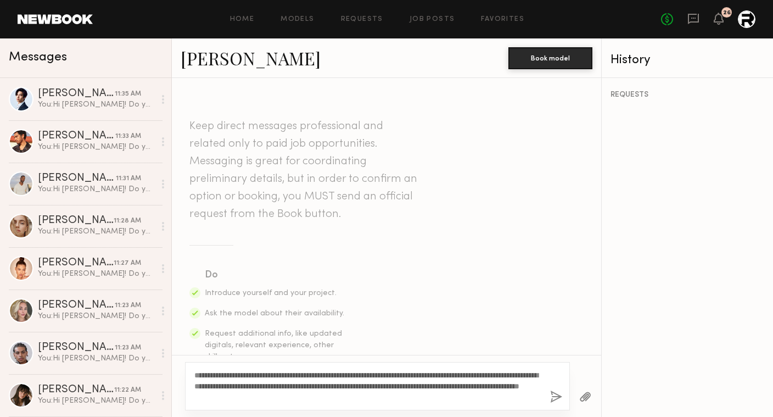
type textarea "**********"
click at [560, 398] on button "button" at bounding box center [556, 398] width 12 height 14
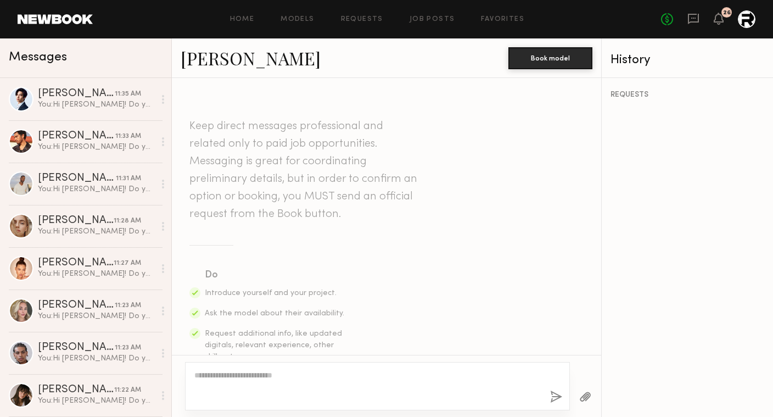
scroll to position [328, 0]
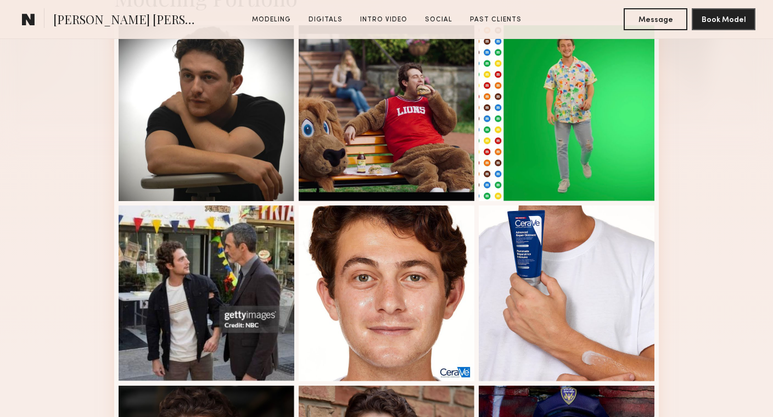
scroll to position [331, 0]
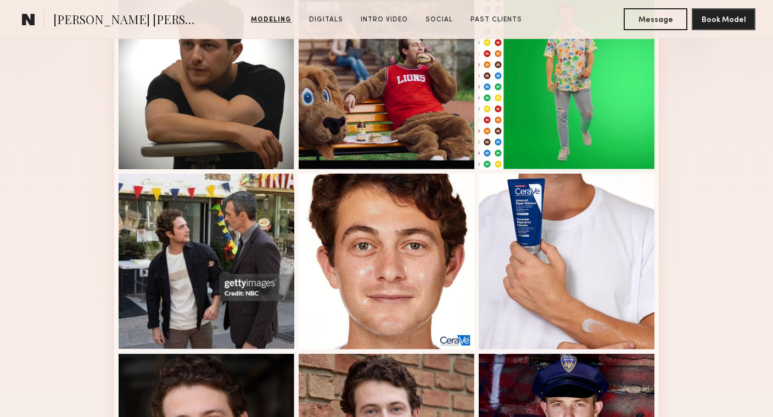
click at [86, 149] on div "Modeling Portfolio View More" at bounding box center [386, 347] width 773 height 855
click at [52, 219] on div "Modeling Portfolio View More" at bounding box center [386, 347] width 773 height 855
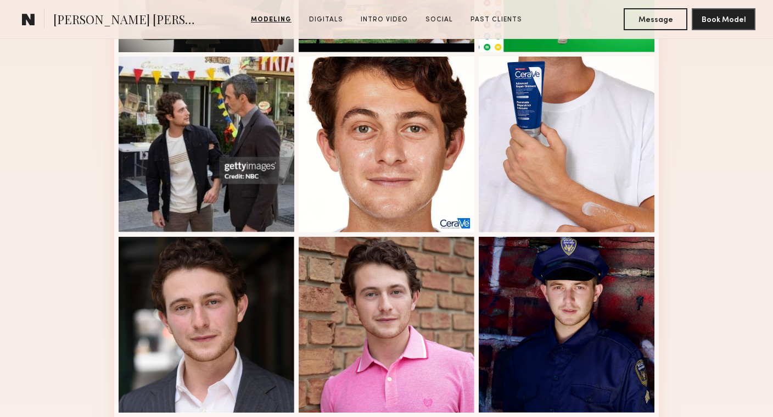
scroll to position [452, 0]
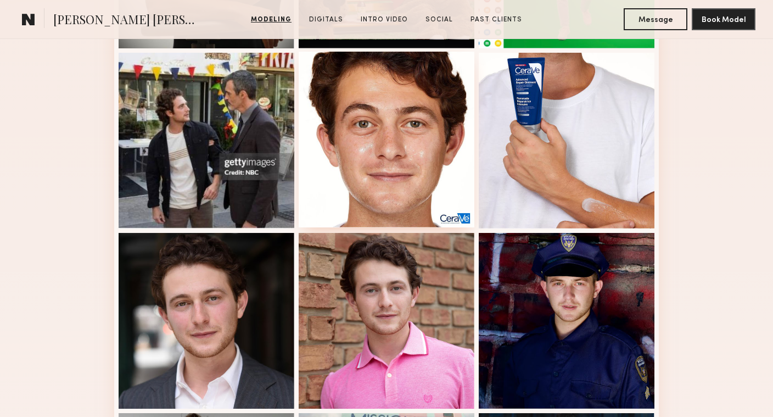
click at [388, 142] on div at bounding box center [387, 140] width 176 height 176
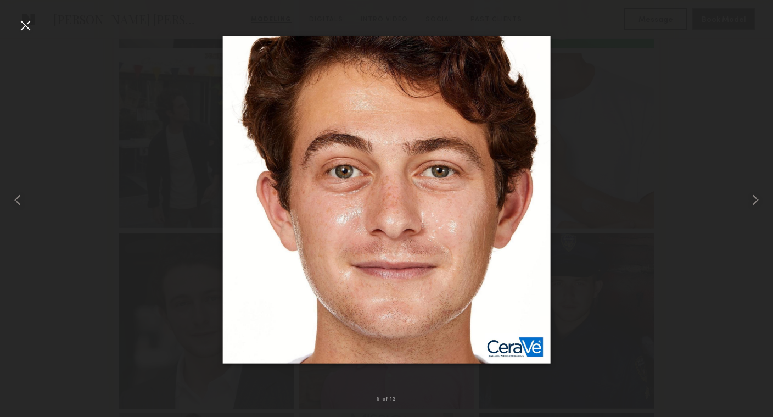
click at [22, 33] on div at bounding box center [25, 25] width 18 height 18
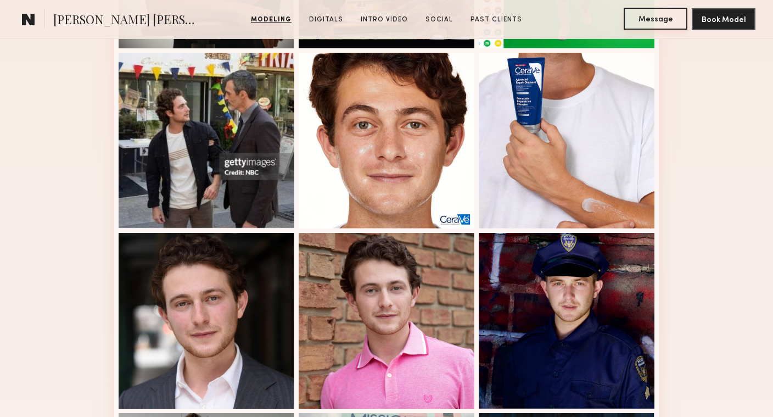
click at [639, 14] on button "Message" at bounding box center [656, 19] width 64 height 22
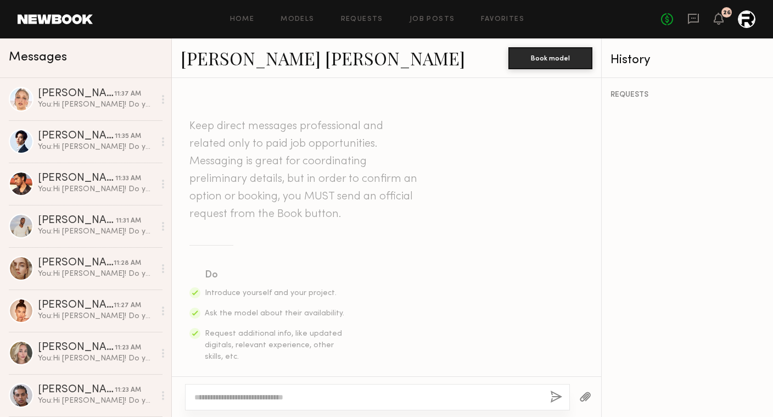
click at [299, 402] on textarea at bounding box center [367, 397] width 347 height 11
paste textarea "**********"
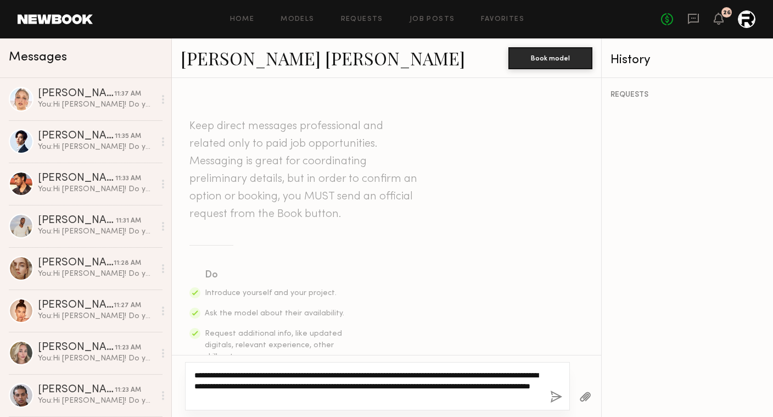
click at [493, 377] on textarea "**********" at bounding box center [367, 386] width 347 height 33
type textarea "**********"
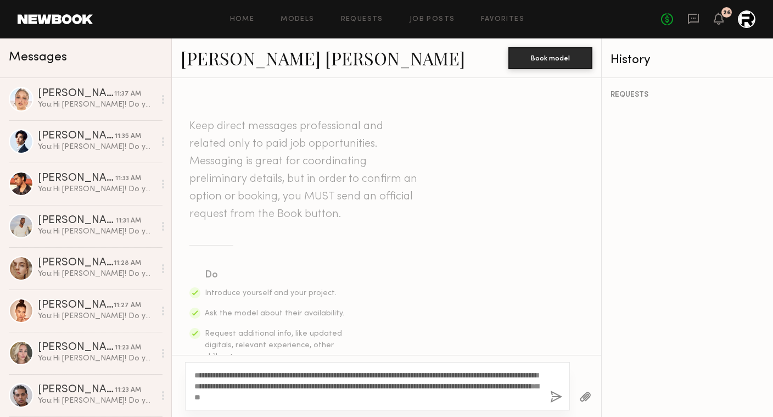
click at [553, 394] on button "button" at bounding box center [556, 398] width 12 height 14
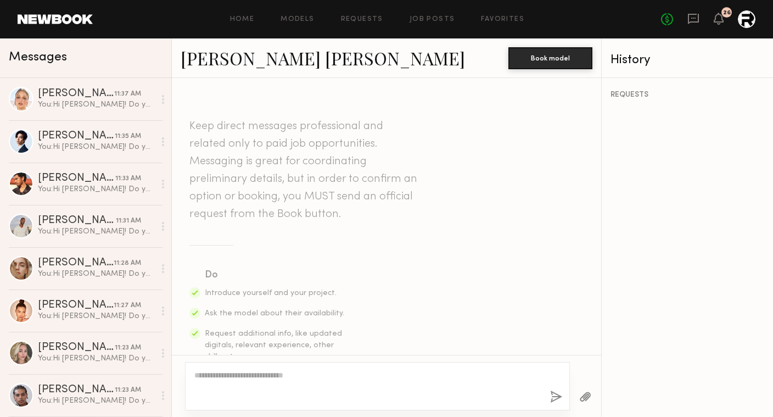
scroll to position [328, 0]
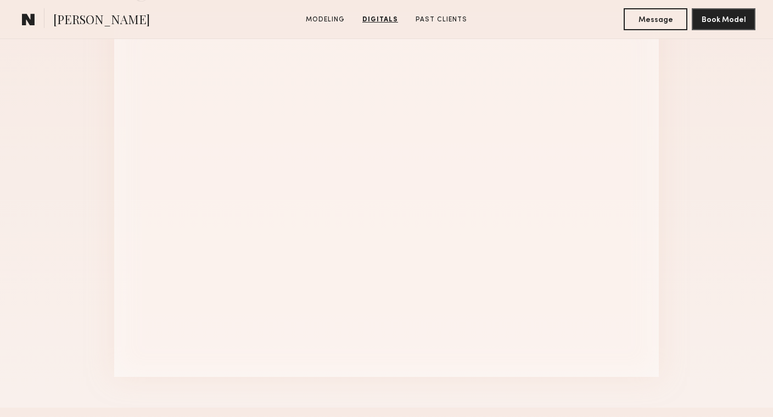
scroll to position [1171, 0]
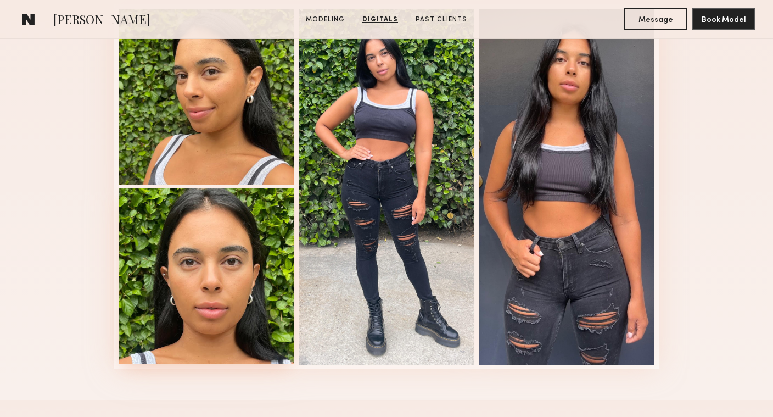
click at [198, 293] on div at bounding box center [207, 276] width 176 height 176
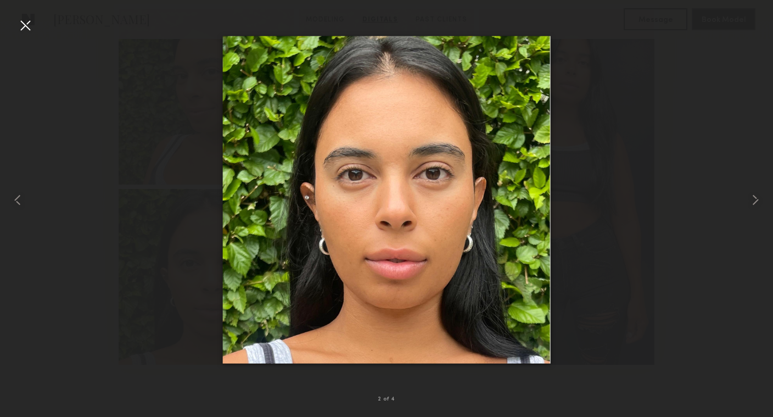
click at [27, 30] on div at bounding box center [25, 25] width 18 height 18
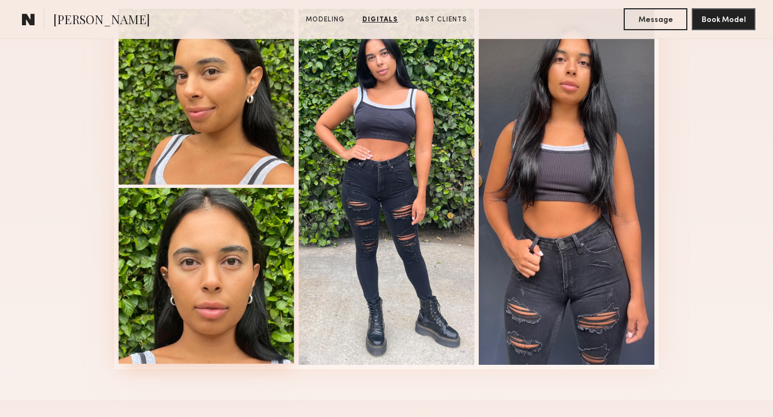
scroll to position [0, 0]
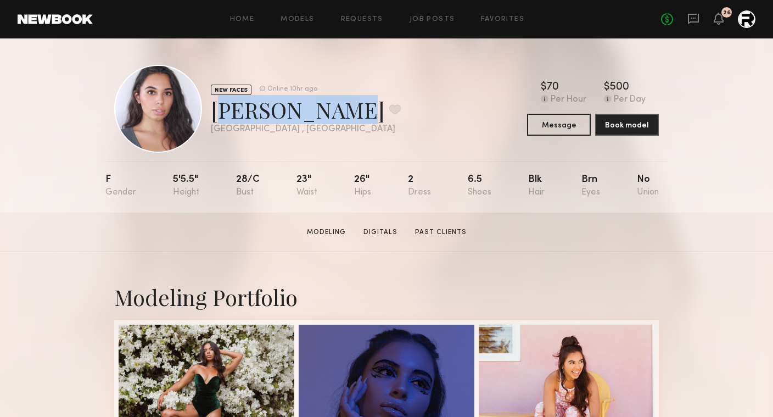
drag, startPoint x: 321, startPoint y: 109, endPoint x: 212, endPoint y: 109, distance: 109.9
click at [213, 109] on div "Taneisha F. Favorite" at bounding box center [306, 109] width 190 height 29
copy div "Taneisha F."
click at [556, 126] on button "Message" at bounding box center [559, 124] width 64 height 22
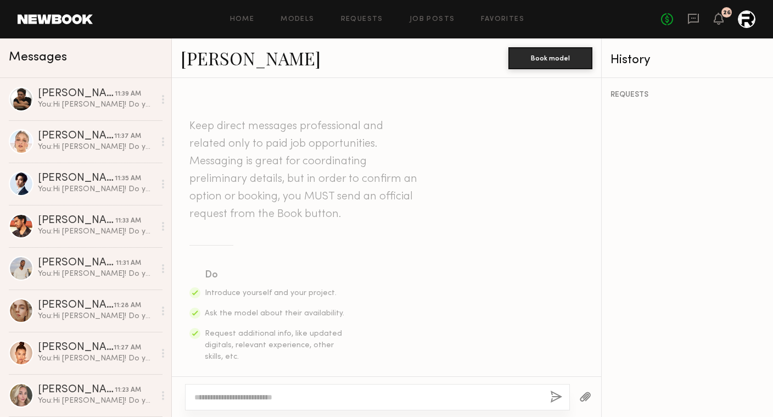
click at [307, 403] on div at bounding box center [377, 397] width 385 height 26
click at [299, 396] on textarea at bounding box center [367, 397] width 347 height 11
paste textarea "**********"
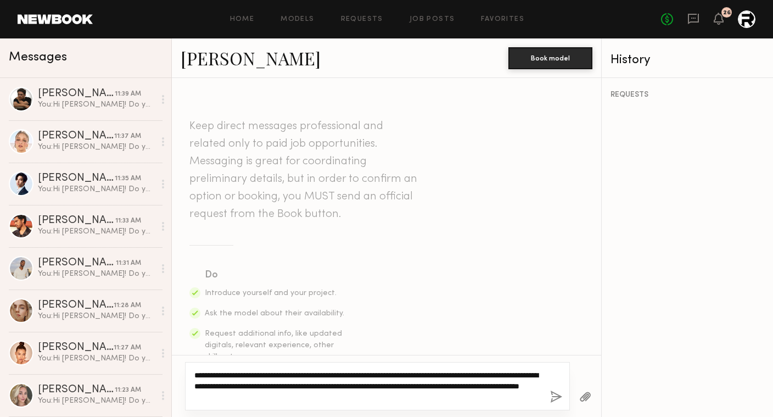
click at [208, 373] on textarea "**********" at bounding box center [367, 386] width 347 height 33
click at [461, 390] on textarea "**********" at bounding box center [367, 386] width 347 height 33
type textarea "**********"
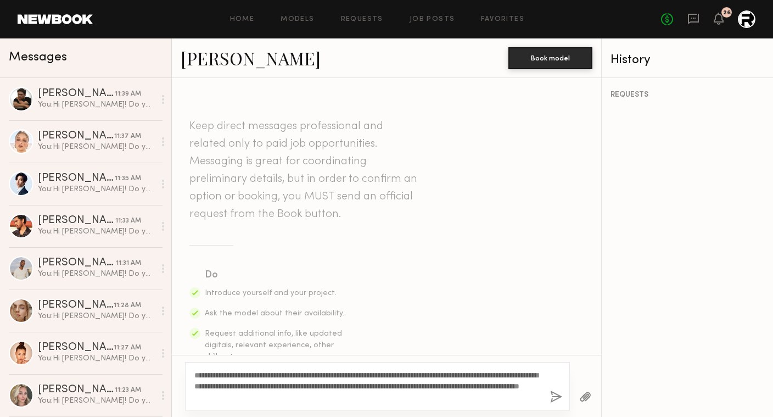
click at [559, 397] on button "button" at bounding box center [556, 398] width 12 height 14
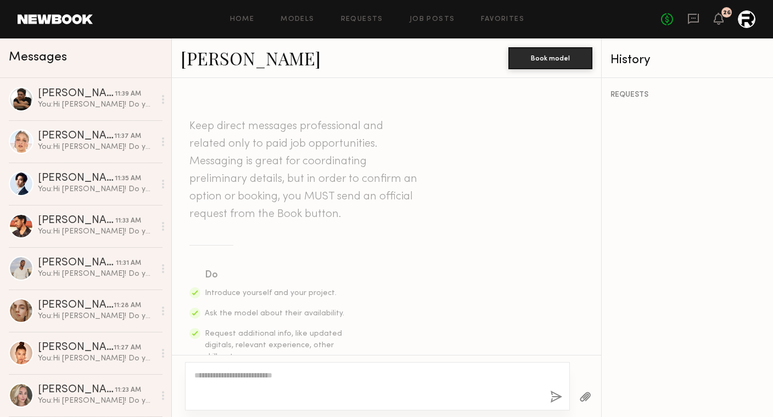
scroll to position [328, 0]
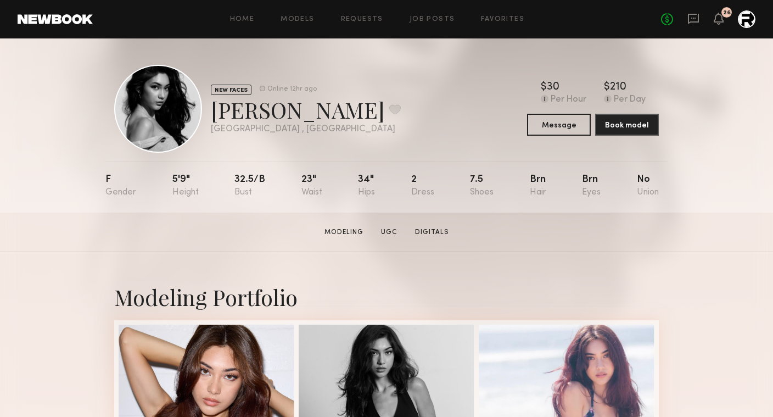
click at [436, 123] on div "NEW FACES Online 12hr ago [PERSON_NAME] Favorite [GEOGRAPHIC_DATA] , [GEOGRAPHI…" at bounding box center [386, 109] width 545 height 88
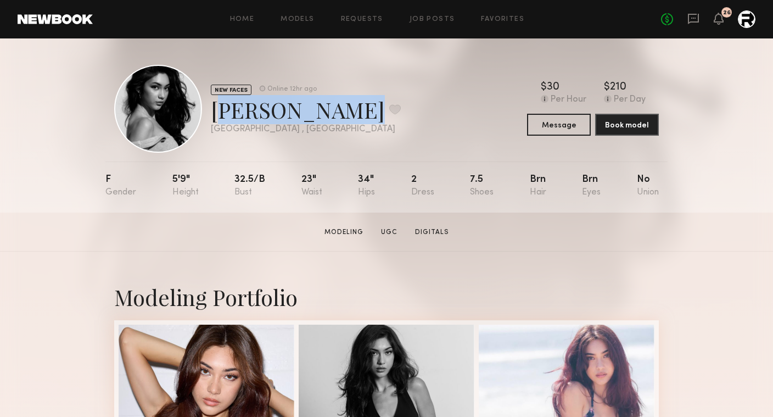
drag, startPoint x: 315, startPoint y: 110, endPoint x: 213, endPoint y: 109, distance: 102.2
click at [213, 109] on div "[PERSON_NAME] Favorite" at bounding box center [306, 109] width 190 height 29
copy div "[PERSON_NAME]"
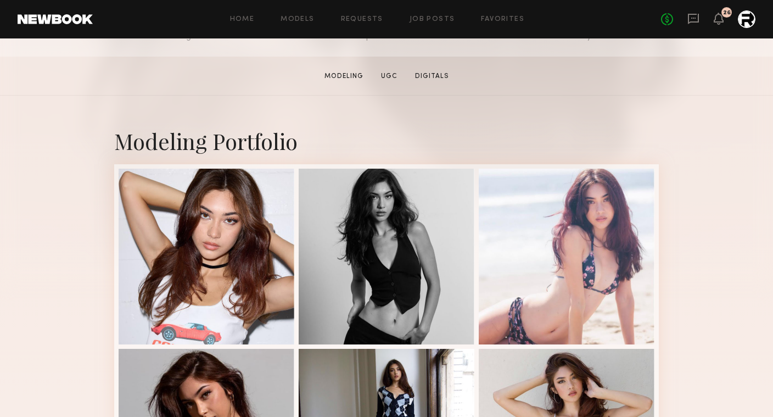
scroll to position [175, 0]
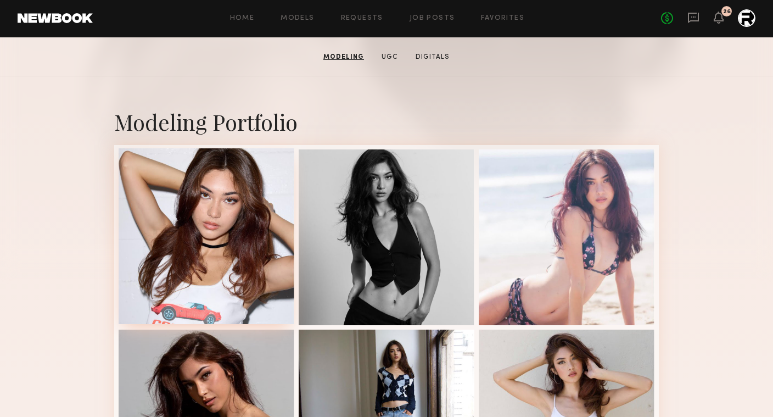
click at [216, 254] on div at bounding box center [207, 236] width 176 height 176
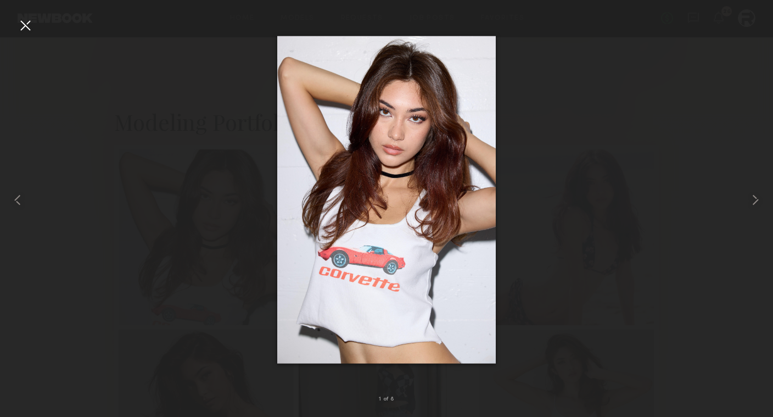
click at [30, 25] on div at bounding box center [25, 25] width 18 height 18
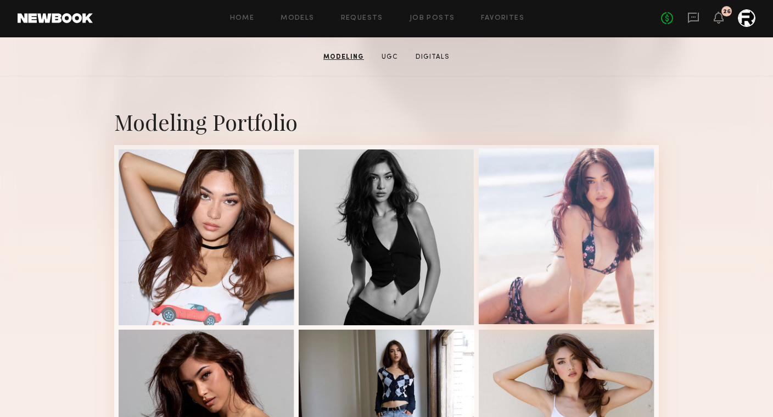
scroll to position [0, 0]
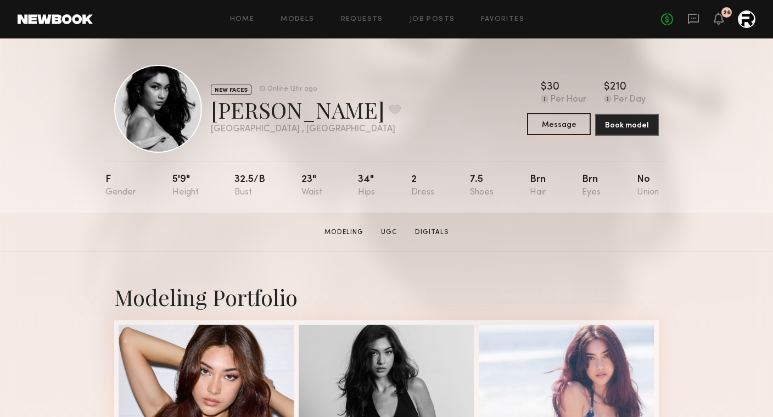
click at [547, 125] on button "Message" at bounding box center [559, 124] width 64 height 22
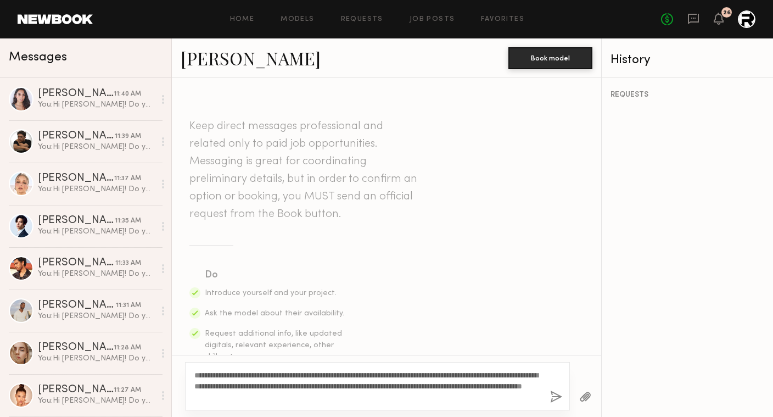
type textarea "**********"
click at [558, 396] on button "button" at bounding box center [556, 398] width 12 height 14
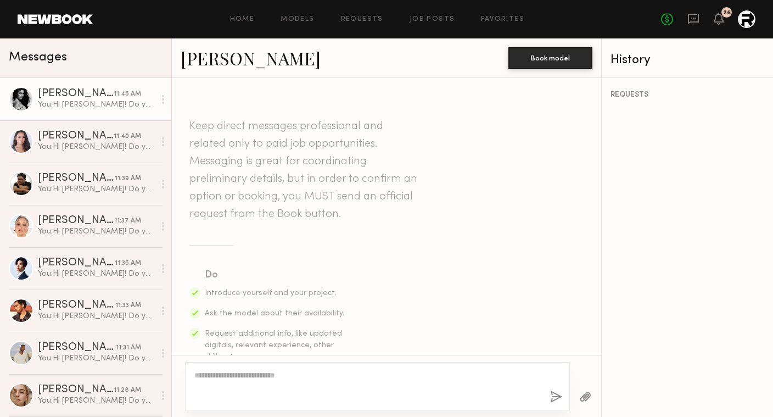
scroll to position [328, 0]
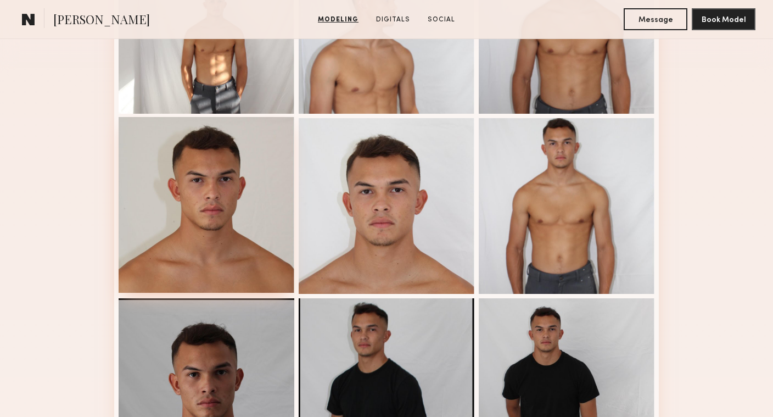
scroll to position [385, 0]
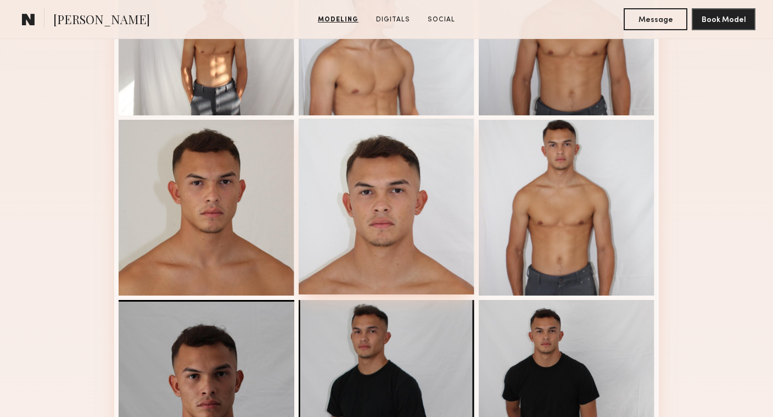
click at [358, 205] on div at bounding box center [387, 207] width 176 height 176
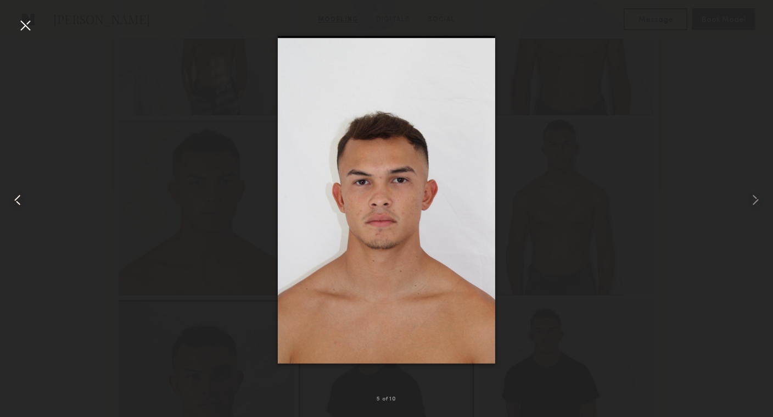
click at [14, 29] on div at bounding box center [15, 200] width 31 height 364
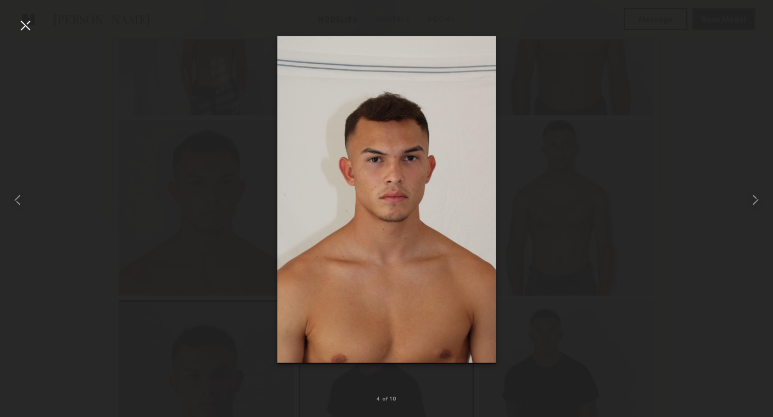
click at [22, 25] on div at bounding box center [25, 25] width 18 height 18
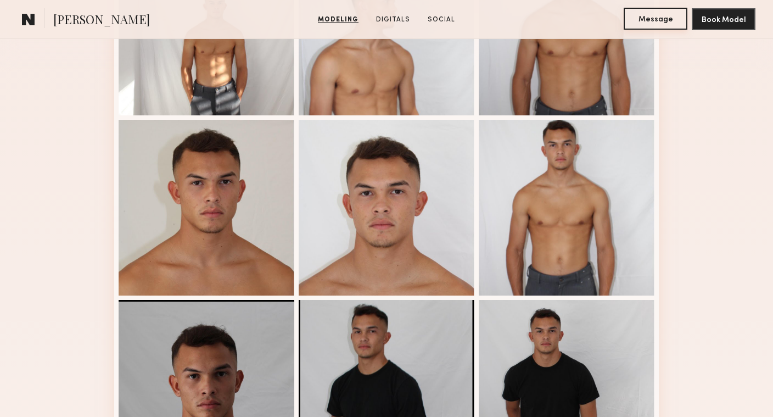
click at [643, 19] on button "Message" at bounding box center [656, 19] width 64 height 22
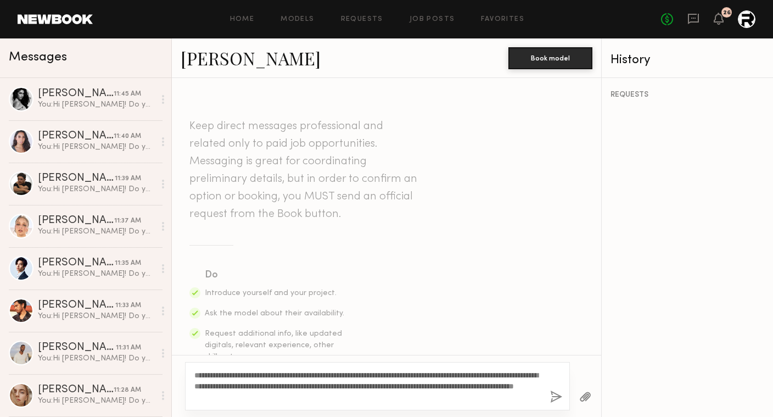
click at [471, 374] on textarea "**********" at bounding box center [367, 386] width 347 height 33
type textarea "**********"
click at [553, 396] on button "button" at bounding box center [556, 398] width 12 height 14
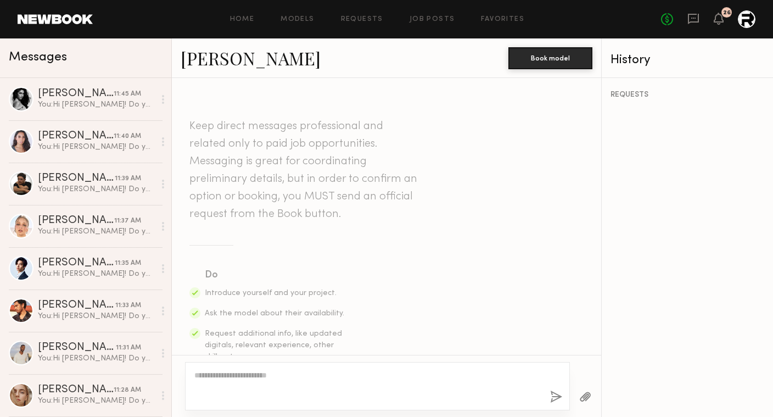
scroll to position [328, 0]
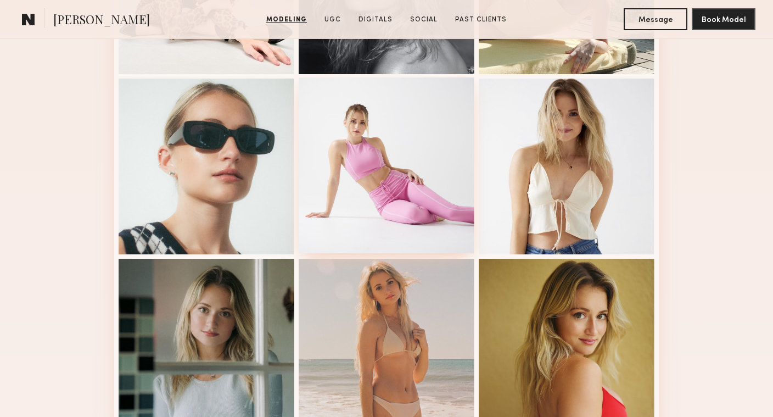
scroll to position [447, 0]
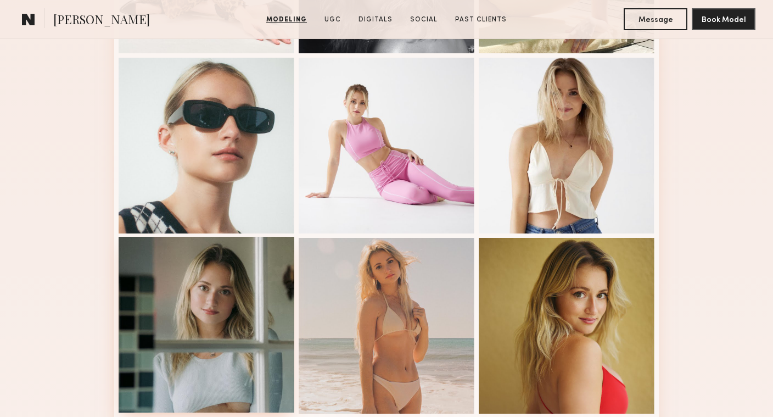
click at [230, 357] on div at bounding box center [207, 325] width 176 height 176
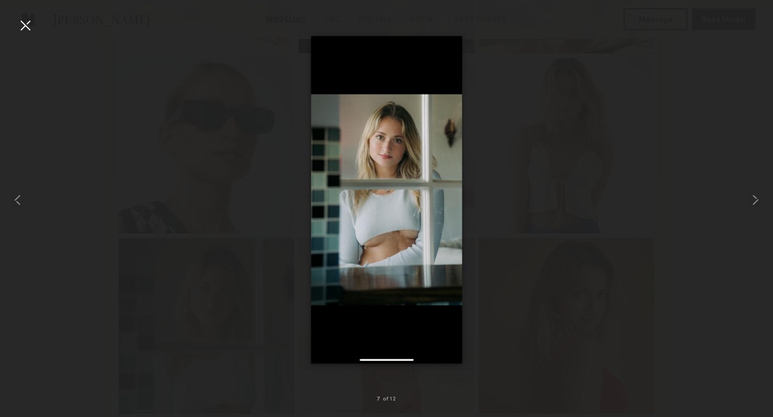
click at [572, 332] on div at bounding box center [386, 200] width 773 height 364
click at [550, 303] on div at bounding box center [386, 200] width 773 height 364
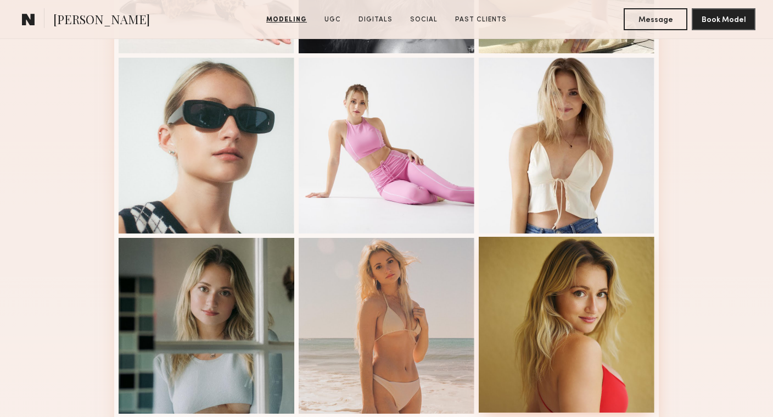
click at [604, 305] on div at bounding box center [567, 325] width 176 height 176
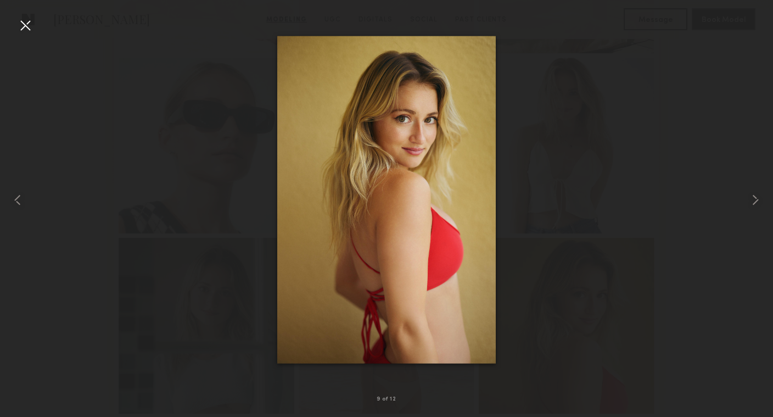
click at [16, 24] on div at bounding box center [25, 25] width 18 height 18
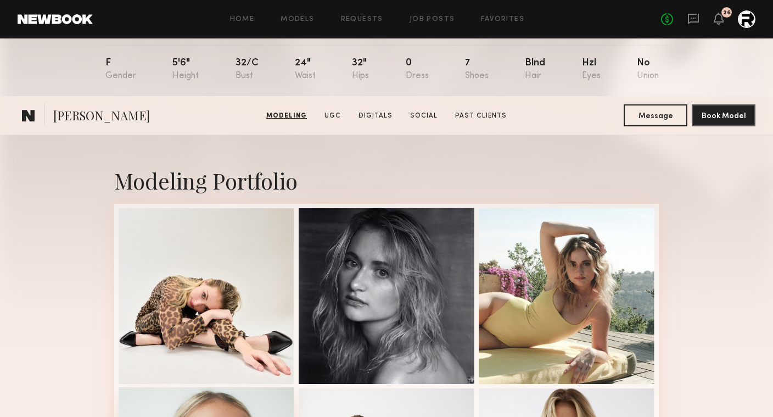
scroll to position [0, 0]
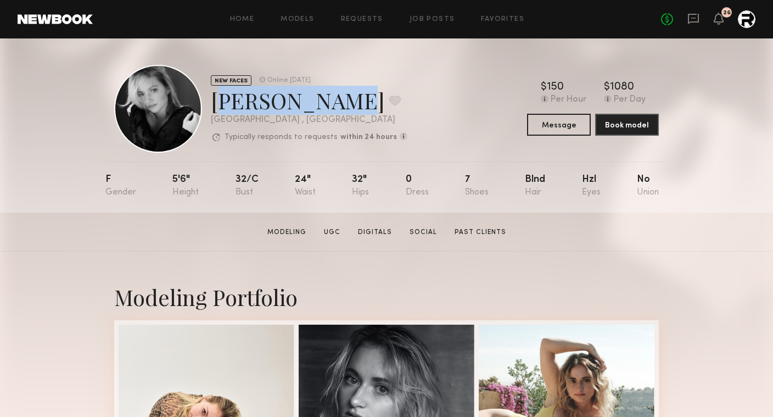
drag, startPoint x: 325, startPoint y: 98, endPoint x: 213, endPoint y: 99, distance: 112.6
click at [213, 99] on div "Leighton H. Favorite" at bounding box center [309, 100] width 197 height 29
copy div "Leighton H."
click at [552, 120] on button "Message" at bounding box center [559, 124] width 64 height 22
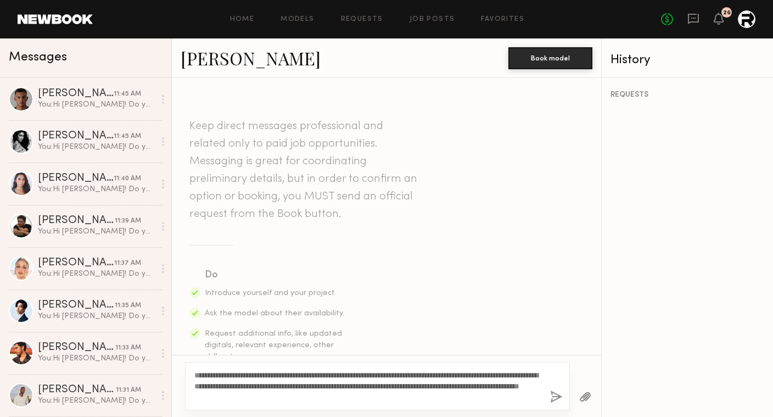
type textarea "**********"
click at [555, 394] on button "button" at bounding box center [556, 398] width 12 height 14
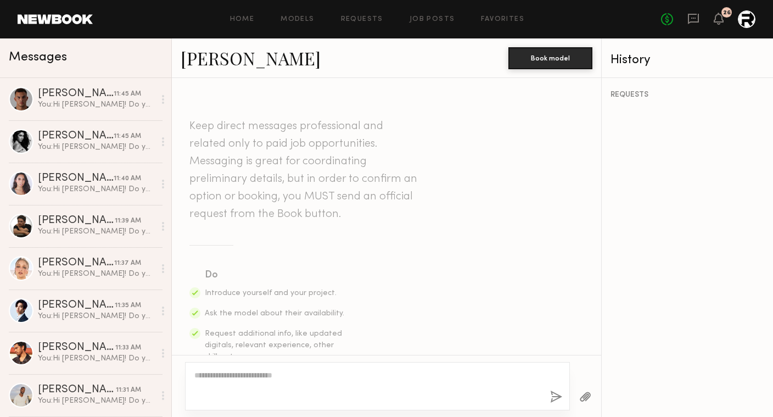
scroll to position [328, 0]
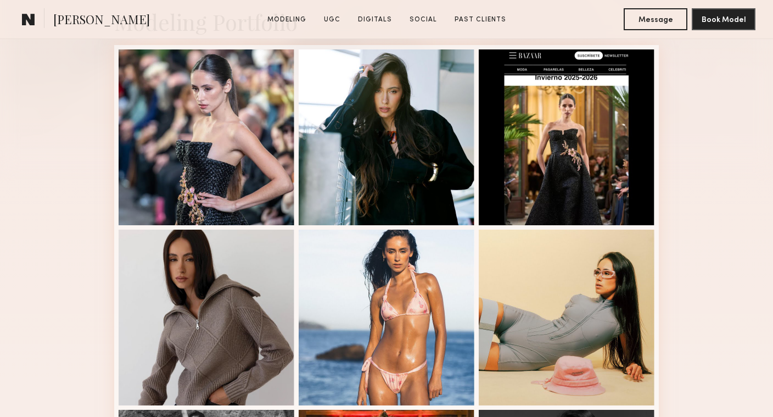
scroll to position [341, 0]
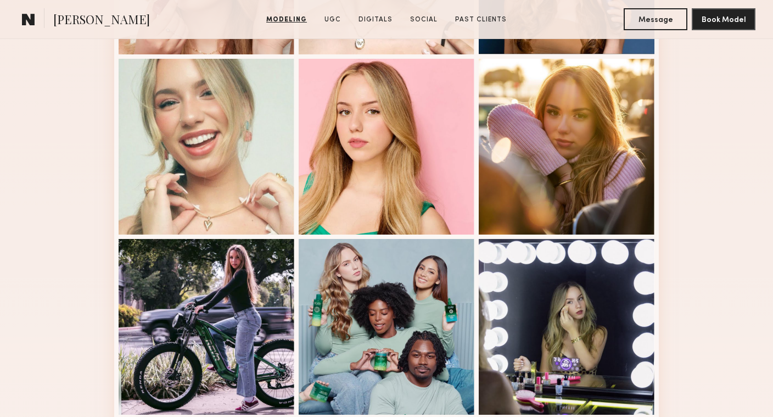
scroll to position [407, 0]
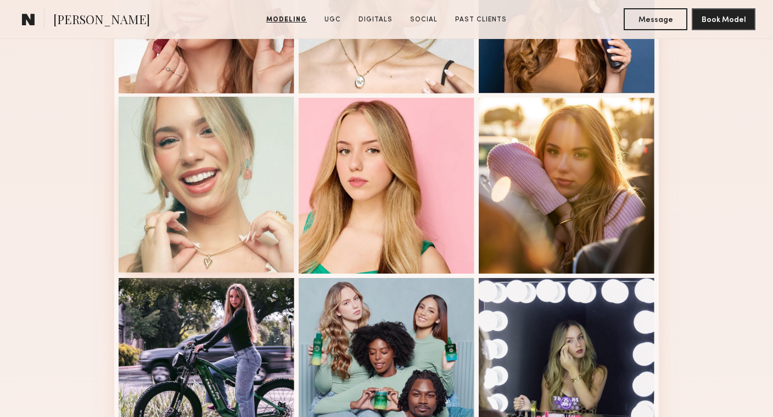
click at [221, 258] on div at bounding box center [207, 185] width 176 height 176
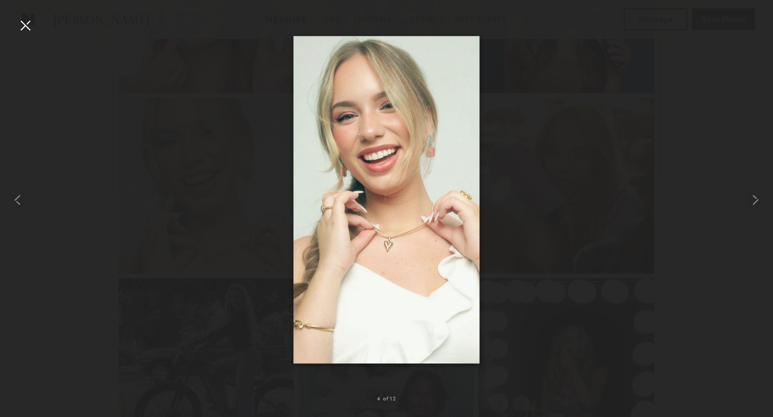
click at [29, 25] on div at bounding box center [25, 25] width 18 height 18
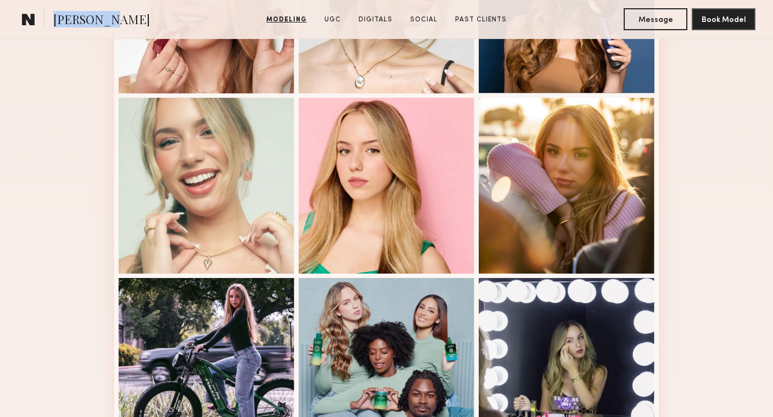
drag, startPoint x: 110, startPoint y: 20, endPoint x: 31, endPoint y: 20, distance: 79.1
click at [31, 20] on section "Mishel E." at bounding box center [110, 19] width 184 height 22
copy section "Mishel E."
click at [645, 15] on button "Message" at bounding box center [656, 19] width 64 height 22
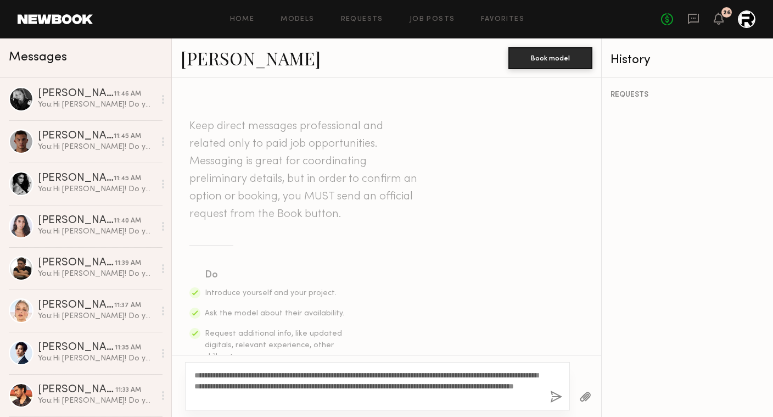
type textarea "**********"
click at [558, 391] on button "button" at bounding box center [556, 398] width 12 height 14
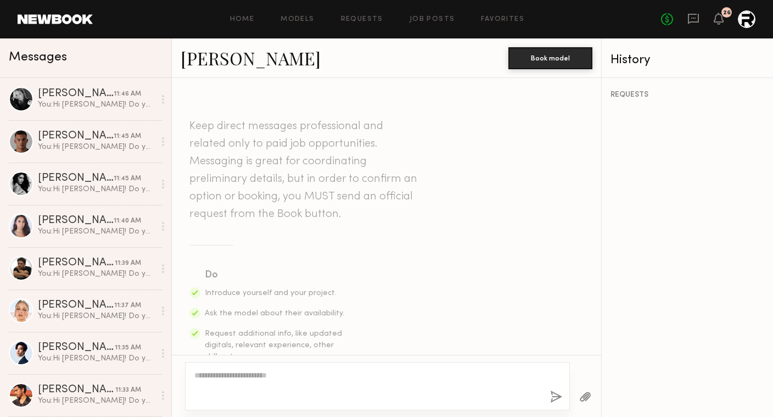
scroll to position [328, 0]
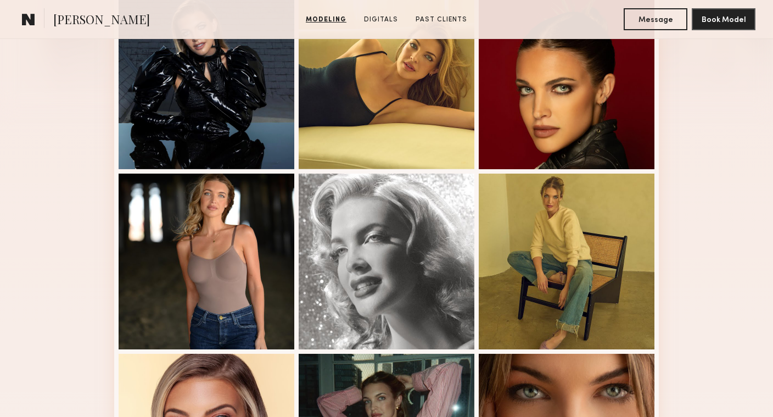
scroll to position [333, 0]
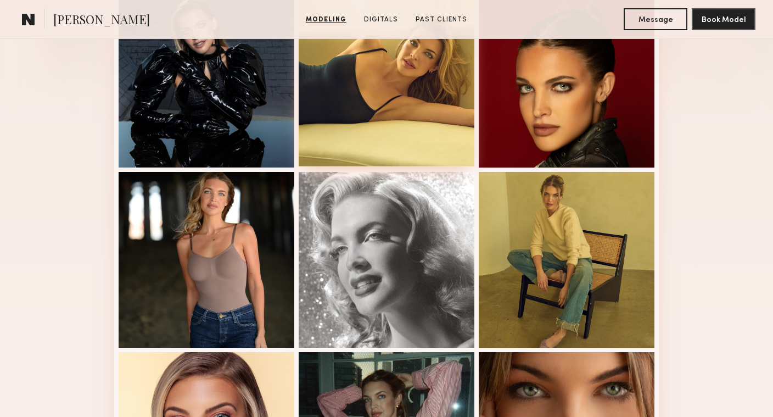
click at [375, 86] on div at bounding box center [387, 79] width 176 height 176
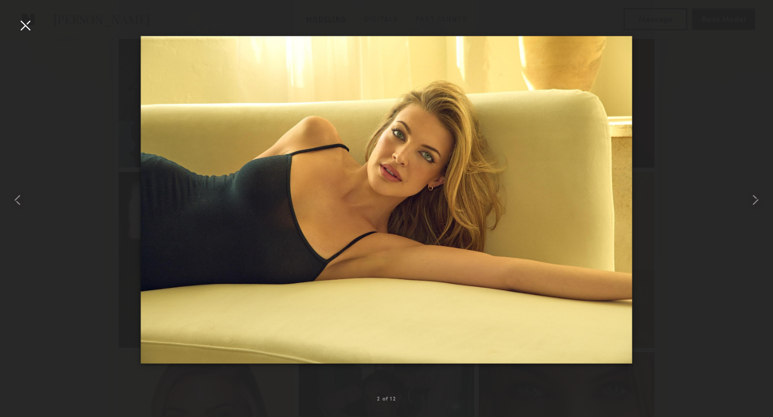
click at [701, 169] on div at bounding box center [386, 200] width 773 height 364
click at [27, 29] on div at bounding box center [25, 25] width 18 height 18
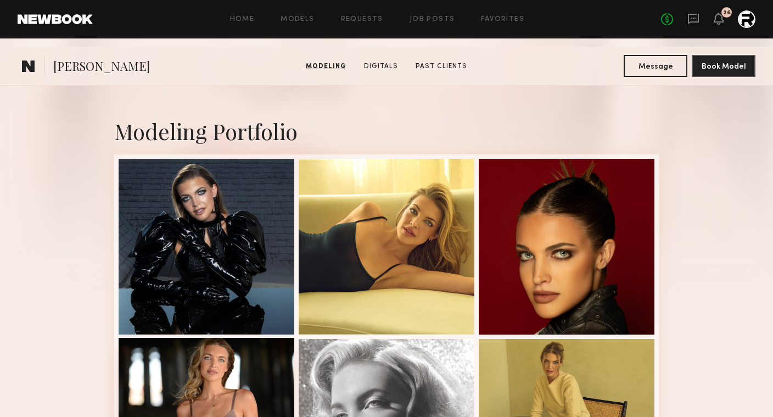
scroll to position [0, 0]
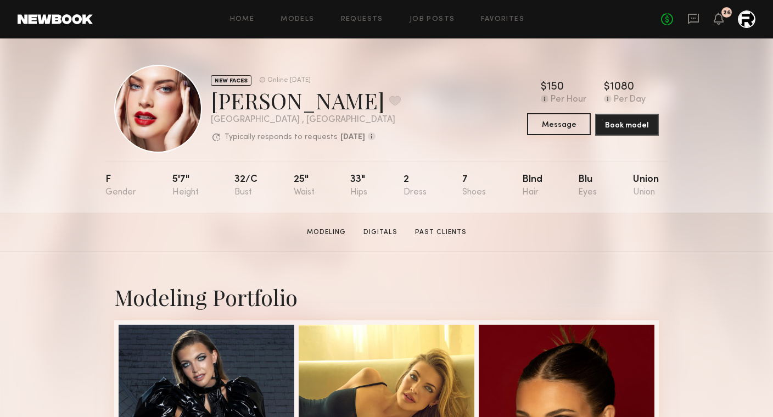
click at [569, 124] on button "Message" at bounding box center [559, 124] width 64 height 22
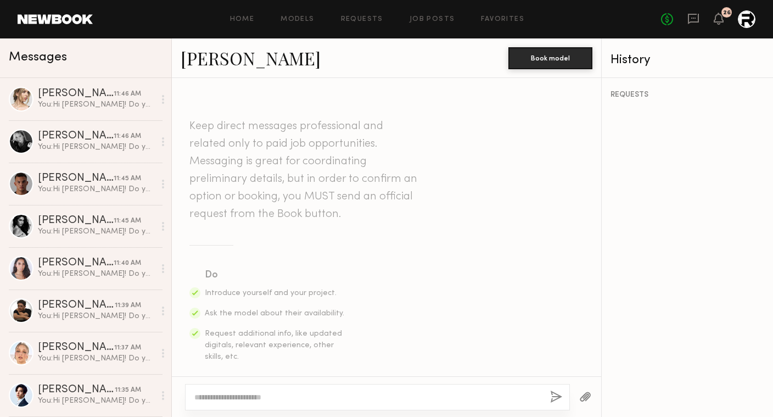
click at [270, 394] on textarea at bounding box center [367, 397] width 347 height 11
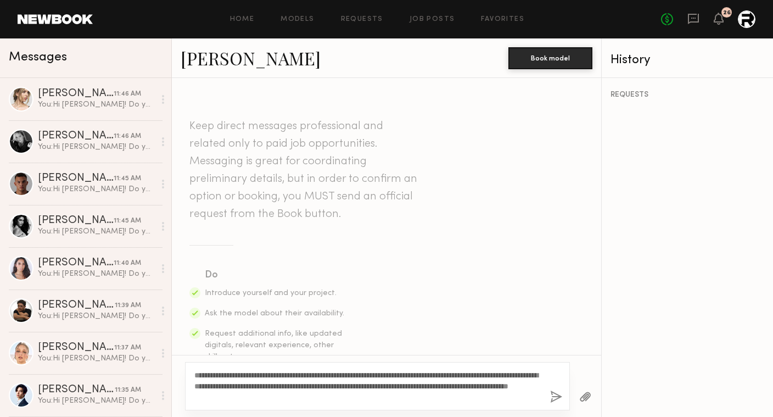
type textarea "**********"
click at [553, 397] on button "button" at bounding box center [556, 398] width 12 height 14
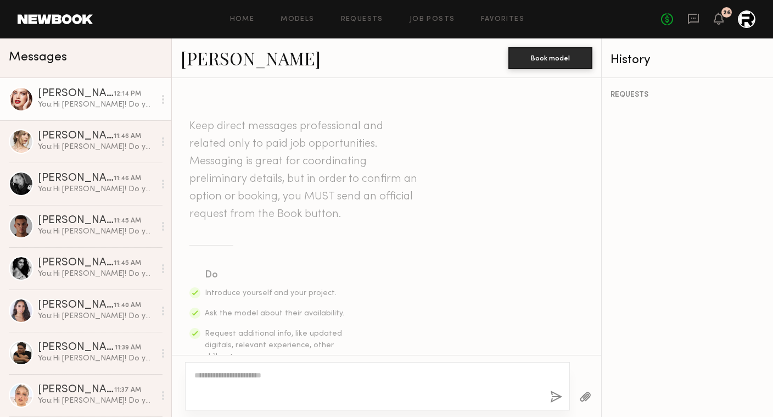
scroll to position [328, 0]
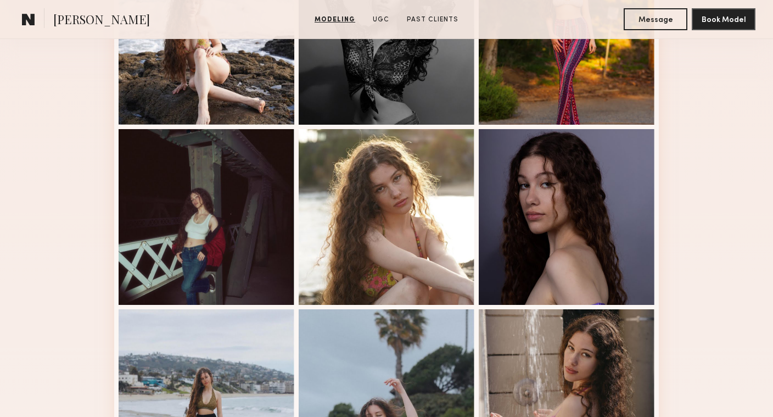
scroll to position [404, 0]
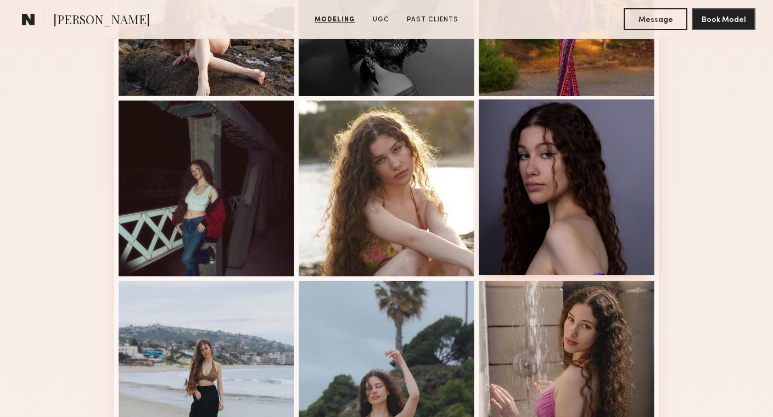
click at [594, 196] on div at bounding box center [567, 187] width 176 height 176
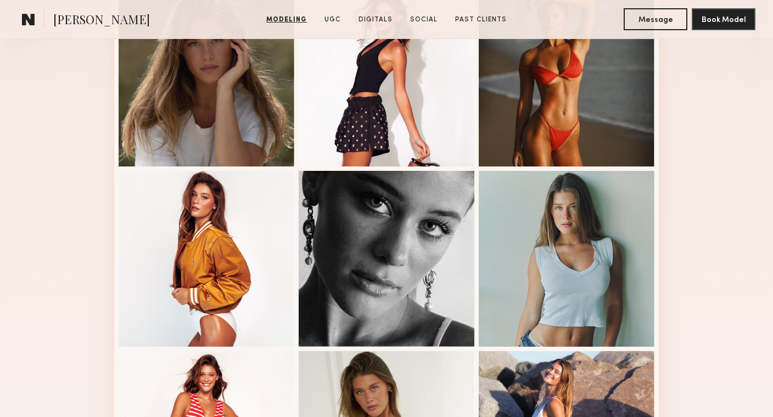
scroll to position [336, 0]
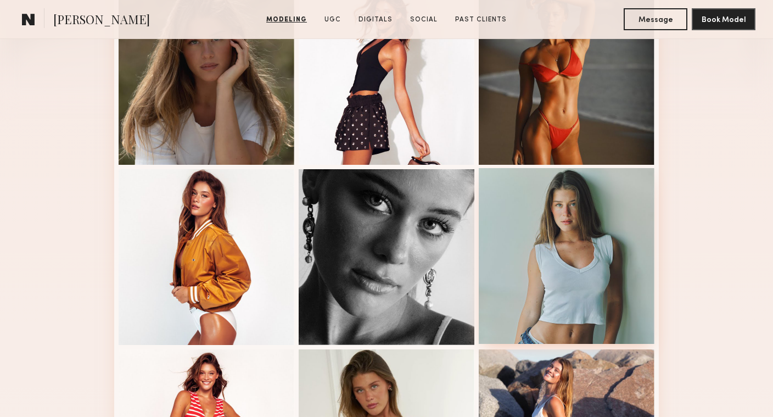
click at [551, 264] on div at bounding box center [567, 256] width 176 height 176
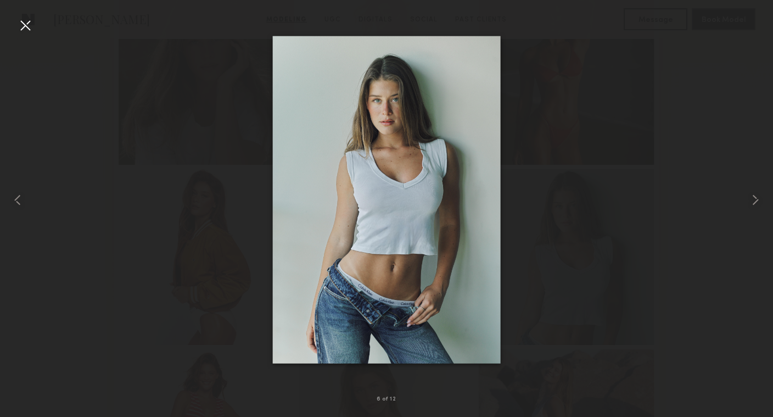
click at [672, 182] on div at bounding box center [386, 200] width 773 height 364
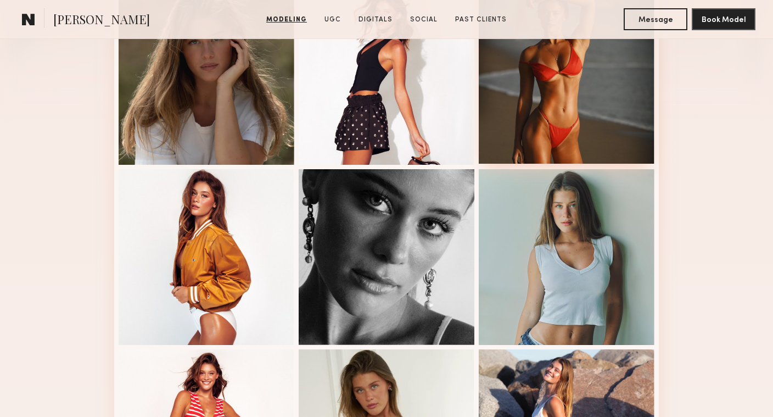
scroll to position [0, 0]
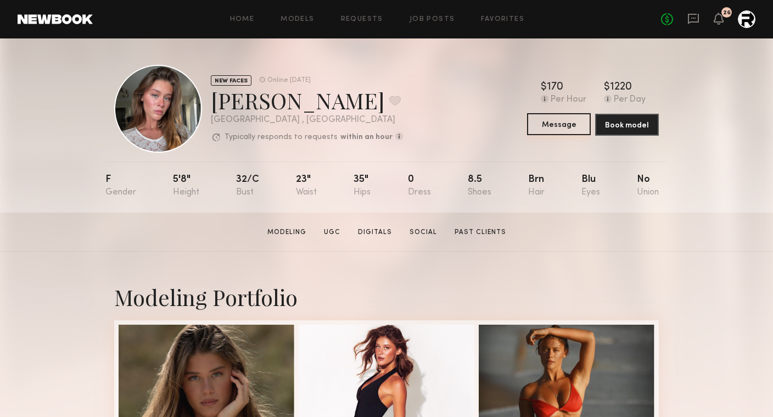
click at [563, 126] on button "Message" at bounding box center [559, 124] width 64 height 22
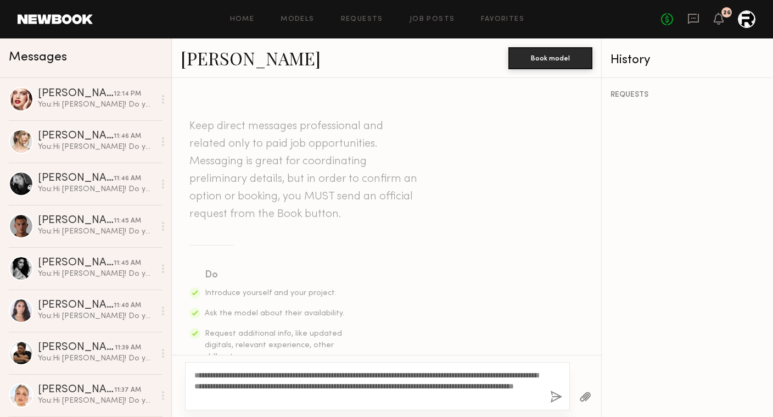
type textarea "**********"
click at [558, 393] on button "button" at bounding box center [556, 398] width 12 height 14
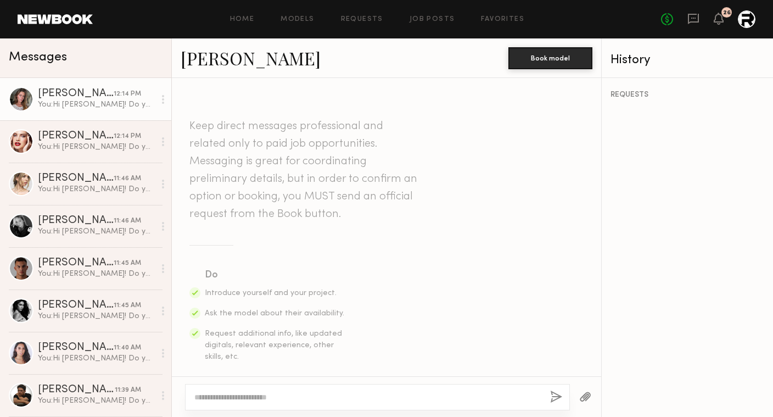
scroll to position [328, 0]
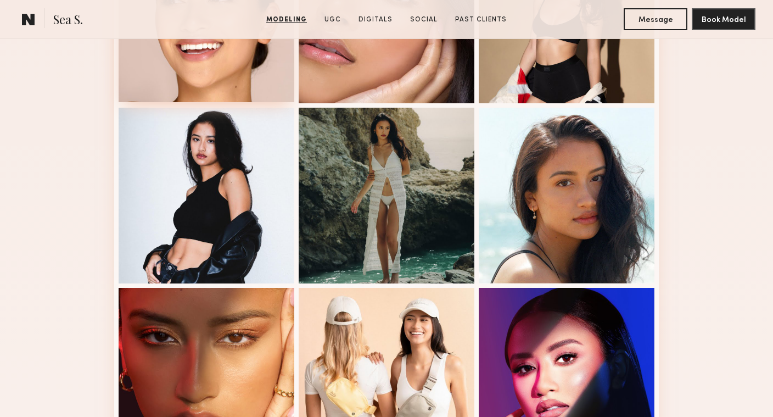
scroll to position [619, 0]
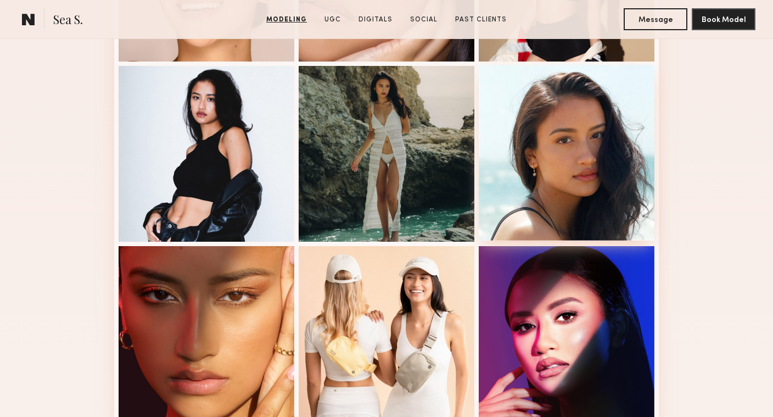
click at [620, 168] on div at bounding box center [567, 153] width 176 height 176
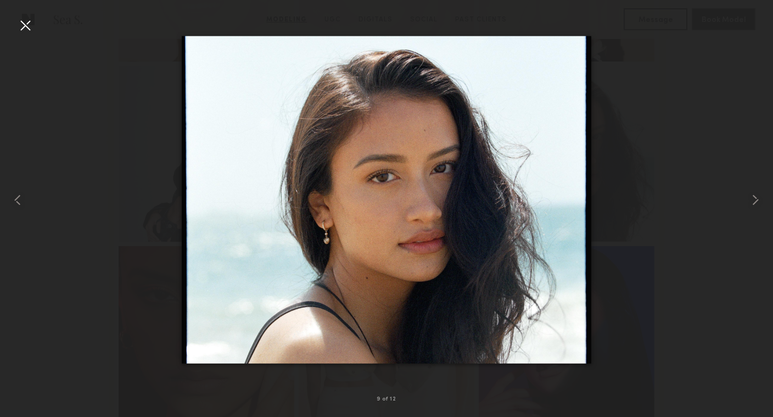
click at [24, 26] on div at bounding box center [25, 25] width 18 height 18
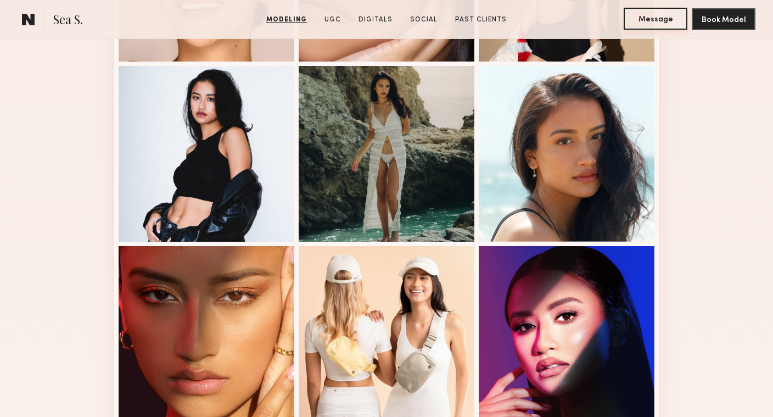
click at [648, 14] on button "Message" at bounding box center [656, 19] width 64 height 22
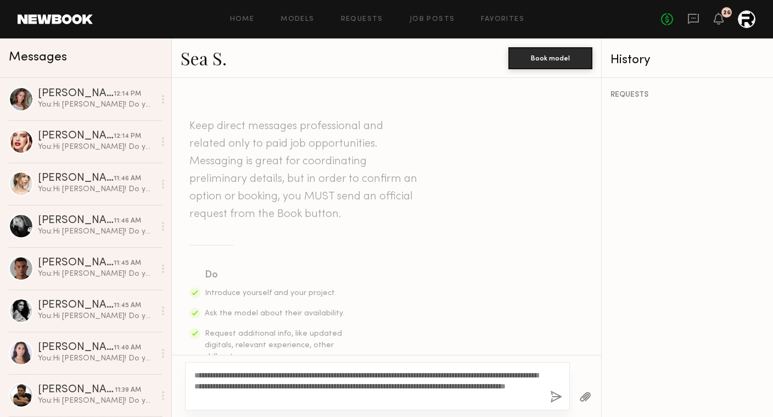
type textarea "**********"
click at [554, 398] on button "button" at bounding box center [556, 398] width 12 height 14
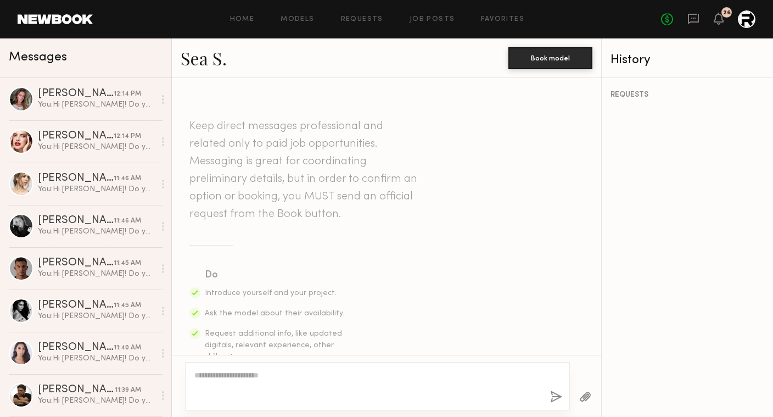
scroll to position [328, 0]
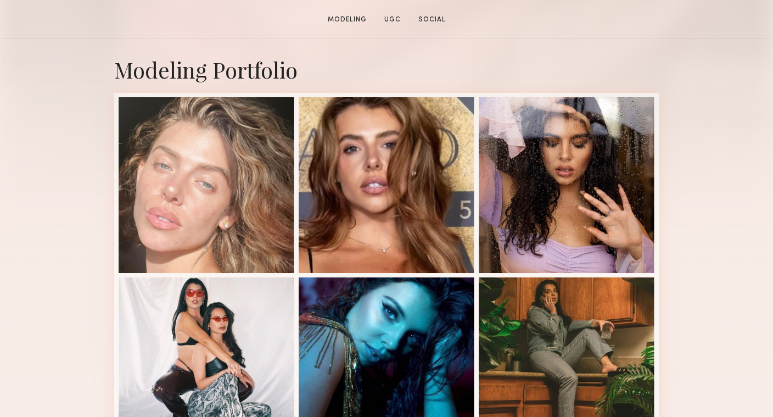
scroll to position [325, 0]
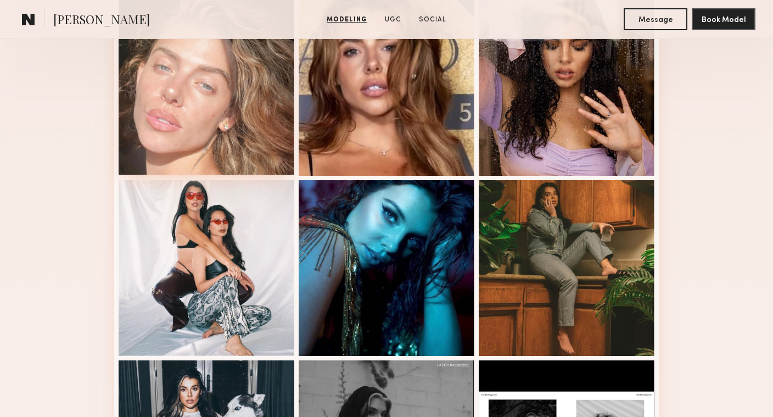
click at [198, 142] on div at bounding box center [207, 87] width 176 height 176
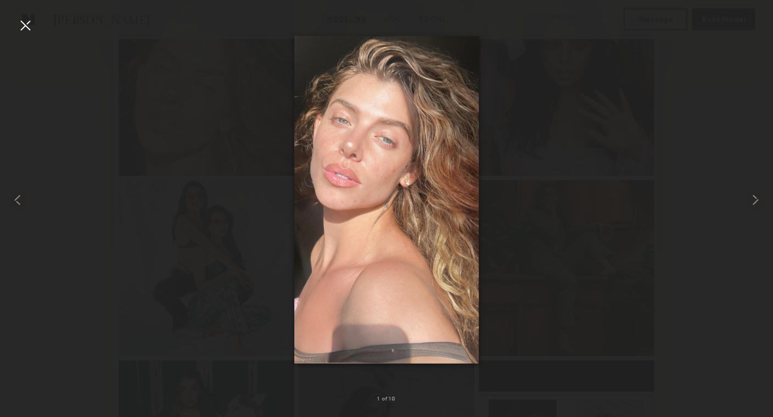
click at [20, 27] on div at bounding box center [25, 25] width 18 height 18
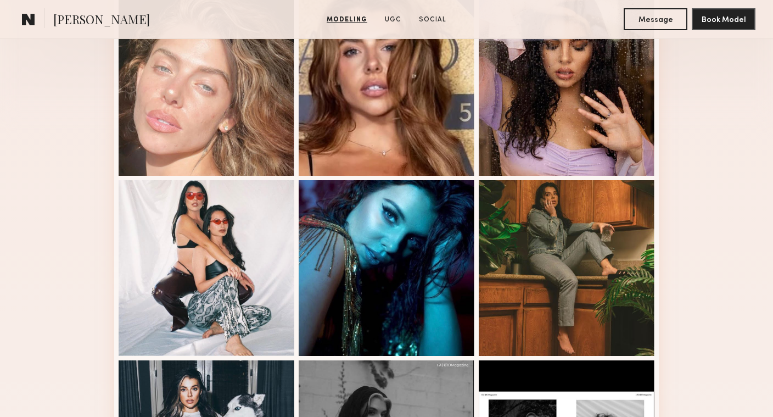
click at [115, 247] on nb-model-profile-images-feed at bounding box center [386, 358] width 545 height 725
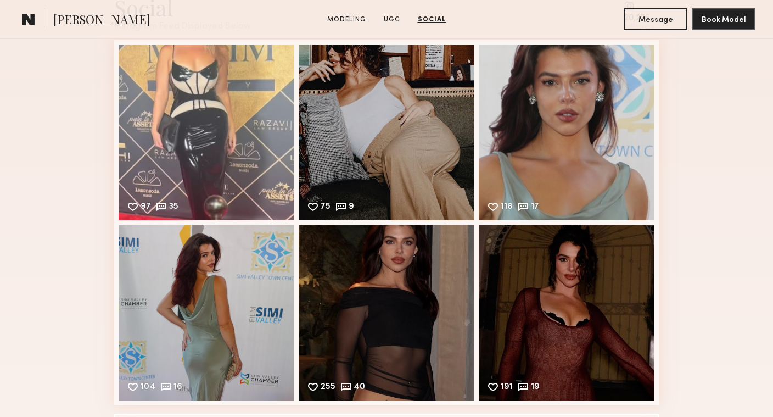
scroll to position [1610, 0]
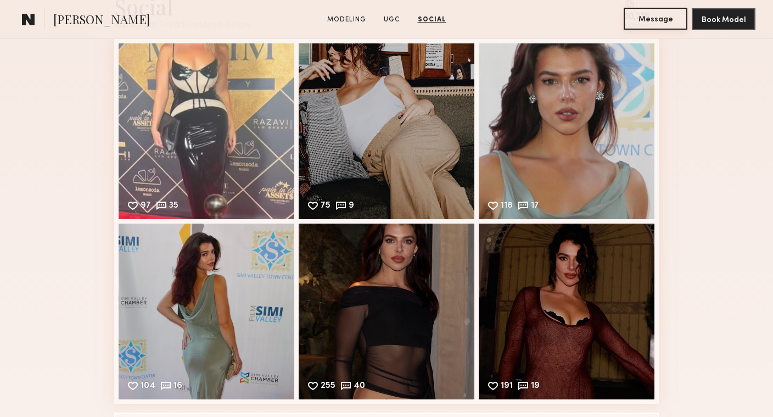
click at [643, 23] on button "Message" at bounding box center [656, 19] width 64 height 22
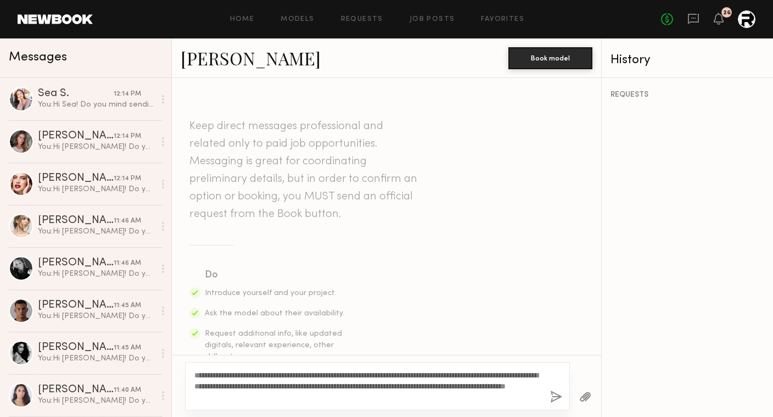
type textarea "**********"
click at [550, 398] on button "button" at bounding box center [556, 398] width 12 height 14
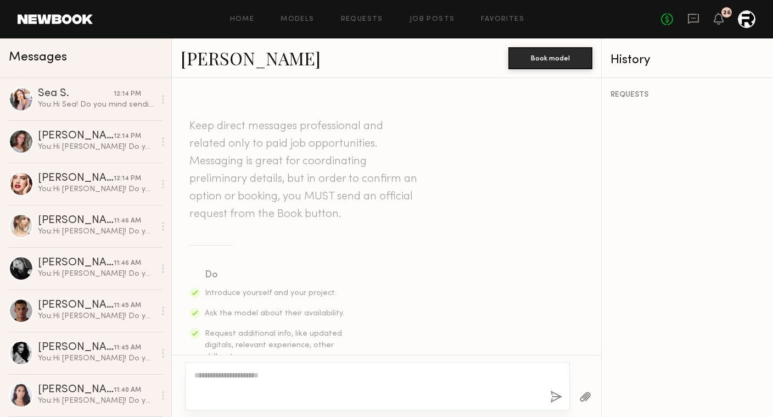
scroll to position [328, 0]
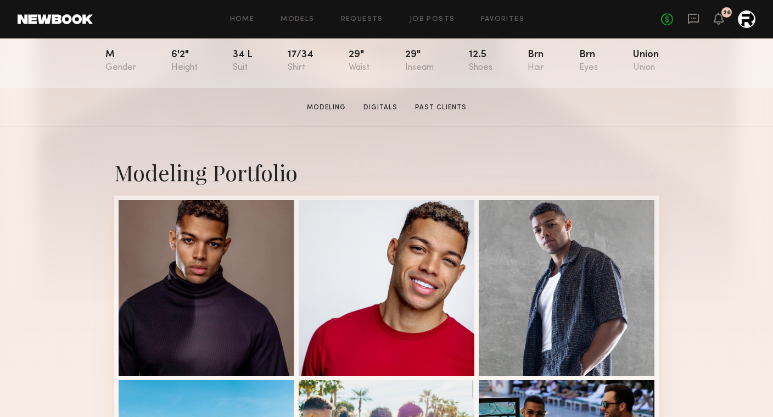
scroll to position [209, 0]
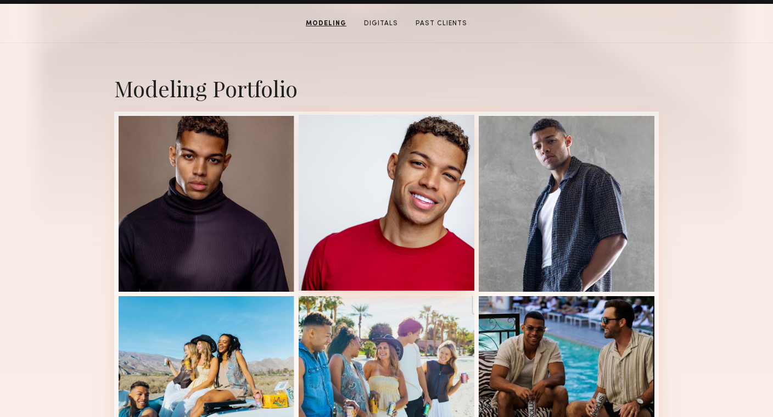
click at [435, 237] on div at bounding box center [387, 203] width 176 height 176
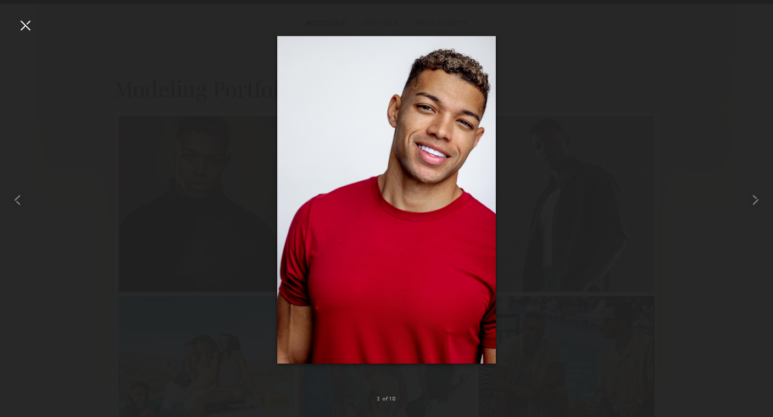
click at [563, 73] on div at bounding box center [386, 200] width 773 height 364
click at [22, 30] on div at bounding box center [25, 25] width 18 height 18
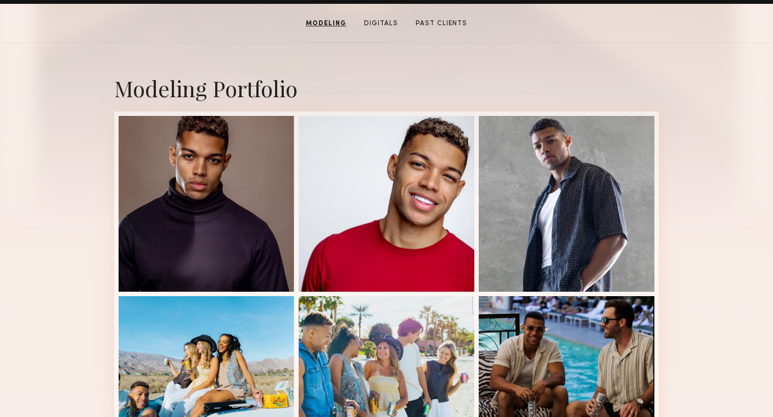
scroll to position [0, 0]
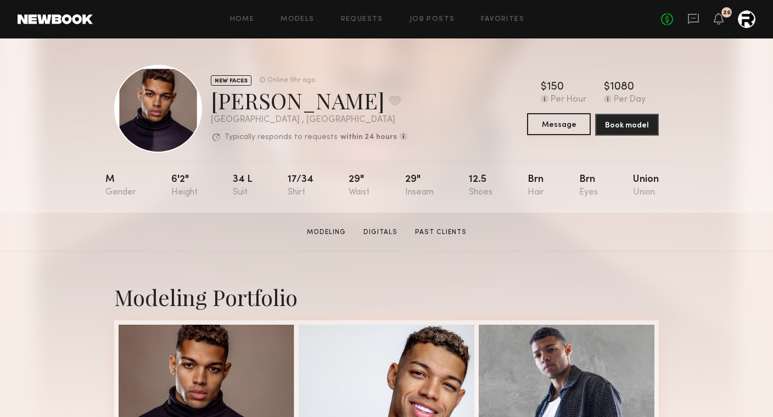
click at [560, 131] on button "Message" at bounding box center [559, 124] width 64 height 22
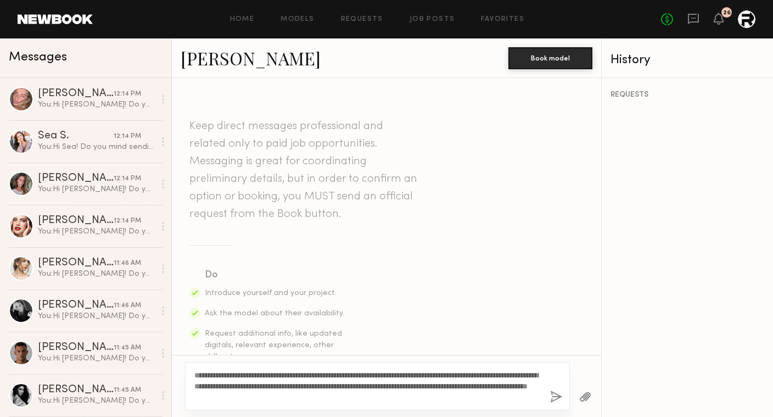
click at [488, 377] on textarea "**********" at bounding box center [367, 386] width 347 height 33
type textarea "**********"
click at [558, 398] on button "button" at bounding box center [556, 398] width 12 height 14
